Goal: Task Accomplishment & Management: Complete application form

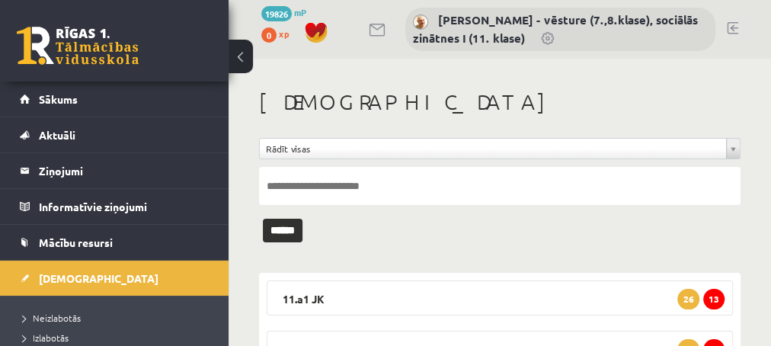
scroll to position [82, 0]
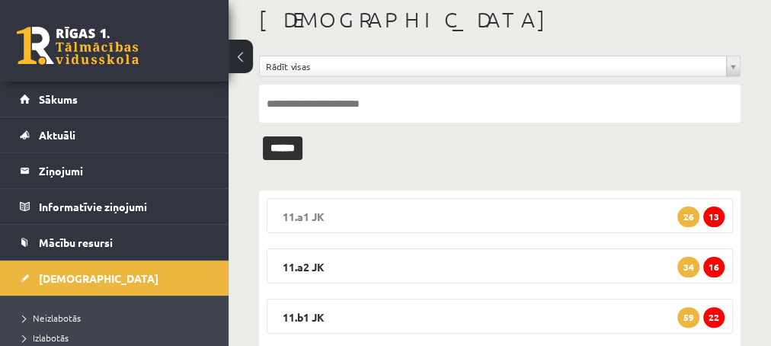
click at [717, 218] on span "13" at bounding box center [713, 217] width 21 height 21
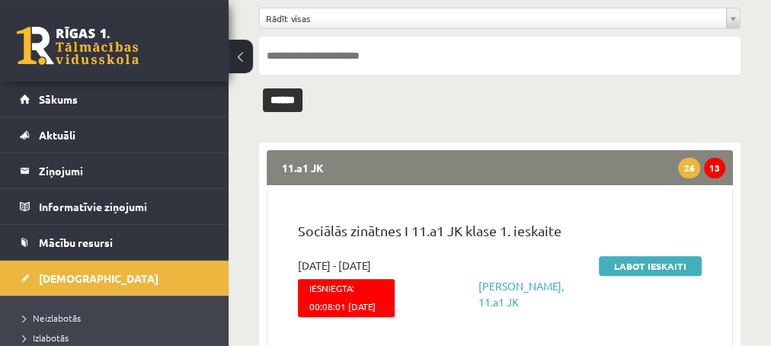
scroll to position [165, 0]
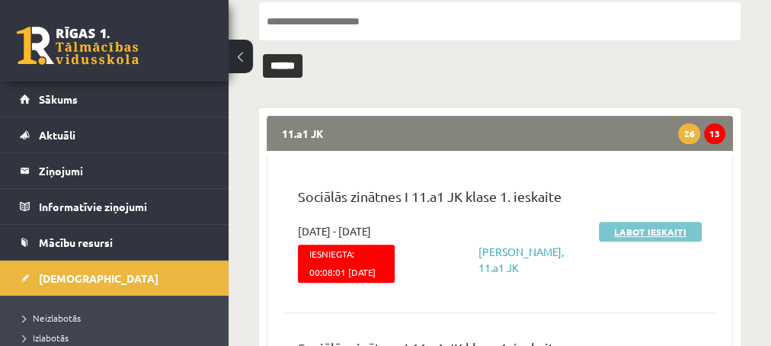
click at [633, 226] on link "Labot ieskaiti" at bounding box center [650, 232] width 103 height 20
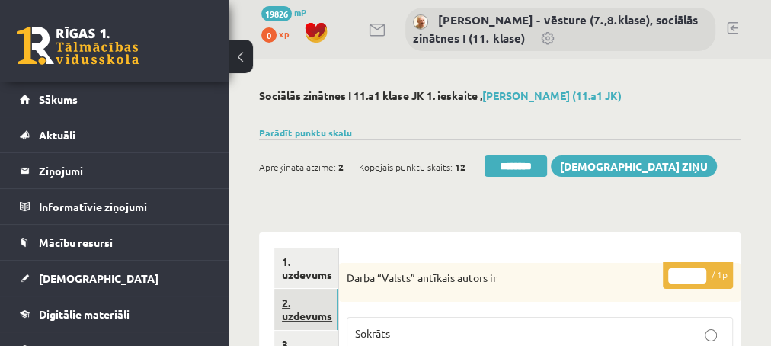
click at [300, 312] on link "2. uzdevums" at bounding box center [306, 309] width 64 height 41
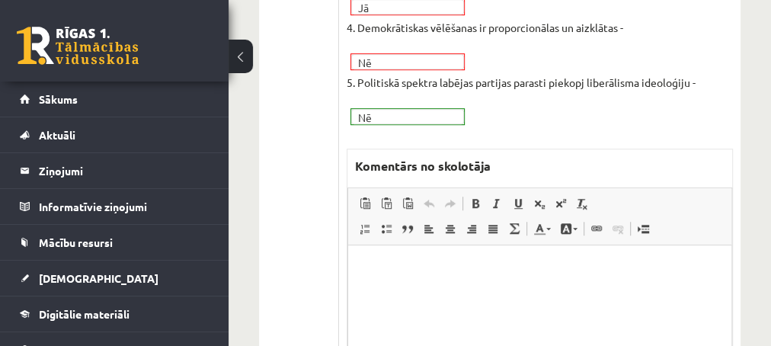
scroll to position [576, 0]
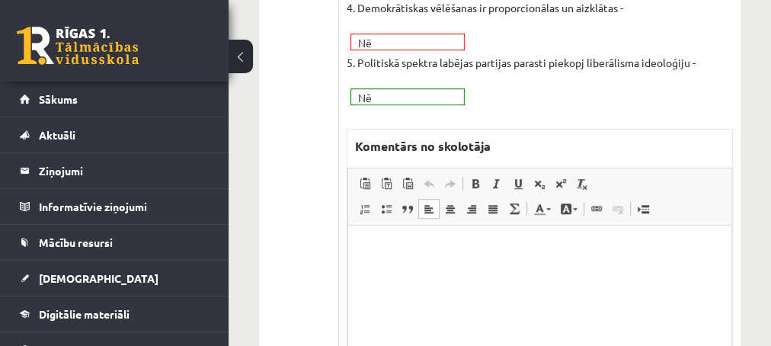
click at [406, 261] on html at bounding box center [539, 302] width 383 height 152
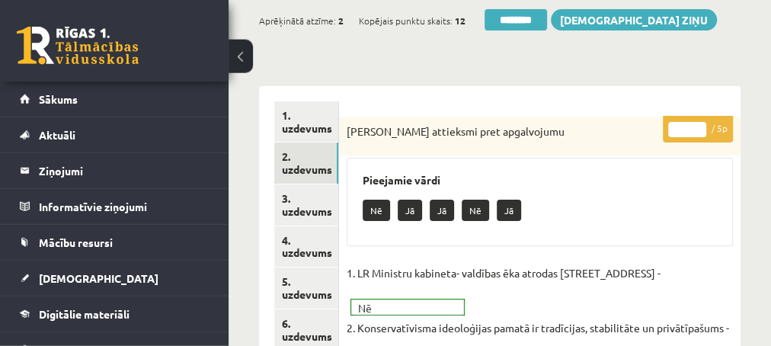
scroll to position [82, 0]
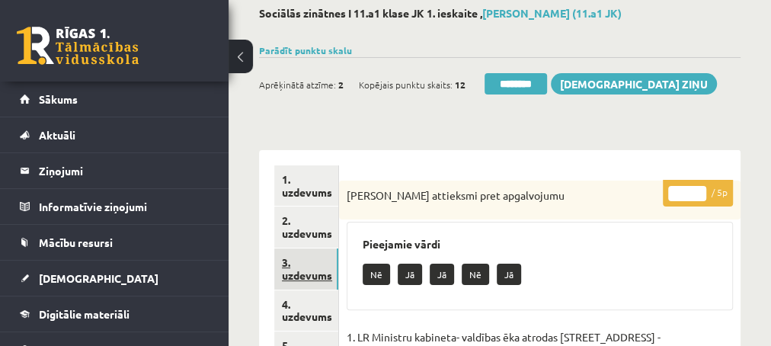
click at [306, 273] on link "3. uzdevums" at bounding box center [306, 268] width 64 height 41
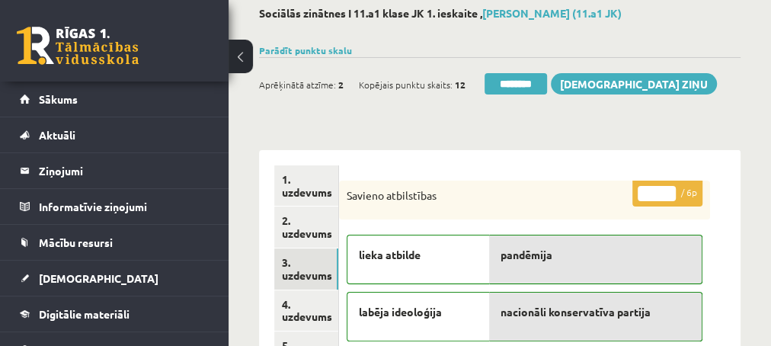
scroll to position [0, 0]
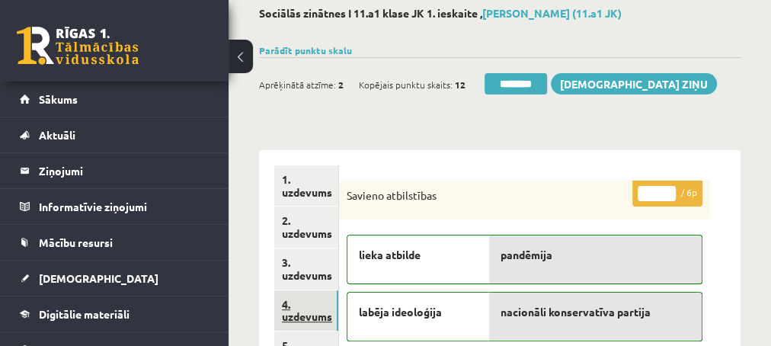
click at [299, 319] on link "4. uzdevums" at bounding box center [306, 310] width 64 height 41
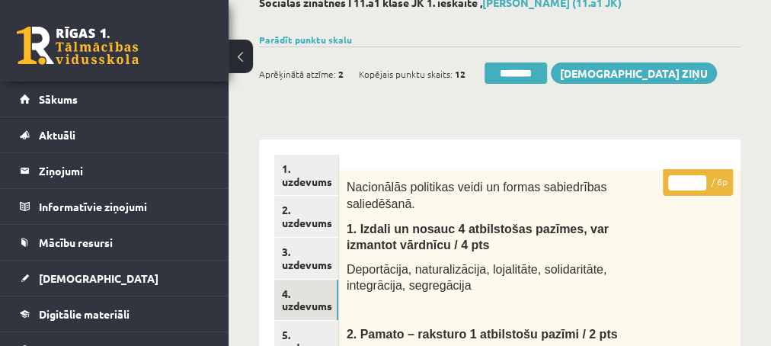
scroll to position [82, 0]
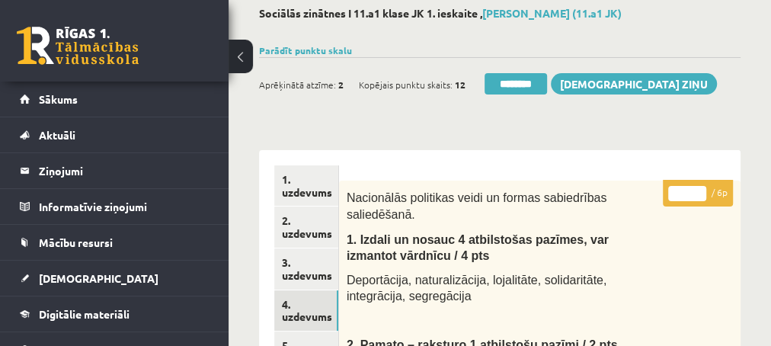
type input "*"
click at [697, 187] on input "*" at bounding box center [687, 193] width 38 height 15
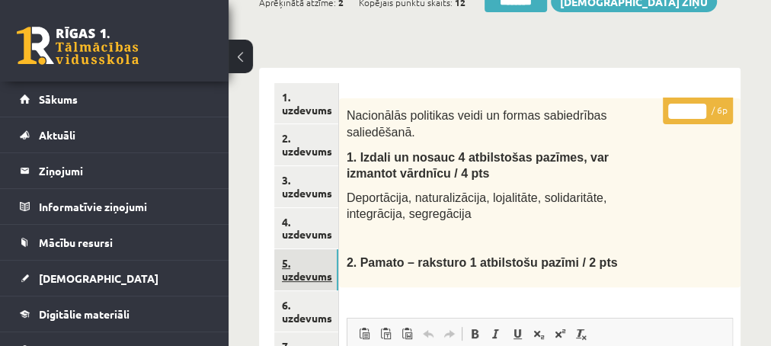
click at [291, 264] on link "5. uzdevums" at bounding box center [306, 269] width 64 height 41
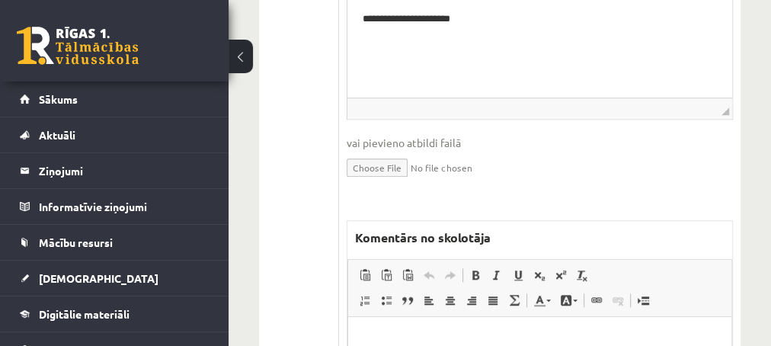
scroll to position [658, 0]
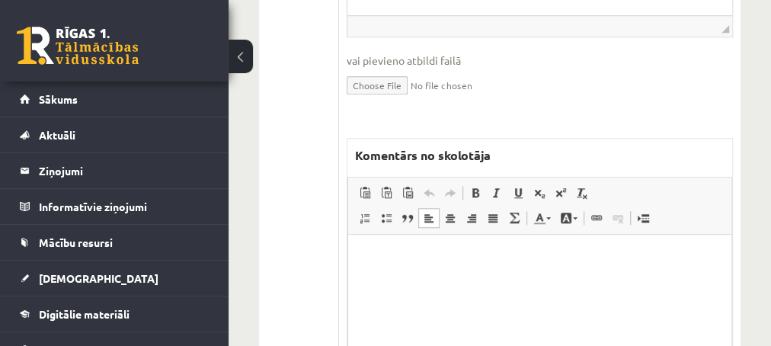
click at [425, 257] on p "Editor, wiswyg-editor-47433841264160-1759914084-24" at bounding box center [539, 258] width 353 height 16
click at [372, 258] on p "**********" at bounding box center [540, 258] width 354 height 16
click at [434, 257] on p "**********" at bounding box center [540, 258] width 354 height 16
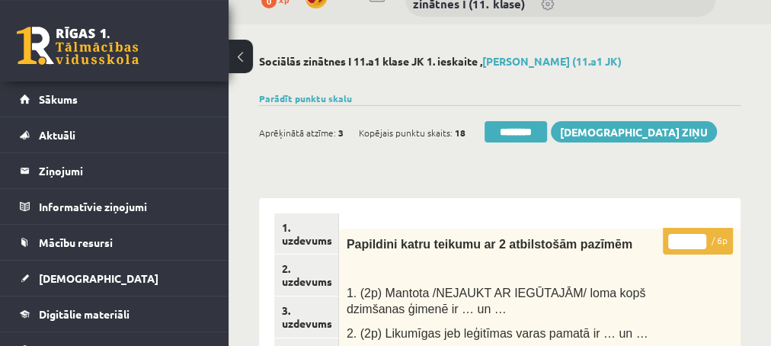
scroll to position [0, 0]
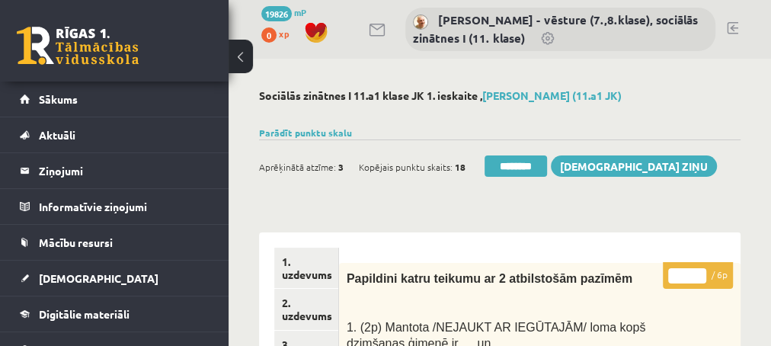
click at [699, 271] on input "*" at bounding box center [687, 275] width 38 height 15
type input "*"
click at [700, 271] on input "*" at bounding box center [687, 275] width 38 height 15
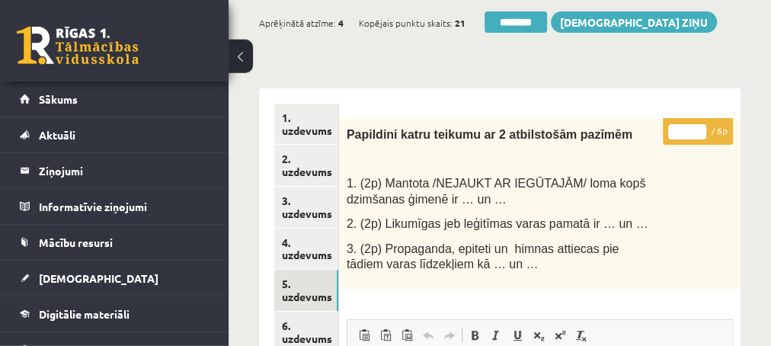
scroll to position [165, 0]
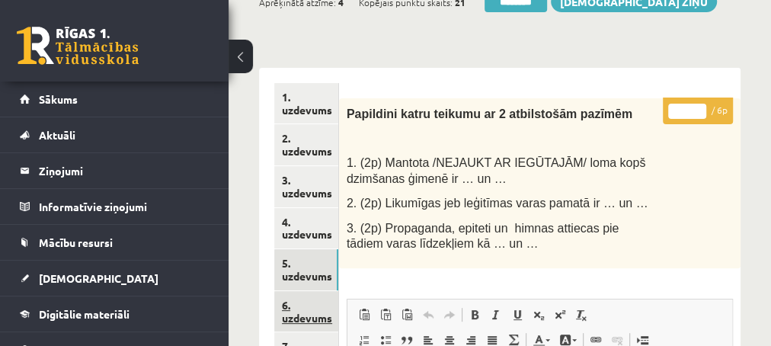
click at [308, 318] on link "6. uzdevums" at bounding box center [306, 311] width 64 height 41
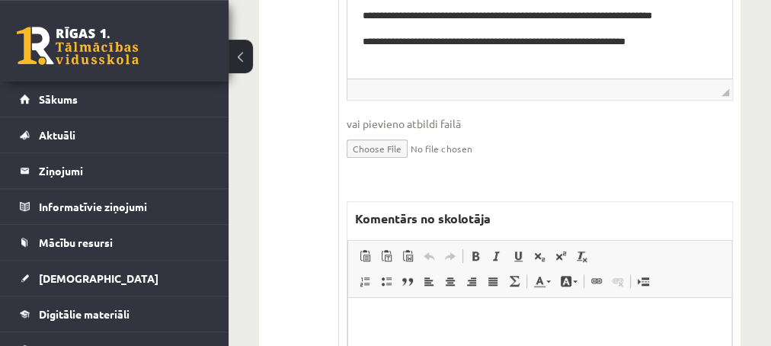
scroll to position [658, 0]
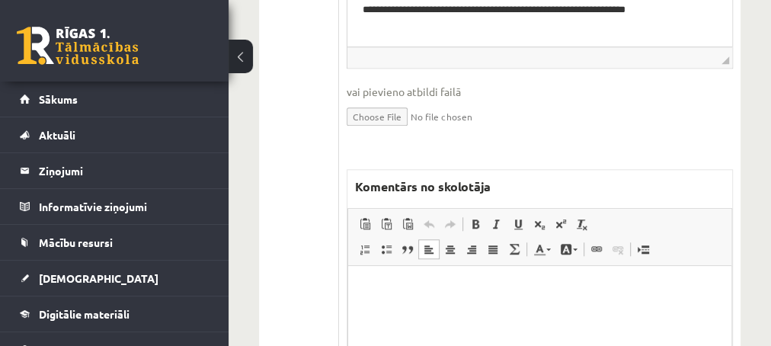
click at [404, 323] on html at bounding box center [539, 342] width 383 height 152
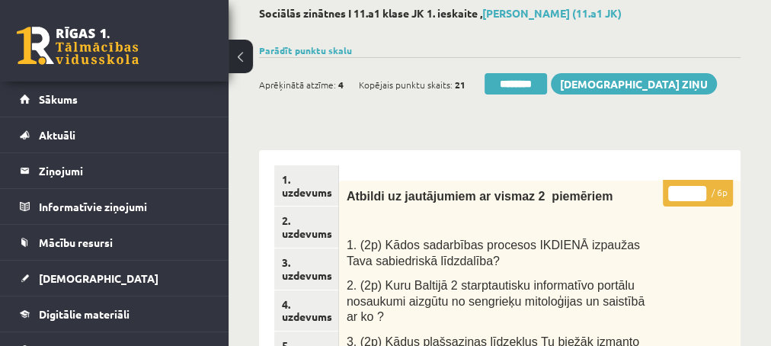
scroll to position [0, 0]
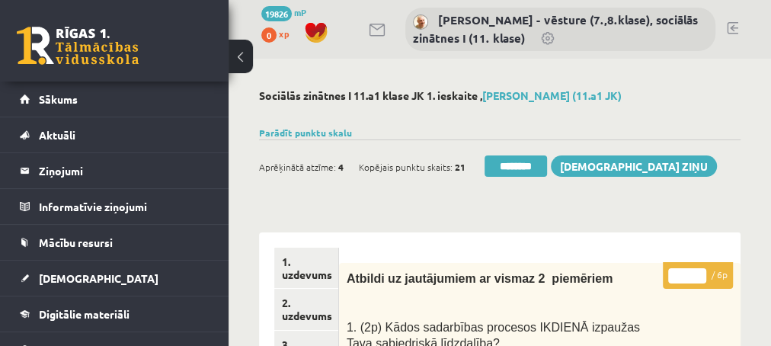
click at [702, 268] on input "*" at bounding box center [687, 275] width 38 height 15
click at [703, 268] on input "*" at bounding box center [687, 275] width 38 height 15
click at [701, 274] on input "*" at bounding box center [687, 275] width 38 height 15
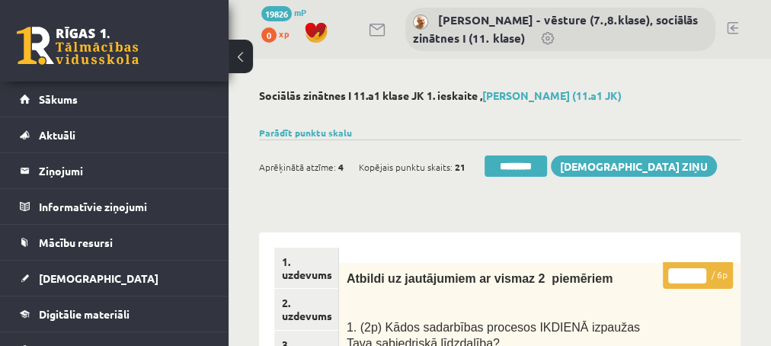
click at [701, 274] on input "*" at bounding box center [687, 275] width 38 height 15
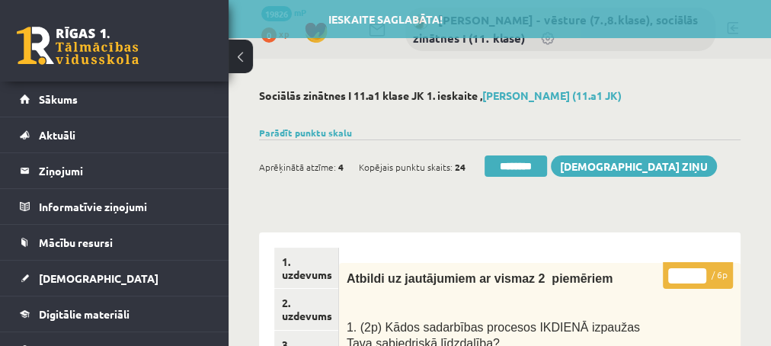
click at [701, 274] on input "*" at bounding box center [687, 275] width 38 height 15
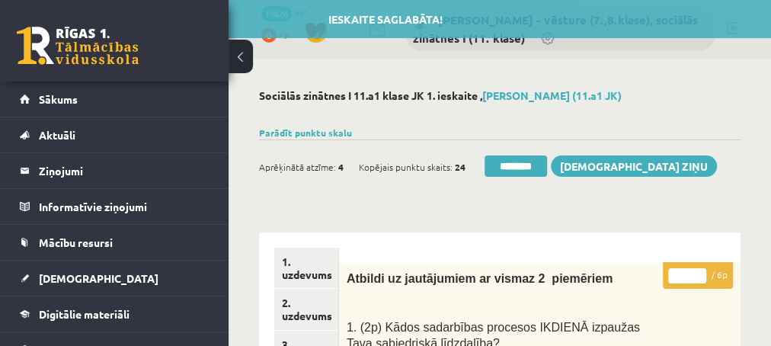
type input "*"
click at [702, 274] on input "*" at bounding box center [687, 275] width 38 height 15
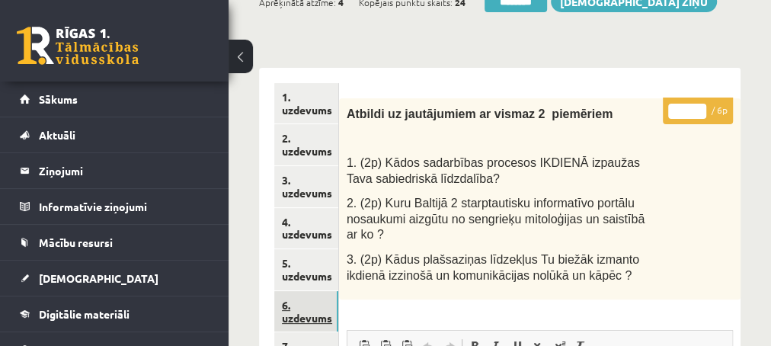
scroll to position [247, 0]
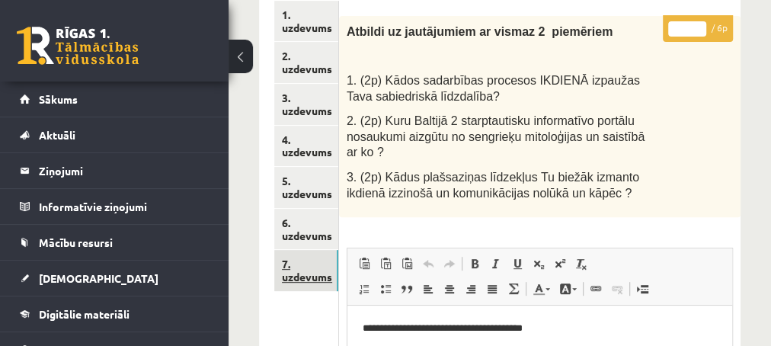
click at [309, 277] on link "7. uzdevums" at bounding box center [306, 270] width 64 height 41
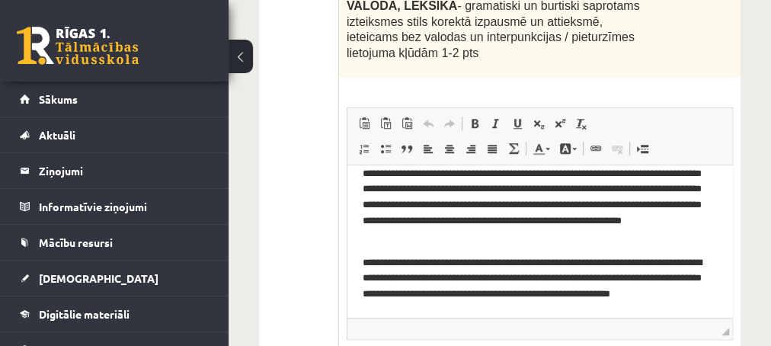
scroll to position [823, 0]
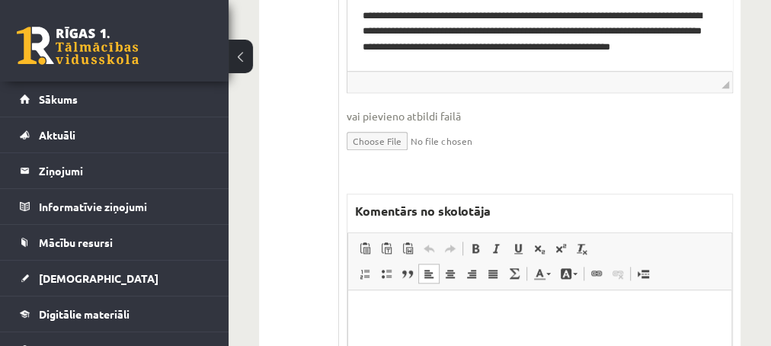
click at [468, 321] on p "Editor, wiswyg-editor-47433891796560-1759914225-161" at bounding box center [539, 313] width 353 height 16
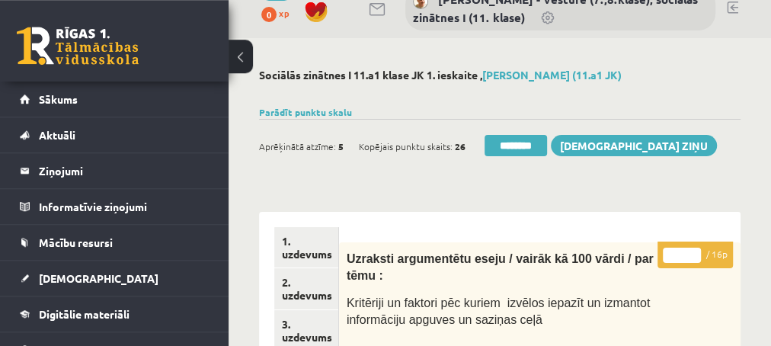
scroll to position [0, 0]
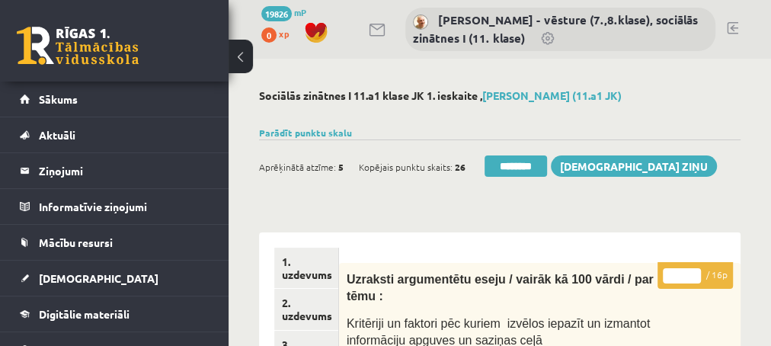
click at [695, 274] on input "*" at bounding box center [682, 275] width 38 height 15
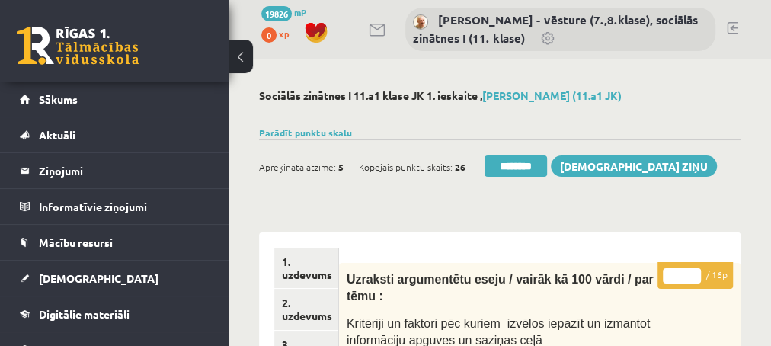
click at [696, 274] on input "**" at bounding box center [682, 275] width 38 height 15
click at [697, 278] on input "*" at bounding box center [682, 275] width 38 height 15
type input "*"
click at [697, 278] on input "*" at bounding box center [682, 275] width 38 height 15
click at [296, 315] on link "2. uzdevums" at bounding box center [306, 309] width 64 height 41
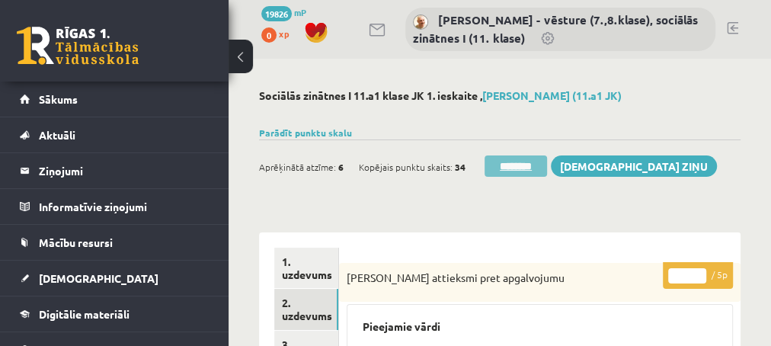
click at [505, 163] on input "********" at bounding box center [516, 165] width 62 height 21
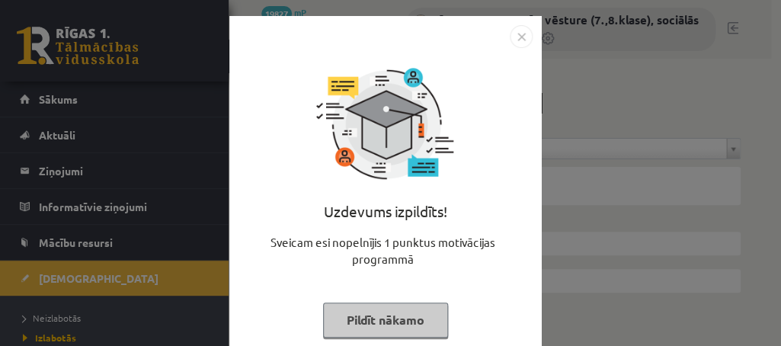
click at [357, 323] on button "Pildīt nākamo" at bounding box center [385, 320] width 125 height 35
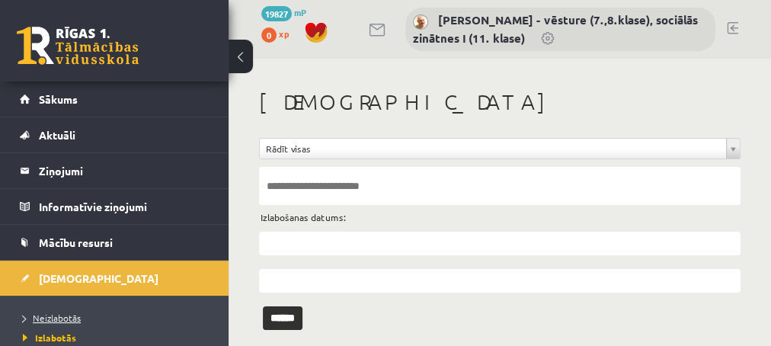
click at [59, 320] on span "Neizlabotās" at bounding box center [52, 318] width 58 height 12
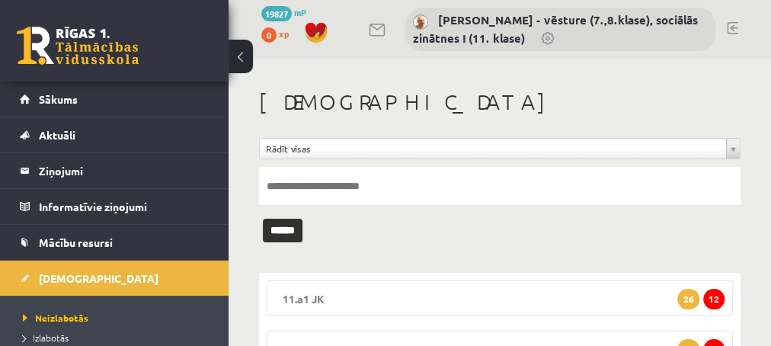
click at [711, 300] on span "12" at bounding box center [713, 299] width 21 height 21
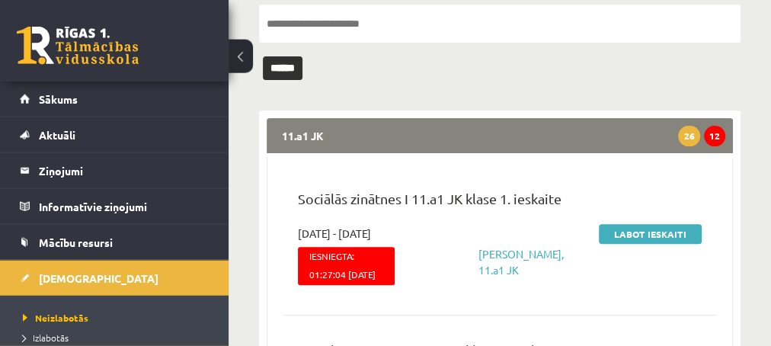
scroll to position [165, 0]
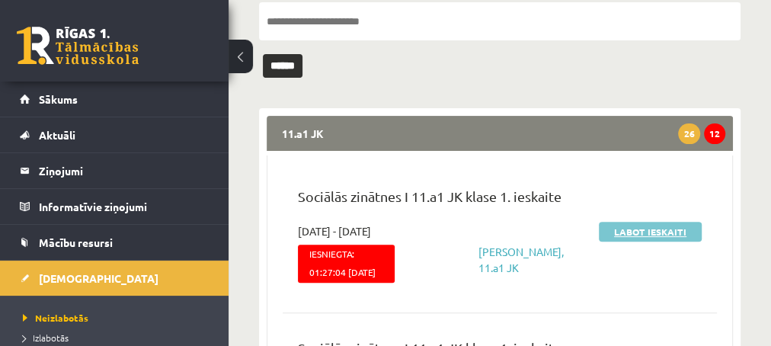
click at [617, 229] on link "Labot ieskaiti" at bounding box center [650, 232] width 103 height 20
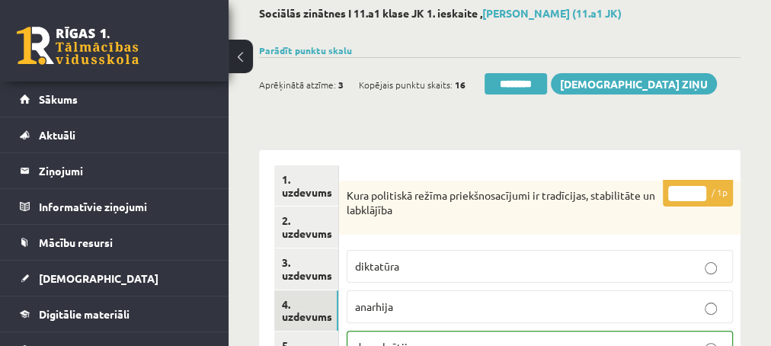
click at [303, 314] on link "4. uzdevums" at bounding box center [306, 310] width 64 height 41
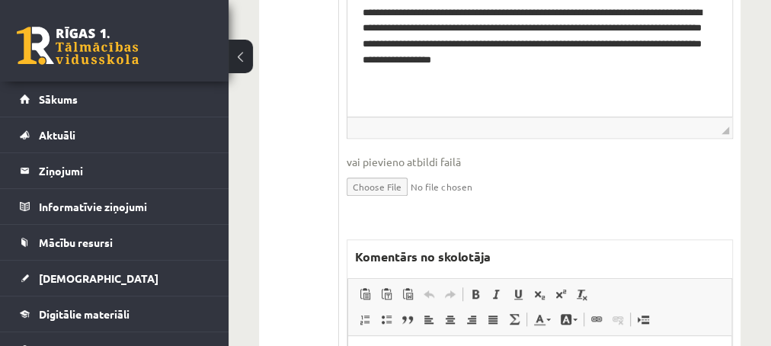
scroll to position [658, 0]
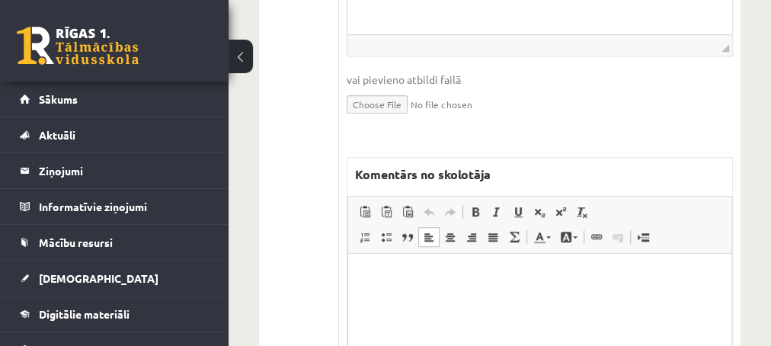
click at [399, 277] on p "Editor, wiswyg-editor-47433797190020-1759914366-471" at bounding box center [539, 276] width 353 height 16
click at [372, 277] on p "**********" at bounding box center [540, 276] width 354 height 16
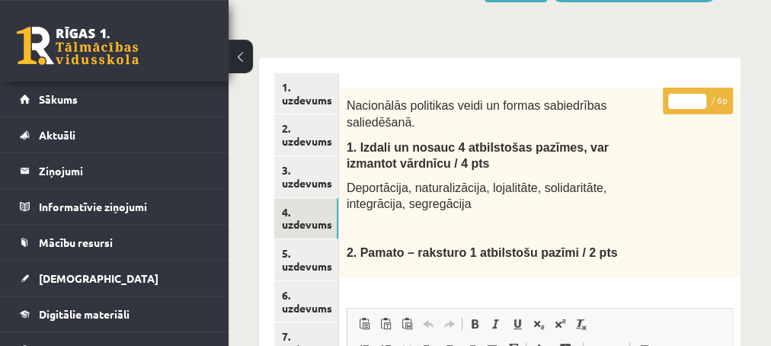
scroll to position [165, 0]
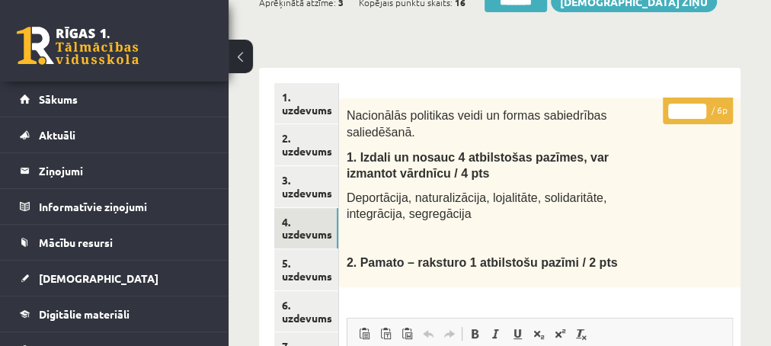
click at [701, 107] on input "*" at bounding box center [687, 111] width 38 height 15
type input "*"
click at [701, 107] on input "*" at bounding box center [687, 111] width 38 height 15
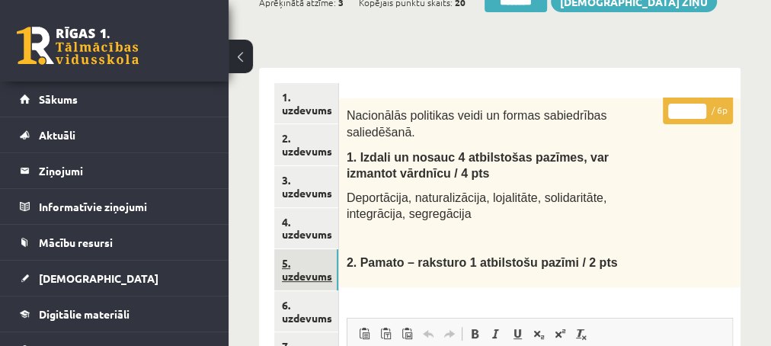
click at [300, 279] on link "5. uzdevums" at bounding box center [306, 269] width 64 height 41
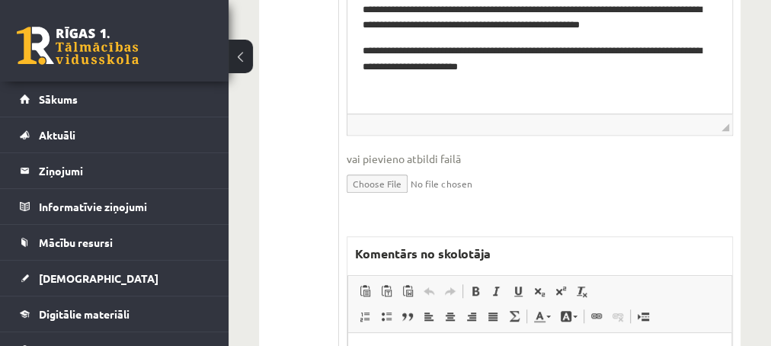
scroll to position [658, 0]
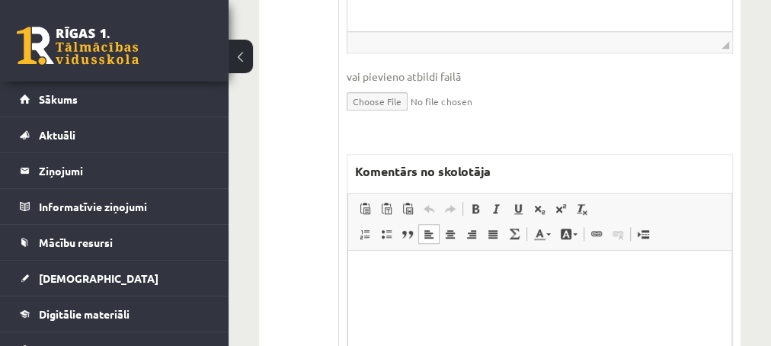
click at [460, 276] on p "Editor, wiswyg-editor-47433952492300-1759914537-343" at bounding box center [539, 273] width 353 height 16
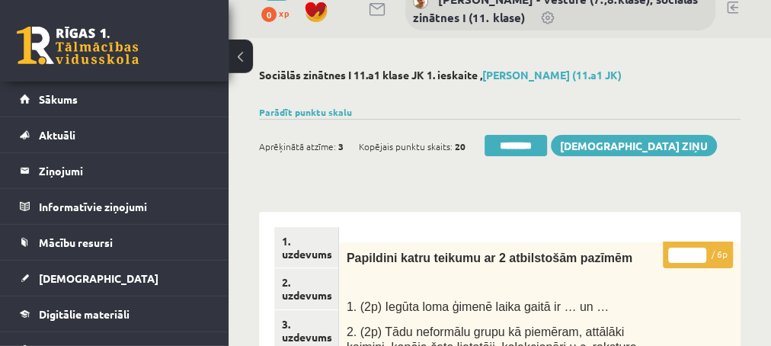
scroll to position [0, 0]
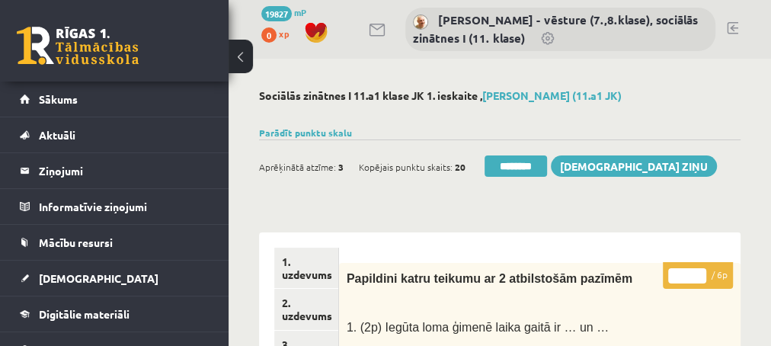
click at [697, 278] on input "*" at bounding box center [687, 275] width 38 height 15
click at [699, 274] on input "*" at bounding box center [687, 275] width 38 height 15
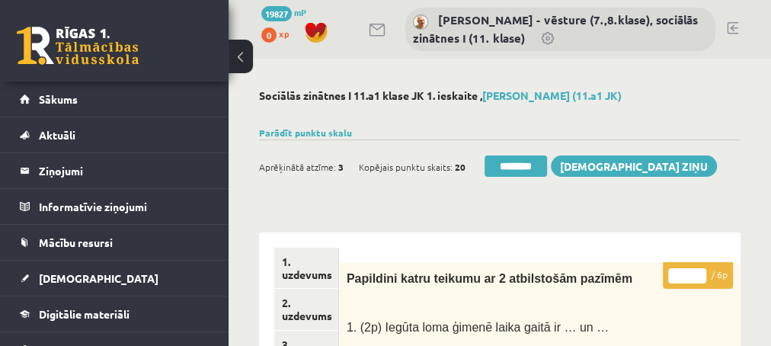
type input "*"
click at [699, 274] on input "*" at bounding box center [687, 275] width 38 height 15
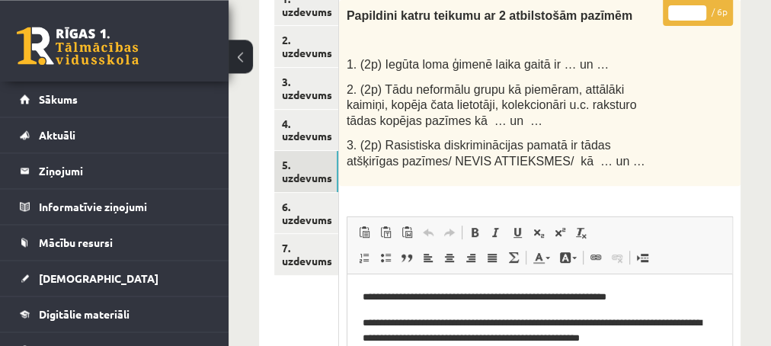
scroll to position [247, 0]
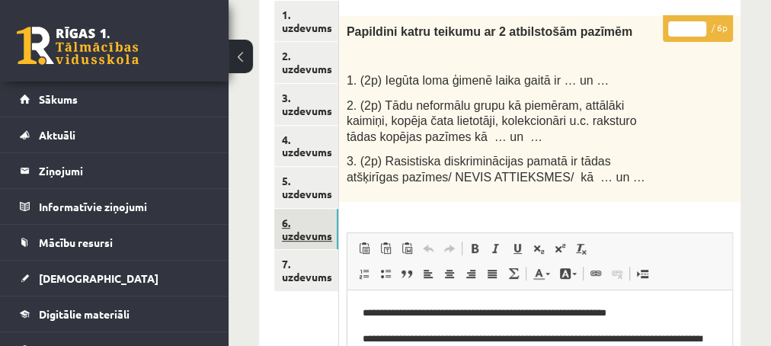
click at [307, 232] on link "6. uzdevums" at bounding box center [306, 229] width 64 height 41
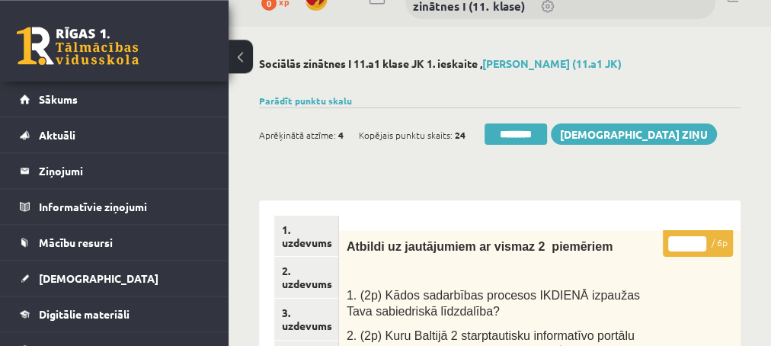
scroll to position [0, 0]
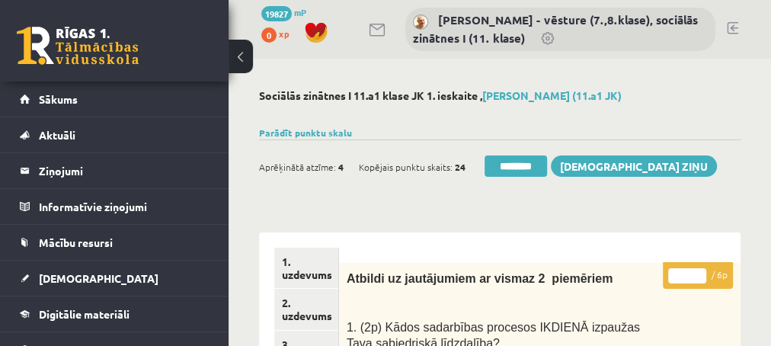
click at [700, 267] on p "* / 6p" at bounding box center [698, 275] width 70 height 27
type input "*"
click at [703, 275] on input "*" at bounding box center [687, 275] width 38 height 15
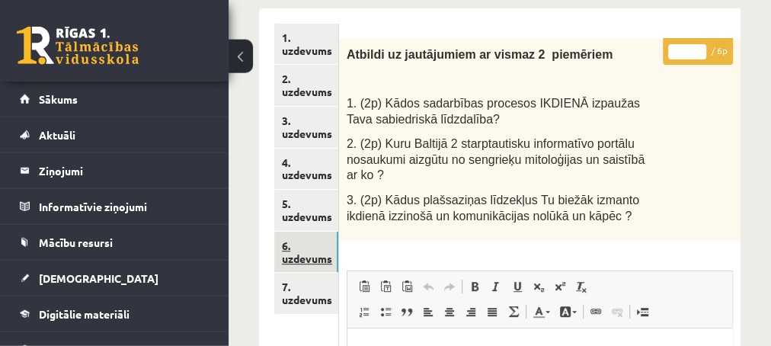
scroll to position [247, 0]
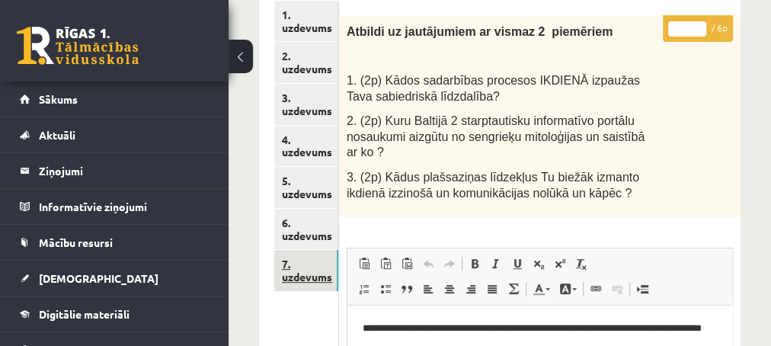
click at [311, 280] on link "7. uzdevums" at bounding box center [306, 270] width 64 height 41
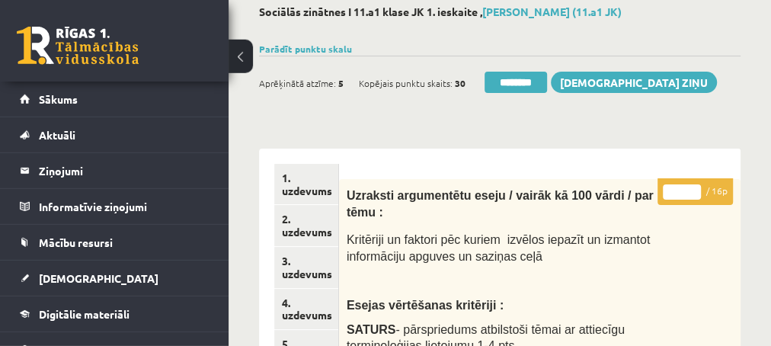
scroll to position [0, 0]
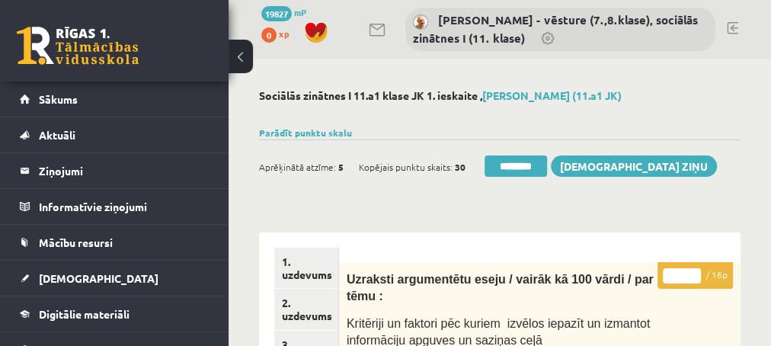
click at [696, 269] on input "*" at bounding box center [682, 275] width 38 height 15
type input "**"
click at [690, 270] on input "**" at bounding box center [682, 275] width 38 height 15
click at [547, 164] on input "********" at bounding box center [516, 165] width 62 height 21
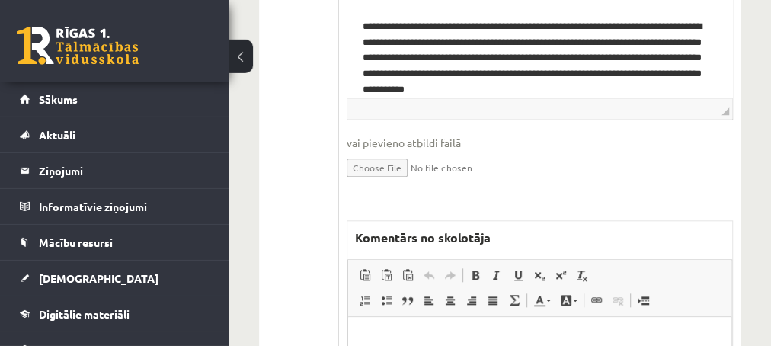
scroll to position [823, 0]
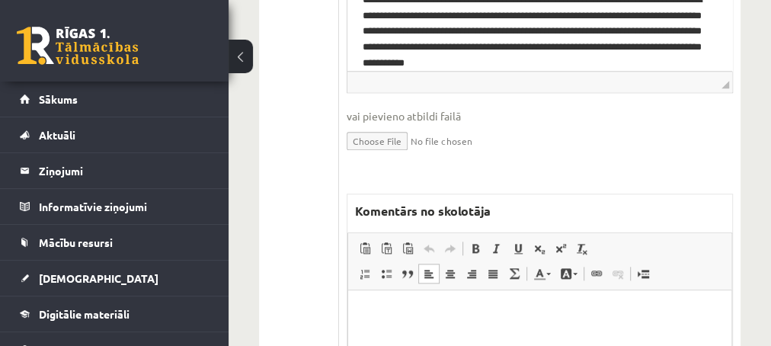
click at [407, 305] on p "Editor, wiswyg-editor-47434010134860-1759914784-116" at bounding box center [539, 313] width 353 height 16
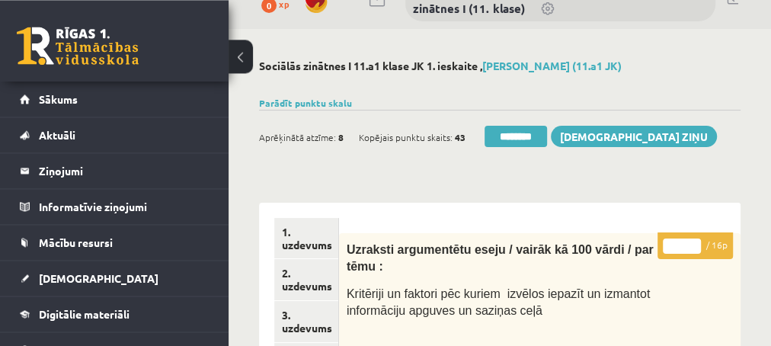
scroll to position [0, 0]
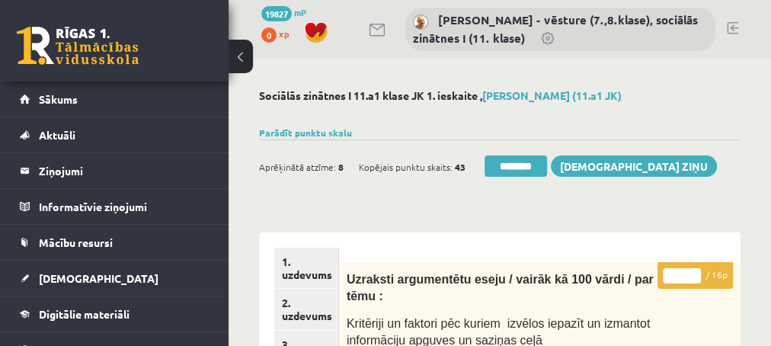
click at [697, 276] on input "**" at bounding box center [682, 275] width 38 height 15
click at [699, 273] on input "**" at bounding box center [682, 275] width 38 height 15
type input "**"
click at [699, 273] on input "**" at bounding box center [682, 275] width 38 height 15
click at [317, 315] on link "2. uzdevums" at bounding box center [306, 309] width 64 height 41
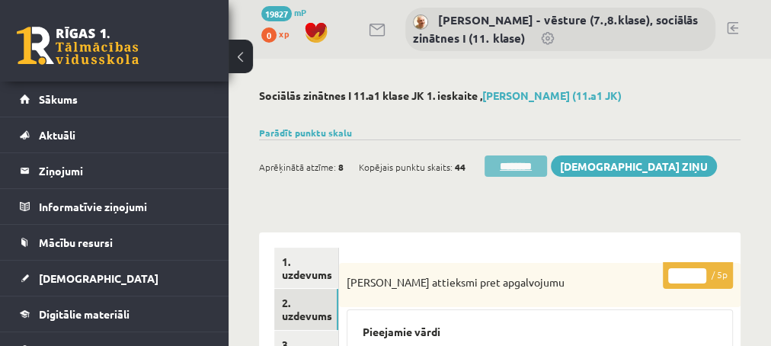
click at [507, 171] on input "********" at bounding box center [516, 165] width 62 height 21
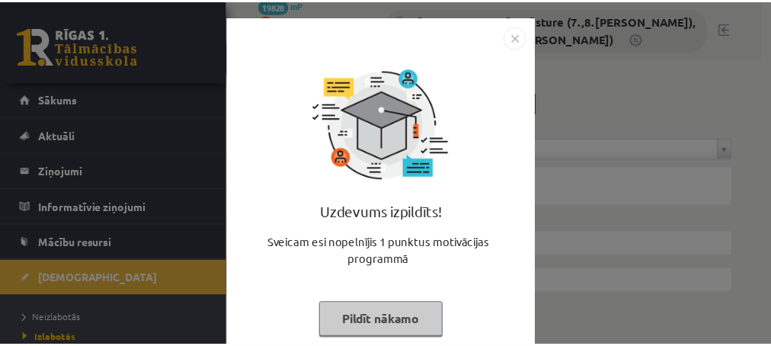
scroll to position [31, 0]
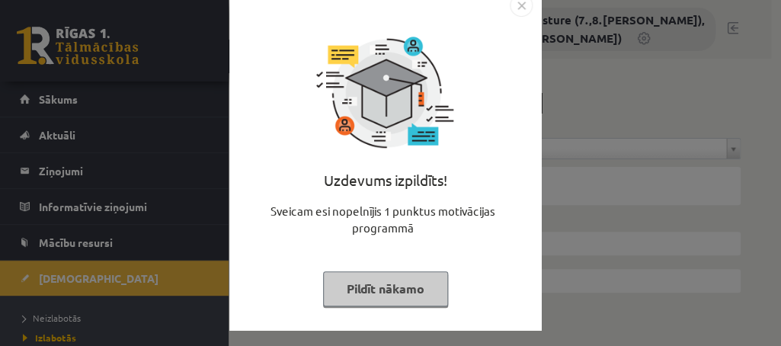
click at [370, 287] on button "Pildīt nākamo" at bounding box center [385, 288] width 125 height 35
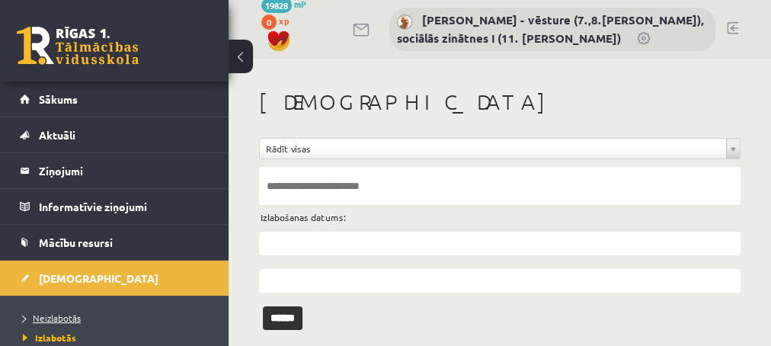
click at [59, 316] on span "Neizlabotās" at bounding box center [52, 318] width 58 height 12
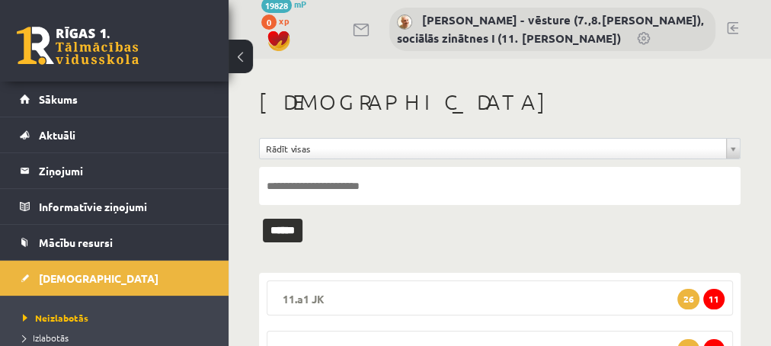
click at [717, 296] on span "11" at bounding box center [713, 299] width 21 height 21
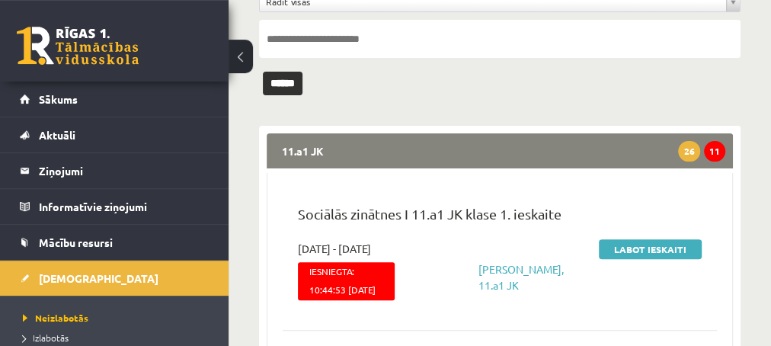
scroll to position [165, 0]
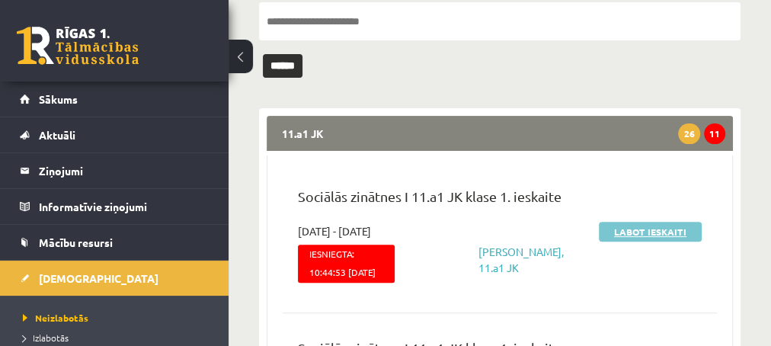
click at [627, 228] on link "Labot ieskaiti" at bounding box center [650, 232] width 103 height 20
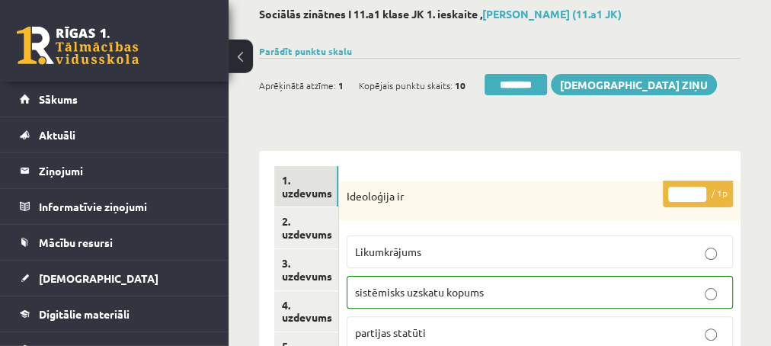
scroll to position [82, 0]
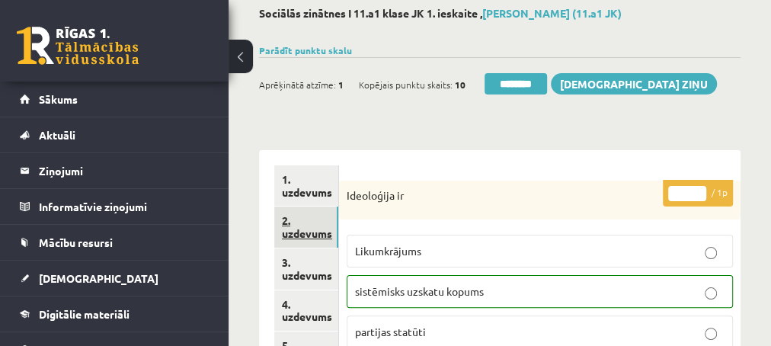
click at [303, 226] on link "2. uzdevums" at bounding box center [306, 227] width 64 height 41
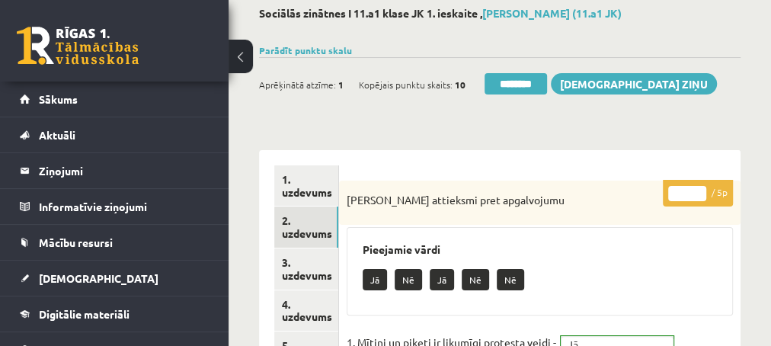
scroll to position [0, 0]
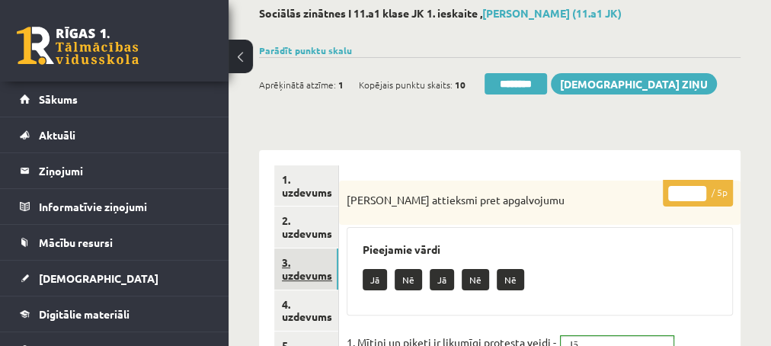
click at [296, 276] on link "3. uzdevums" at bounding box center [306, 268] width 64 height 41
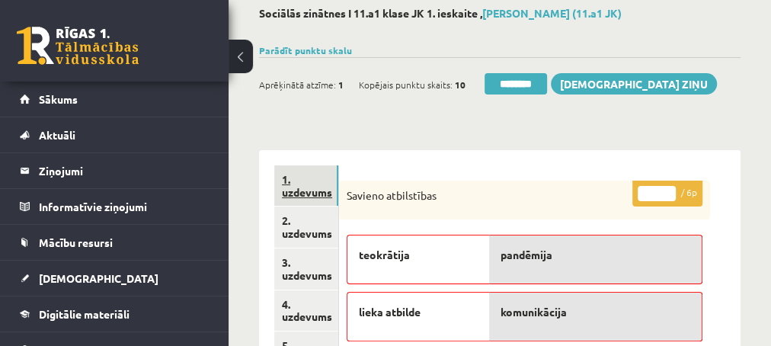
click at [303, 194] on link "1. uzdevums" at bounding box center [306, 185] width 64 height 41
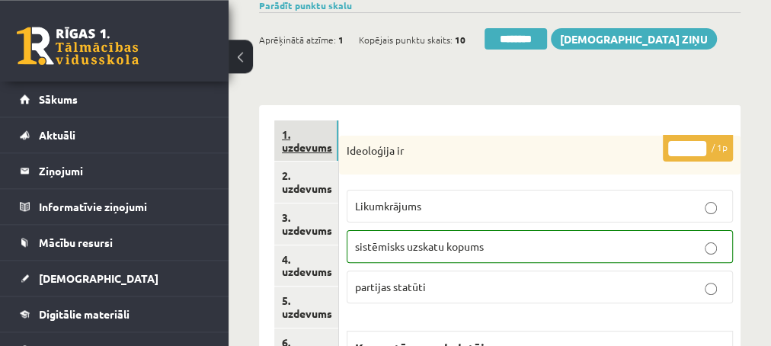
scroll to position [165, 0]
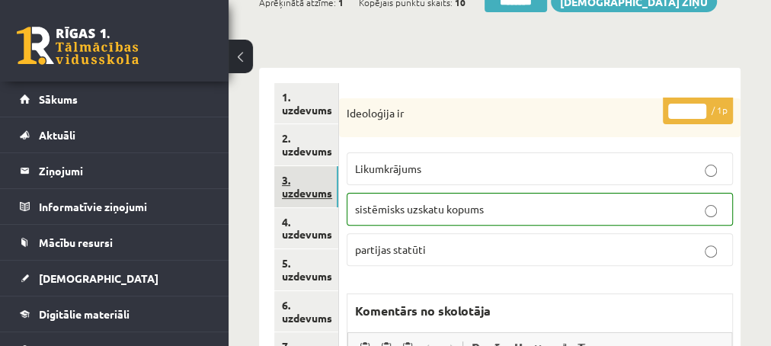
click at [313, 187] on link "3. uzdevums" at bounding box center [306, 186] width 64 height 41
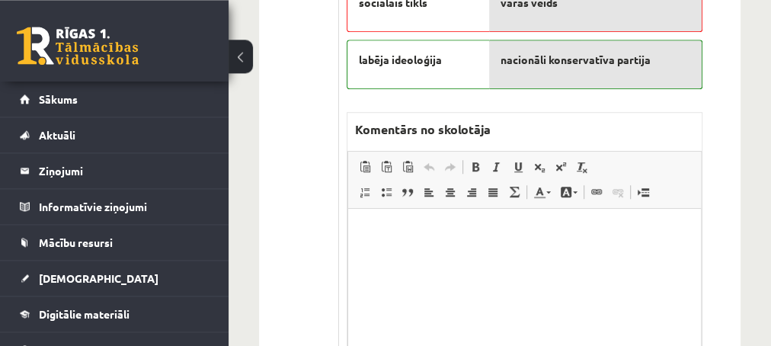
scroll to position [576, 0]
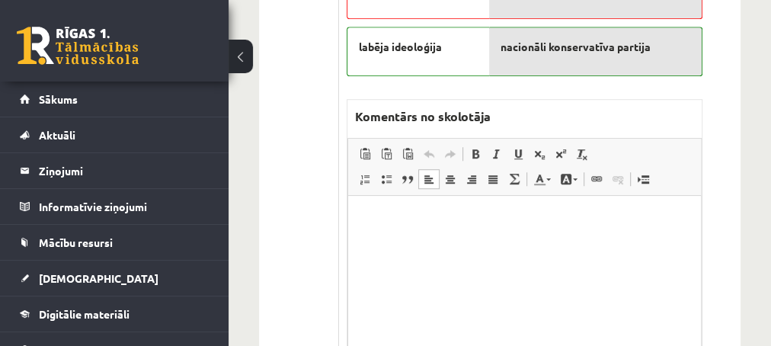
click at [440, 227] on html at bounding box center [524, 272] width 353 height 152
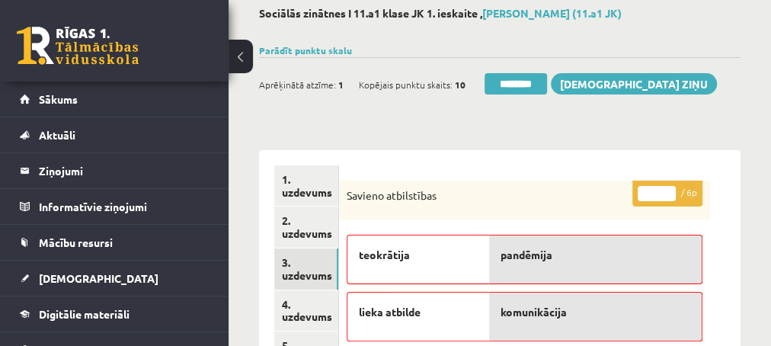
scroll to position [165, 0]
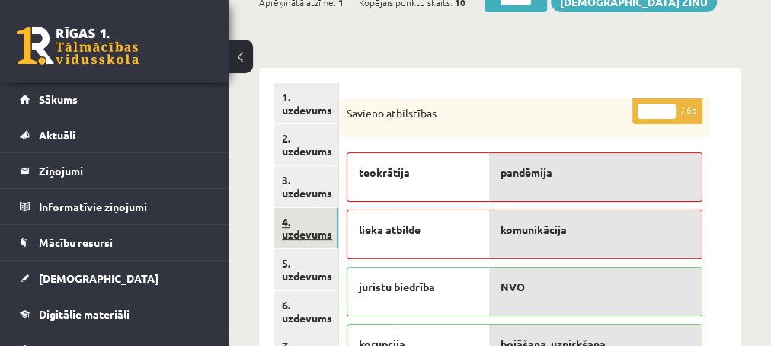
click at [312, 235] on link "4. uzdevums" at bounding box center [306, 228] width 64 height 41
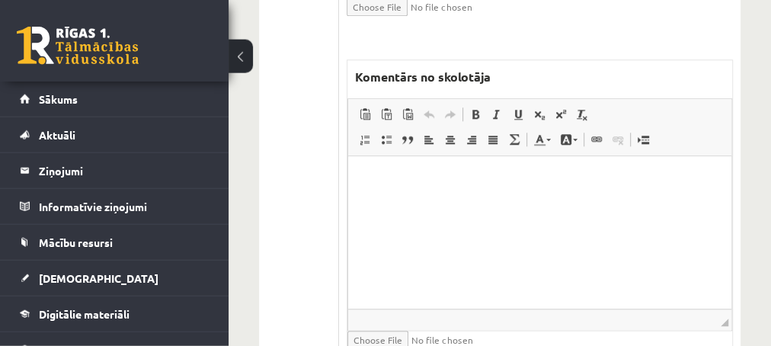
scroll to position [741, 0]
click at [445, 182] on p "Editor, wiswyg-editor-47433831911680-1759915204-192" at bounding box center [539, 178] width 353 height 16
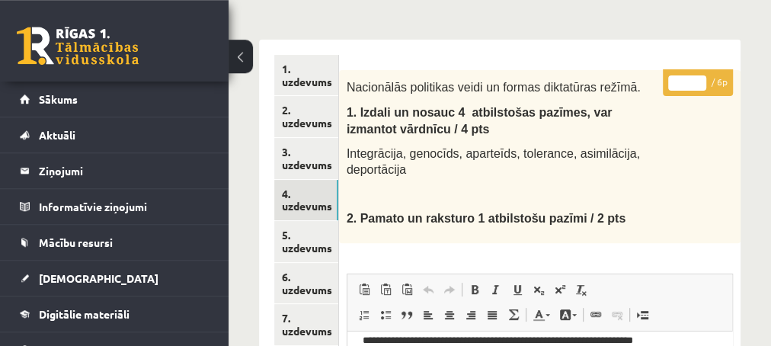
scroll to position [165, 0]
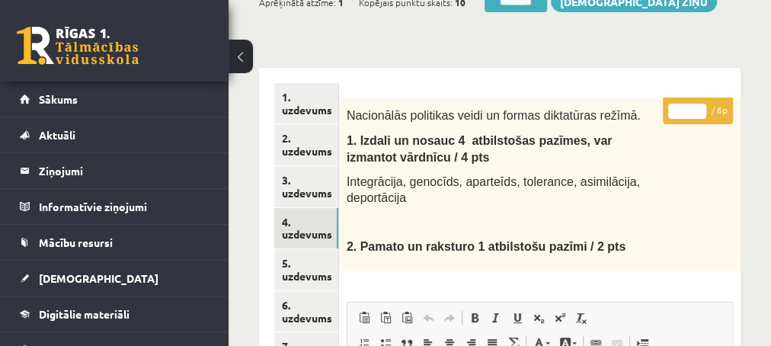
click at [694, 110] on input "*" at bounding box center [687, 111] width 38 height 15
click at [695, 110] on input "*" at bounding box center [687, 111] width 38 height 15
click at [697, 117] on input "*" at bounding box center [687, 111] width 38 height 15
type input "*"
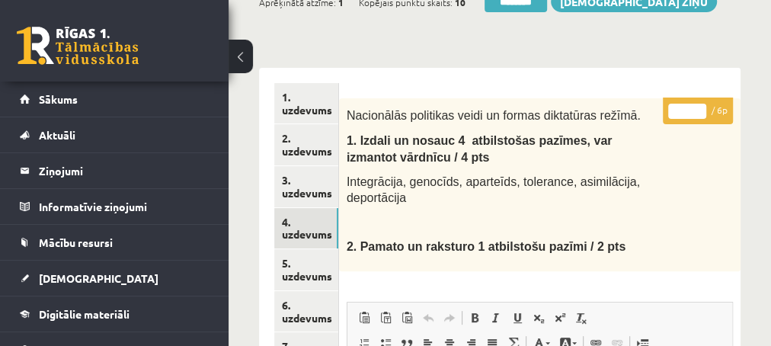
click at [700, 114] on input "*" at bounding box center [687, 111] width 38 height 15
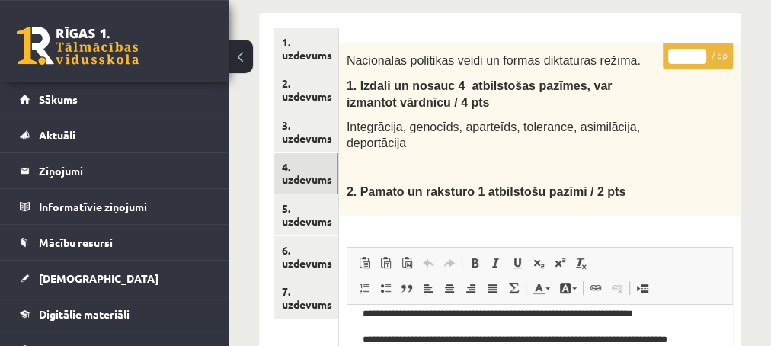
scroll to position [247, 0]
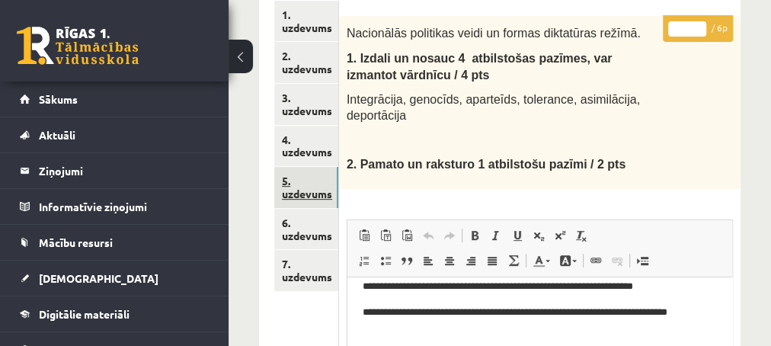
click at [297, 191] on link "5. uzdevums" at bounding box center [306, 187] width 64 height 41
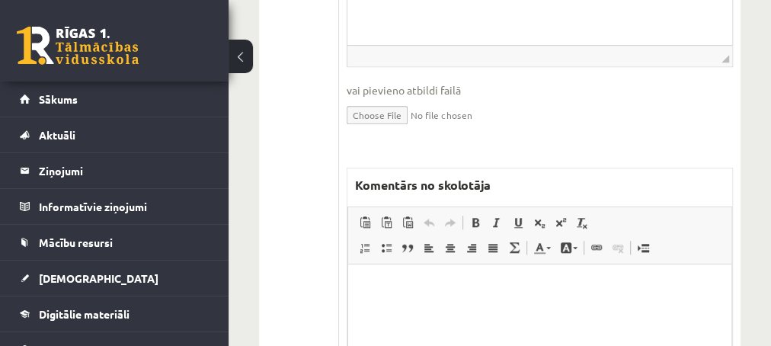
scroll to position [658, 0]
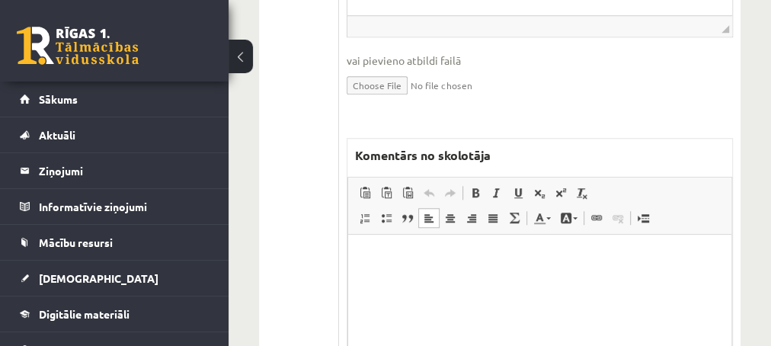
click at [387, 248] on html at bounding box center [539, 311] width 383 height 152
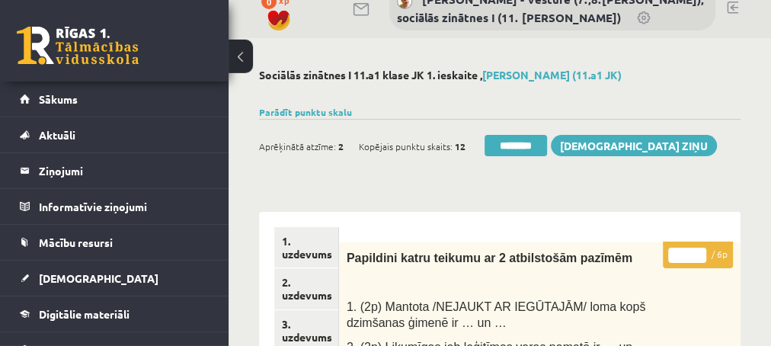
scroll to position [0, 0]
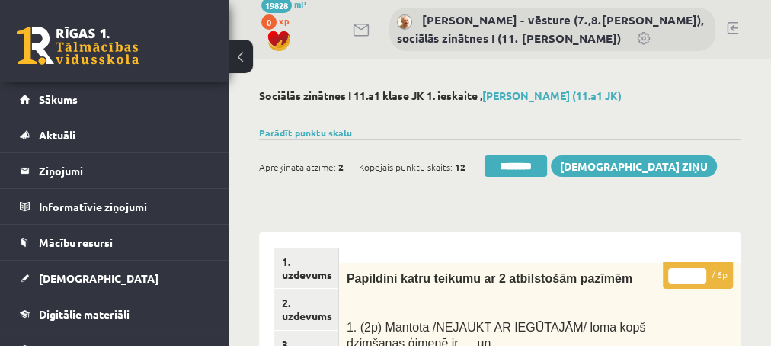
click at [697, 271] on input "*" at bounding box center [687, 275] width 38 height 15
click at [699, 272] on input "*" at bounding box center [687, 275] width 38 height 15
type input "*"
click at [699, 273] on input "*" at bounding box center [687, 275] width 38 height 15
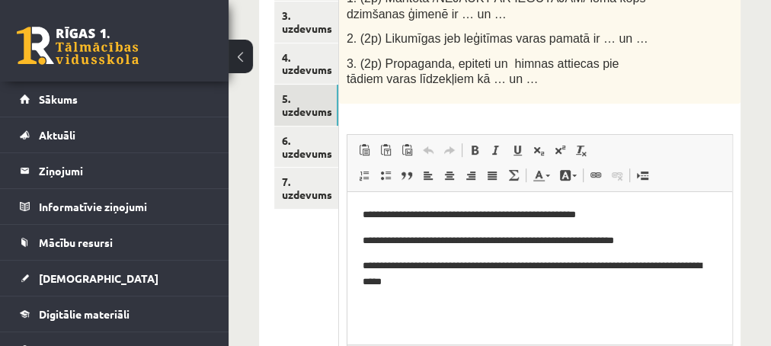
scroll to position [247, 0]
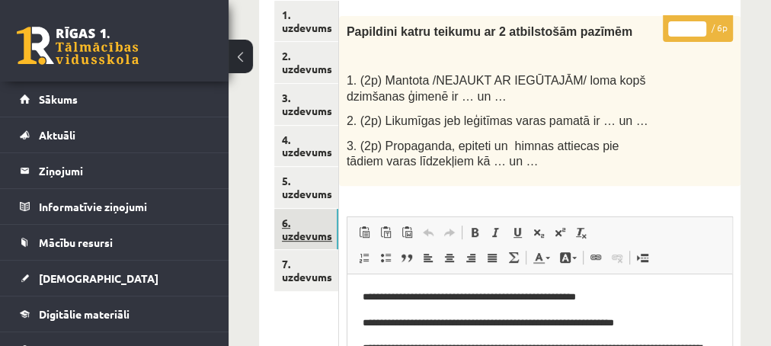
click at [295, 231] on link "6. uzdevums" at bounding box center [306, 229] width 64 height 41
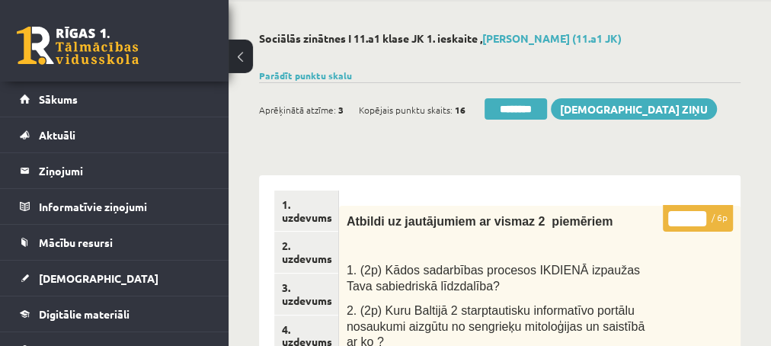
scroll to position [82, 0]
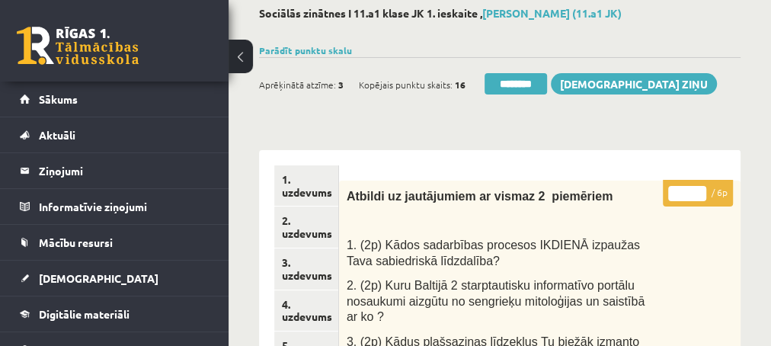
click at [698, 187] on input "*" at bounding box center [687, 193] width 38 height 15
type input "*"
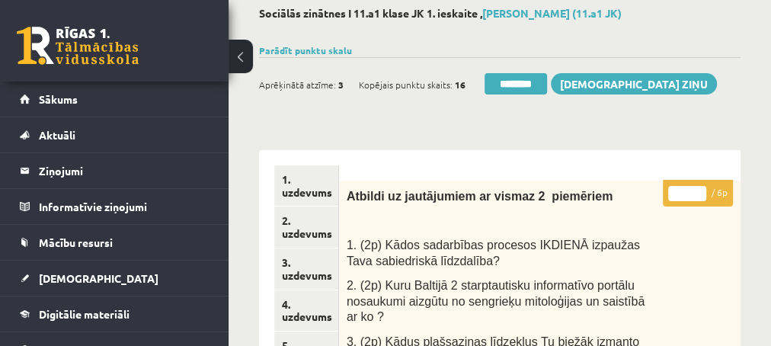
click at [698, 187] on input "*" at bounding box center [687, 193] width 38 height 15
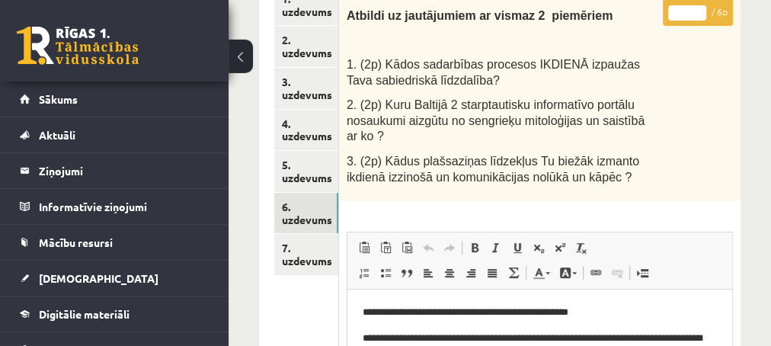
scroll to position [329, 0]
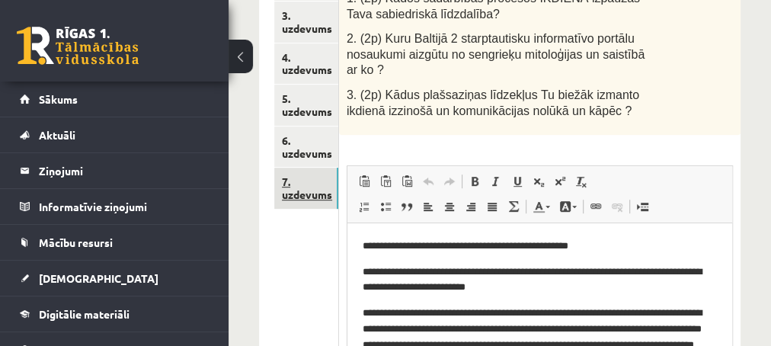
click at [304, 193] on link "7. uzdevums" at bounding box center [306, 188] width 64 height 41
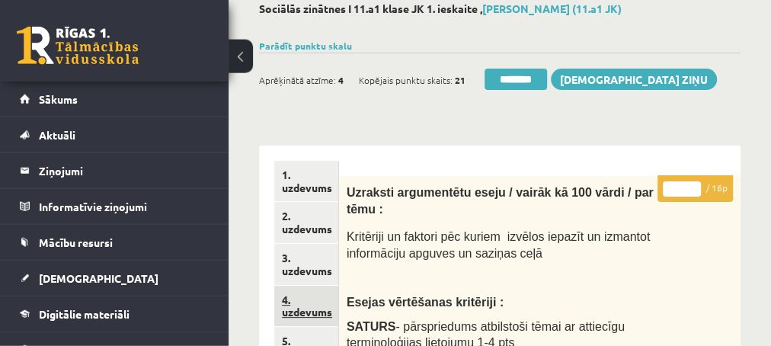
scroll to position [165, 0]
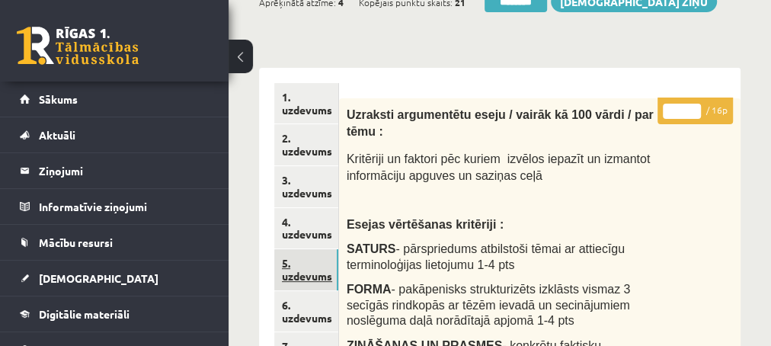
click at [303, 275] on link "5. uzdevums" at bounding box center [306, 269] width 64 height 41
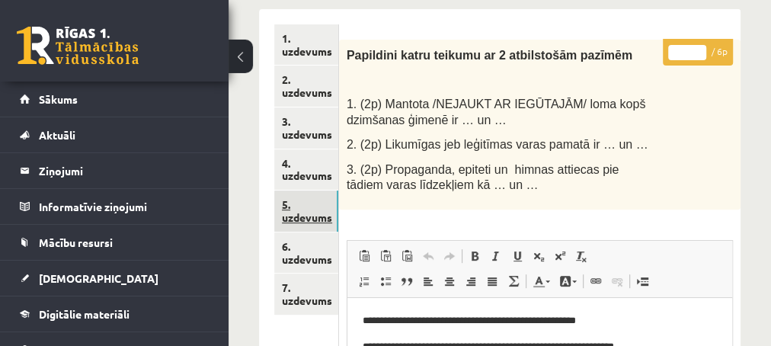
scroll to position [247, 0]
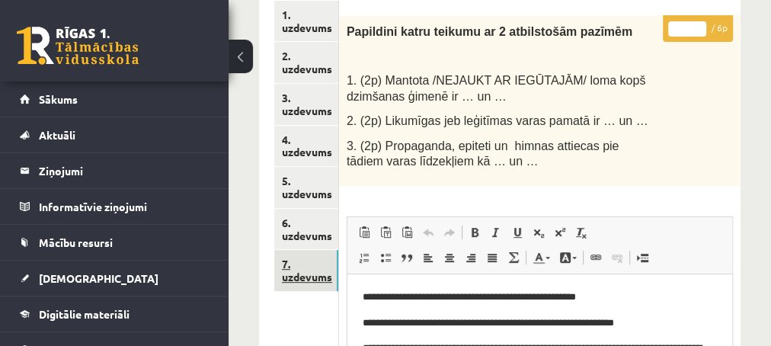
click at [303, 280] on link "7. uzdevums" at bounding box center [306, 270] width 64 height 41
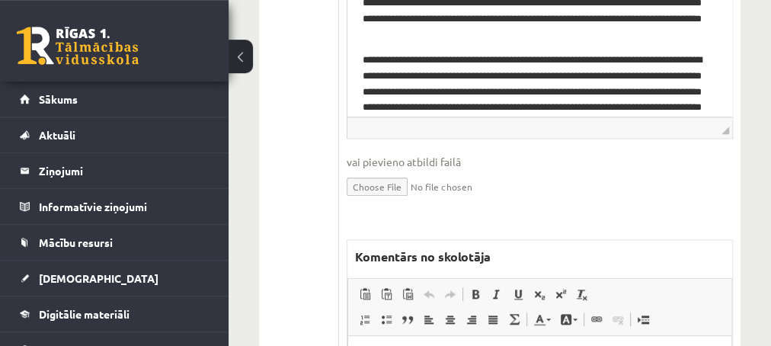
scroll to position [823, 0]
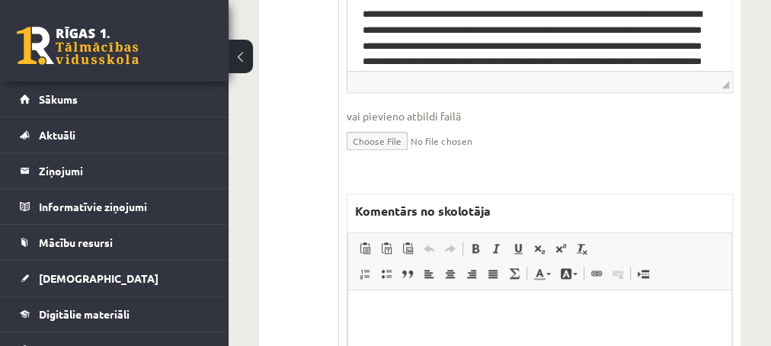
click at [404, 313] on p "Editor, wiswyg-editor-47433885515480-1759915487-70" at bounding box center [539, 313] width 353 height 16
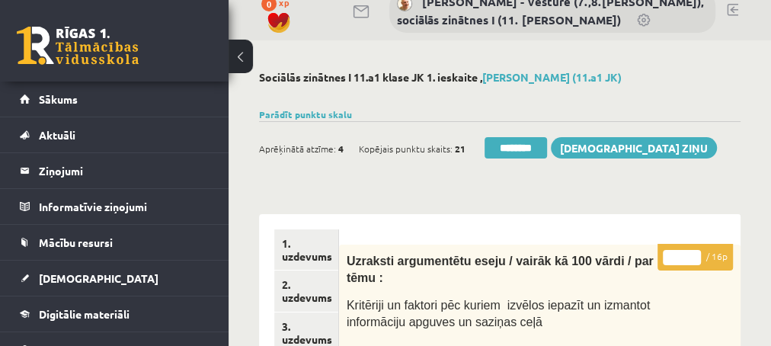
scroll to position [0, 0]
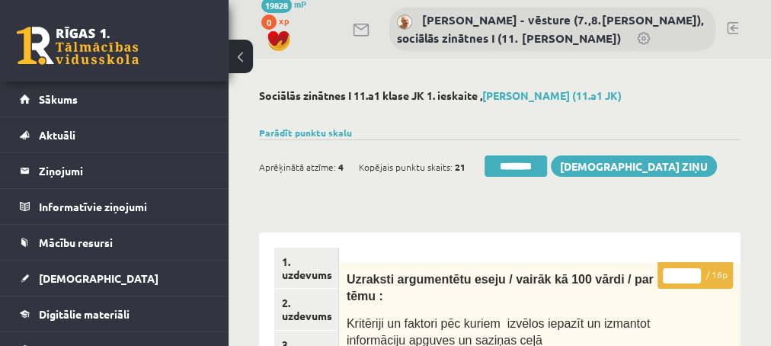
click at [694, 274] on input "*" at bounding box center [682, 275] width 38 height 15
type input "*"
click at [694, 274] on input "*" at bounding box center [682, 275] width 38 height 15
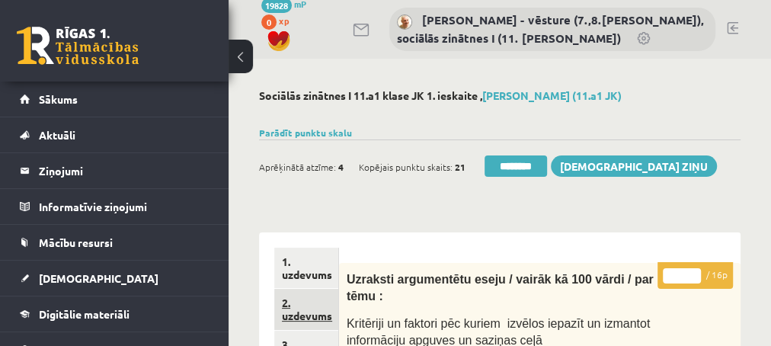
click at [319, 316] on link "2. uzdevums" at bounding box center [306, 309] width 64 height 41
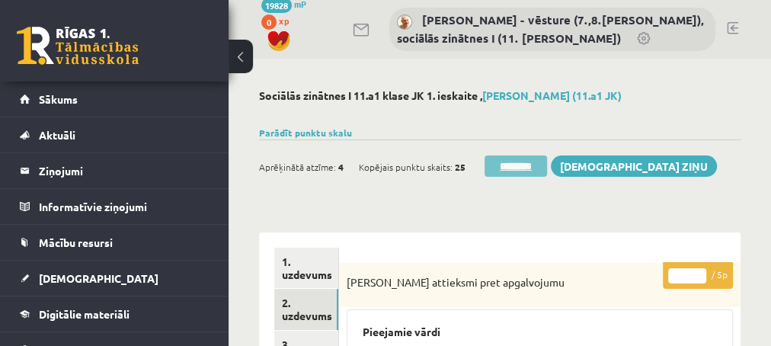
click at [510, 166] on input "********" at bounding box center [516, 165] width 62 height 21
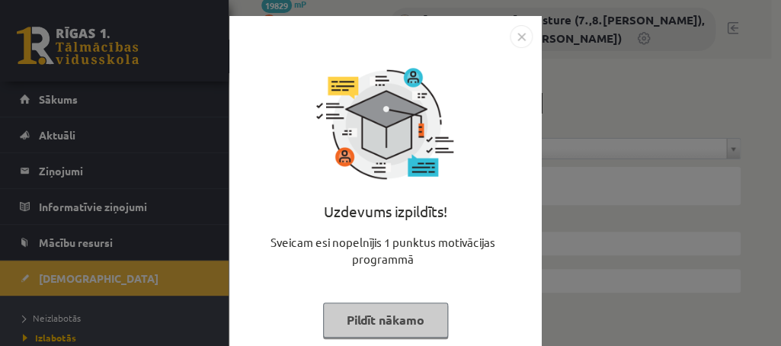
click at [365, 325] on button "Pildīt nākamo" at bounding box center [385, 320] width 125 height 35
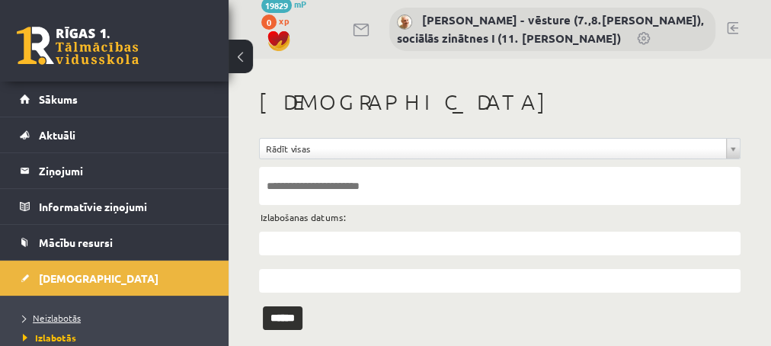
click at [71, 322] on span "Neizlabotās" at bounding box center [52, 318] width 58 height 12
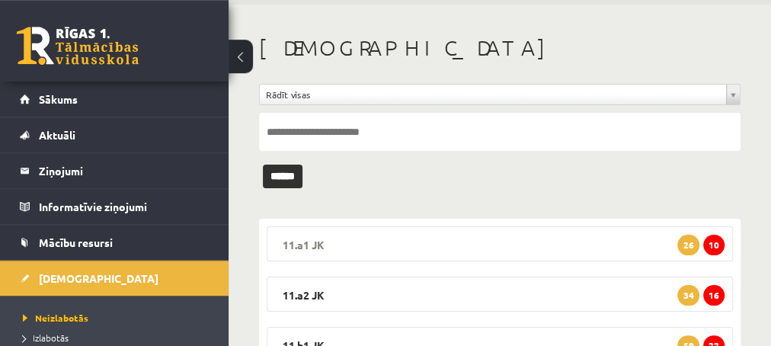
scroll to position [82, 0]
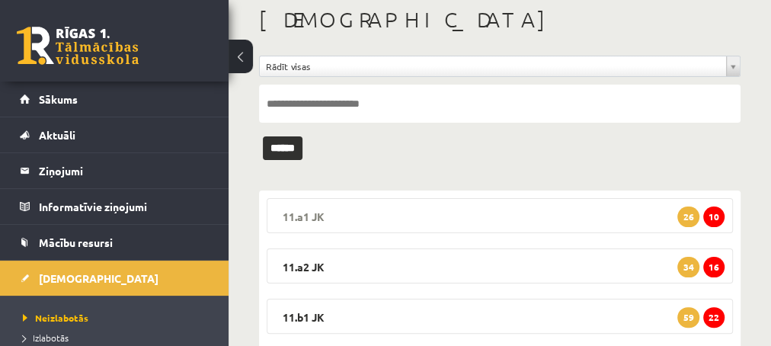
click at [713, 216] on span "10" at bounding box center [713, 217] width 21 height 21
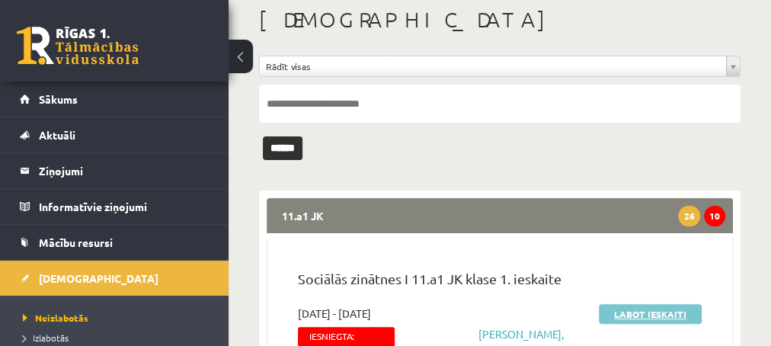
click at [650, 316] on link "Labot ieskaiti" at bounding box center [650, 314] width 103 height 20
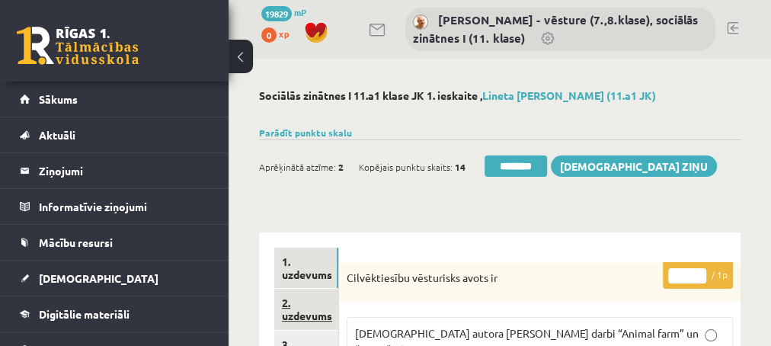
click at [321, 319] on link "2. uzdevums" at bounding box center [306, 309] width 64 height 41
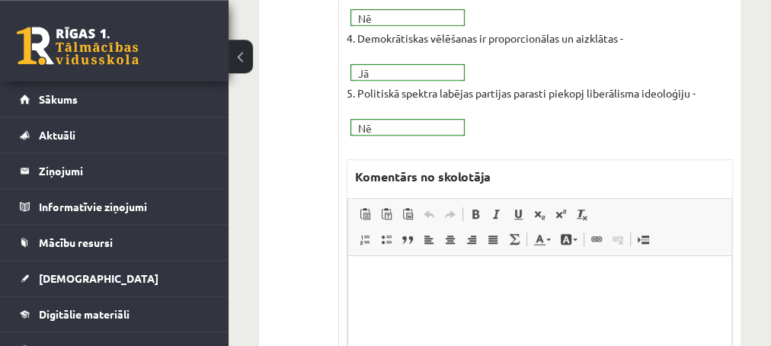
scroll to position [576, 0]
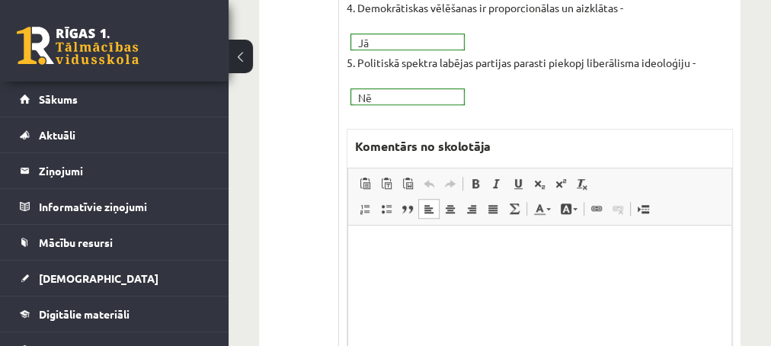
click at [448, 252] on p "Editor, wiswyg-editor-47433902243700-1759915626-754" at bounding box center [539, 249] width 353 height 16
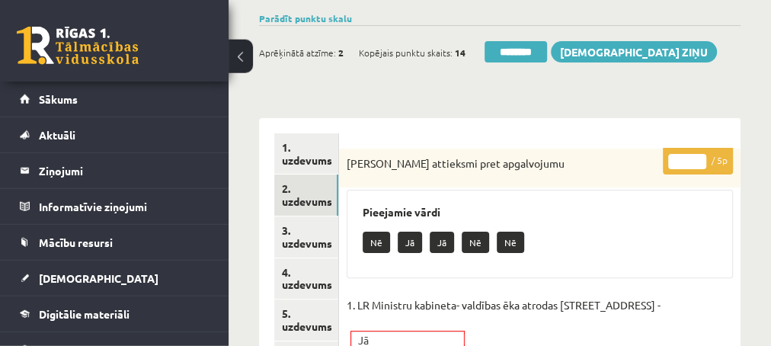
scroll to position [82, 0]
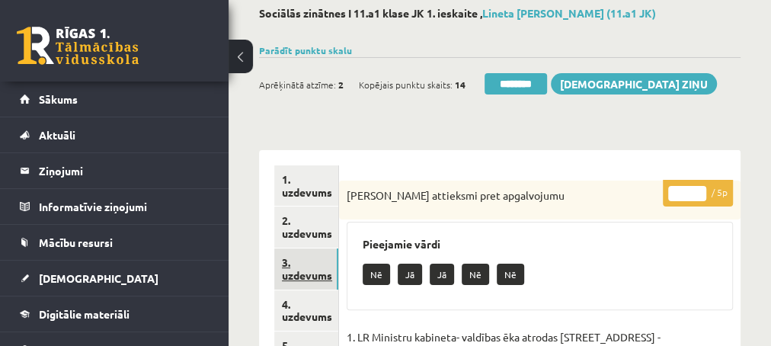
click at [294, 274] on link "3. uzdevums" at bounding box center [306, 268] width 64 height 41
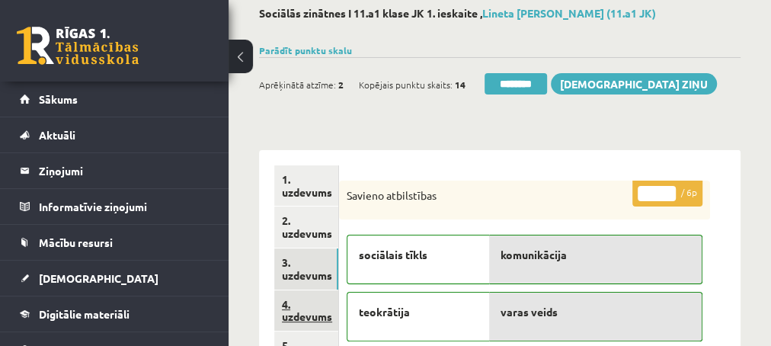
scroll to position [0, 0]
click at [306, 312] on link "4. uzdevums" at bounding box center [306, 310] width 64 height 41
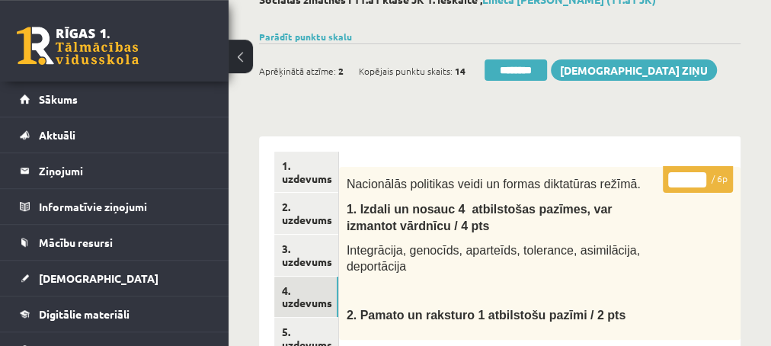
scroll to position [82, 0]
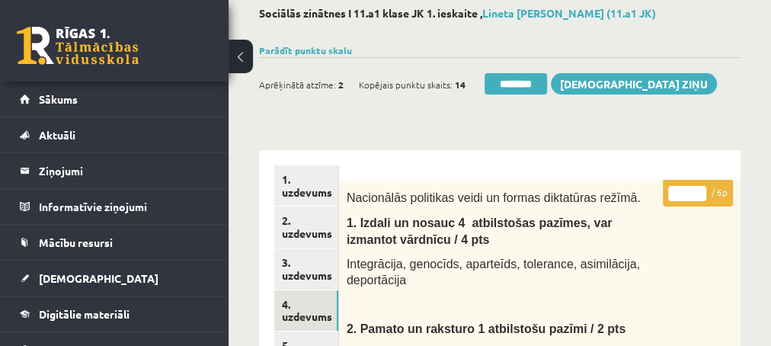
click at [697, 191] on input "*" at bounding box center [687, 193] width 38 height 15
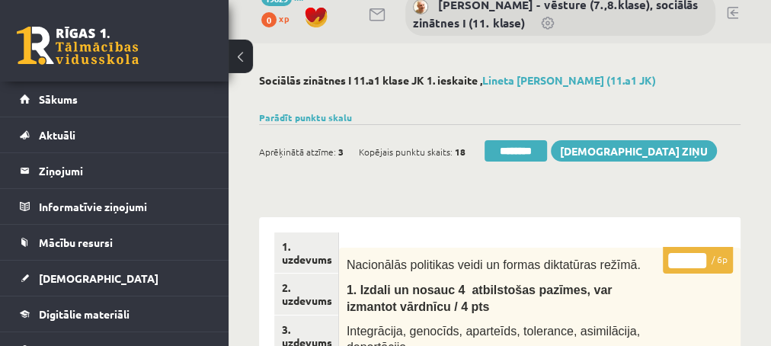
scroll to position [0, 0]
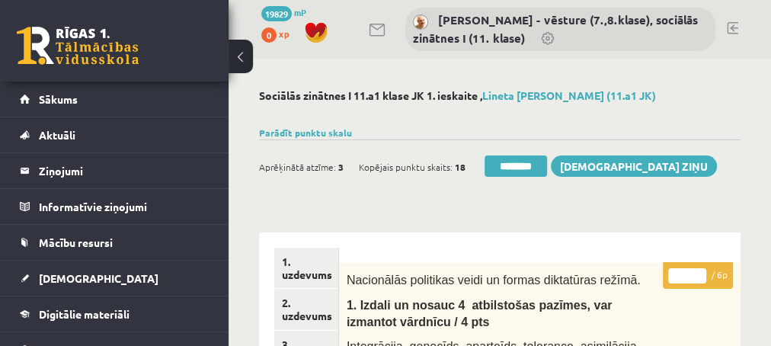
click at [702, 277] on input "*" at bounding box center [687, 275] width 38 height 15
type input "*"
click at [702, 277] on input "*" at bounding box center [687, 275] width 38 height 15
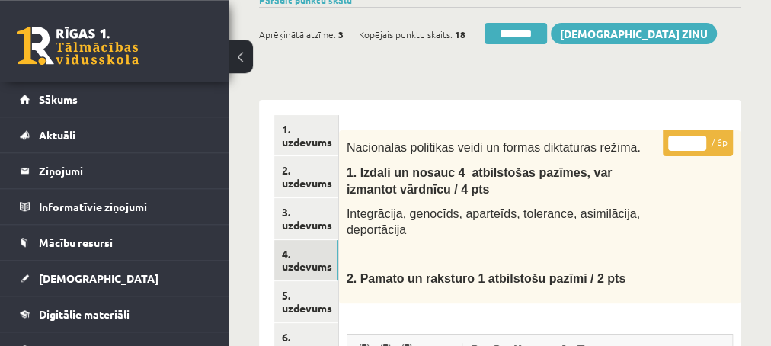
scroll to position [165, 0]
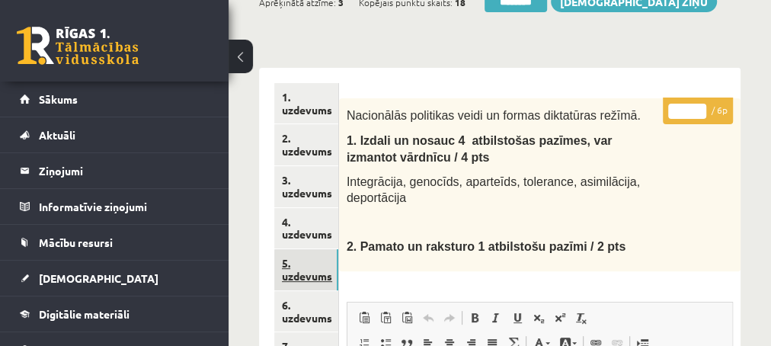
click at [318, 274] on link "5. uzdevums" at bounding box center [306, 269] width 64 height 41
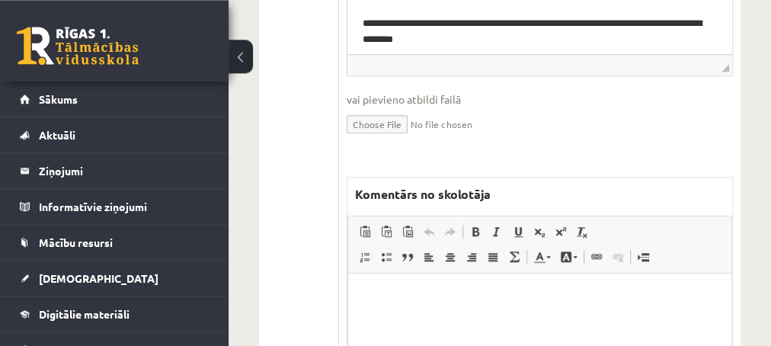
scroll to position [658, 0]
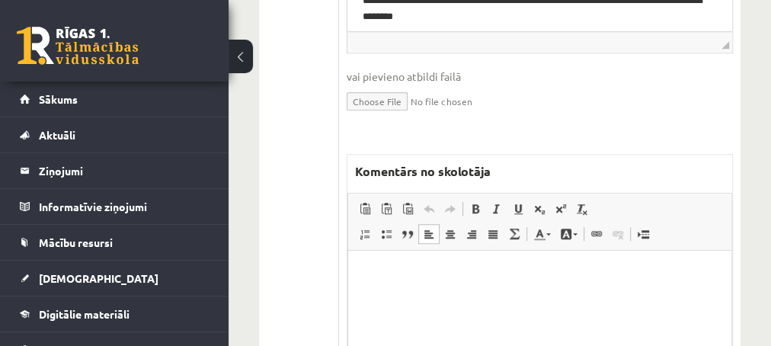
click at [451, 274] on p "Editor, wiswyg-editor-47433880088580-1759915771-432" at bounding box center [539, 273] width 353 height 16
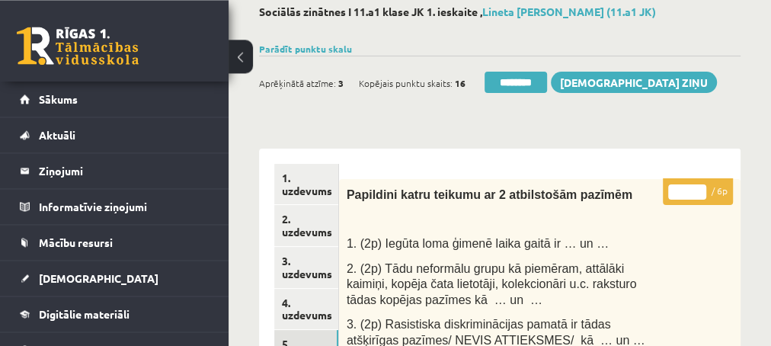
scroll to position [82, 0]
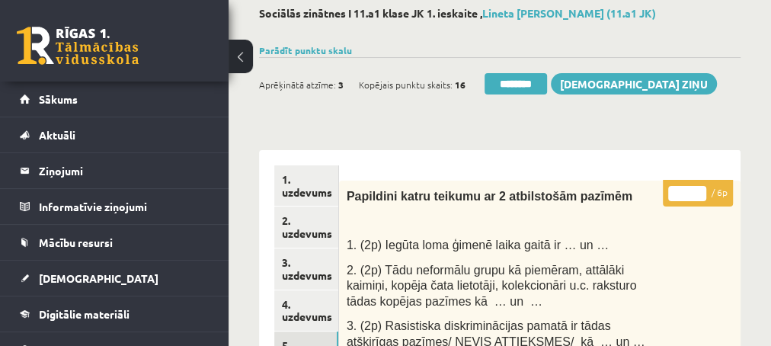
click at [698, 188] on input "*" at bounding box center [687, 193] width 38 height 15
type input "*"
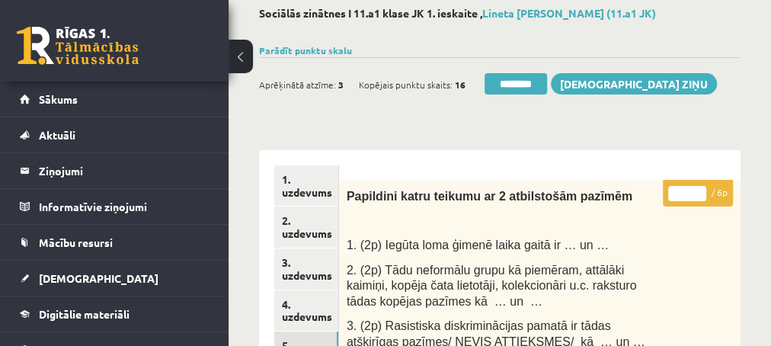
click at [698, 188] on input "*" at bounding box center [687, 193] width 38 height 15
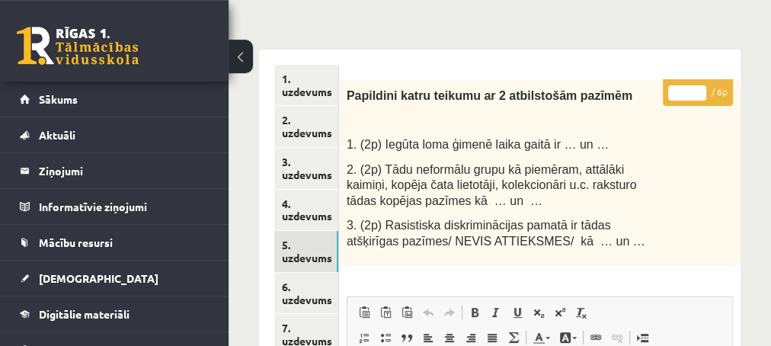
scroll to position [247, 0]
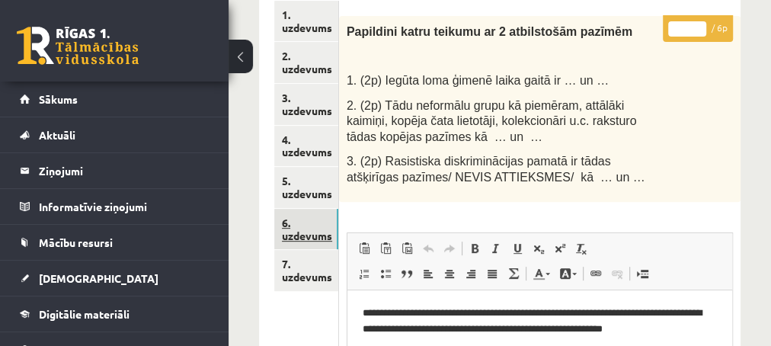
click at [312, 239] on link "6. uzdevums" at bounding box center [306, 229] width 64 height 41
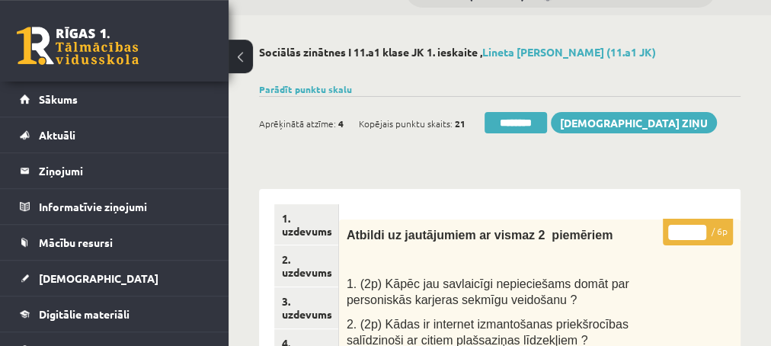
scroll to position [0, 0]
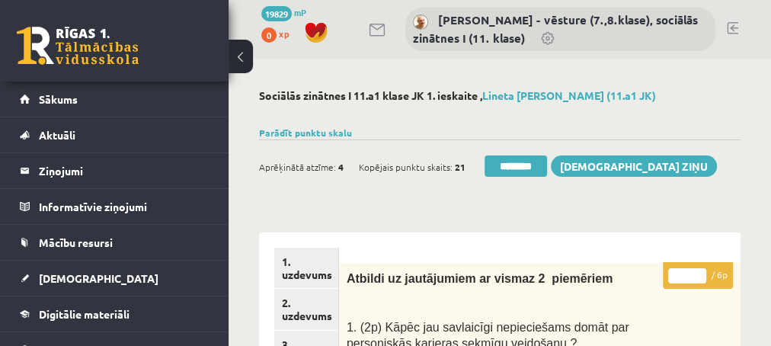
type input "*"
click at [699, 269] on input "*" at bounding box center [687, 275] width 38 height 15
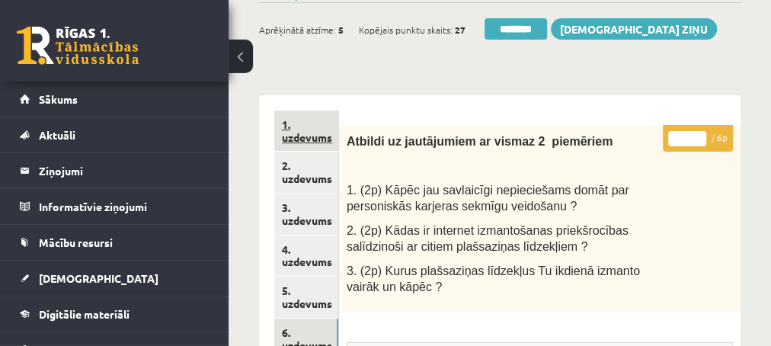
scroll to position [165, 0]
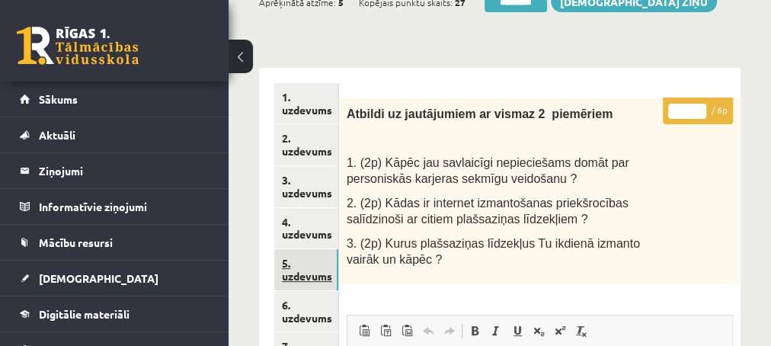
click at [309, 271] on link "5. uzdevums" at bounding box center [306, 269] width 64 height 41
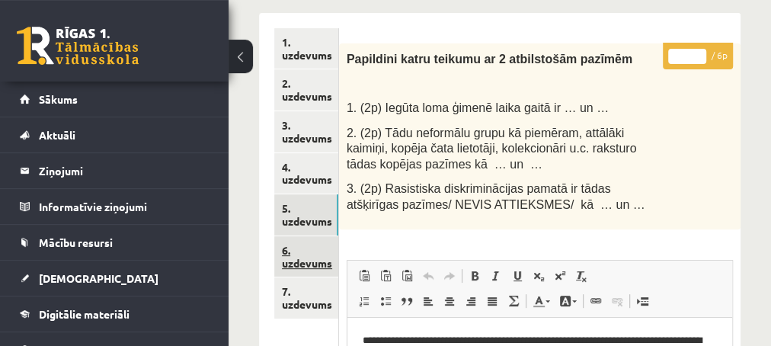
scroll to position [247, 0]
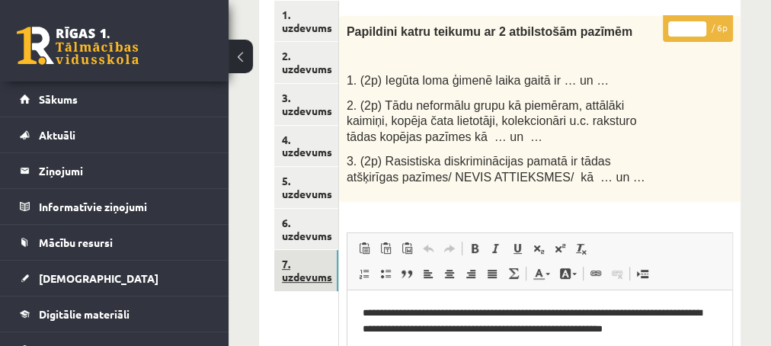
click at [308, 276] on link "7. uzdevums" at bounding box center [306, 270] width 64 height 41
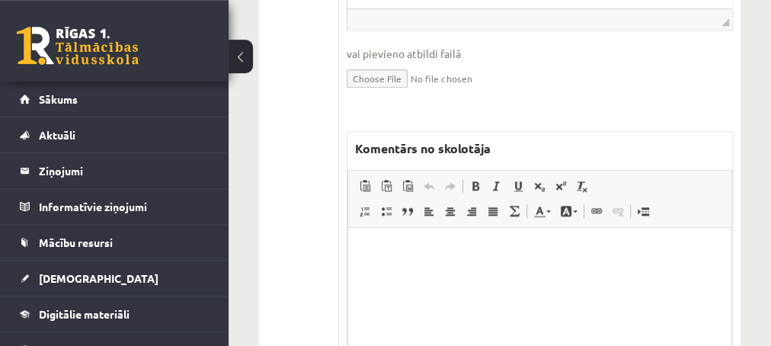
scroll to position [905, 0]
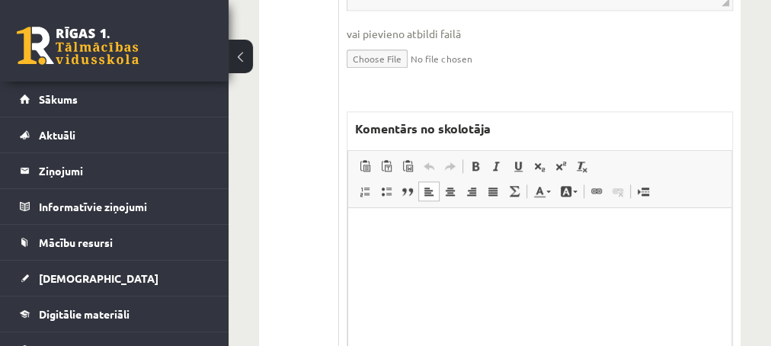
click at [380, 236] on p "Editor, wiswyg-editor-47434012789560-1759915913-776" at bounding box center [539, 231] width 353 height 16
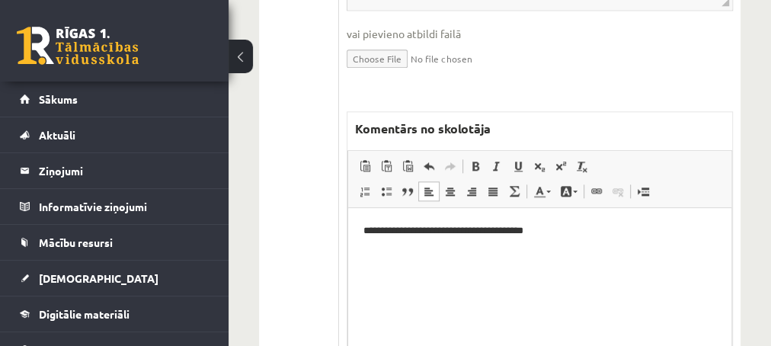
click at [420, 231] on p "**********" at bounding box center [540, 231] width 354 height 16
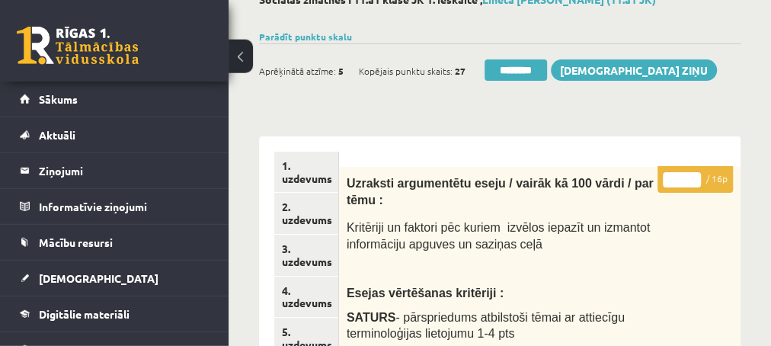
scroll to position [0, 0]
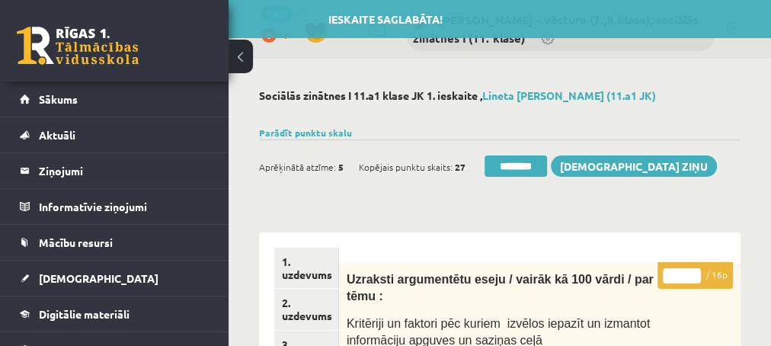
click at [692, 271] on input "*" at bounding box center [682, 275] width 38 height 15
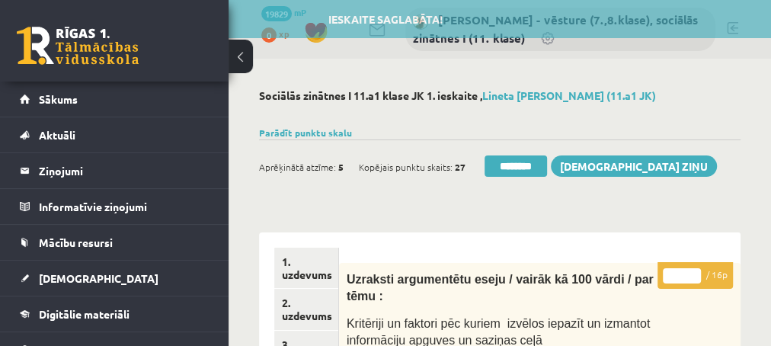
click at [692, 271] on input "*" at bounding box center [682, 275] width 38 height 15
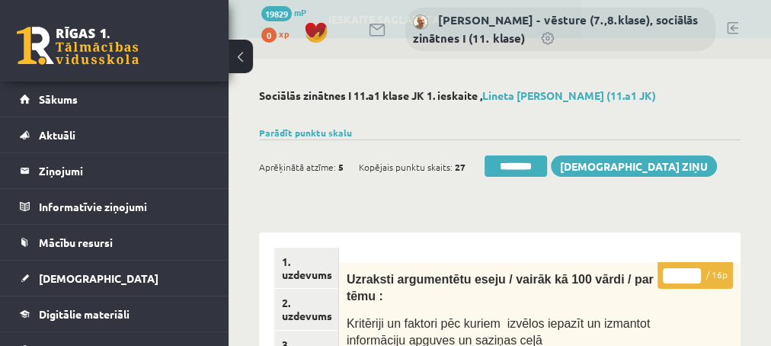
click at [692, 271] on input "*" at bounding box center [682, 275] width 38 height 15
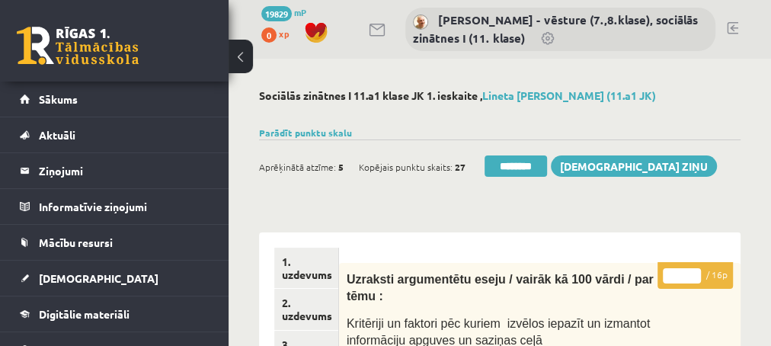
click at [692, 271] on input "*" at bounding box center [682, 275] width 38 height 15
type input "*"
click at [692, 271] on input "*" at bounding box center [682, 275] width 38 height 15
click at [293, 315] on link "2. uzdevums" at bounding box center [306, 309] width 64 height 41
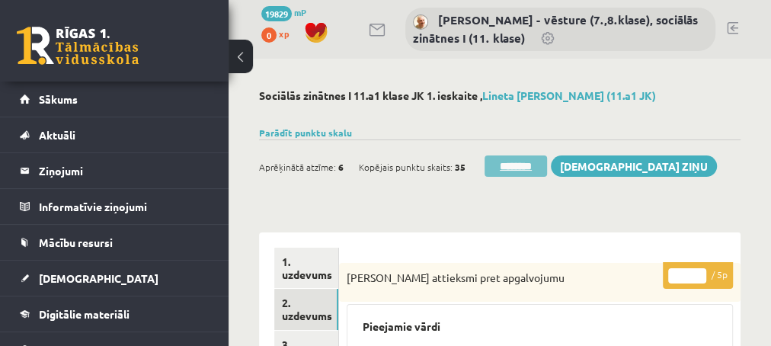
click at [501, 171] on input "********" at bounding box center [516, 165] width 62 height 21
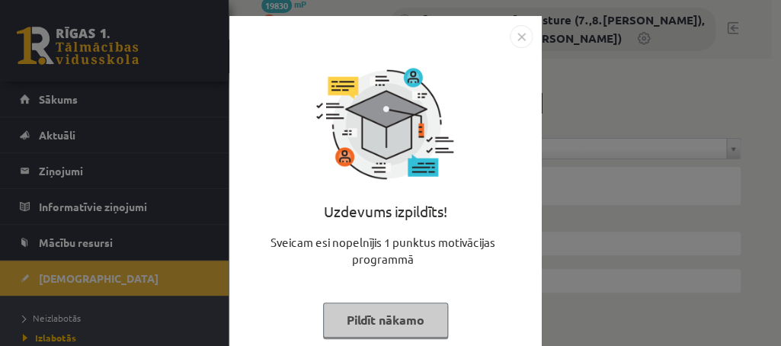
click at [340, 319] on button "Pildīt nākamo" at bounding box center [385, 320] width 125 height 35
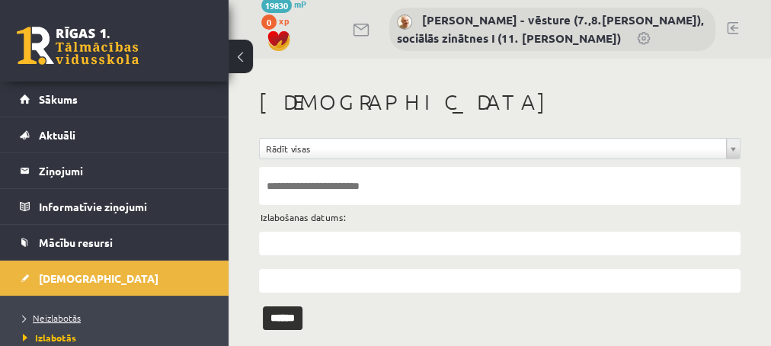
click at [45, 315] on span "Neizlabotās" at bounding box center [52, 318] width 58 height 12
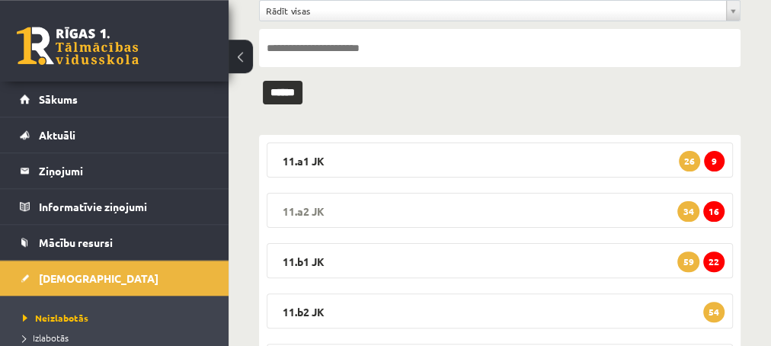
scroll to position [165, 0]
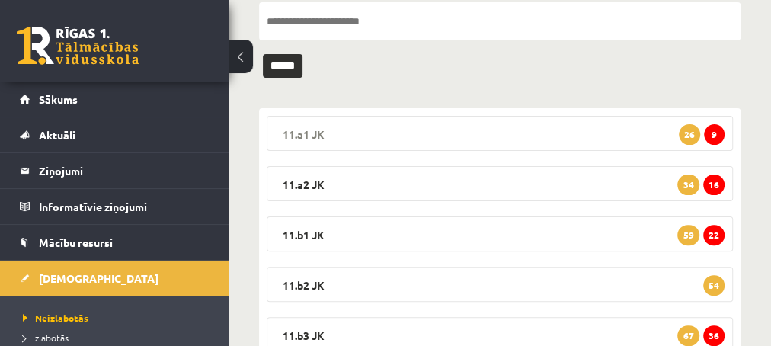
click at [711, 133] on span "9" at bounding box center [714, 134] width 21 height 21
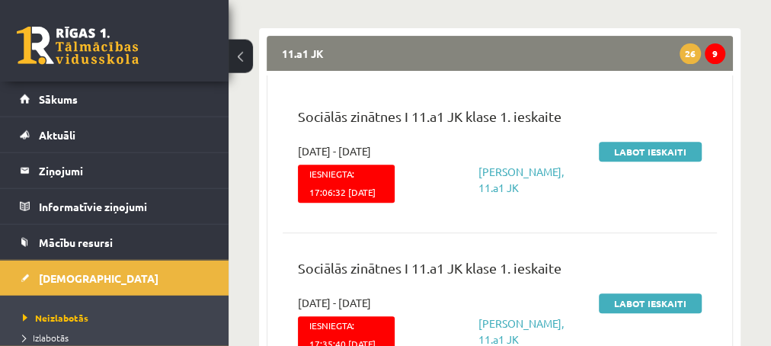
scroll to position [247, 0]
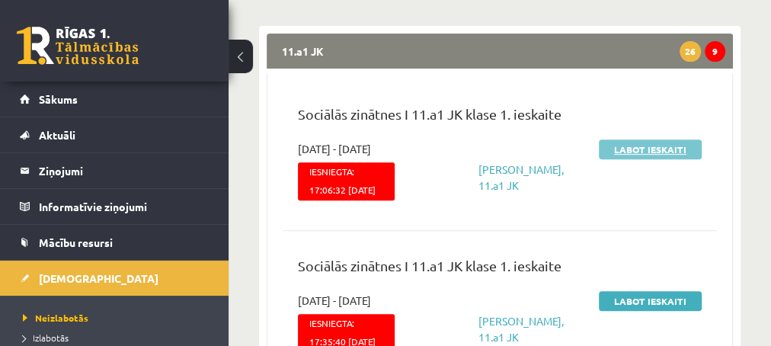
click at [647, 147] on link "Labot ieskaiti" at bounding box center [650, 149] width 103 height 20
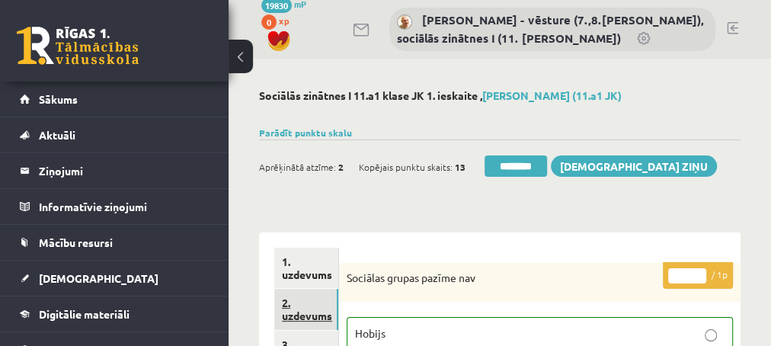
click at [303, 317] on link "2. uzdevums" at bounding box center [306, 309] width 64 height 41
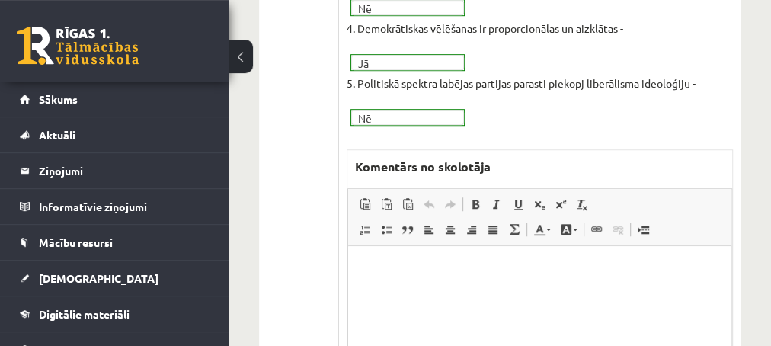
scroll to position [576, 0]
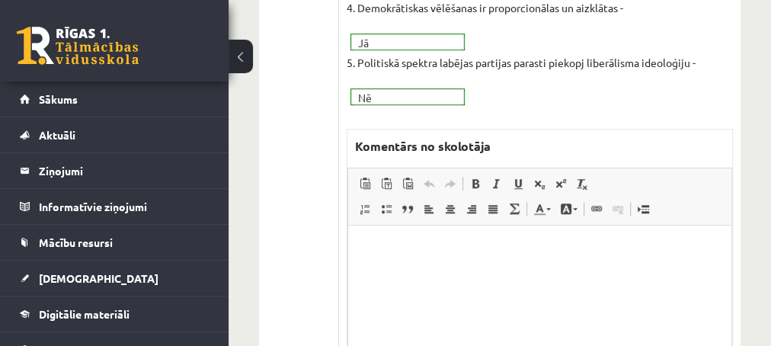
click at [432, 248] on p "Editor, wiswyg-editor-47433854008700-1759916302-177" at bounding box center [539, 249] width 353 height 16
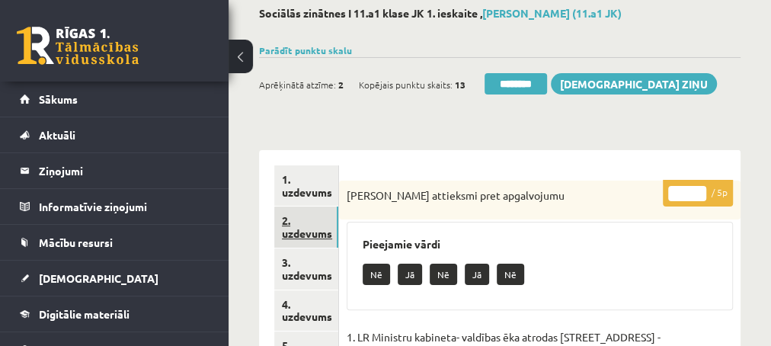
scroll to position [165, 0]
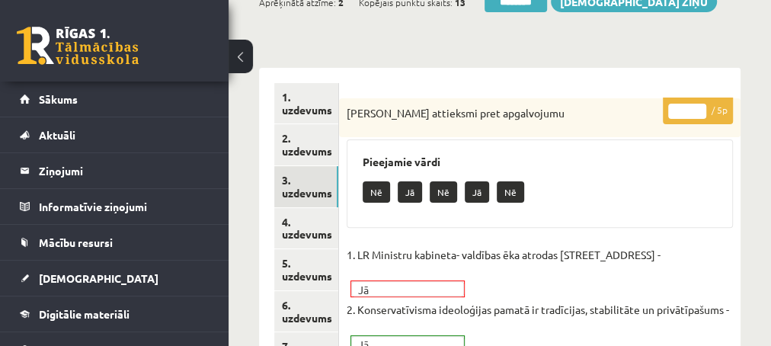
click at [308, 194] on link "3. uzdevums" at bounding box center [306, 186] width 64 height 41
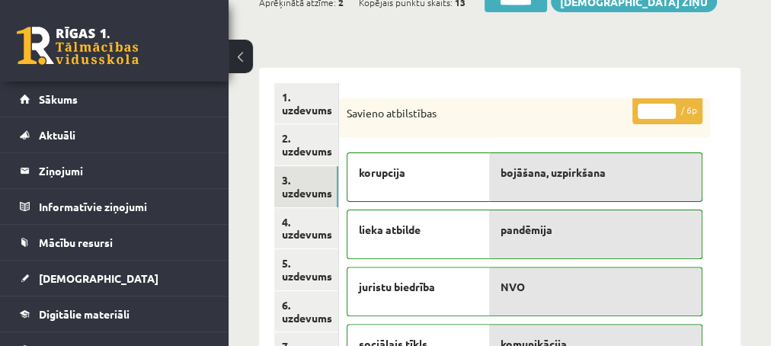
scroll to position [0, 0]
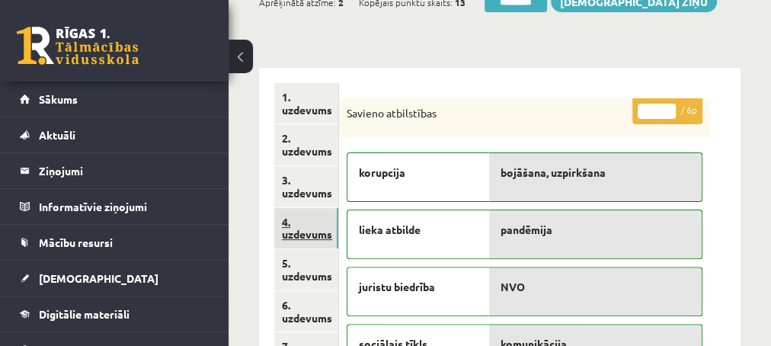
click at [307, 236] on link "4. uzdevums" at bounding box center [306, 228] width 64 height 41
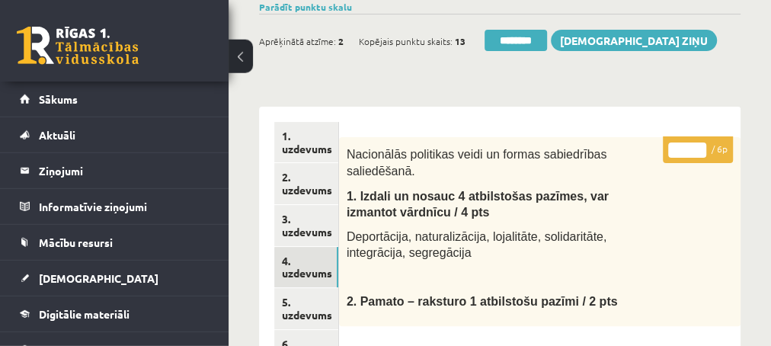
scroll to position [82, 0]
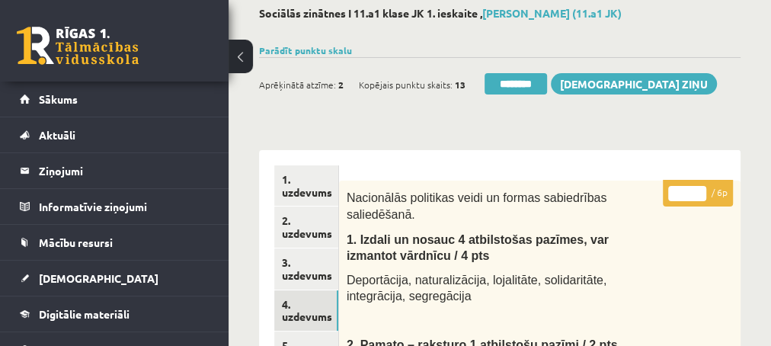
type input "*"
click at [701, 187] on input "*" at bounding box center [687, 193] width 38 height 15
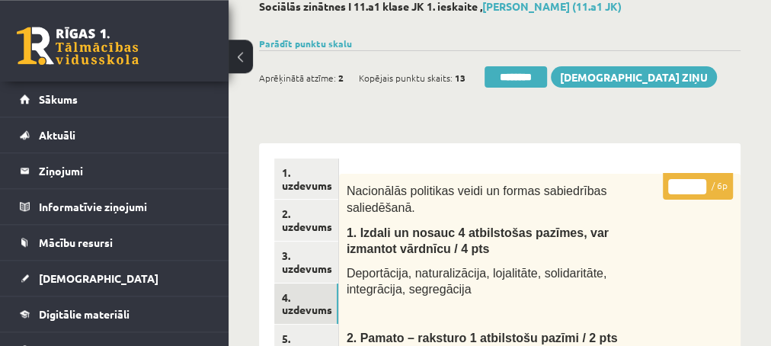
scroll to position [165, 0]
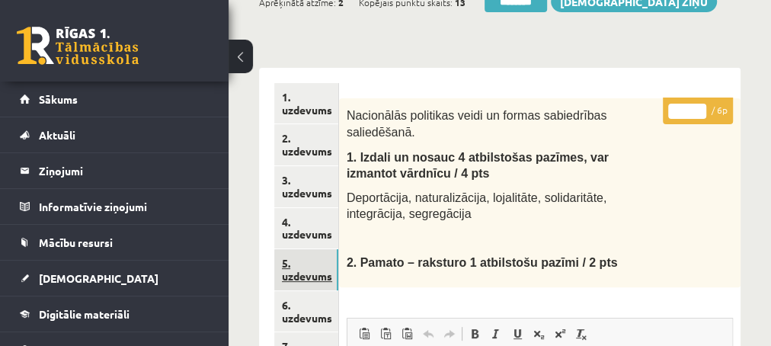
click at [307, 276] on link "5. uzdevums" at bounding box center [306, 269] width 64 height 41
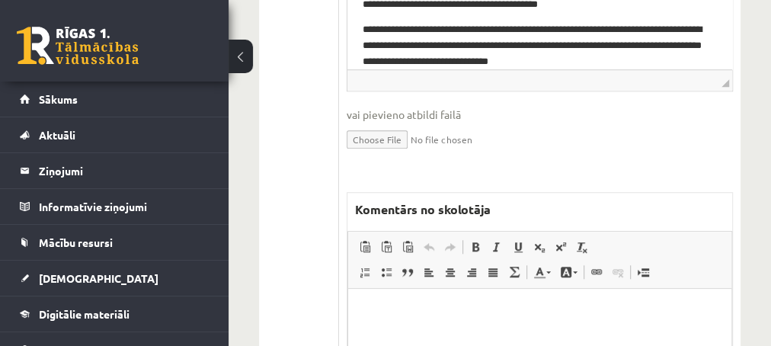
scroll to position [658, 0]
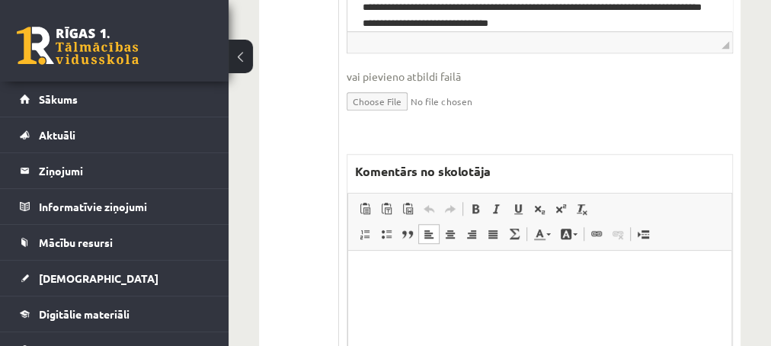
click at [435, 281] on html at bounding box center [539, 326] width 383 height 152
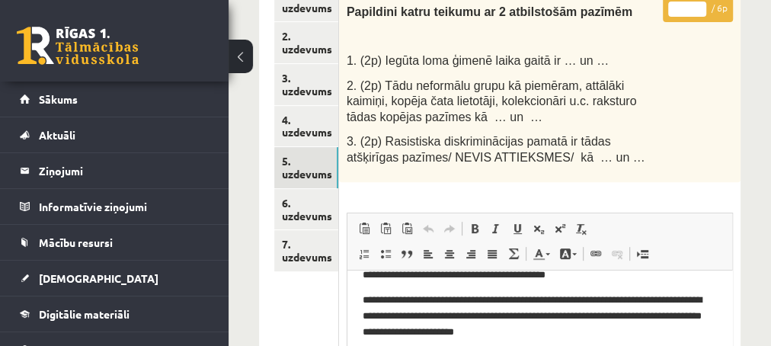
scroll to position [165, 0]
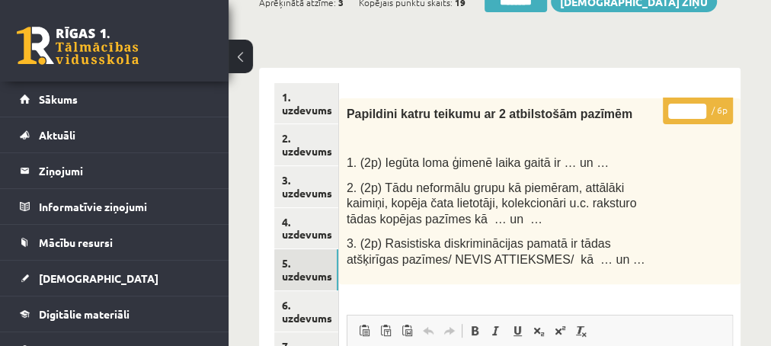
click at [703, 107] on input "*" at bounding box center [687, 111] width 38 height 15
type input "*"
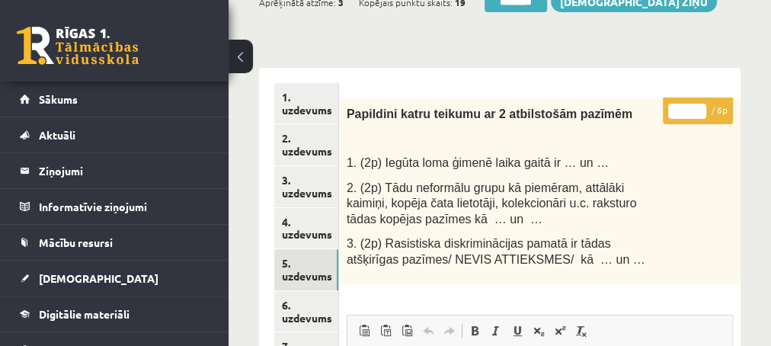
click at [704, 107] on input "*" at bounding box center [687, 111] width 38 height 15
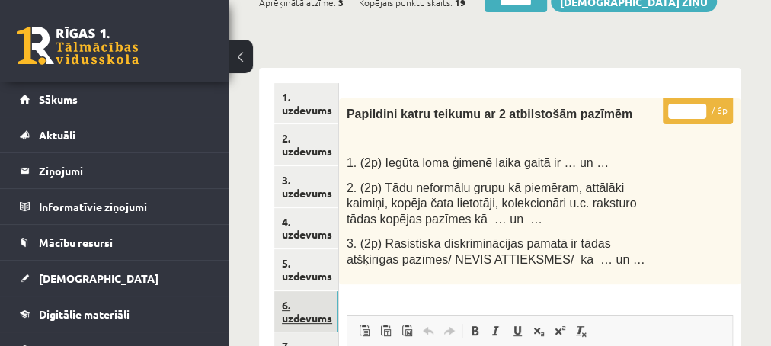
click at [304, 316] on link "6. uzdevums" at bounding box center [306, 311] width 64 height 41
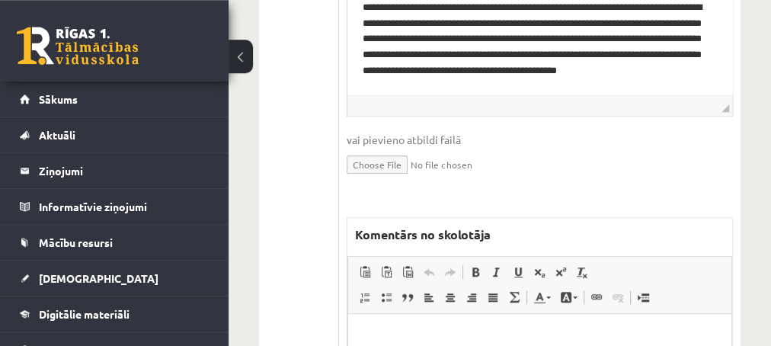
scroll to position [658, 0]
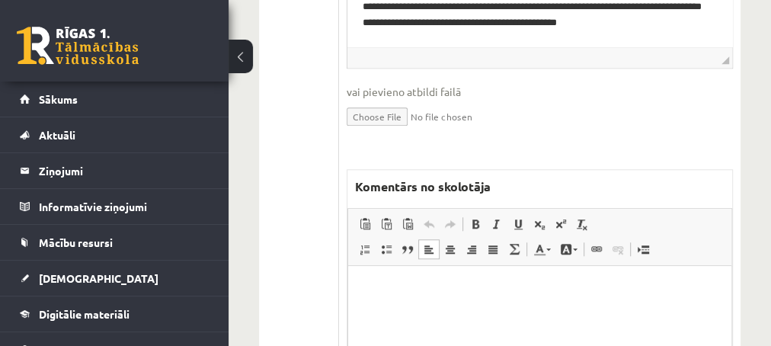
click at [411, 288] on p "Editor, wiswyg-editor-47433802314660-1759916501-317" at bounding box center [539, 289] width 353 height 16
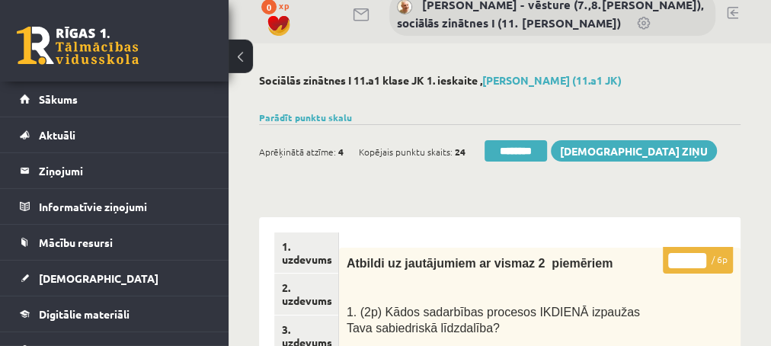
scroll to position [0, 0]
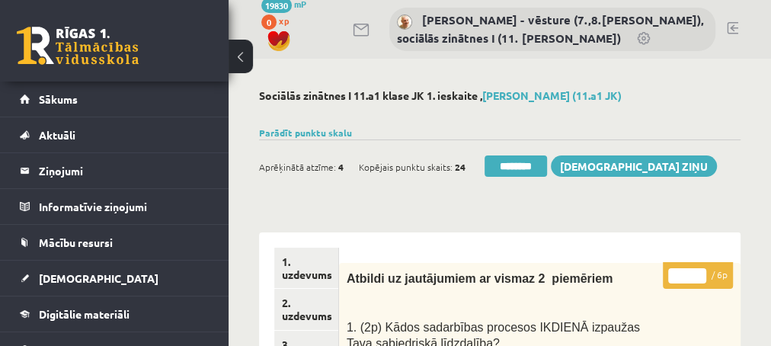
click at [700, 271] on input "*" at bounding box center [687, 275] width 38 height 15
type input "*"
click at [700, 271] on input "*" at bounding box center [687, 275] width 38 height 15
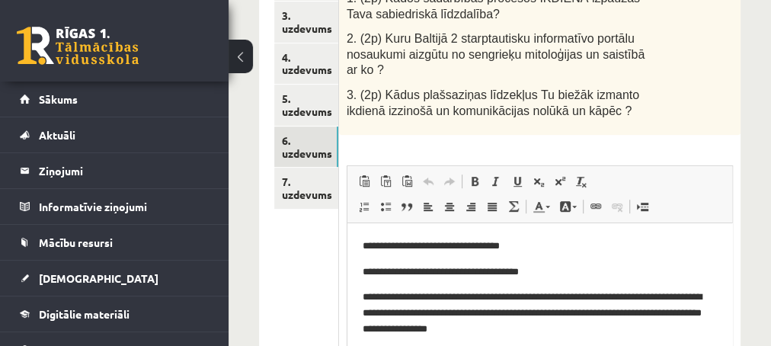
scroll to position [247, 0]
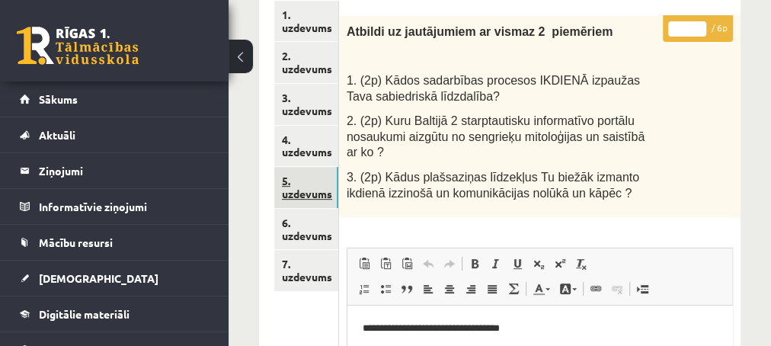
click at [315, 191] on link "5. uzdevums" at bounding box center [306, 187] width 64 height 41
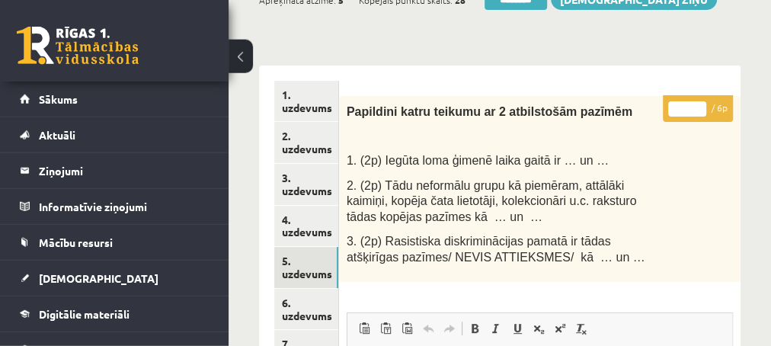
scroll to position [165, 0]
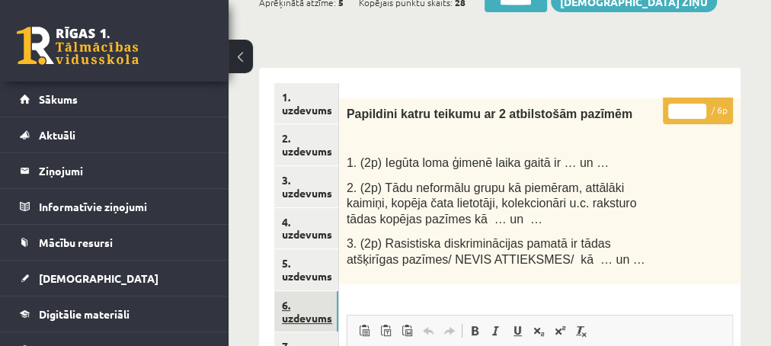
click at [312, 317] on link "6. uzdevums" at bounding box center [306, 311] width 64 height 41
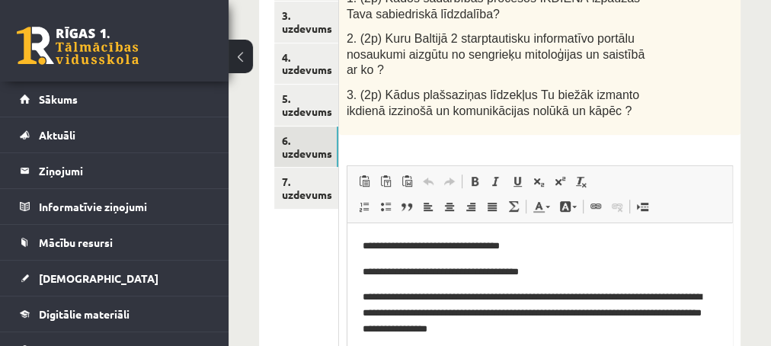
scroll to position [0, 0]
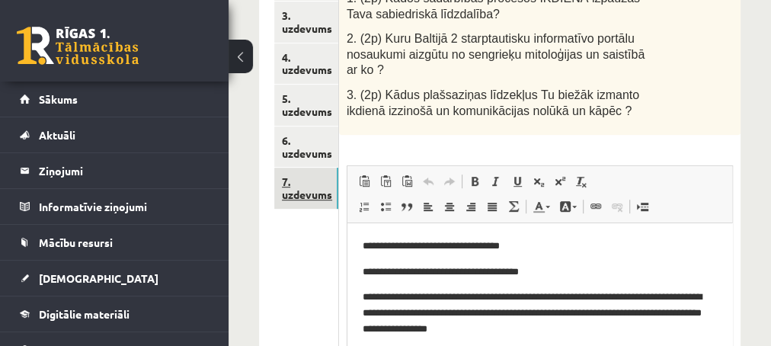
click at [304, 191] on link "7. uzdevums" at bounding box center [306, 188] width 64 height 41
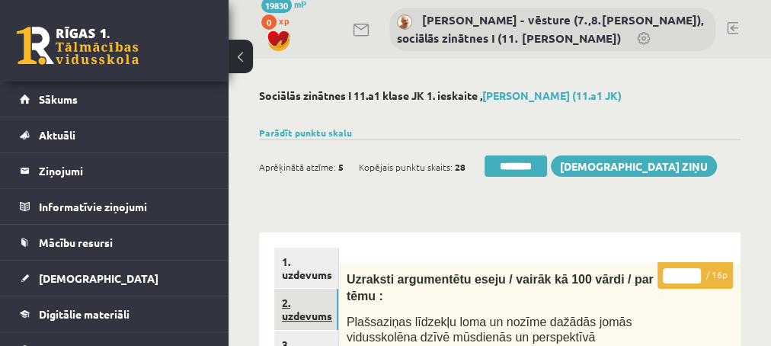
click at [293, 316] on link "2. uzdevums" at bounding box center [306, 309] width 64 height 41
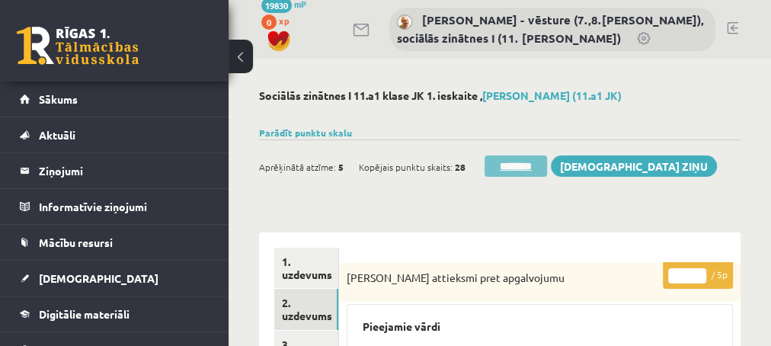
click at [517, 164] on input "********" at bounding box center [516, 165] width 62 height 21
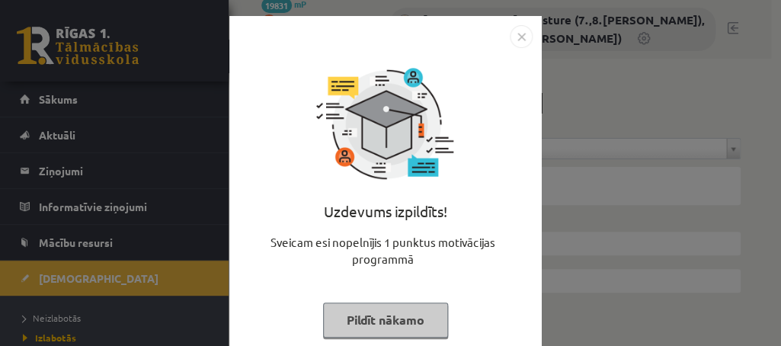
click at [351, 314] on button "Pildīt nākamo" at bounding box center [385, 320] width 125 height 35
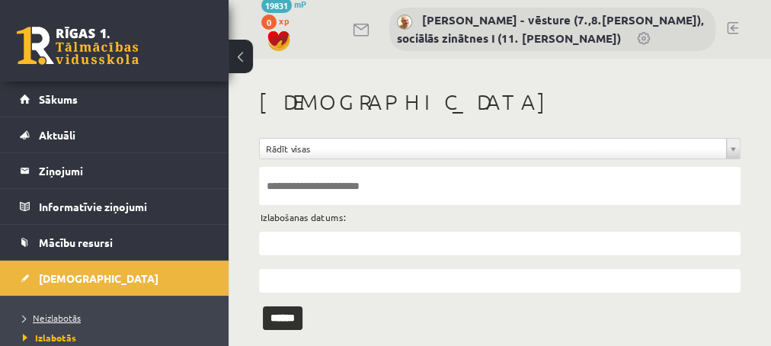
click at [54, 312] on span "Neizlabotās" at bounding box center [52, 318] width 58 height 12
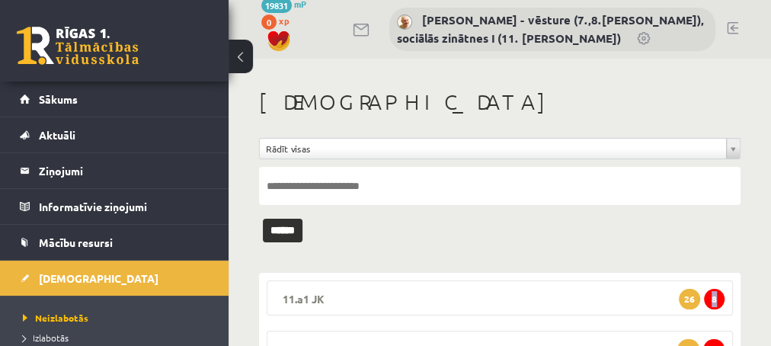
click at [715, 297] on span "8" at bounding box center [714, 299] width 21 height 21
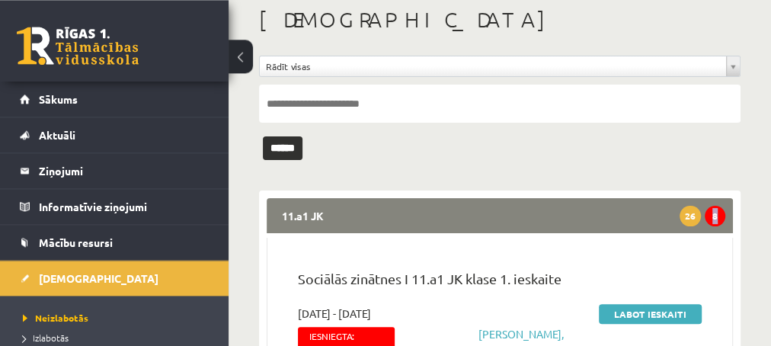
scroll to position [165, 0]
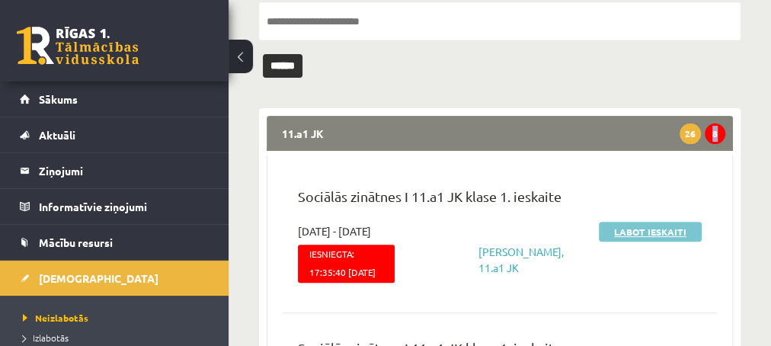
click at [617, 228] on link "Labot ieskaiti" at bounding box center [650, 232] width 103 height 20
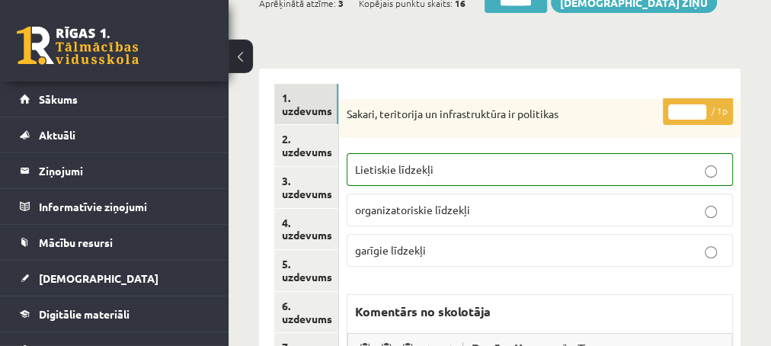
scroll to position [165, 0]
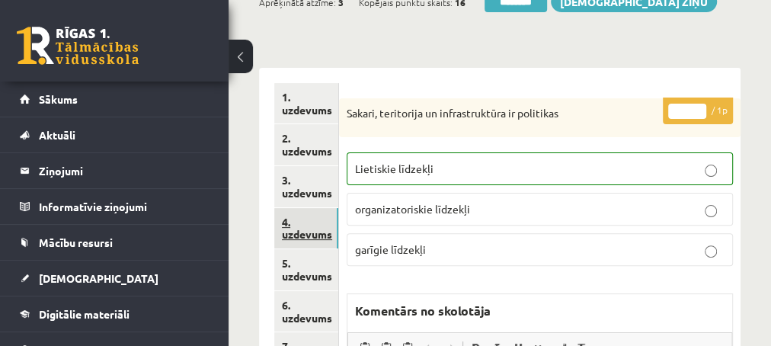
click at [303, 236] on link "4. uzdevums" at bounding box center [306, 228] width 64 height 41
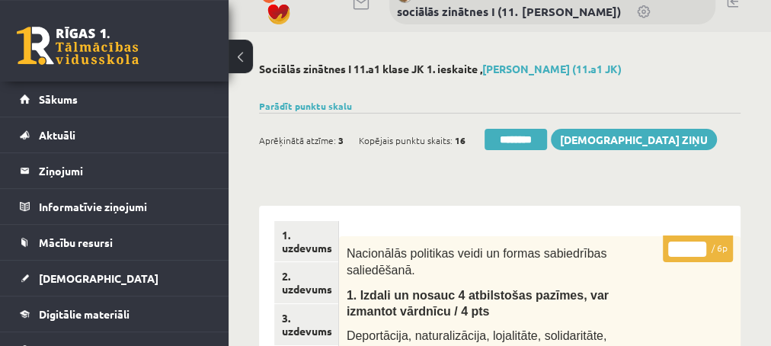
scroll to position [0, 0]
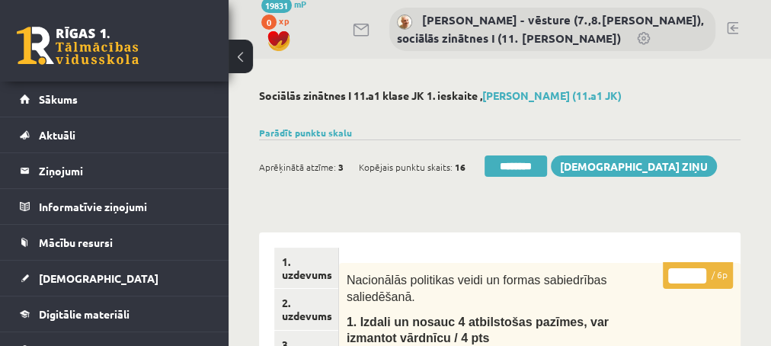
type input "*"
click at [697, 273] on input "*" at bounding box center [687, 275] width 38 height 15
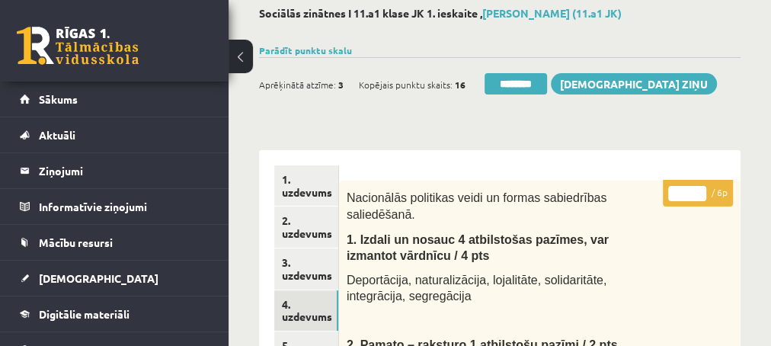
scroll to position [165, 0]
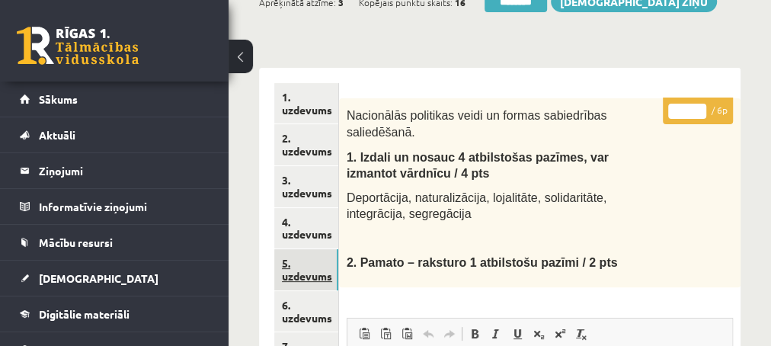
click at [296, 274] on link "5. uzdevums" at bounding box center [306, 269] width 64 height 41
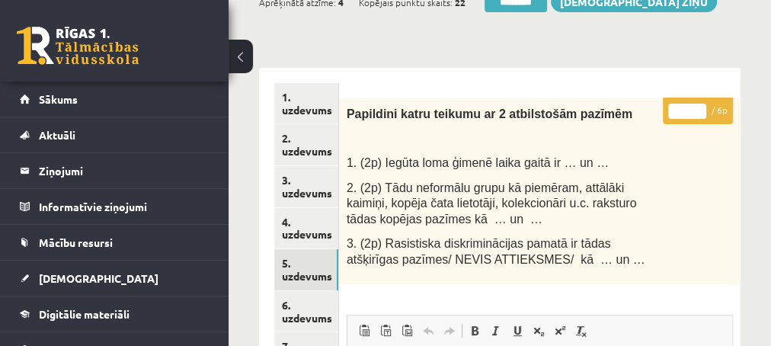
type input "*"
click at [698, 104] on input "*" at bounding box center [687, 111] width 38 height 15
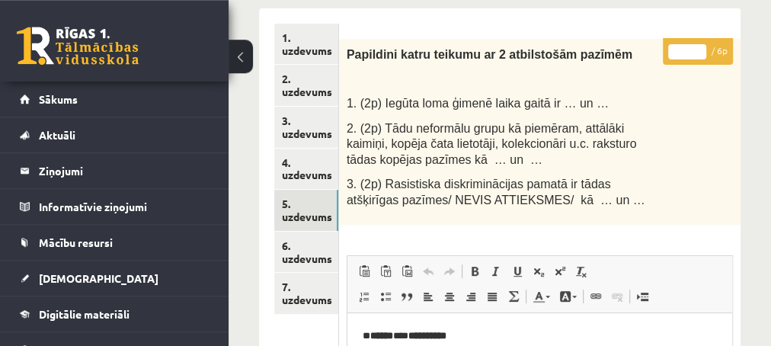
scroll to position [247, 0]
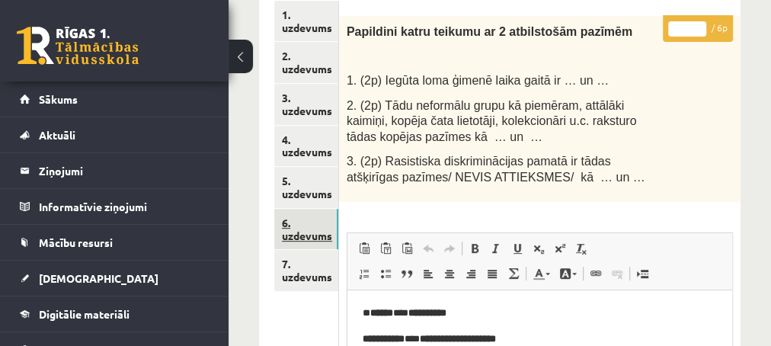
click at [299, 234] on link "6. uzdevums" at bounding box center [306, 229] width 64 height 41
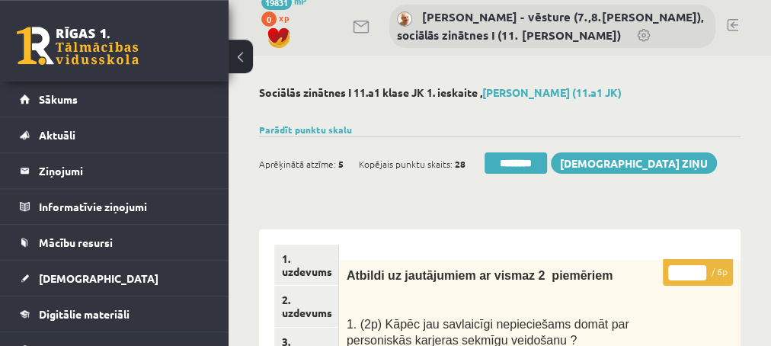
scroll to position [0, 0]
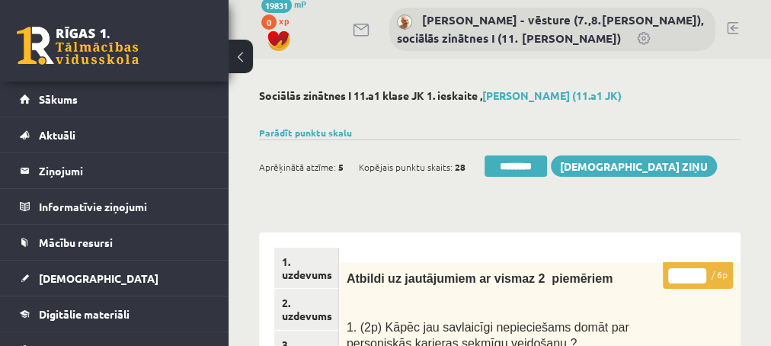
type input "*"
click at [698, 274] on input "*" at bounding box center [687, 275] width 38 height 15
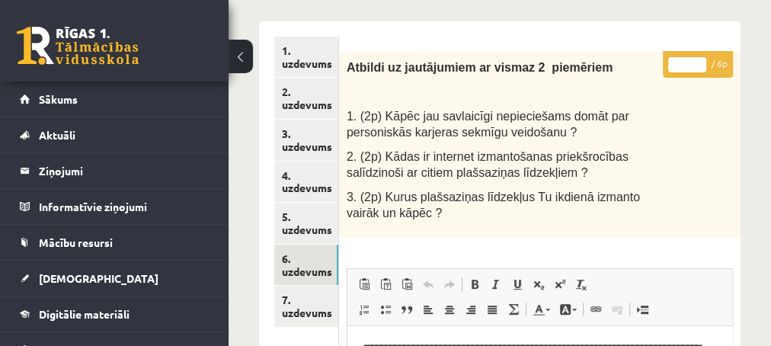
scroll to position [247, 0]
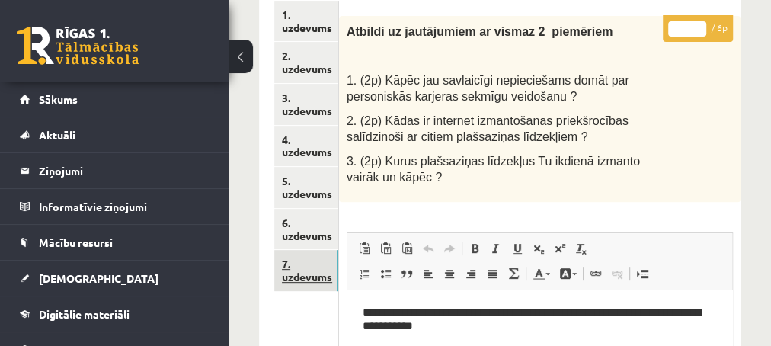
click at [298, 274] on link "7. uzdevums" at bounding box center [306, 270] width 64 height 41
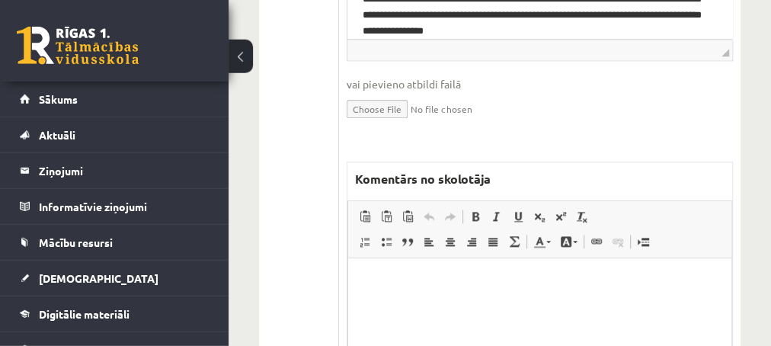
scroll to position [905, 0]
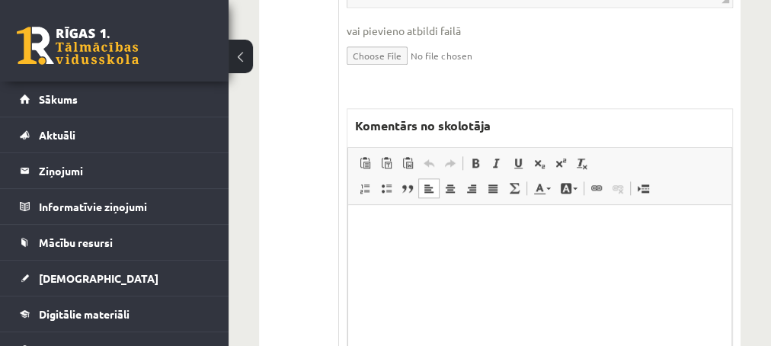
click at [430, 252] on html at bounding box center [539, 280] width 383 height 152
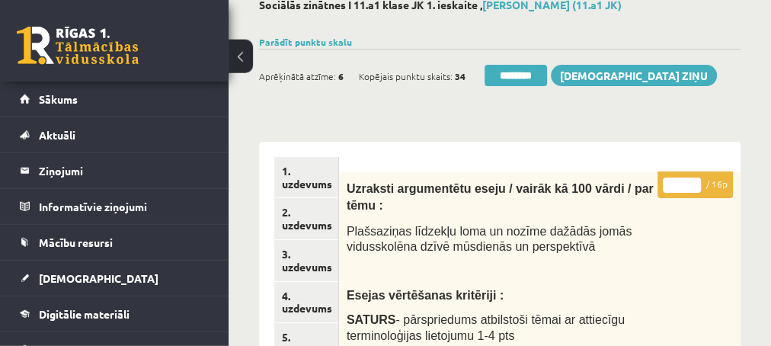
scroll to position [82, 0]
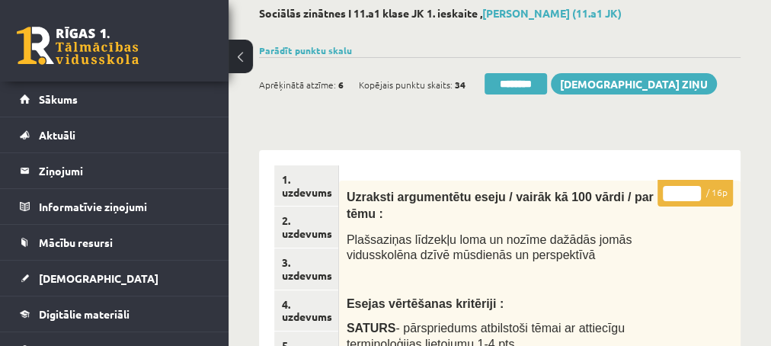
click at [694, 190] on input "*" at bounding box center [682, 193] width 38 height 15
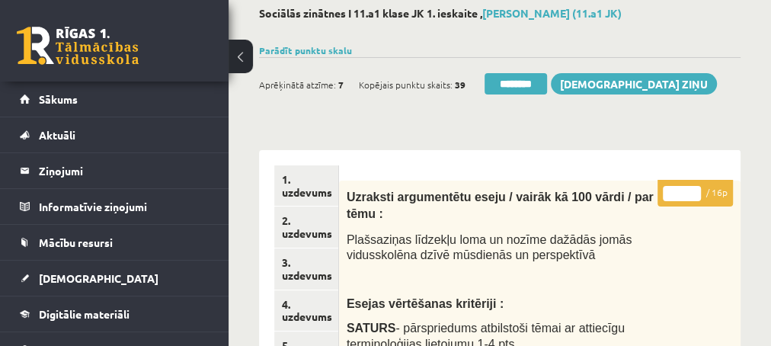
click at [694, 191] on input "*" at bounding box center [682, 193] width 38 height 15
type input "*"
click at [694, 191] on input "*" at bounding box center [682, 193] width 38 height 15
click at [307, 275] on link "3. uzdevums" at bounding box center [306, 268] width 64 height 41
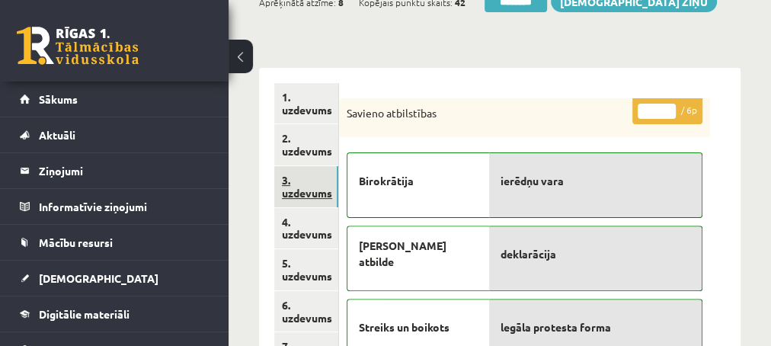
scroll to position [247, 0]
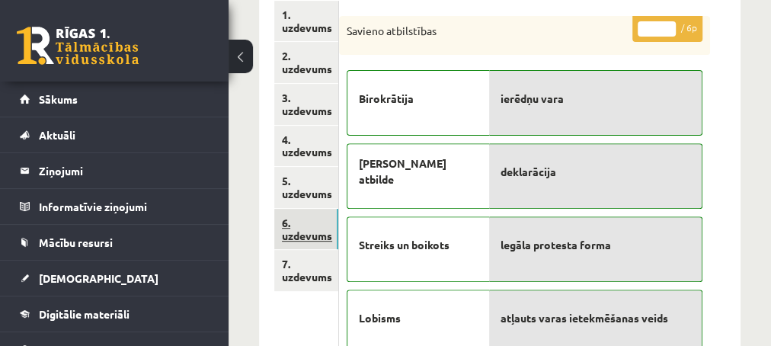
click at [309, 239] on link "6. uzdevums" at bounding box center [306, 229] width 64 height 41
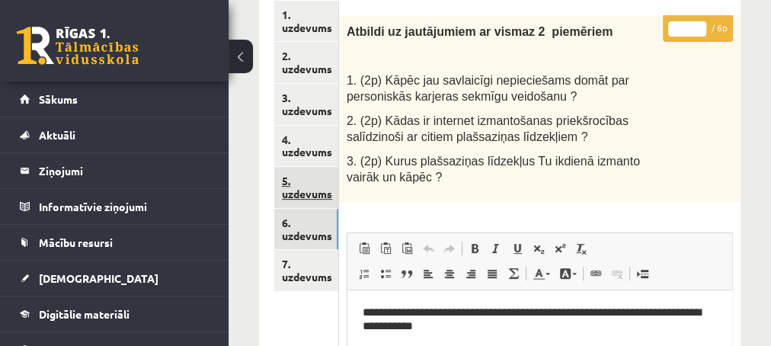
scroll to position [0, 0]
click at [298, 190] on link "5. uzdevums" at bounding box center [306, 187] width 64 height 41
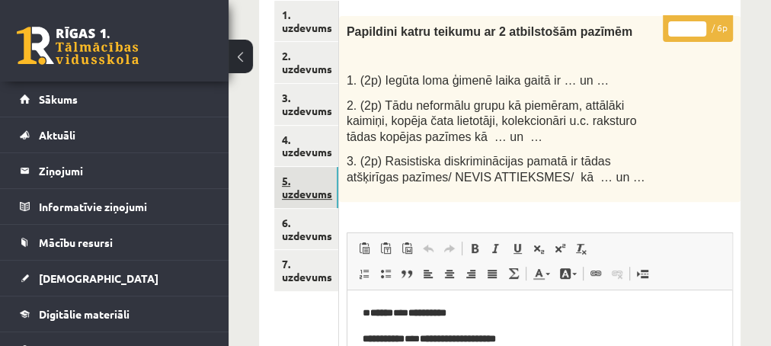
click at [301, 189] on link "5. uzdevums" at bounding box center [306, 187] width 64 height 41
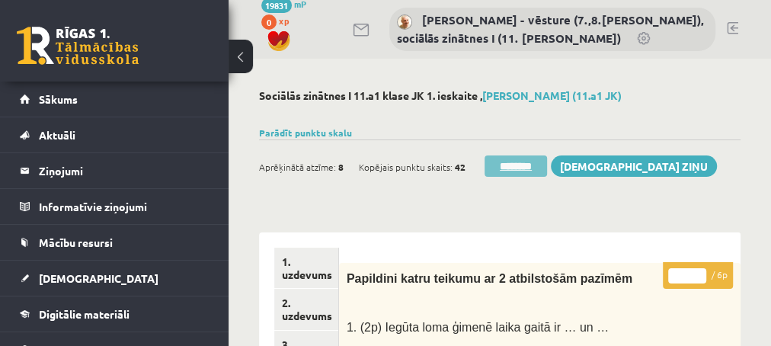
click at [505, 164] on input "********" at bounding box center [516, 165] width 62 height 21
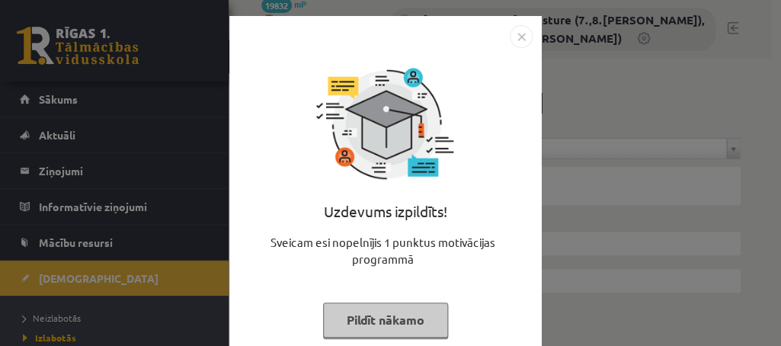
click at [354, 321] on button "Pildīt nākamo" at bounding box center [385, 320] width 125 height 35
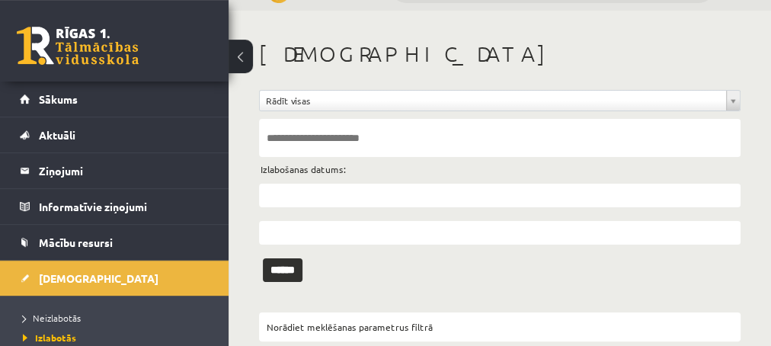
scroll to position [73, 0]
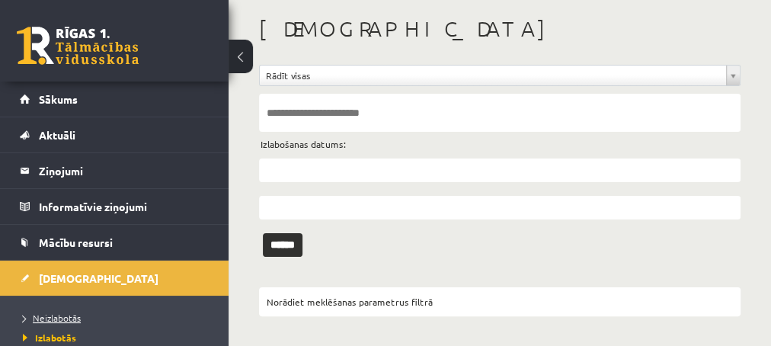
click at [63, 316] on span "Neizlabotās" at bounding box center [52, 318] width 58 height 12
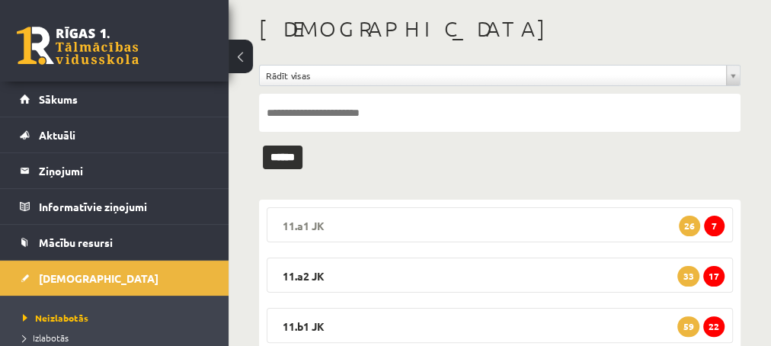
click at [714, 226] on span "7" at bounding box center [714, 226] width 21 height 21
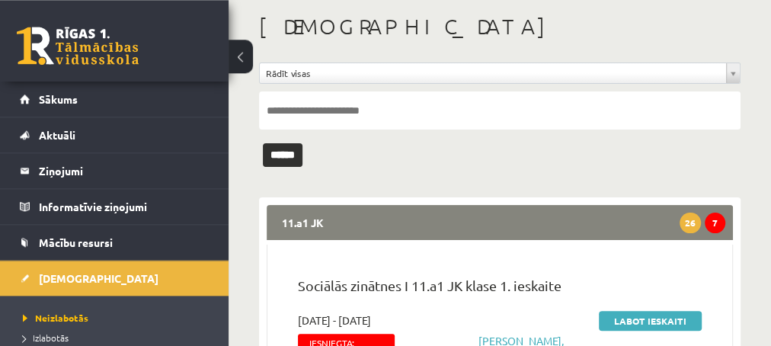
scroll to position [238, 0]
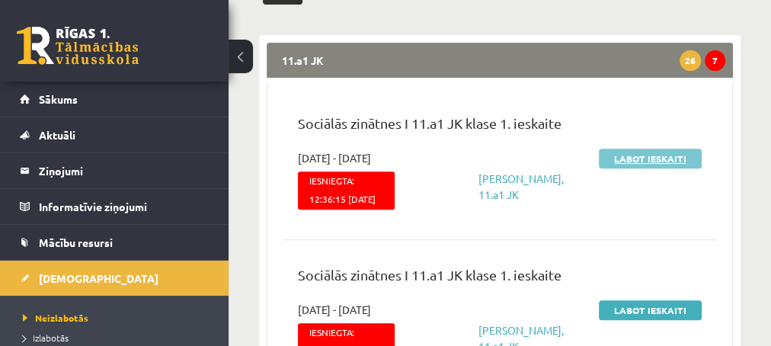
click at [615, 157] on link "Labot ieskaiti" at bounding box center [650, 159] width 103 height 20
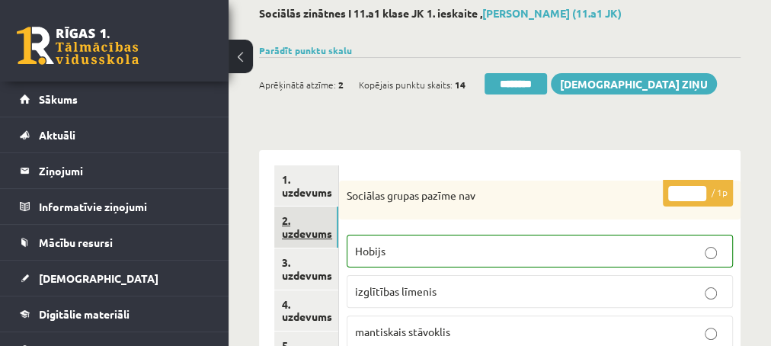
click at [304, 232] on link "2. uzdevums" at bounding box center [306, 227] width 64 height 41
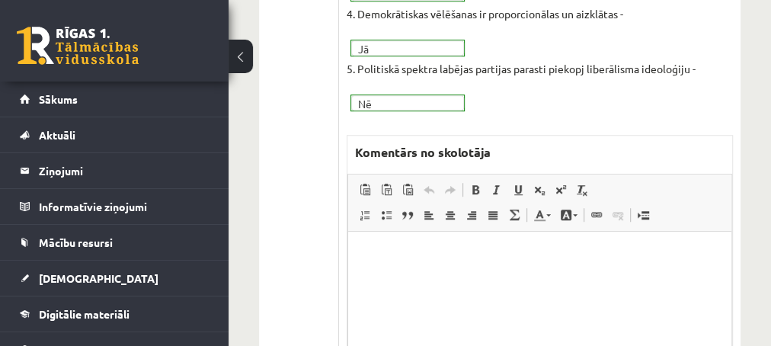
scroll to position [576, 0]
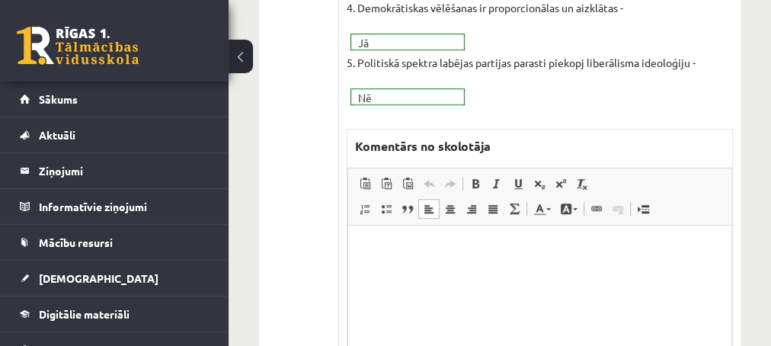
click at [388, 252] on p "Editor, wiswyg-editor-47433967374240-1759917536-720" at bounding box center [539, 249] width 353 height 16
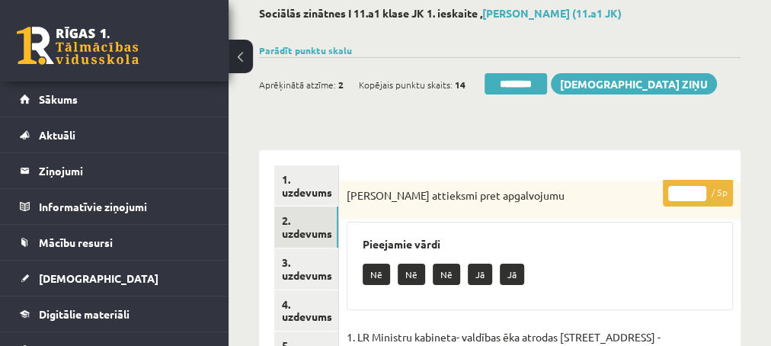
scroll to position [165, 0]
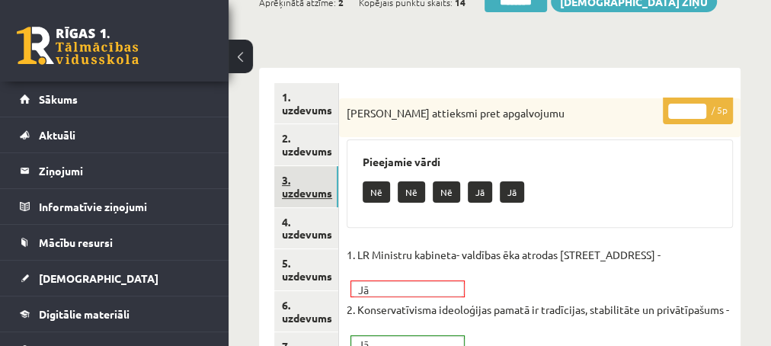
click at [294, 197] on link "3. uzdevums" at bounding box center [306, 186] width 64 height 41
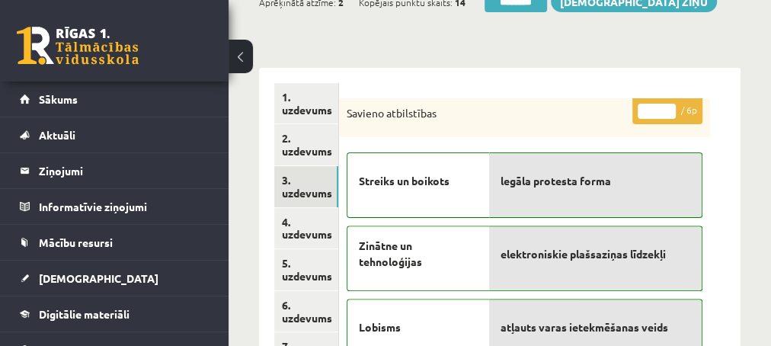
scroll to position [0, 0]
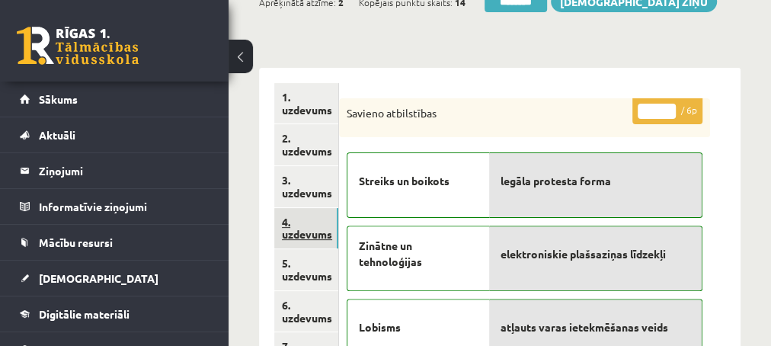
click at [305, 232] on link "4. uzdevums" at bounding box center [306, 228] width 64 height 41
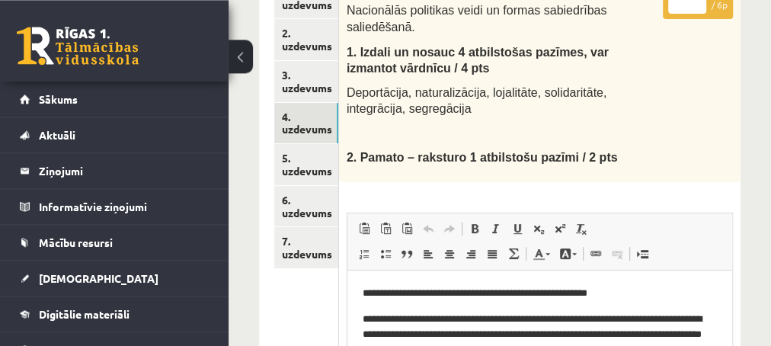
scroll to position [247, 0]
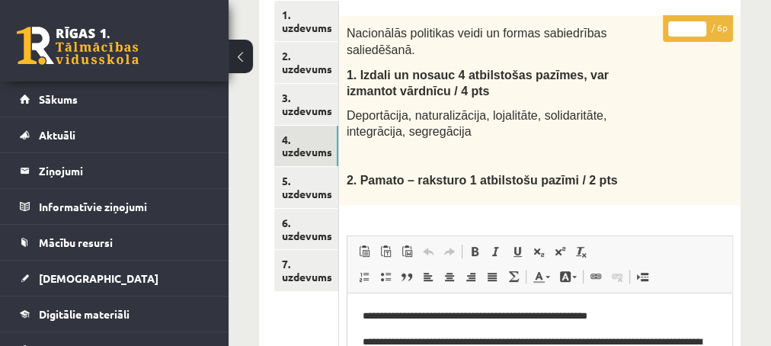
type input "*"
click at [702, 24] on input "*" at bounding box center [687, 28] width 38 height 15
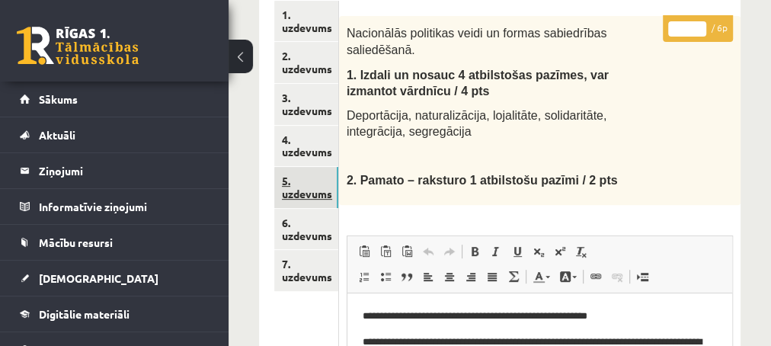
click at [307, 194] on link "5. uzdevums" at bounding box center [306, 187] width 64 height 41
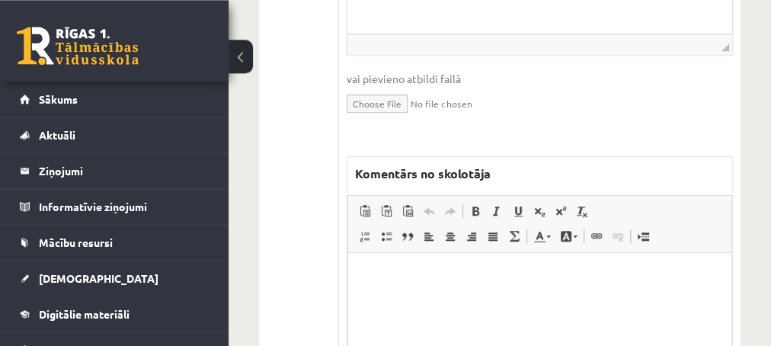
scroll to position [658, 0]
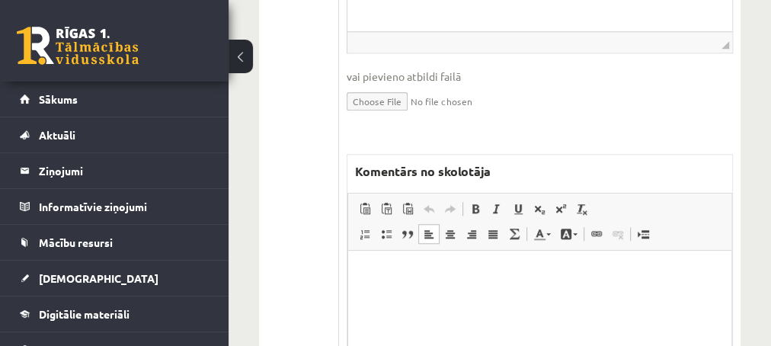
click at [416, 265] on p "Editor, wiswyg-editor-47433817508100-1759917681-139" at bounding box center [539, 273] width 353 height 16
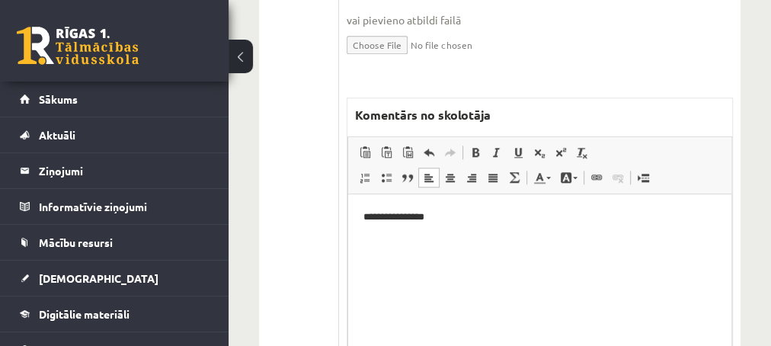
scroll to position [741, 0]
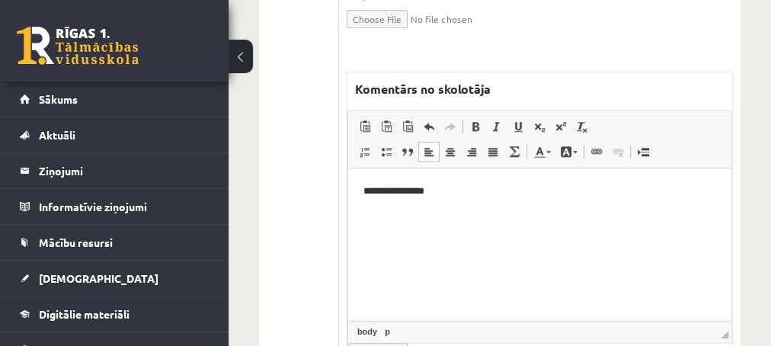
click at [444, 189] on p "**********" at bounding box center [540, 191] width 354 height 16
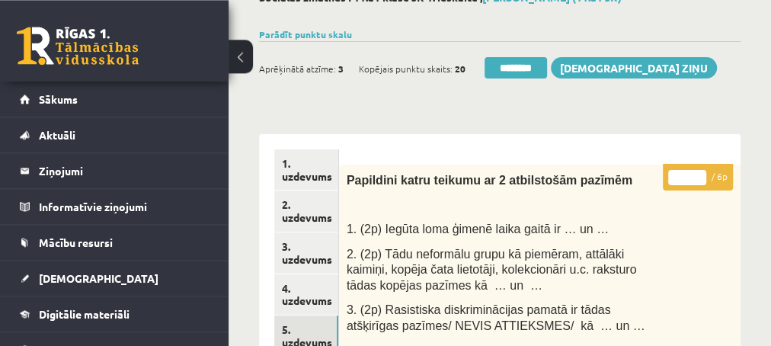
scroll to position [82, 0]
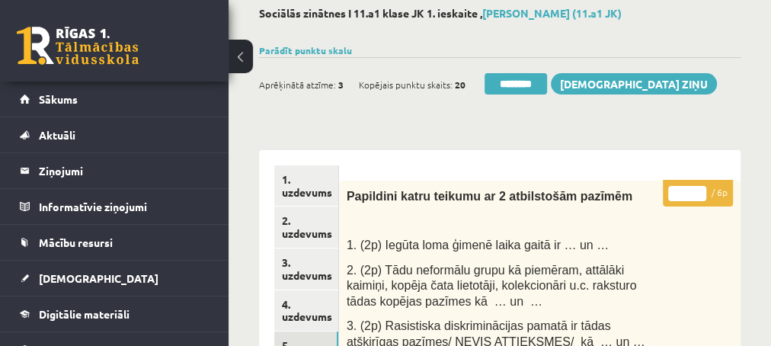
click at [697, 189] on input "*" at bounding box center [687, 193] width 38 height 15
type input "*"
click at [697, 189] on input "*" at bounding box center [687, 193] width 38 height 15
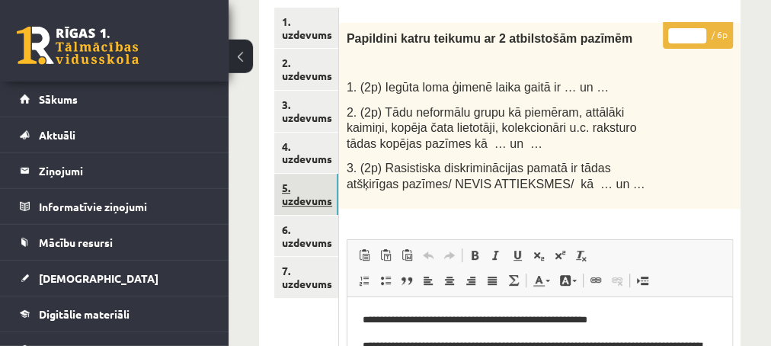
scroll to position [247, 0]
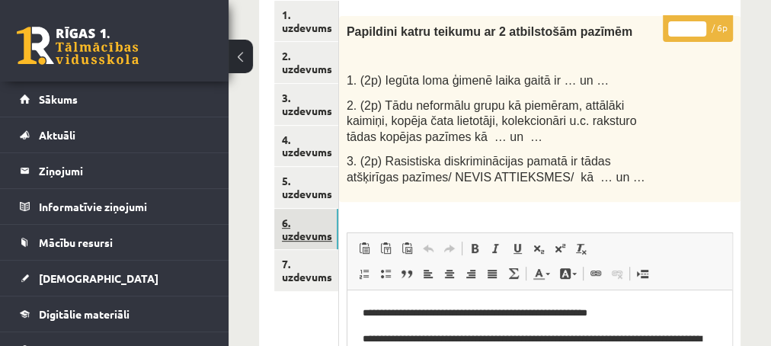
click at [303, 235] on link "6. uzdevums" at bounding box center [306, 229] width 64 height 41
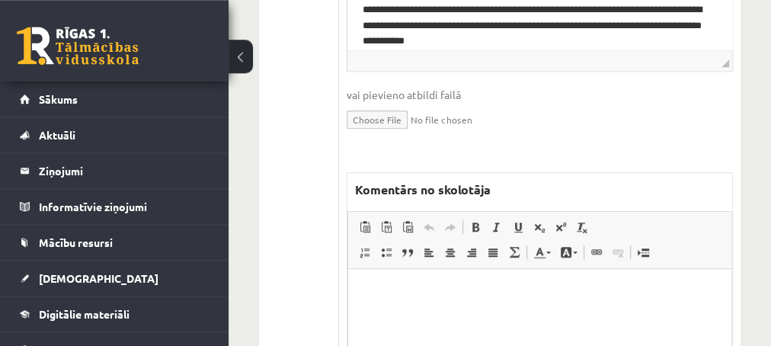
scroll to position [658, 0]
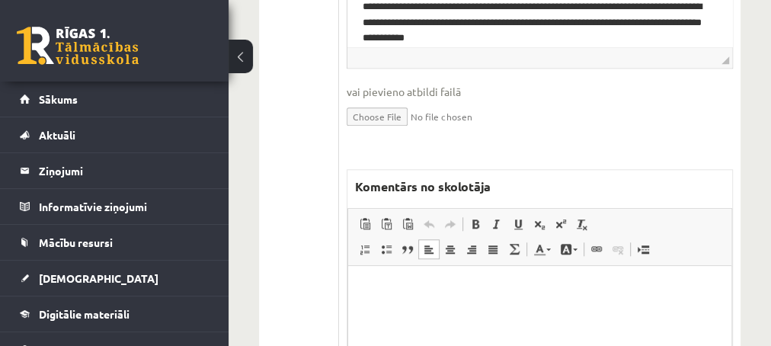
click at [453, 287] on p "Editor, wiswyg-editor-47433962432940-1759917753-283" at bounding box center [539, 289] width 353 height 16
click at [367, 290] on p "*****" at bounding box center [540, 289] width 354 height 16
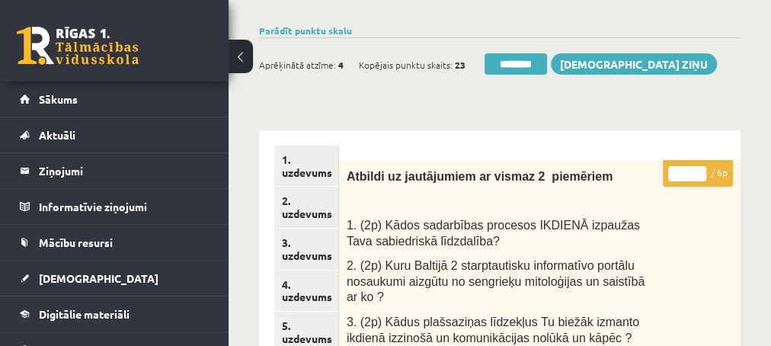
scroll to position [82, 0]
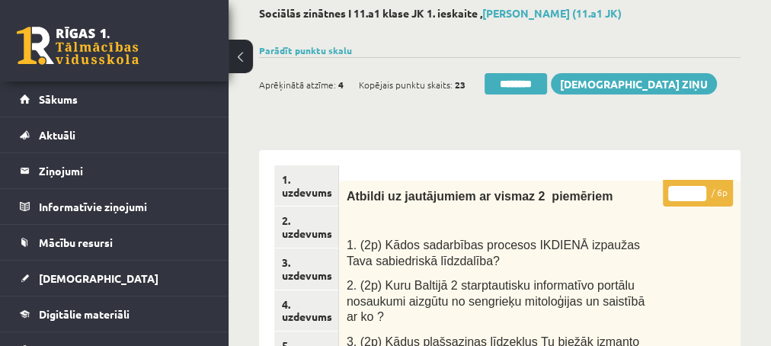
click at [699, 189] on input "*" at bounding box center [687, 193] width 38 height 15
type input "*"
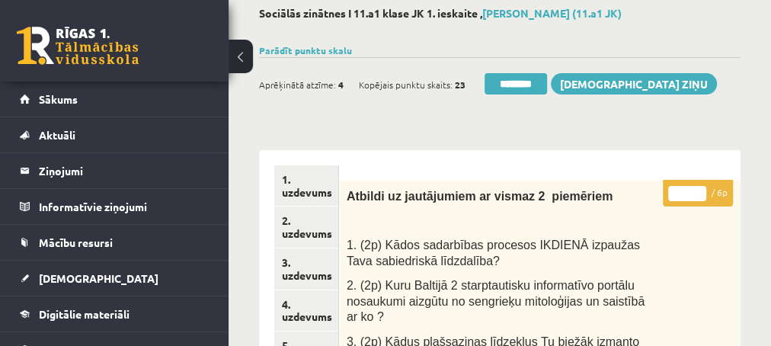
click at [699, 189] on input "*" at bounding box center [687, 193] width 38 height 15
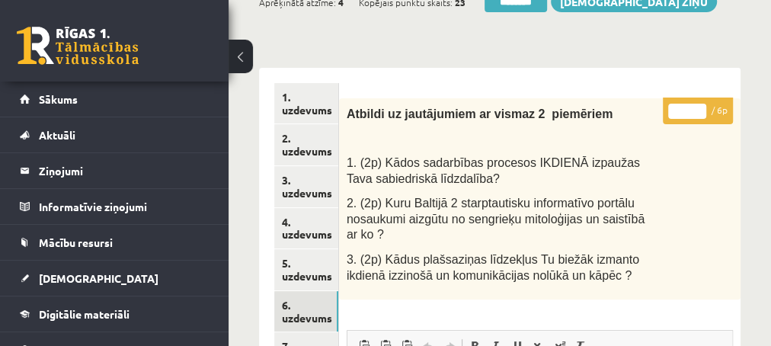
scroll to position [247, 0]
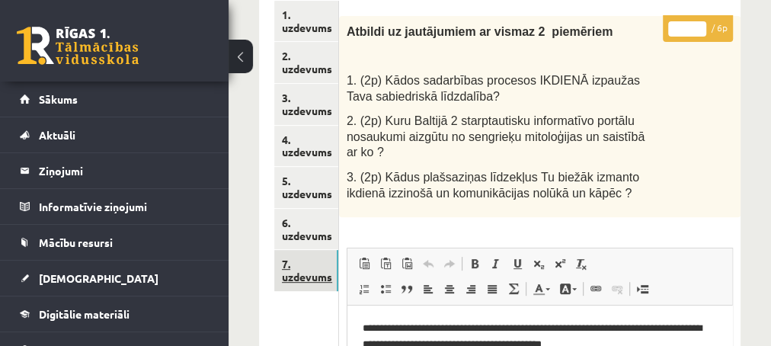
click at [296, 276] on link "7. uzdevums" at bounding box center [306, 270] width 64 height 41
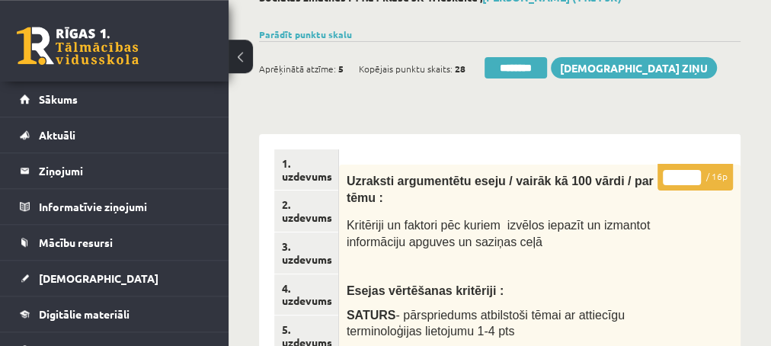
scroll to position [82, 0]
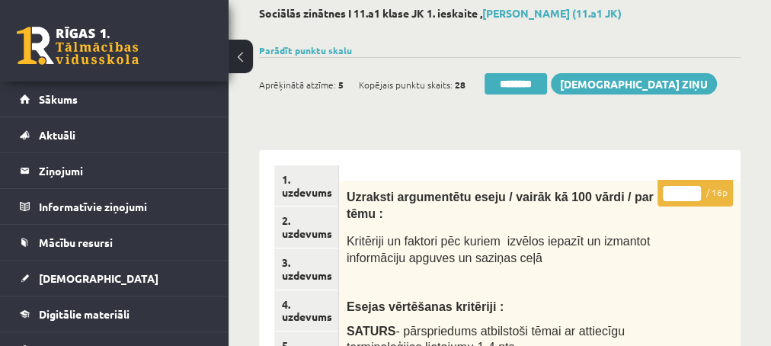
click at [695, 189] on input "*" at bounding box center [682, 193] width 38 height 15
click at [695, 189] on input "**" at bounding box center [682, 193] width 38 height 15
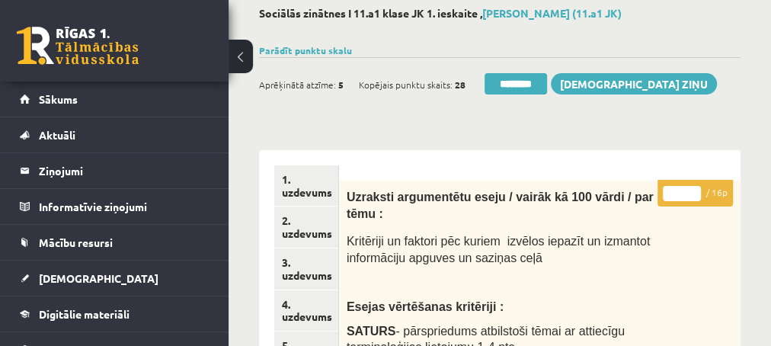
click at [695, 188] on input "**" at bounding box center [682, 193] width 38 height 15
type input "**"
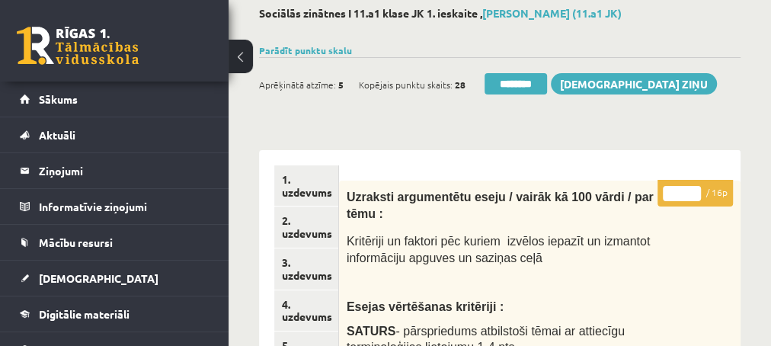
click at [695, 188] on input "**" at bounding box center [682, 193] width 38 height 15
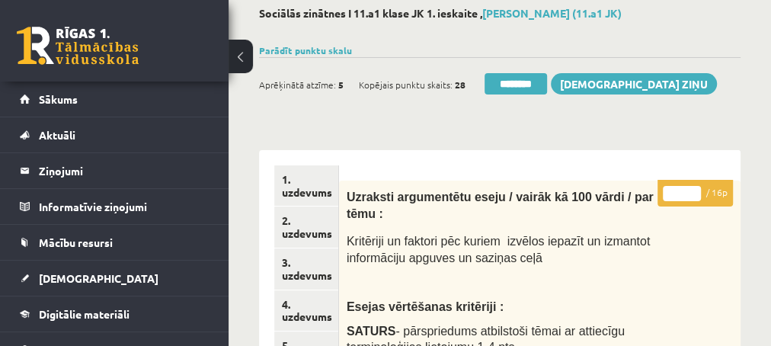
click at [695, 188] on input "**" at bounding box center [682, 193] width 38 height 15
click at [296, 232] on link "2. uzdevums" at bounding box center [306, 227] width 64 height 41
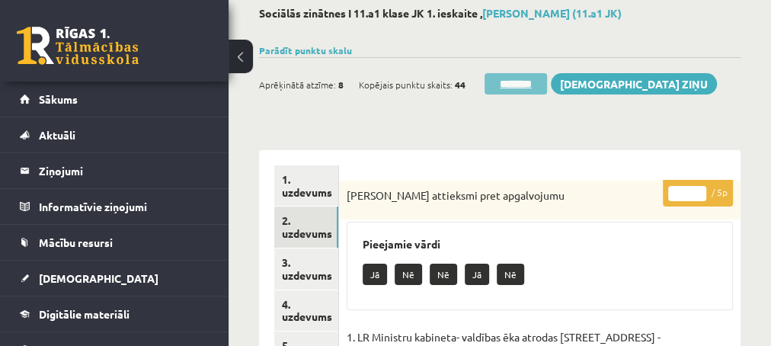
click at [516, 86] on input "********" at bounding box center [516, 83] width 62 height 21
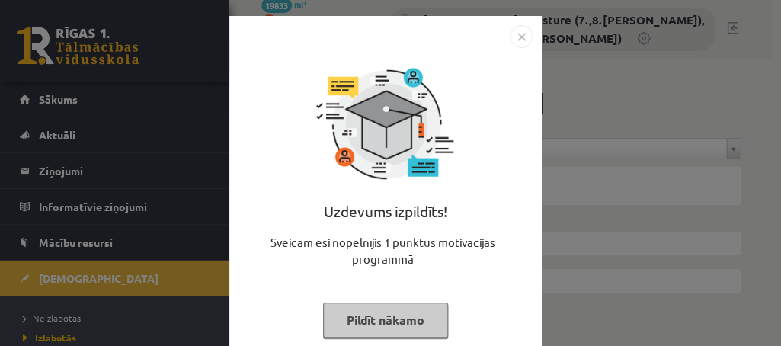
click at [355, 322] on button "Pildīt nākamo" at bounding box center [385, 320] width 125 height 35
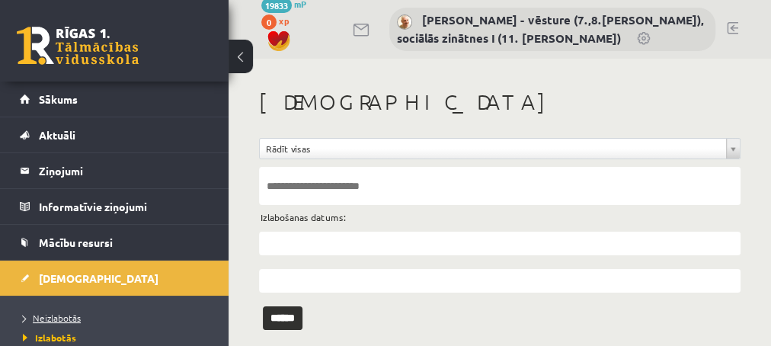
click at [60, 315] on span "Neizlabotās" at bounding box center [52, 318] width 58 height 12
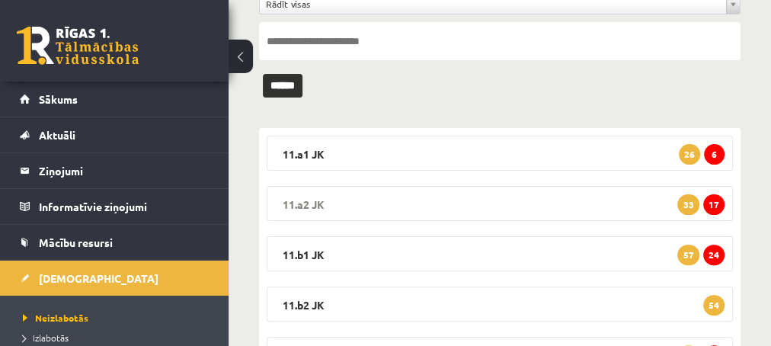
scroll to position [165, 0]
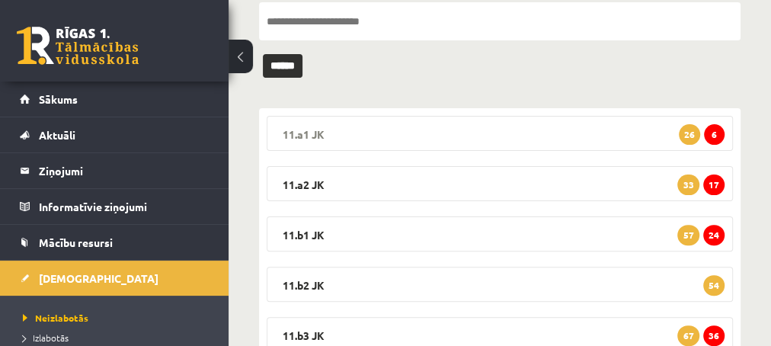
click at [713, 134] on span "6" at bounding box center [714, 134] width 21 height 21
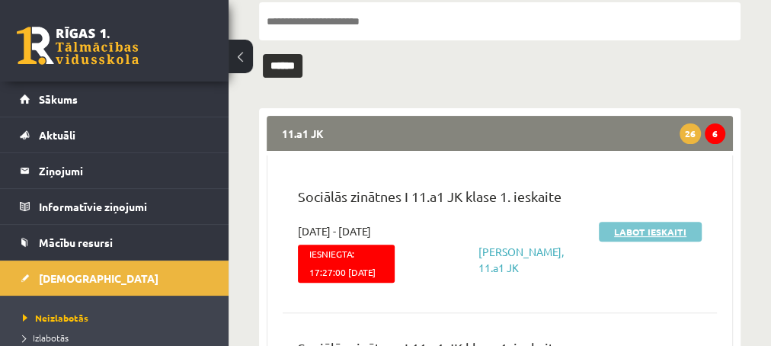
click at [630, 230] on link "Labot ieskaiti" at bounding box center [650, 232] width 103 height 20
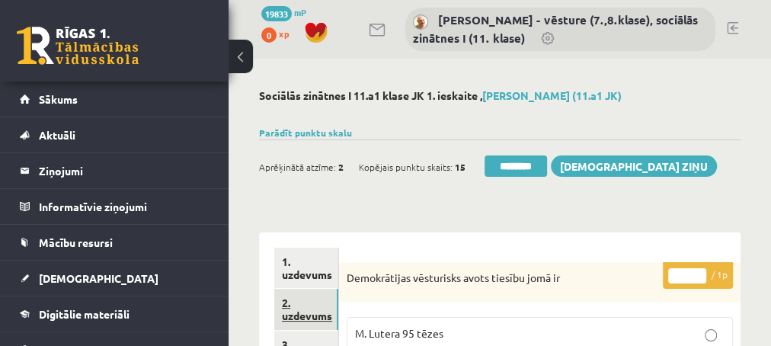
click at [301, 312] on link "2. uzdevums" at bounding box center [306, 309] width 64 height 41
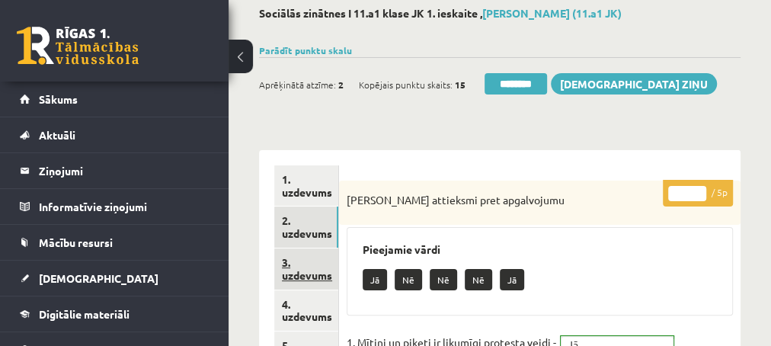
click at [303, 271] on link "3. uzdevums" at bounding box center [306, 268] width 64 height 41
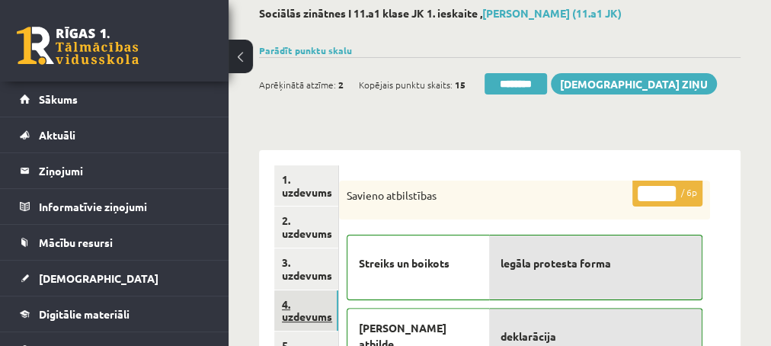
click at [298, 317] on link "4. uzdevums" at bounding box center [306, 310] width 64 height 41
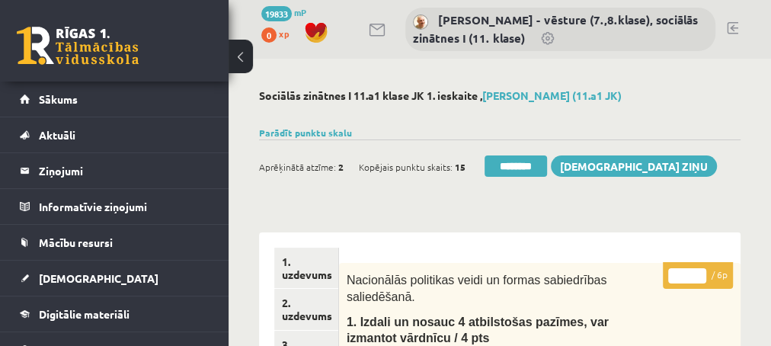
click at [703, 274] on input "*" at bounding box center [687, 275] width 38 height 15
type input "*"
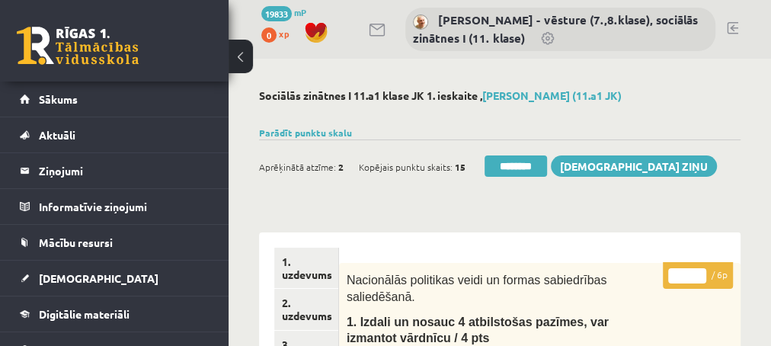
click at [703, 274] on input "*" at bounding box center [687, 275] width 38 height 15
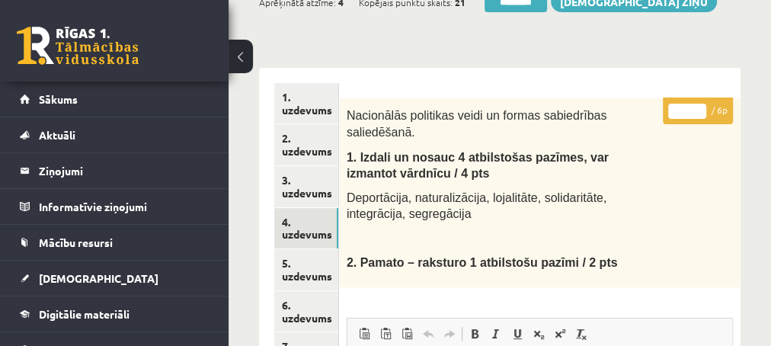
scroll to position [247, 0]
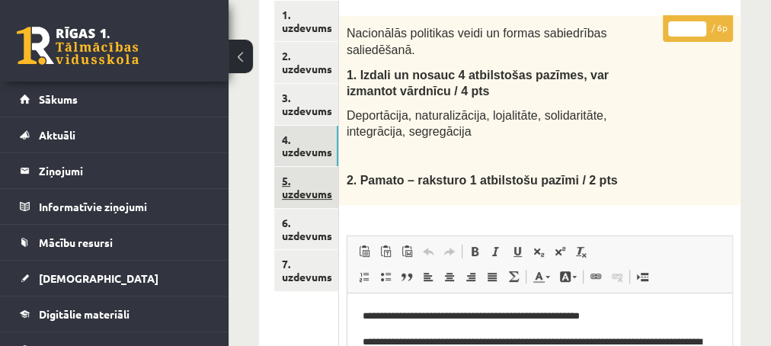
click at [303, 200] on link "5. uzdevums" at bounding box center [306, 187] width 64 height 41
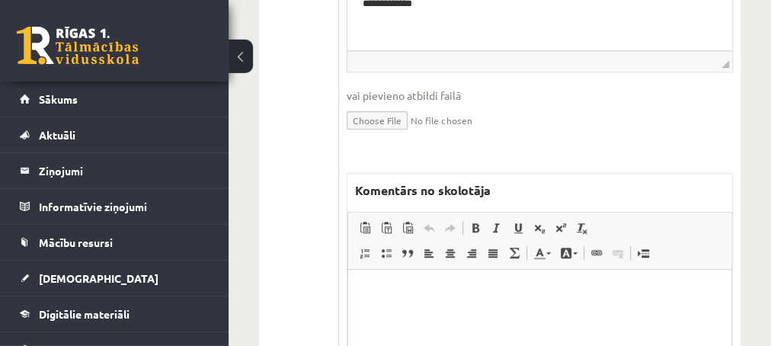
scroll to position [658, 0]
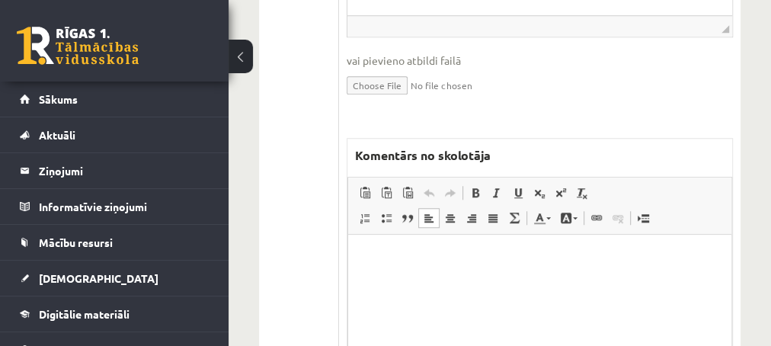
click at [427, 260] on p "Editor, wiswyg-editor-47433835240460-1759918002-81" at bounding box center [539, 258] width 353 height 16
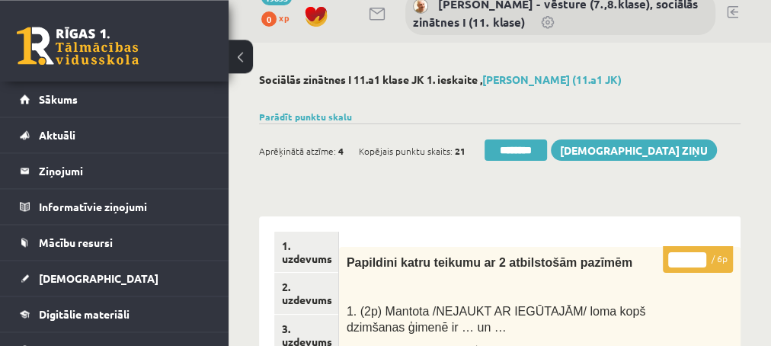
scroll to position [0, 0]
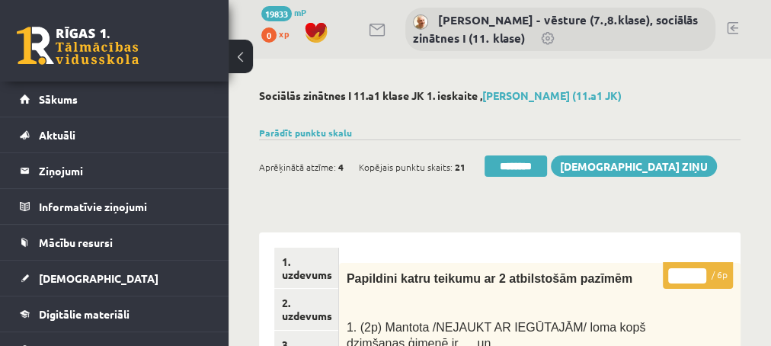
click at [696, 271] on input "*" at bounding box center [687, 275] width 38 height 15
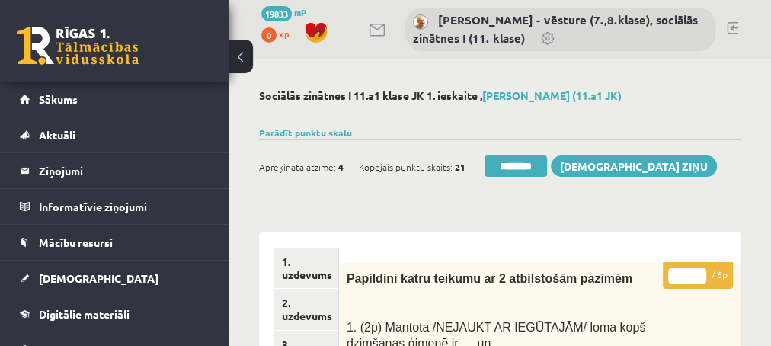
type input "*"
click at [697, 277] on input "*" at bounding box center [687, 275] width 38 height 15
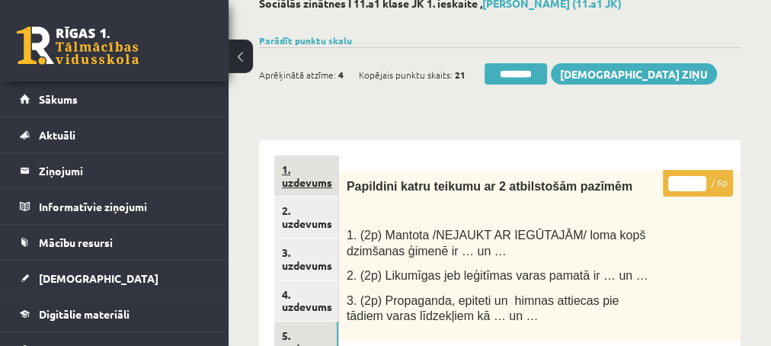
scroll to position [165, 0]
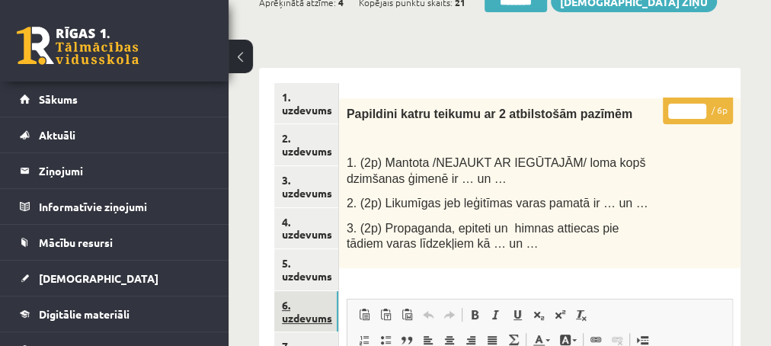
click at [298, 317] on link "6. uzdevums" at bounding box center [306, 311] width 64 height 41
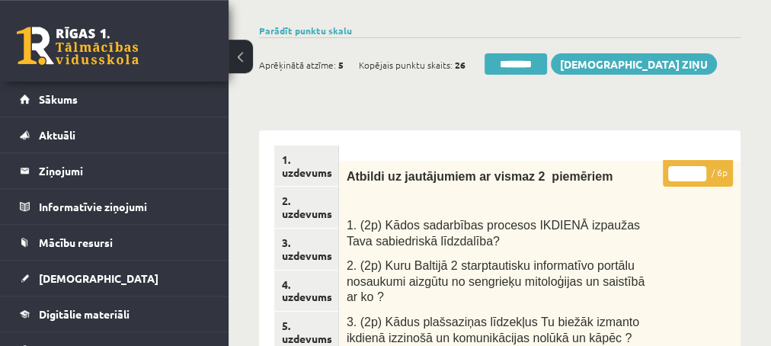
scroll to position [82, 0]
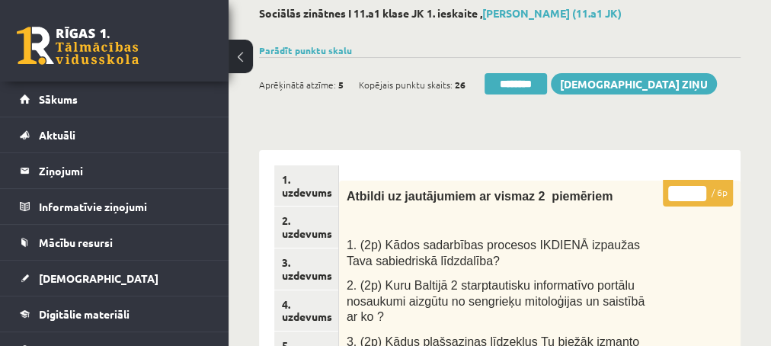
type input "*"
click at [700, 188] on input "*" at bounding box center [687, 193] width 38 height 15
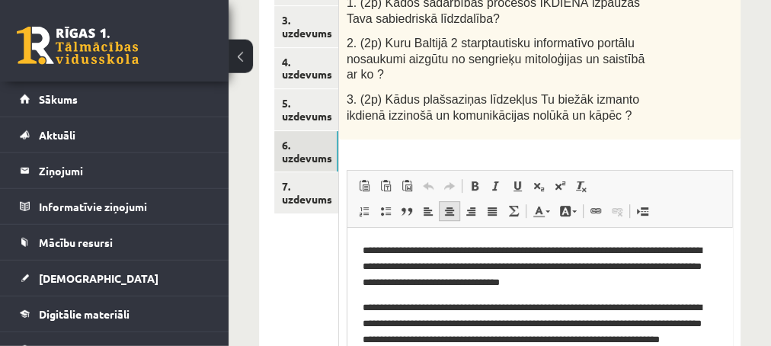
scroll to position [329, 0]
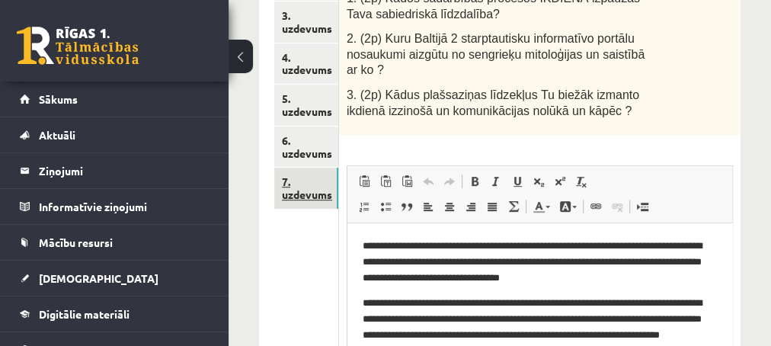
click at [308, 200] on link "7. uzdevums" at bounding box center [306, 188] width 64 height 41
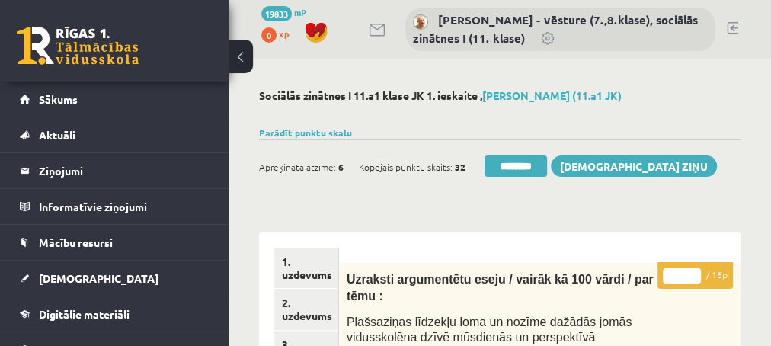
scroll to position [82, 0]
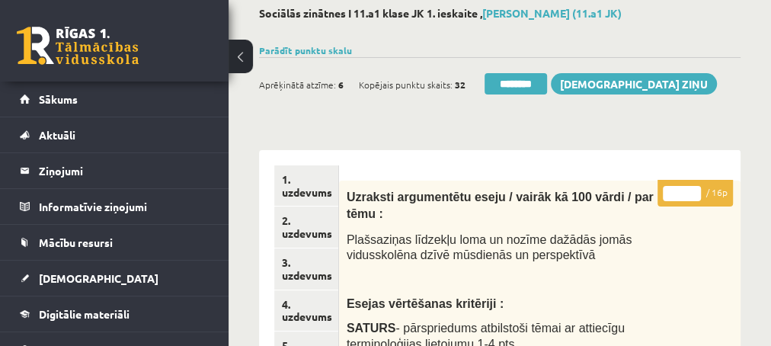
click at [697, 189] on input "**" at bounding box center [682, 193] width 38 height 15
type input "**"
click at [697, 189] on input "**" at bounding box center [682, 193] width 38 height 15
click at [307, 235] on link "2. uzdevums" at bounding box center [306, 227] width 64 height 41
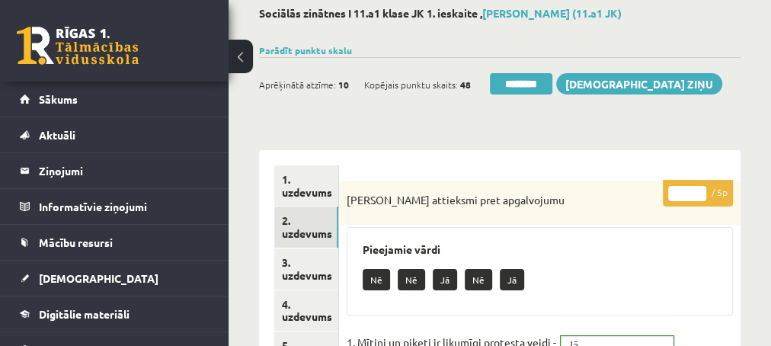
scroll to position [0, 0]
click at [521, 86] on input "********" at bounding box center [521, 83] width 62 height 21
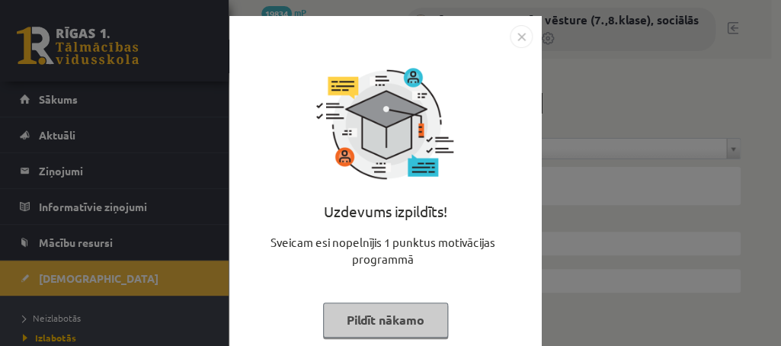
click at [365, 314] on button "Pildīt nākamo" at bounding box center [385, 320] width 125 height 35
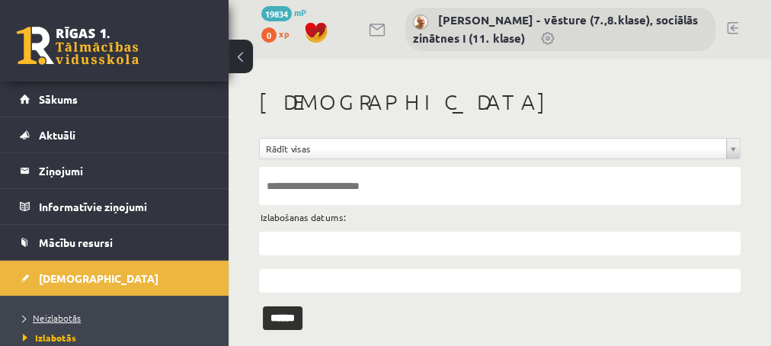
click at [55, 319] on span "Neizlabotās" at bounding box center [52, 318] width 58 height 12
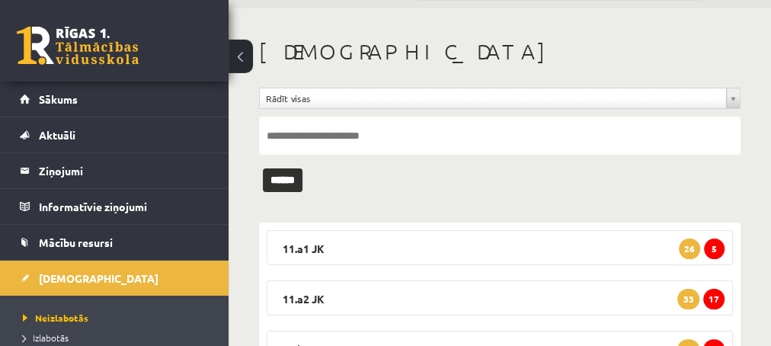
scroll to position [82, 0]
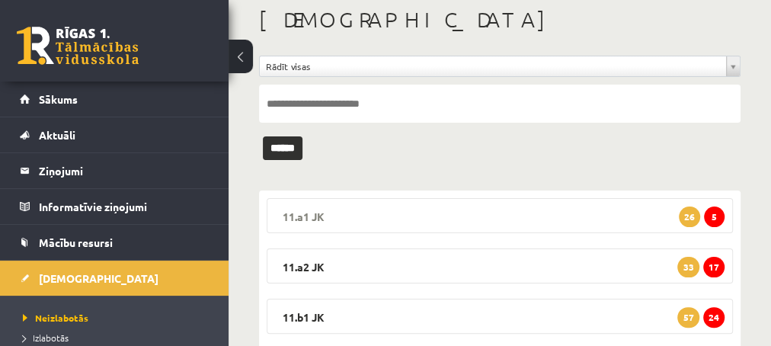
click at [713, 213] on span "5" at bounding box center [714, 217] width 21 height 21
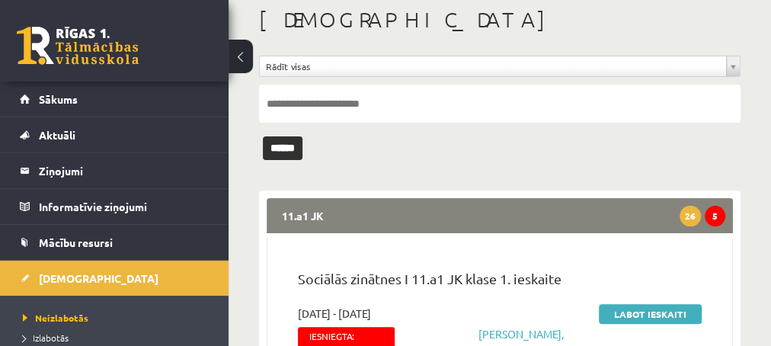
scroll to position [165, 0]
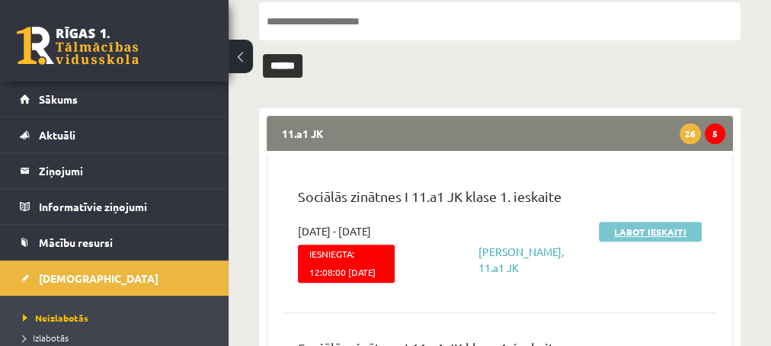
click at [621, 229] on link "Labot ieskaiti" at bounding box center [650, 232] width 103 height 20
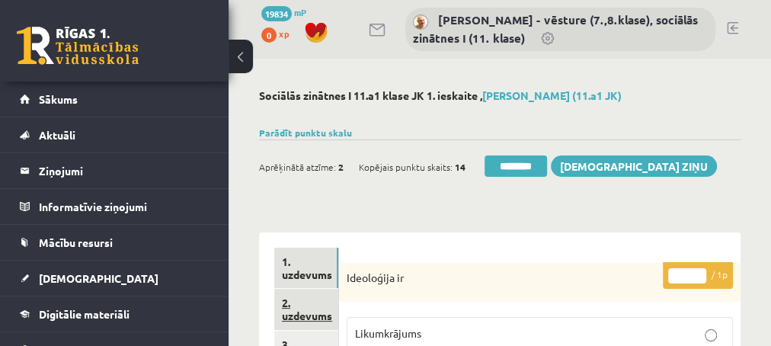
click at [300, 312] on link "2. uzdevums" at bounding box center [306, 309] width 64 height 41
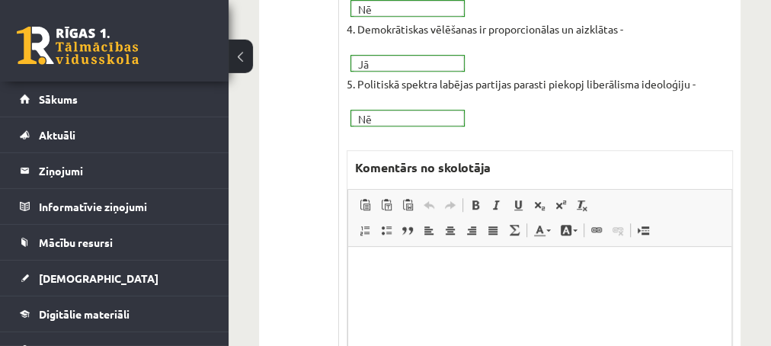
scroll to position [576, 0]
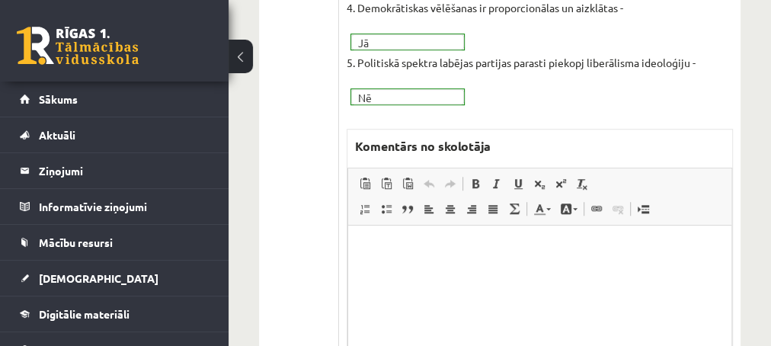
click at [429, 255] on p "Editor, wiswyg-editor-47433893048000-1759918203-223" at bounding box center [539, 249] width 353 height 16
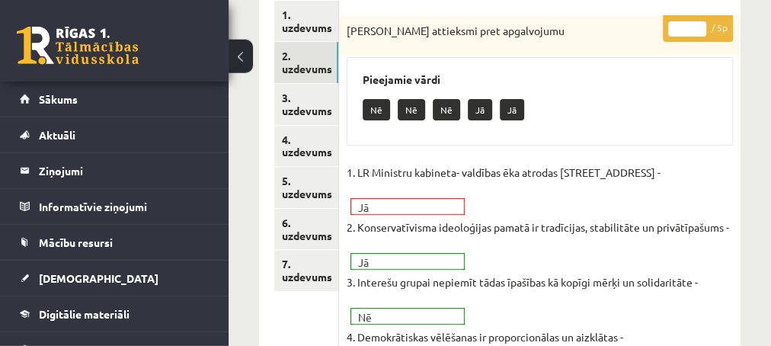
scroll to position [165, 0]
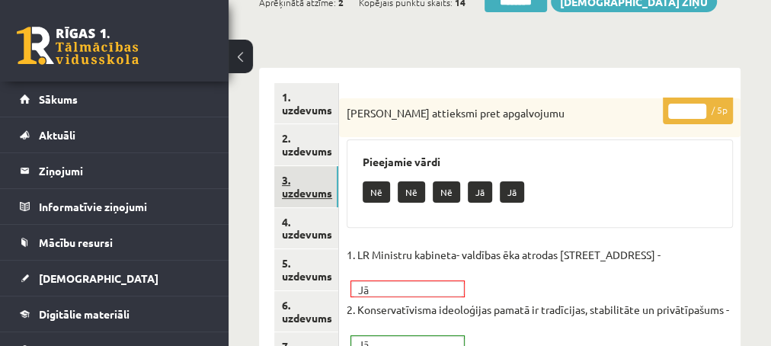
click at [306, 193] on link "3. uzdevums" at bounding box center [306, 186] width 64 height 41
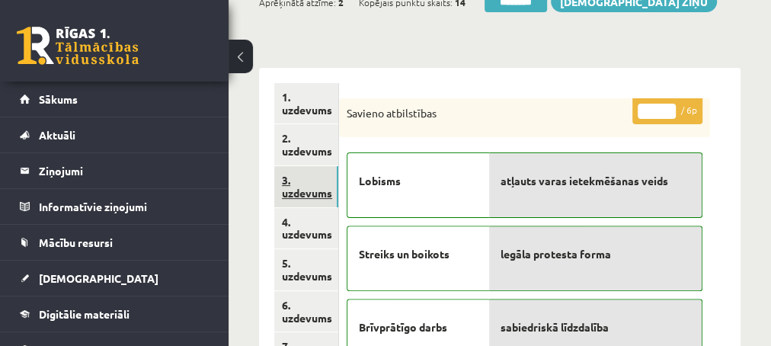
scroll to position [0, 0]
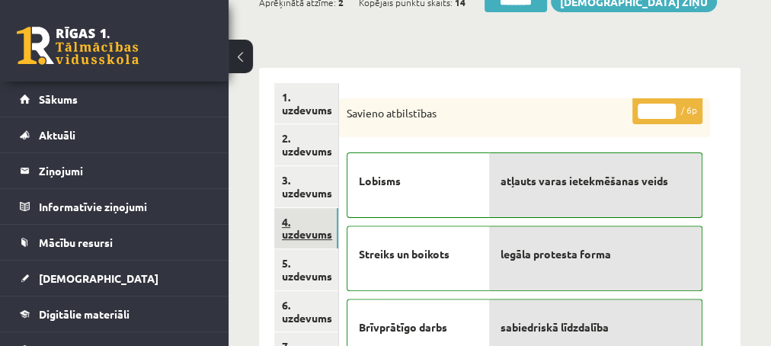
click at [295, 235] on link "4. uzdevums" at bounding box center [306, 228] width 64 height 41
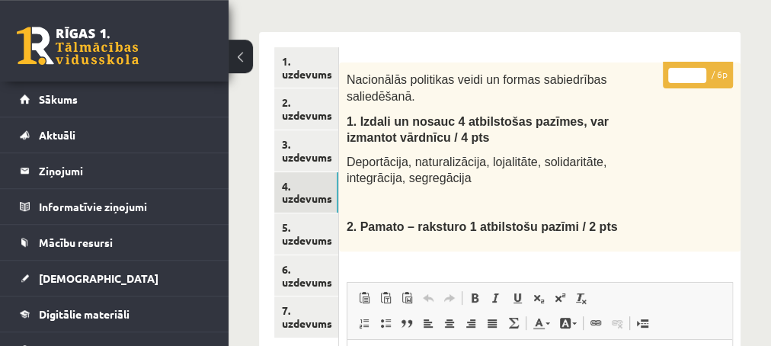
scroll to position [165, 0]
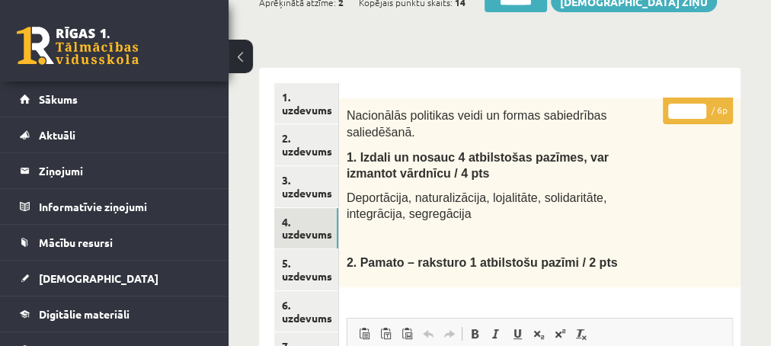
type input "*"
click at [699, 104] on input "*" at bounding box center [687, 111] width 38 height 15
click at [287, 275] on link "5. uzdevums" at bounding box center [306, 269] width 64 height 41
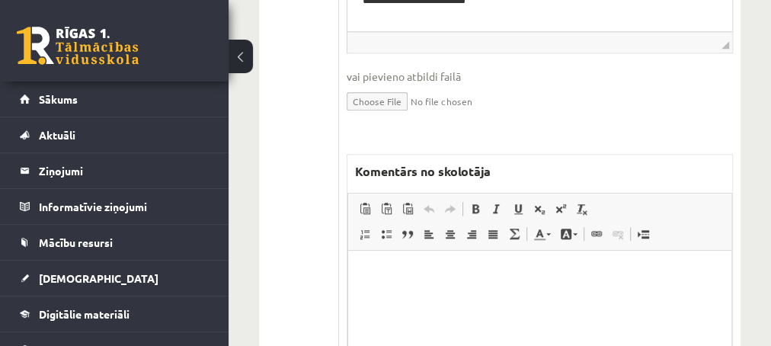
scroll to position [741, 0]
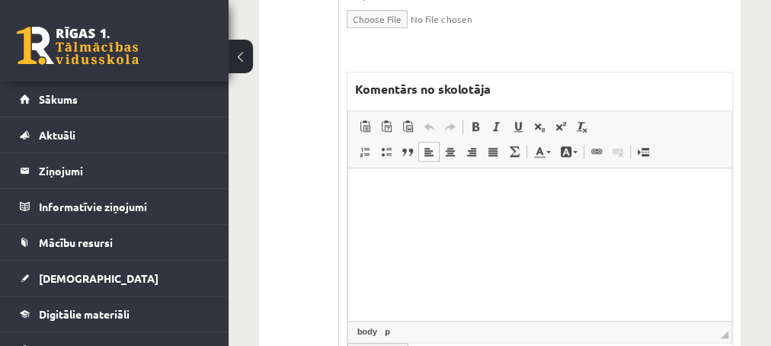
click at [447, 207] on html at bounding box center [539, 244] width 383 height 152
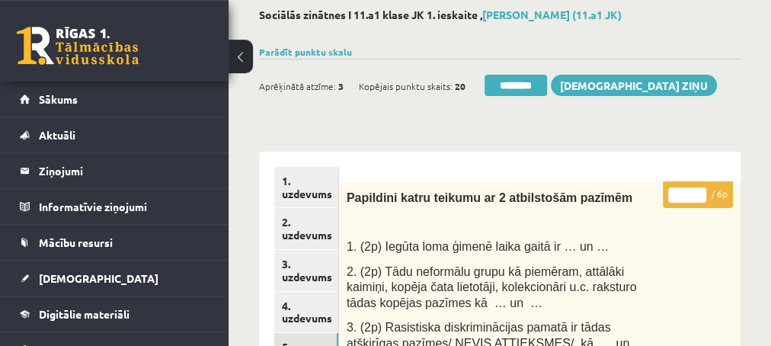
scroll to position [82, 0]
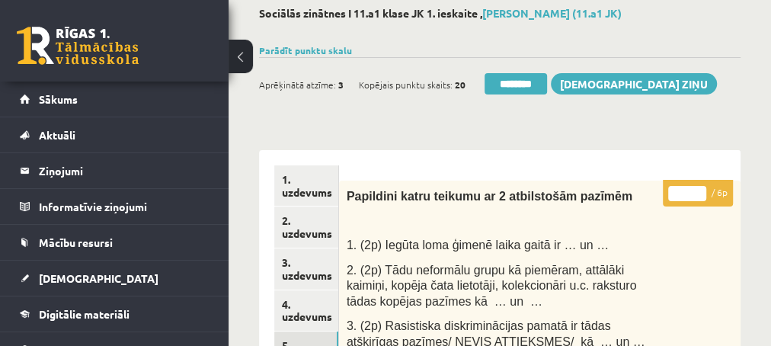
click at [701, 187] on input "*" at bounding box center [687, 193] width 38 height 15
type input "*"
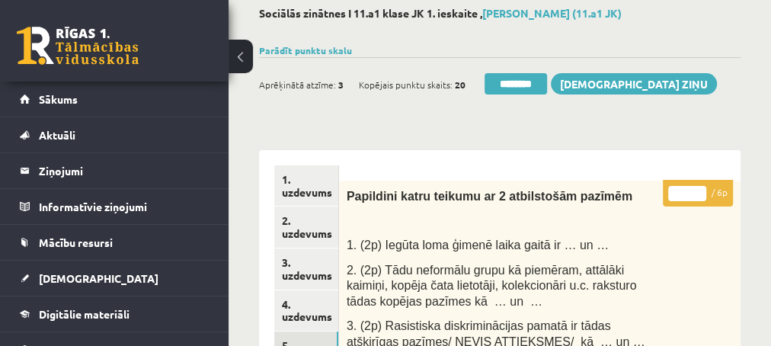
click at [701, 187] on input "*" at bounding box center [687, 193] width 38 height 15
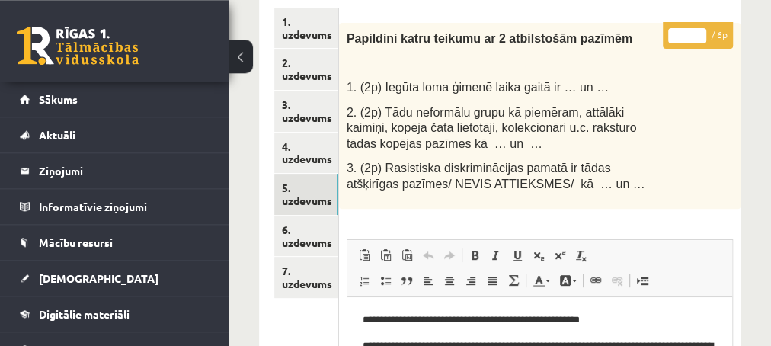
scroll to position [247, 0]
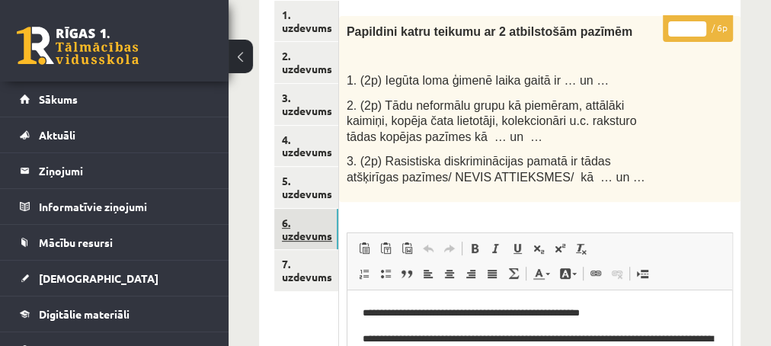
click at [312, 232] on link "6. uzdevums" at bounding box center [306, 229] width 64 height 41
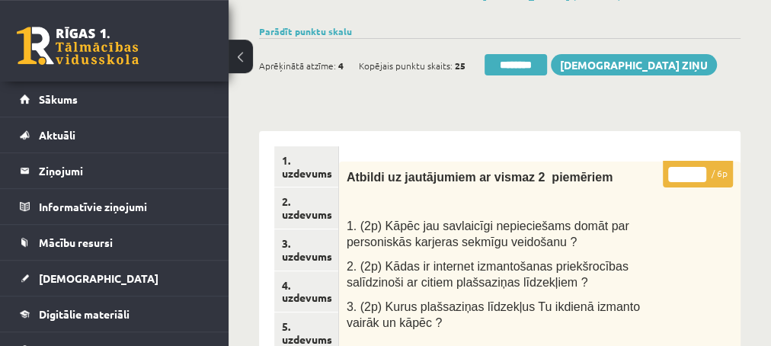
scroll to position [82, 0]
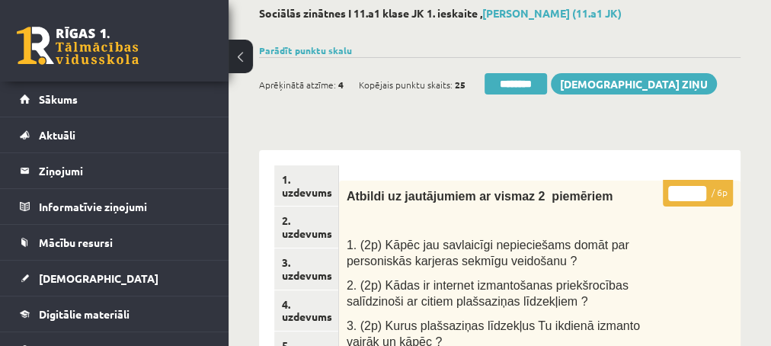
type input "*"
click at [699, 186] on input "*" at bounding box center [687, 193] width 38 height 15
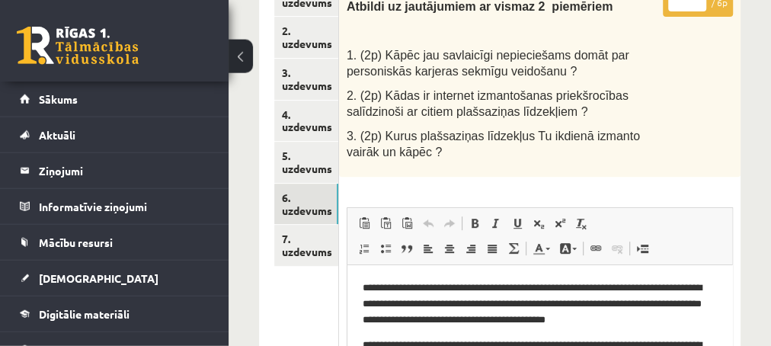
scroll to position [329, 0]
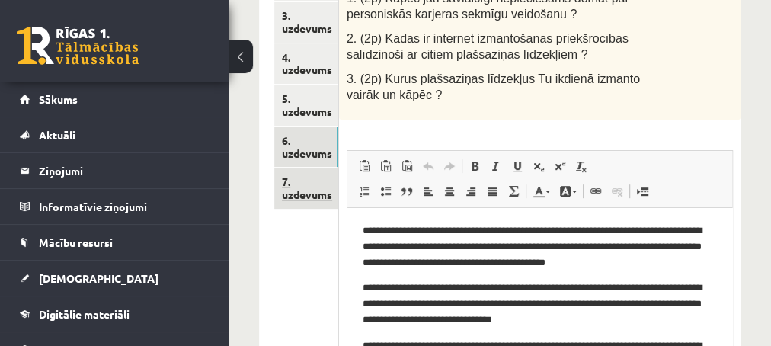
click at [296, 192] on link "7. uzdevums" at bounding box center [306, 188] width 64 height 41
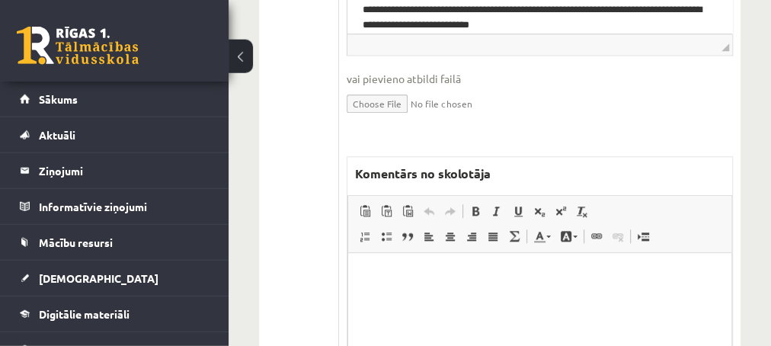
scroll to position [905, 0]
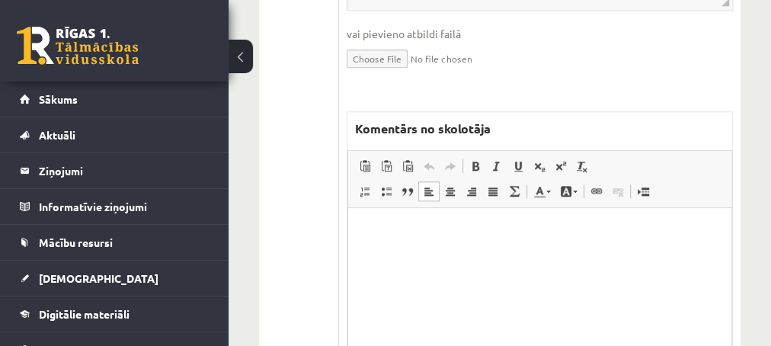
click at [392, 229] on p "Editor, wiswyg-editor-47433801880080-1759918400-741" at bounding box center [539, 231] width 353 height 16
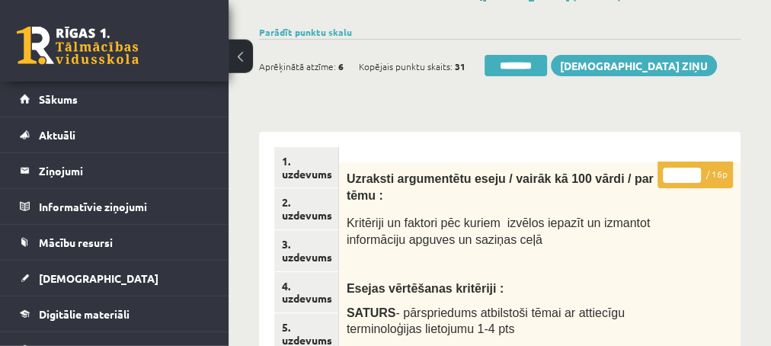
scroll to position [82, 0]
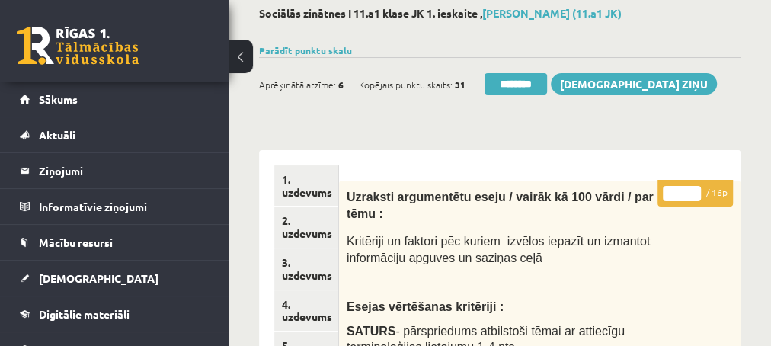
click at [694, 188] on input "*" at bounding box center [682, 193] width 38 height 15
click at [694, 188] on input "**" at bounding box center [682, 193] width 38 height 15
type input "**"
click at [694, 188] on input "**" at bounding box center [682, 193] width 38 height 15
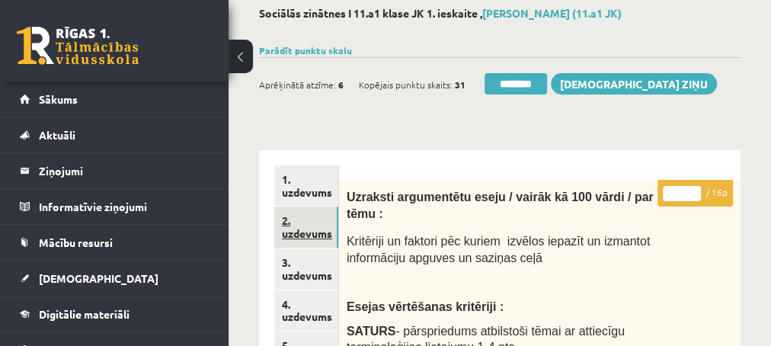
click at [303, 235] on link "2. uzdevums" at bounding box center [306, 227] width 64 height 41
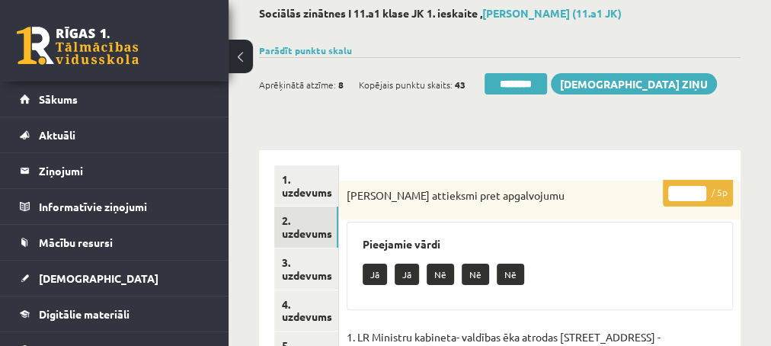
scroll to position [0, 0]
click at [506, 90] on input "********" at bounding box center [516, 83] width 62 height 21
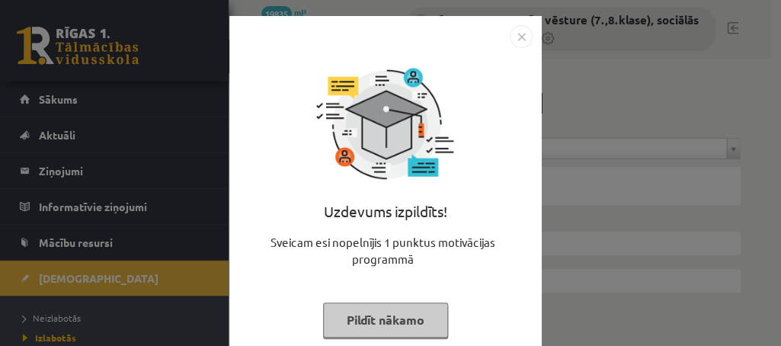
click at [364, 317] on button "Pildīt nākamo" at bounding box center [385, 320] width 125 height 35
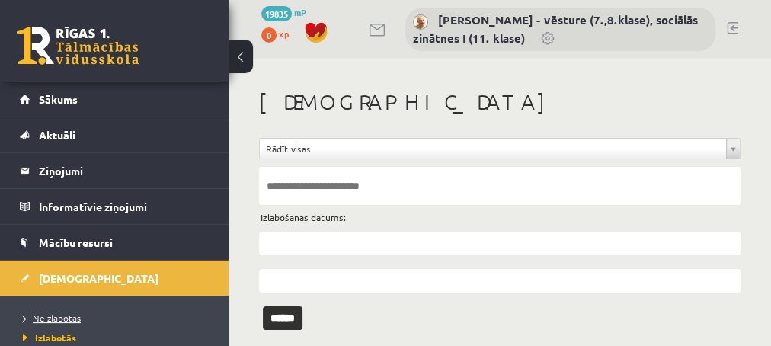
click at [50, 317] on span "Neizlabotās" at bounding box center [52, 318] width 58 height 12
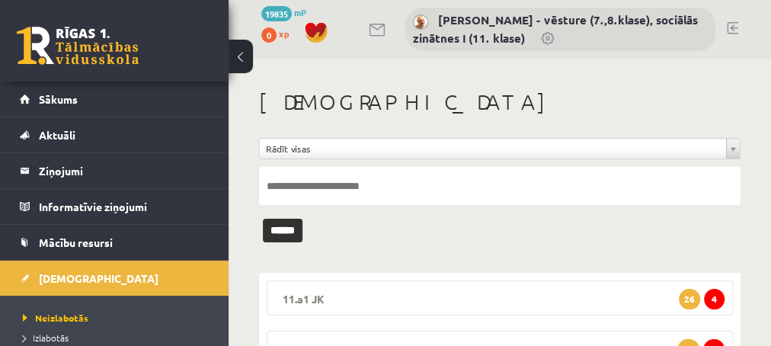
click at [712, 300] on span "4" at bounding box center [714, 299] width 21 height 21
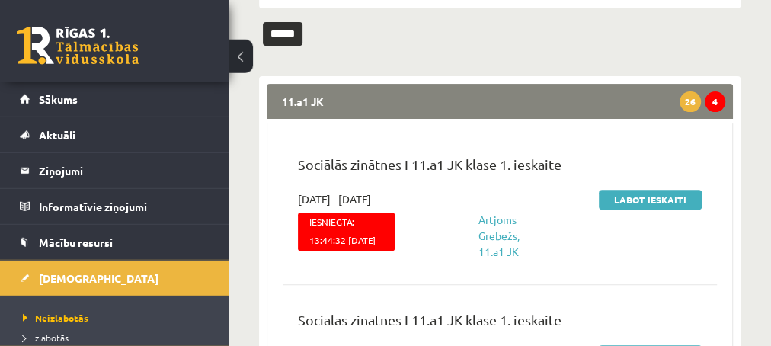
scroll to position [165, 0]
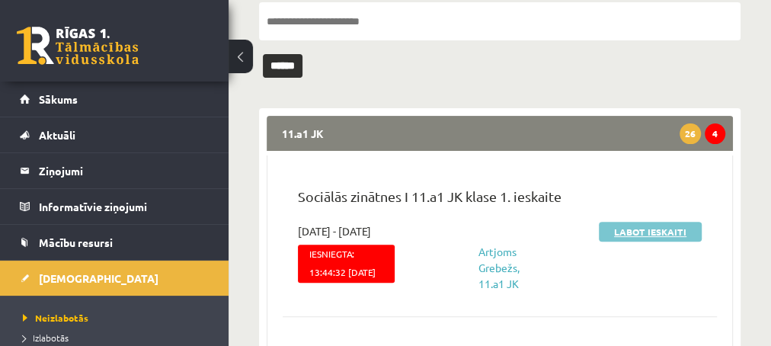
click at [626, 223] on link "Labot ieskaiti" at bounding box center [650, 232] width 103 height 20
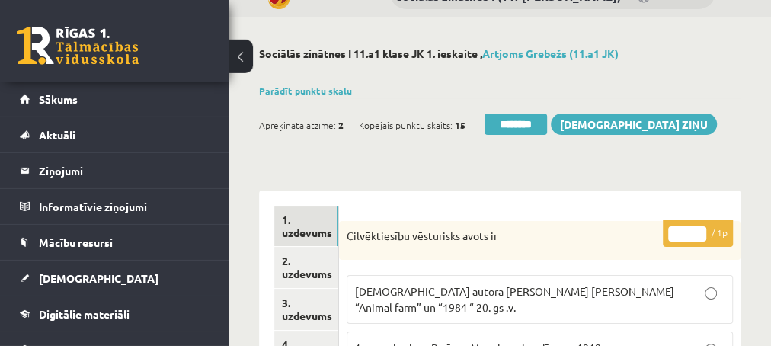
scroll to position [82, 0]
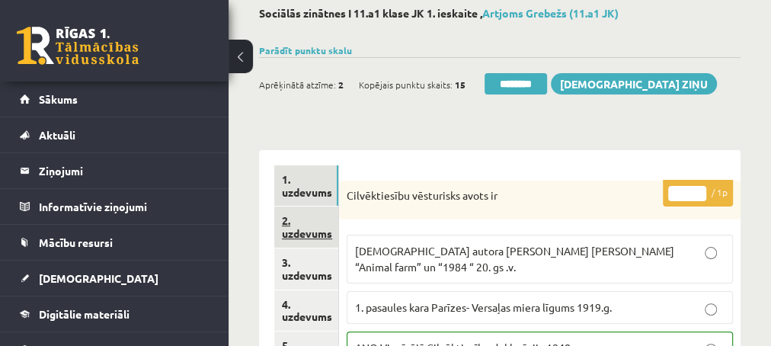
click at [310, 232] on link "2. uzdevums" at bounding box center [306, 227] width 64 height 41
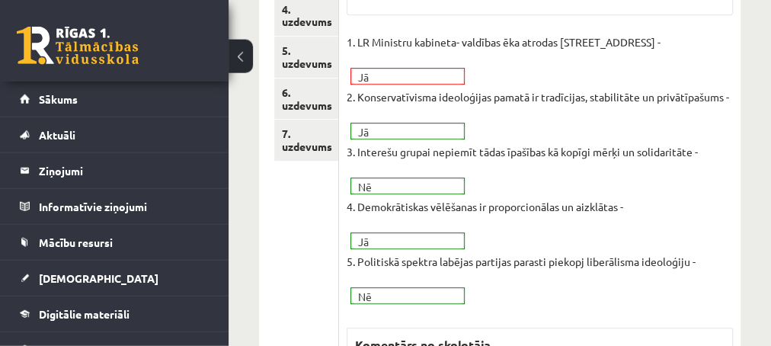
scroll to position [494, 0]
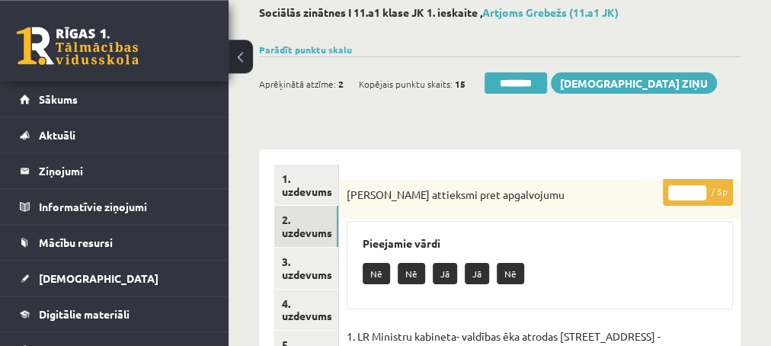
scroll to position [82, 0]
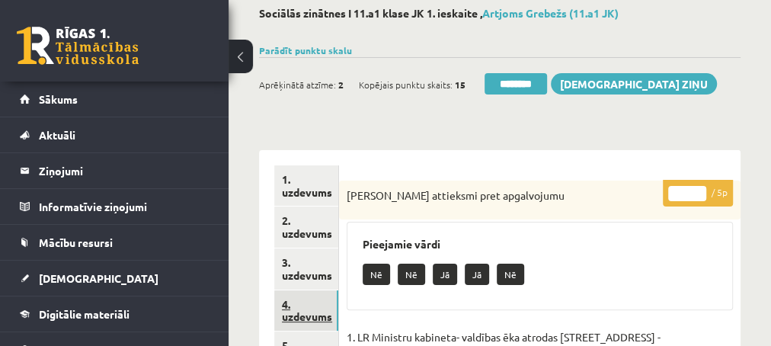
click at [296, 319] on link "4. uzdevums" at bounding box center [306, 310] width 64 height 41
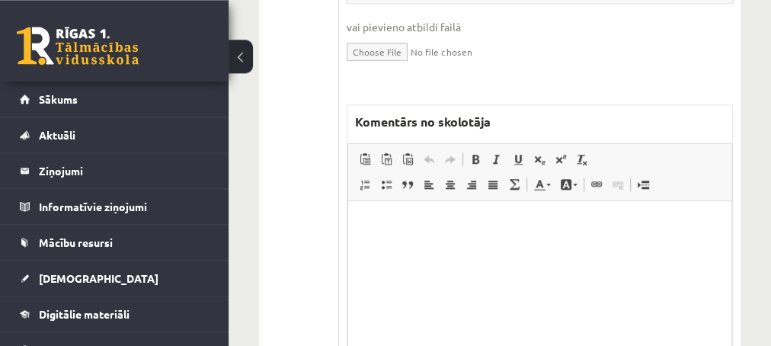
scroll to position [741, 0]
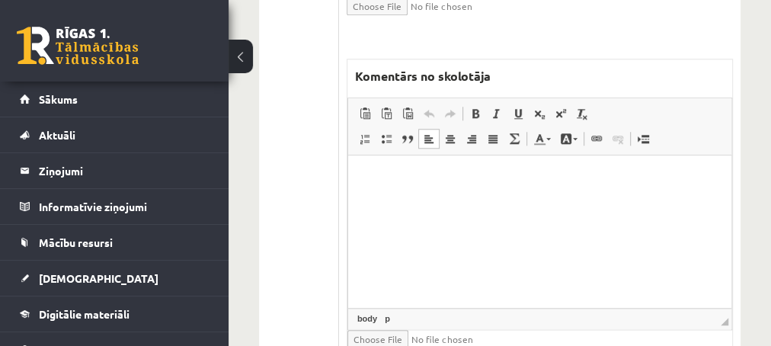
click at [447, 192] on html at bounding box center [539, 231] width 383 height 152
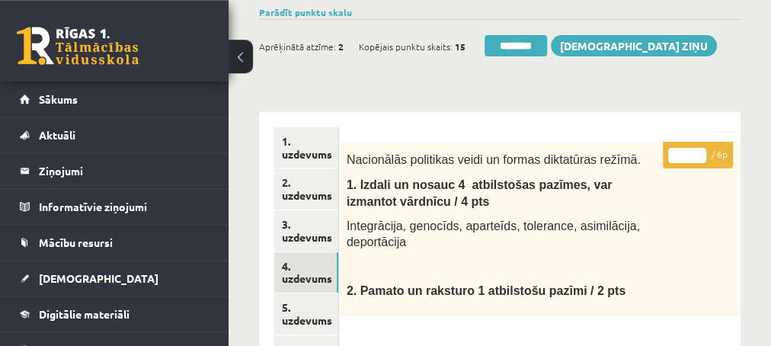
scroll to position [82, 0]
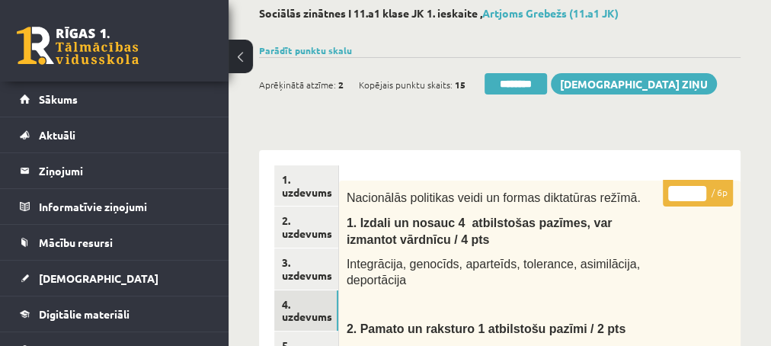
click at [697, 191] on input "*" at bounding box center [687, 193] width 38 height 15
type input "*"
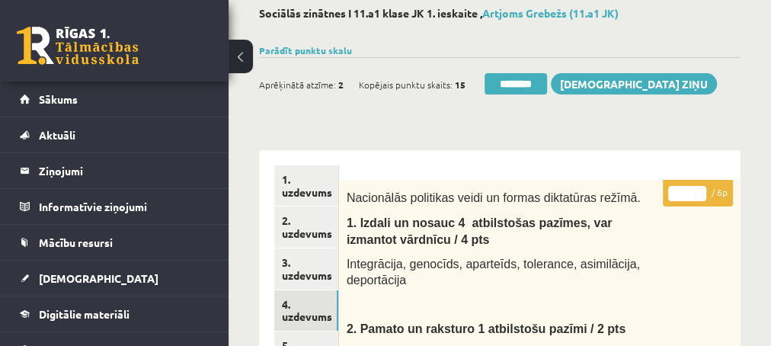
click at [697, 191] on input "*" at bounding box center [687, 193] width 38 height 15
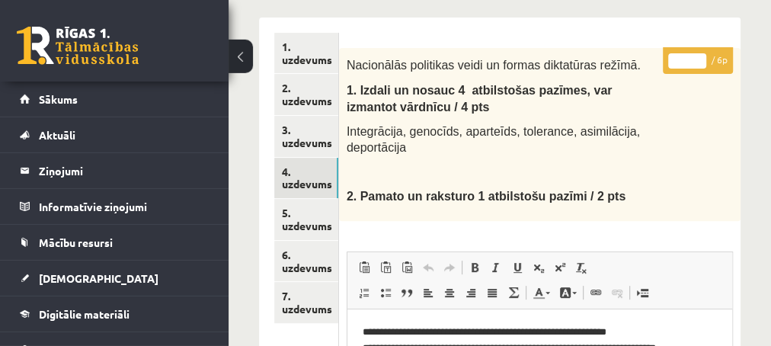
scroll to position [247, 0]
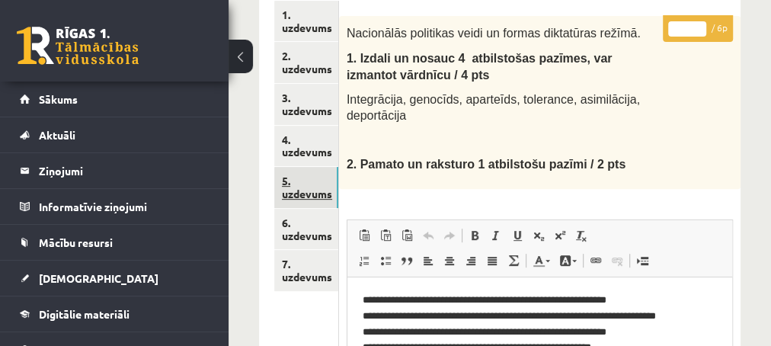
click at [299, 191] on link "5. uzdevums" at bounding box center [306, 187] width 64 height 41
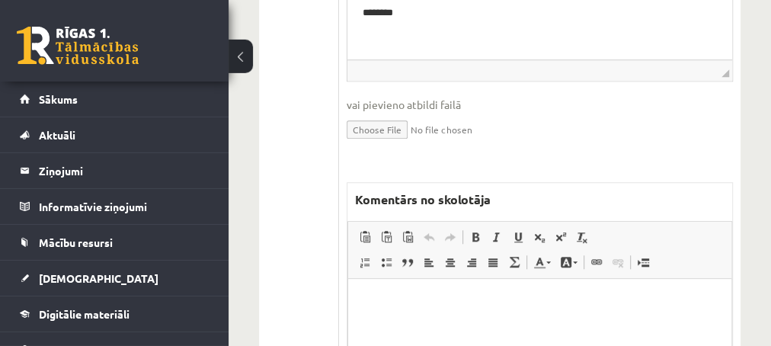
scroll to position [658, 0]
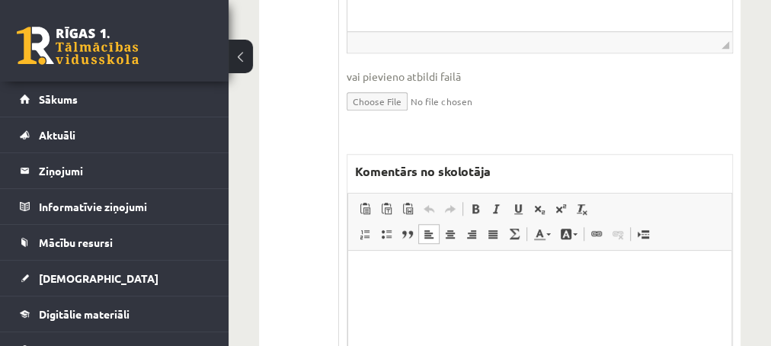
click at [427, 280] on p "Editor, wiswyg-editor-47433851135260-1759918889-992" at bounding box center [539, 273] width 353 height 16
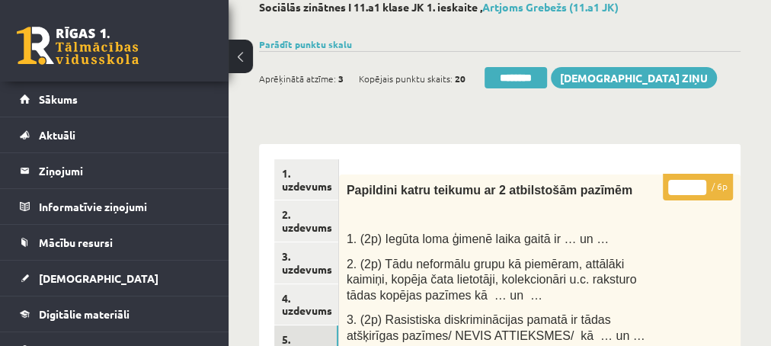
scroll to position [82, 0]
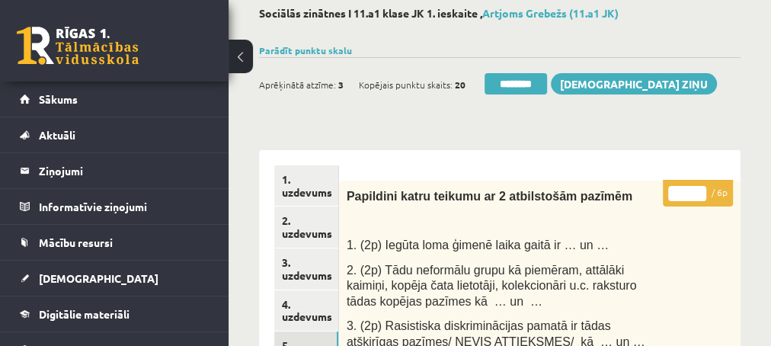
click at [701, 191] on input "*" at bounding box center [687, 193] width 38 height 15
type input "*"
click at [701, 191] on input "*" at bounding box center [687, 193] width 38 height 15
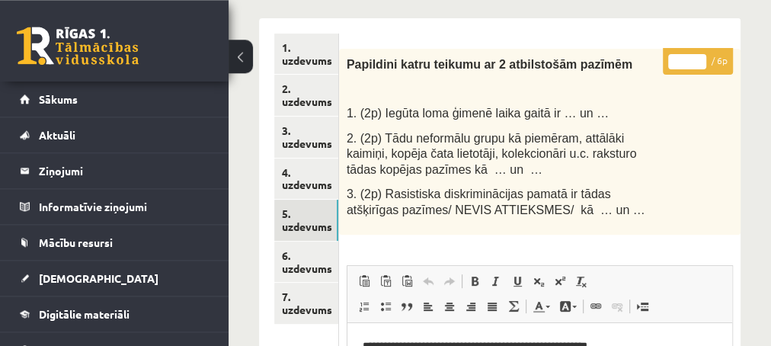
scroll to position [247, 0]
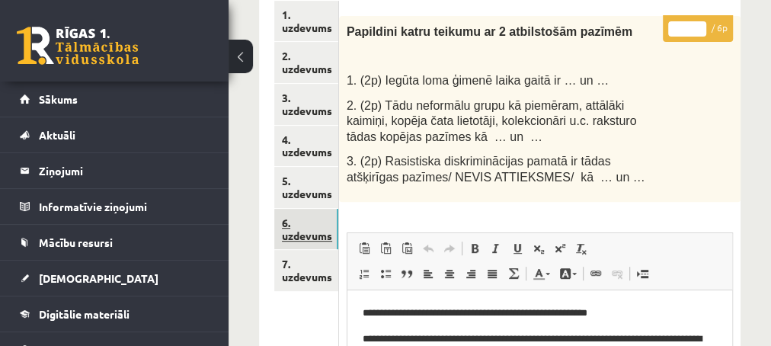
click at [309, 233] on link "6. uzdevums" at bounding box center [306, 229] width 64 height 41
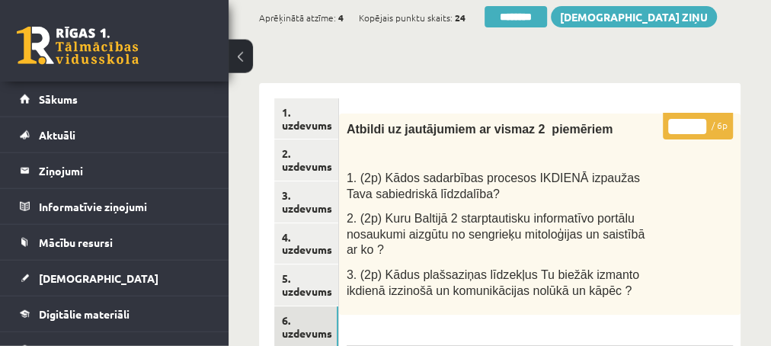
scroll to position [82, 0]
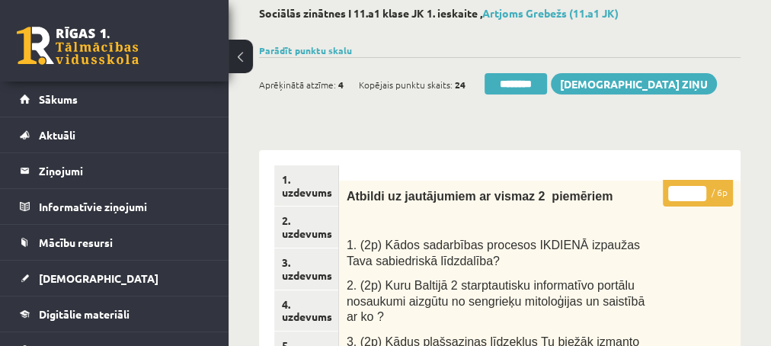
type input "*"
click at [699, 190] on input "*" at bounding box center [687, 193] width 38 height 15
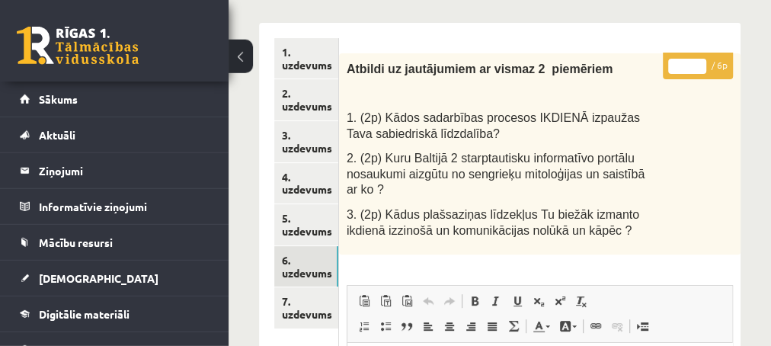
scroll to position [247, 0]
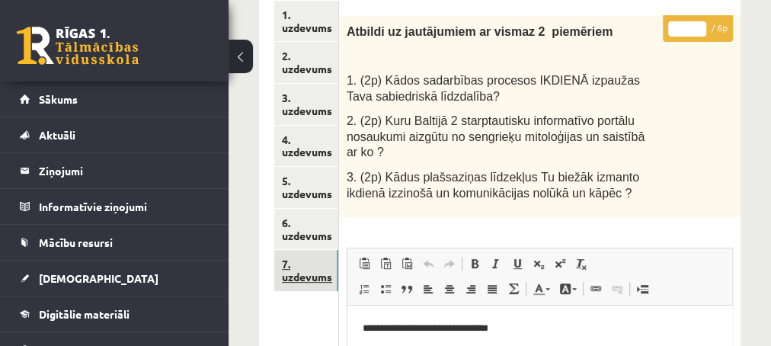
click at [303, 273] on link "7. uzdevums" at bounding box center [306, 270] width 64 height 41
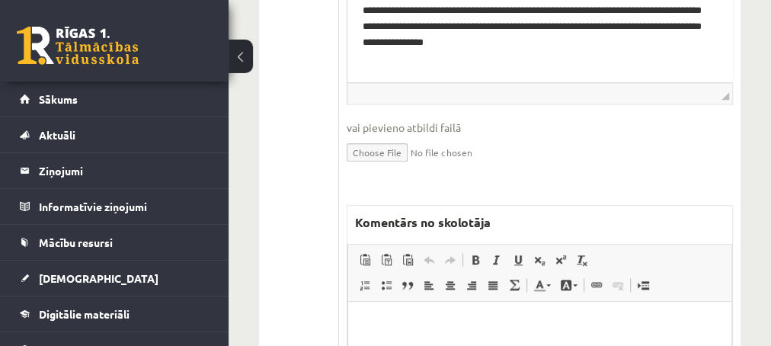
scroll to position [823, 0]
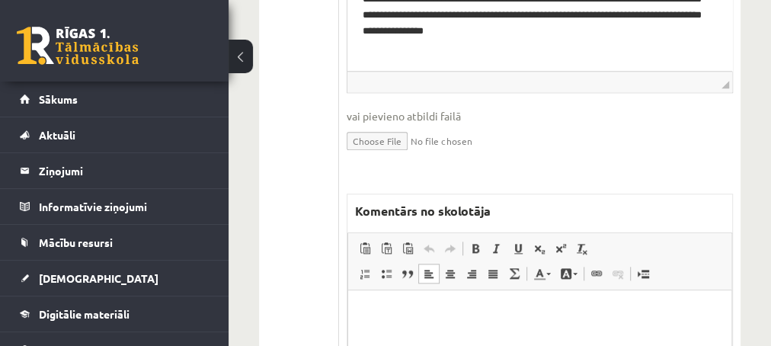
click at [450, 310] on p "Editor, wiswyg-editor-47433848255600-1759918951-318" at bounding box center [539, 313] width 353 height 16
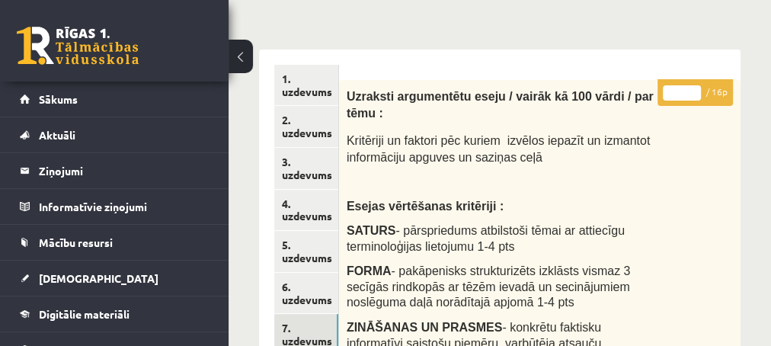
scroll to position [82, 0]
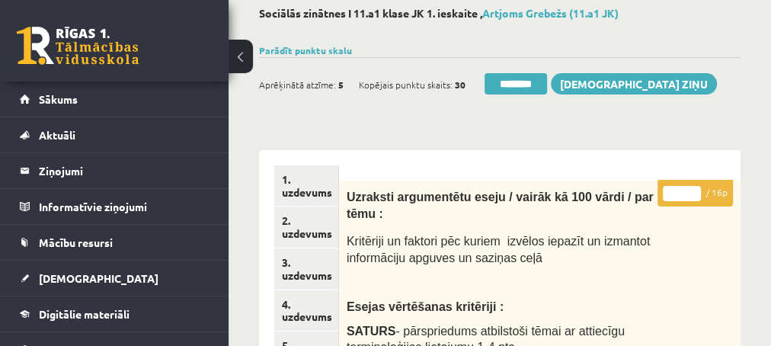
click at [693, 190] on input "*" at bounding box center [682, 193] width 38 height 15
click at [691, 188] on input "*" at bounding box center [682, 193] width 38 height 15
type input "*"
click at [691, 188] on input "*" at bounding box center [682, 193] width 38 height 15
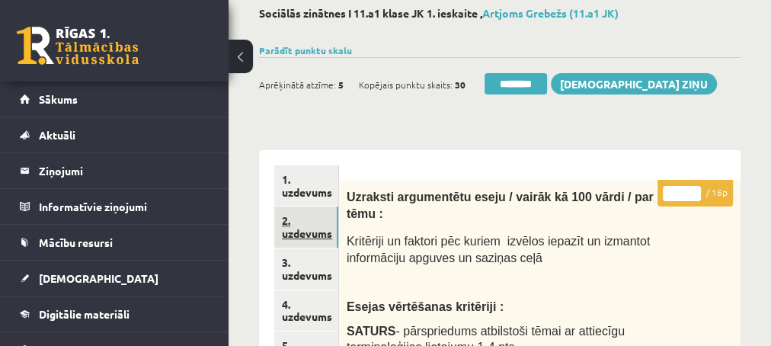
click at [315, 231] on link "2. uzdevums" at bounding box center [306, 227] width 64 height 41
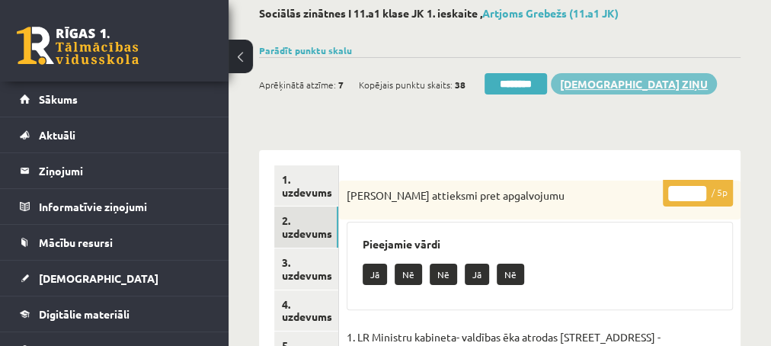
scroll to position [0, 0]
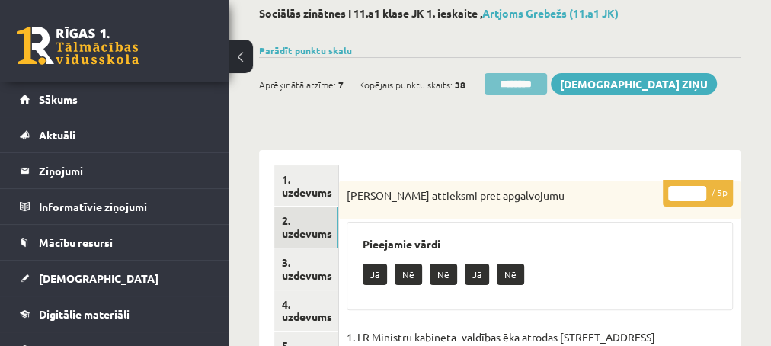
click at [524, 82] on input "********" at bounding box center [516, 83] width 62 height 21
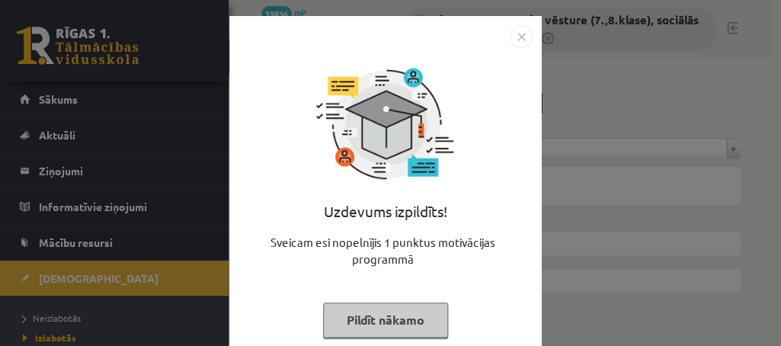
click at [341, 327] on button "Pildīt nākamo" at bounding box center [385, 320] width 125 height 35
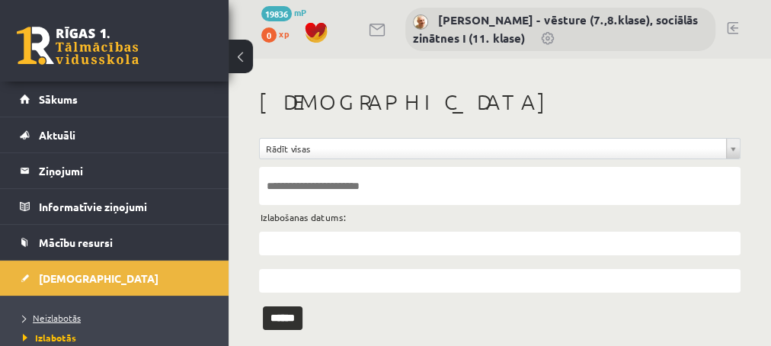
click at [52, 316] on span "Neizlabotās" at bounding box center [52, 318] width 58 height 12
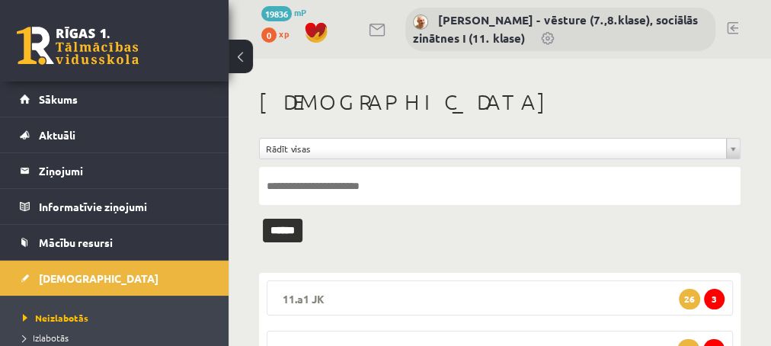
click at [716, 300] on span "3" at bounding box center [714, 299] width 21 height 21
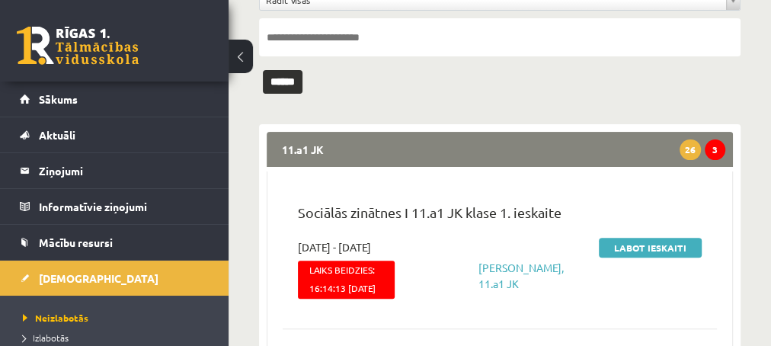
scroll to position [165, 0]
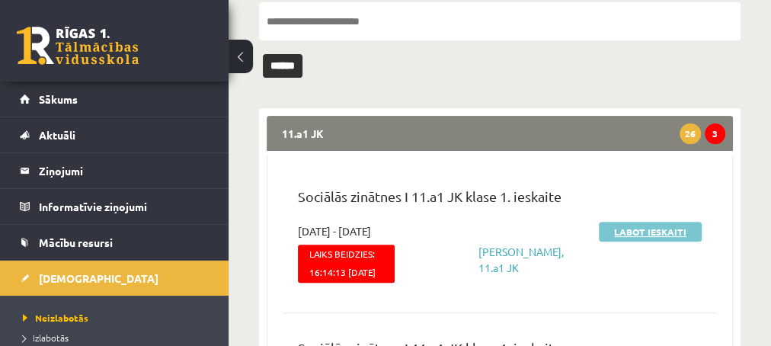
click at [618, 230] on link "Labot ieskaiti" at bounding box center [650, 232] width 103 height 20
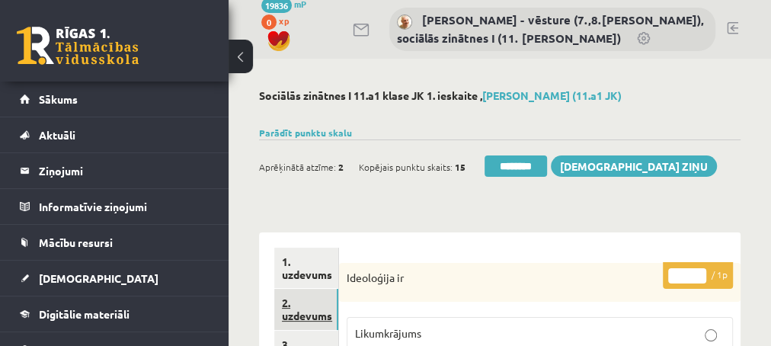
click at [292, 317] on link "2. uzdevums" at bounding box center [306, 309] width 64 height 41
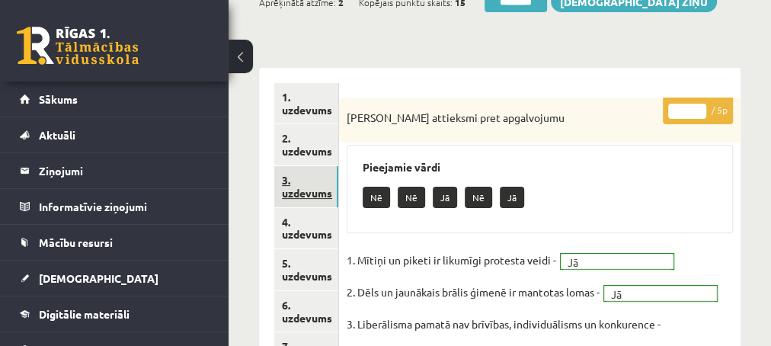
click at [308, 197] on link "3. uzdevums" at bounding box center [306, 186] width 64 height 41
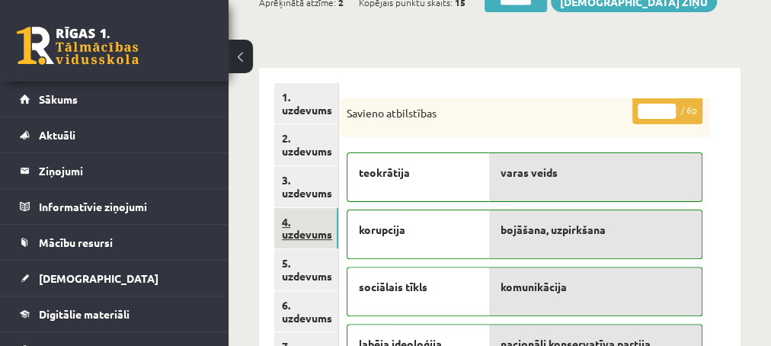
click at [296, 230] on link "4. uzdevums" at bounding box center [306, 228] width 64 height 41
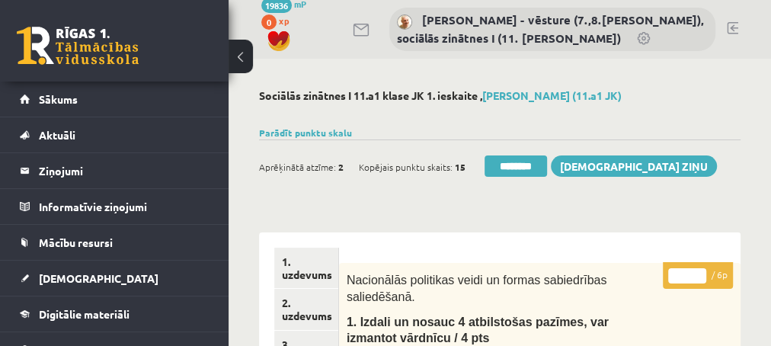
type input "*"
click at [700, 271] on input "*" at bounding box center [687, 275] width 38 height 15
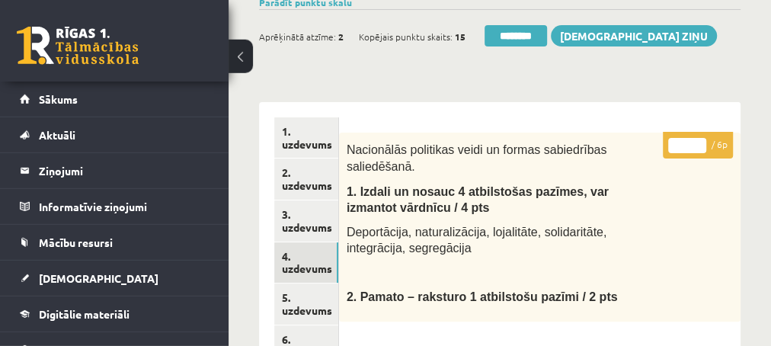
scroll to position [165, 0]
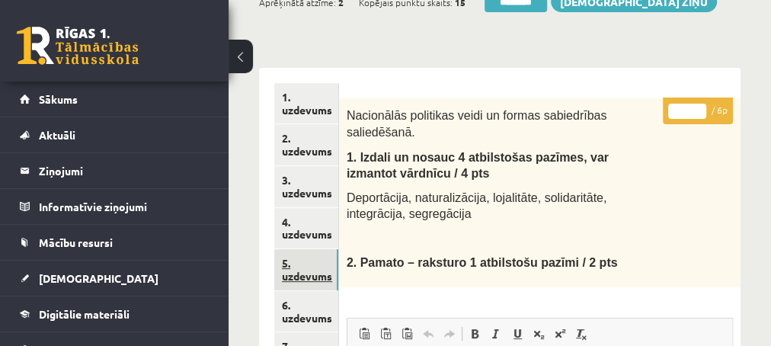
click at [299, 275] on link "5. uzdevums" at bounding box center [306, 269] width 64 height 41
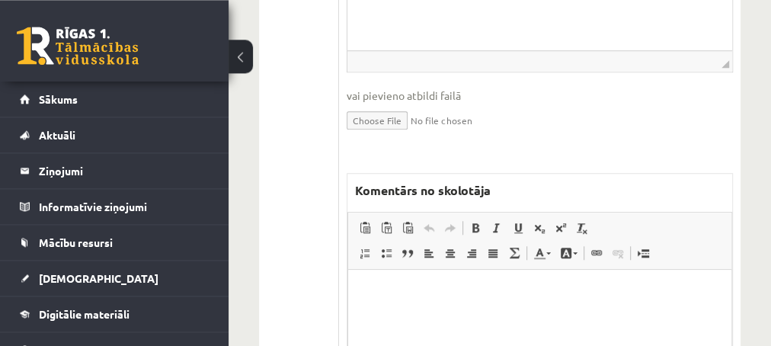
scroll to position [658, 0]
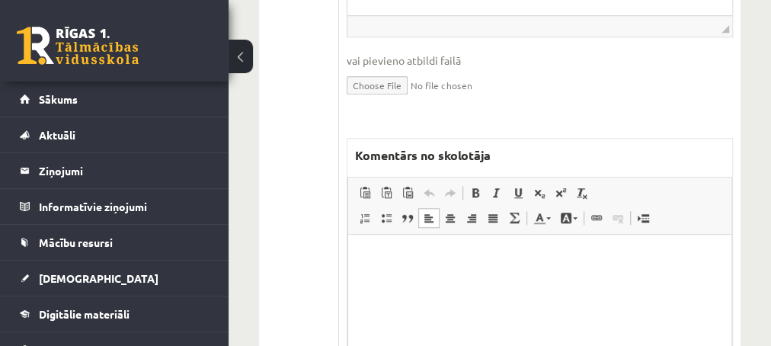
click at [495, 268] on html at bounding box center [539, 311] width 383 height 152
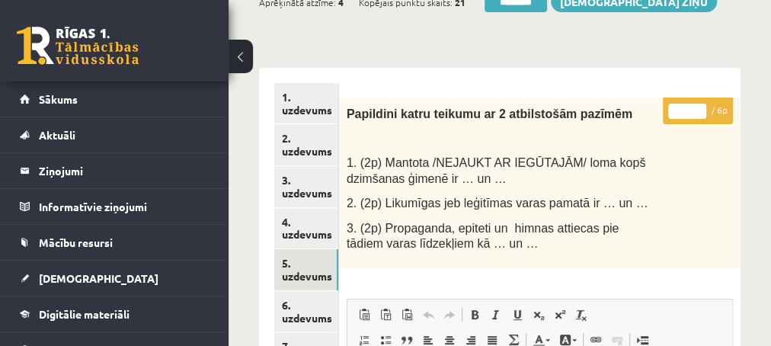
scroll to position [82, 0]
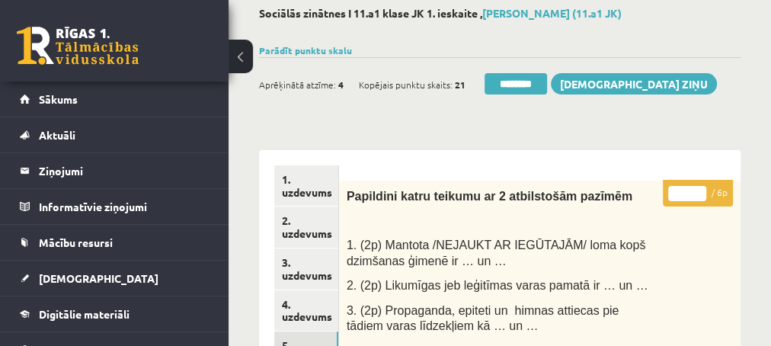
click at [699, 187] on input "*" at bounding box center [687, 193] width 38 height 15
type input "*"
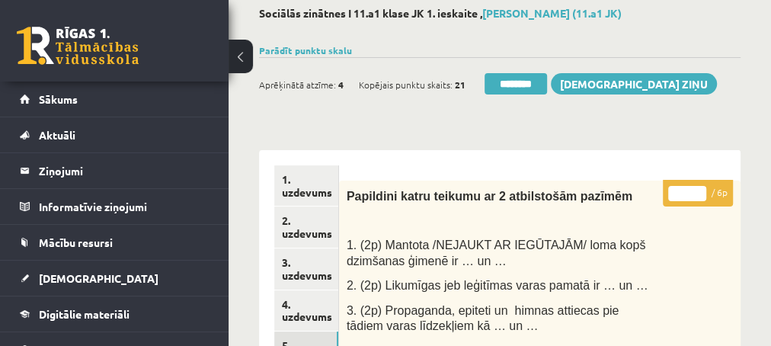
click at [699, 187] on input "*" at bounding box center [687, 193] width 38 height 15
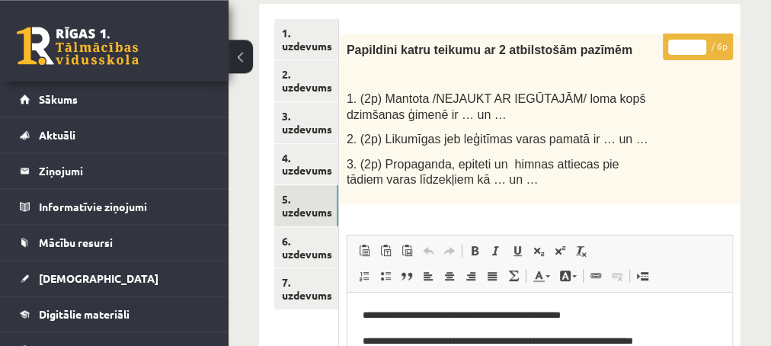
scroll to position [247, 0]
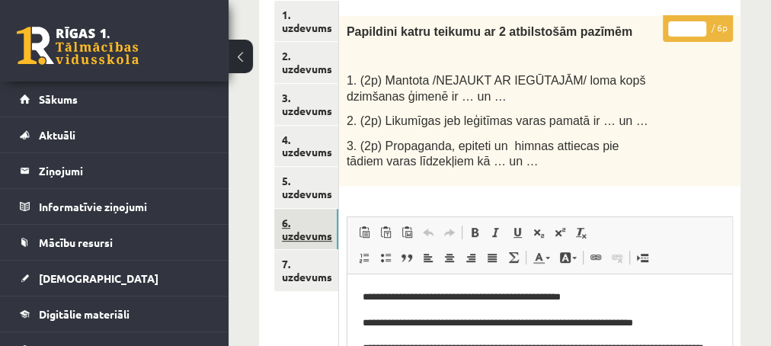
click at [296, 236] on link "6. uzdevums" at bounding box center [306, 229] width 64 height 41
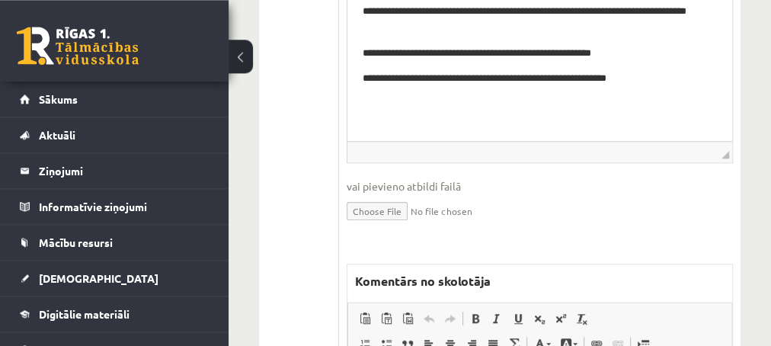
scroll to position [658, 0]
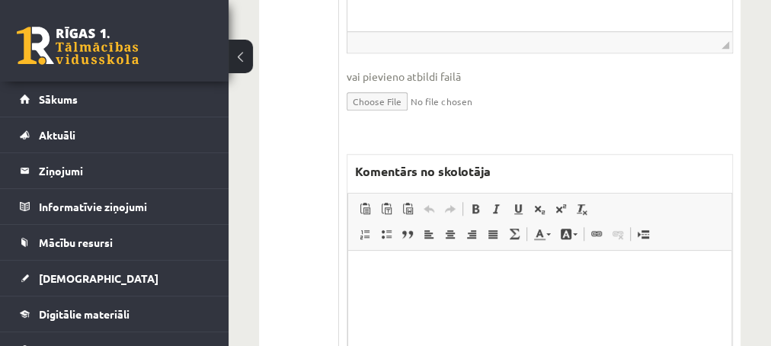
click at [420, 268] on p "Editor, wiswyg-editor-47433853756680-1759919287-78" at bounding box center [539, 273] width 353 height 16
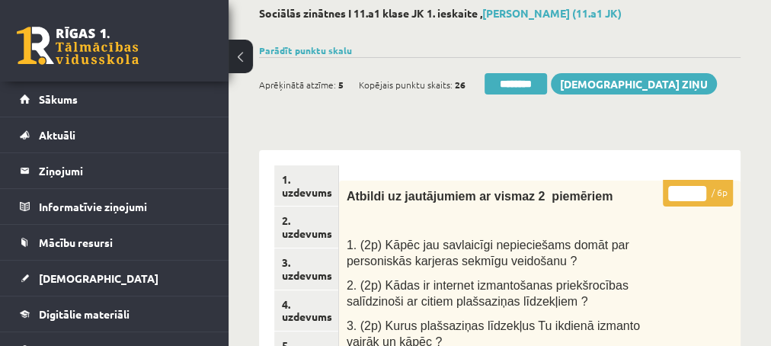
scroll to position [0, 0]
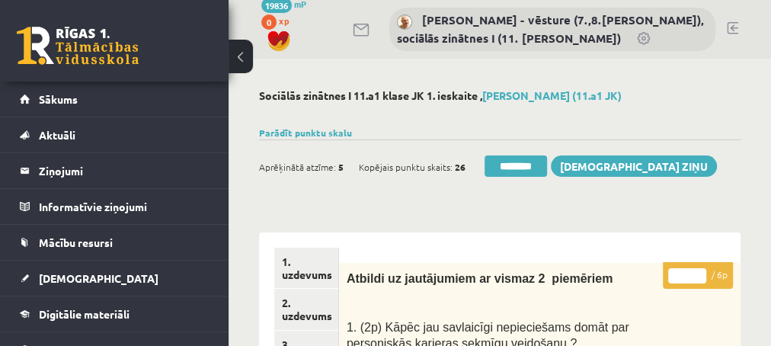
click at [699, 269] on input "*" at bounding box center [687, 275] width 38 height 15
type input "*"
click at [699, 269] on input "*" at bounding box center [687, 275] width 38 height 15
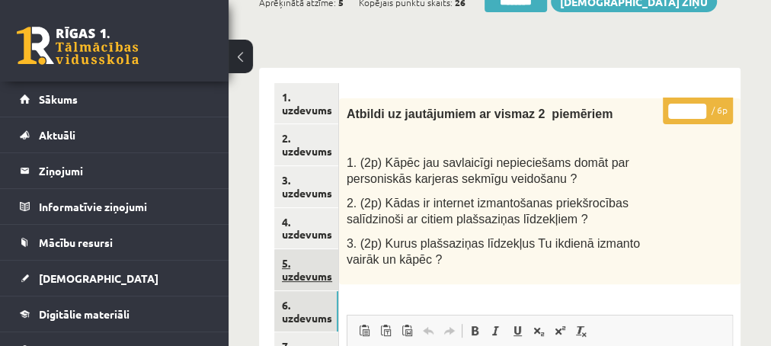
scroll to position [247, 0]
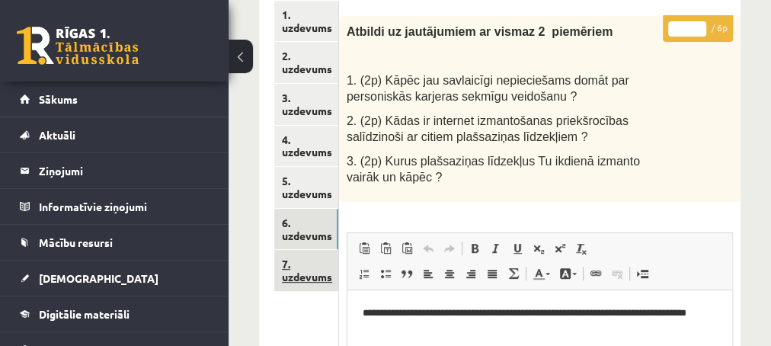
click at [301, 278] on link "7. uzdevums" at bounding box center [306, 270] width 64 height 41
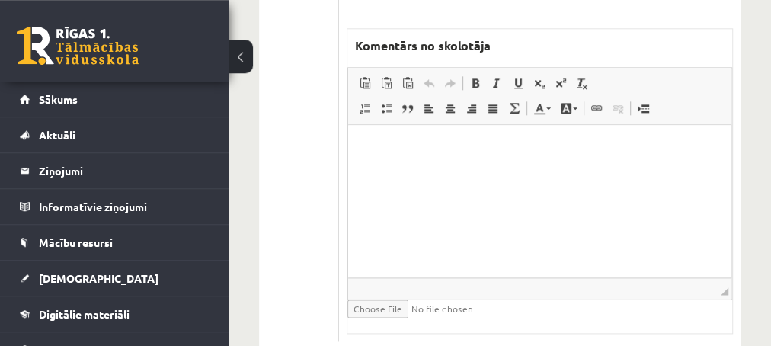
scroll to position [988, 0]
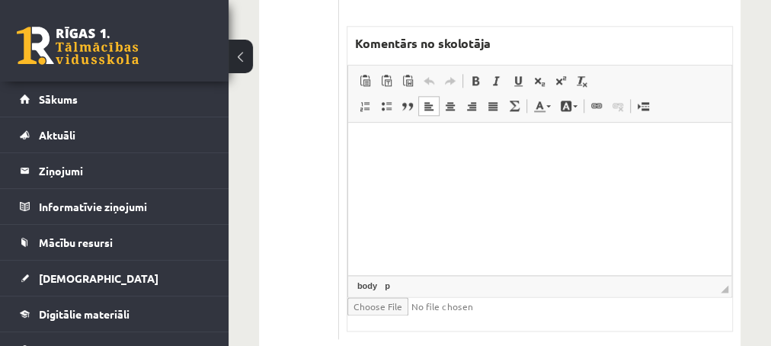
click at [421, 158] on html at bounding box center [539, 198] width 383 height 152
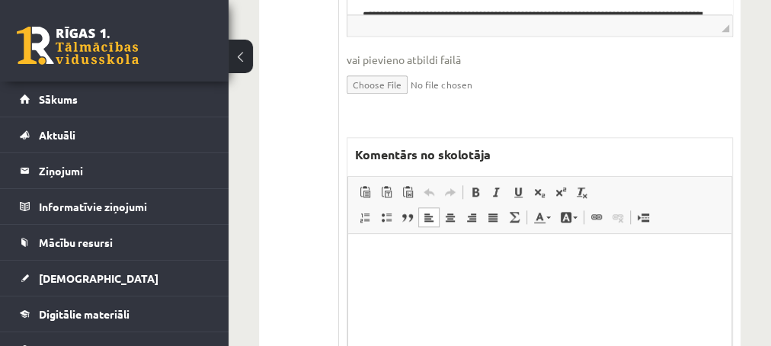
scroll to position [836, 0]
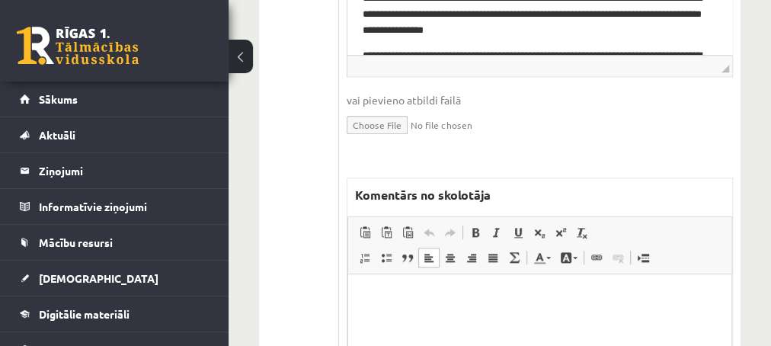
click at [379, 290] on p "Editor, wiswyg-editor-47433848313420-1759919341-176" at bounding box center [539, 297] width 353 height 16
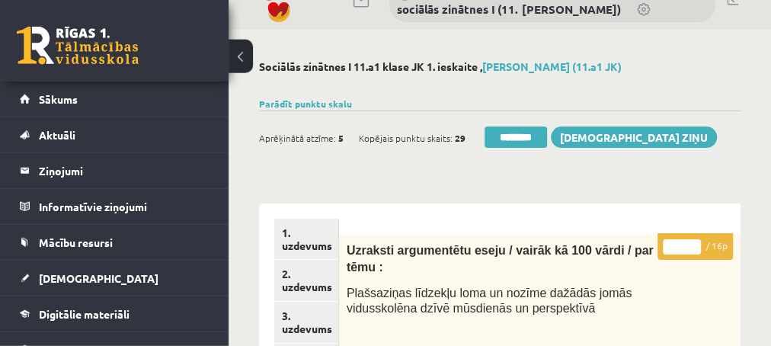
scroll to position [0, 0]
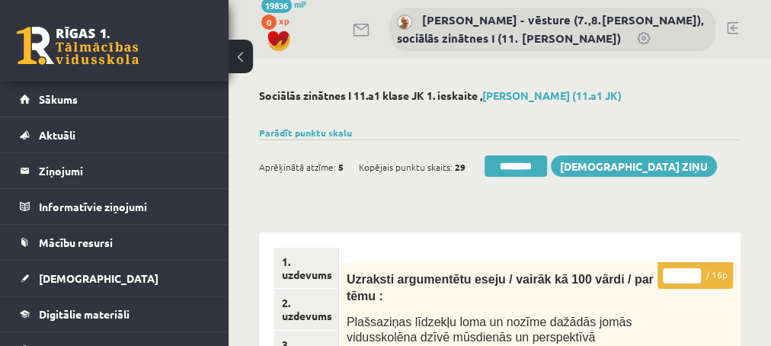
click at [699, 273] on input "*" at bounding box center [682, 275] width 38 height 15
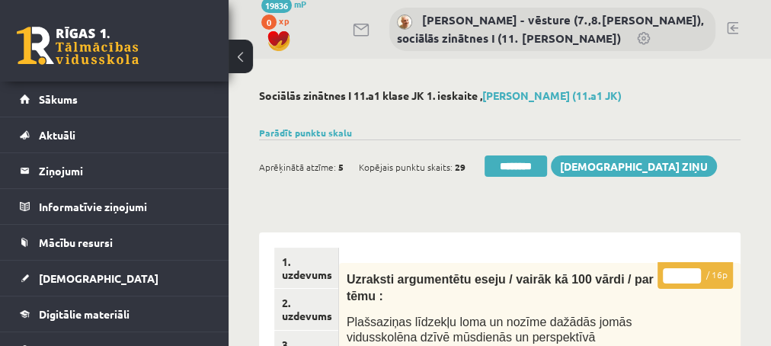
click at [699, 273] on input "*" at bounding box center [682, 275] width 38 height 15
click at [699, 273] on input "**" at bounding box center [682, 275] width 38 height 15
type input "**"
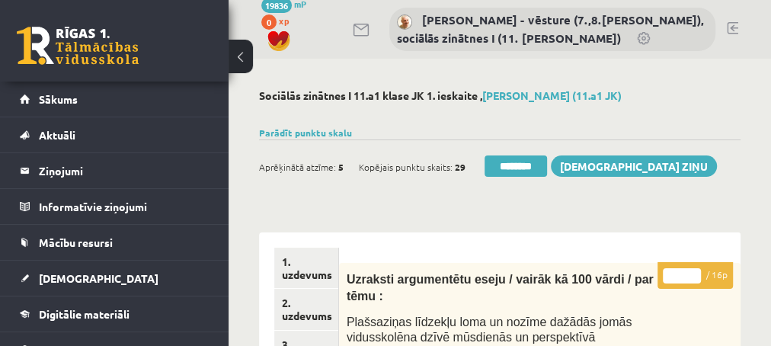
click at [699, 273] on input "**" at bounding box center [682, 275] width 38 height 15
click at [322, 316] on link "2. uzdevums" at bounding box center [306, 309] width 64 height 41
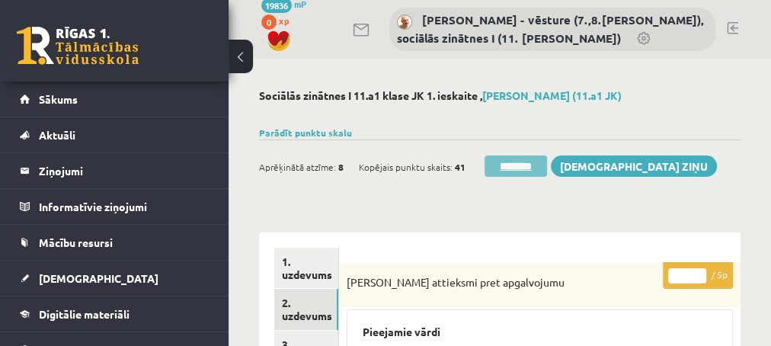
click at [537, 168] on input "********" at bounding box center [516, 165] width 62 height 21
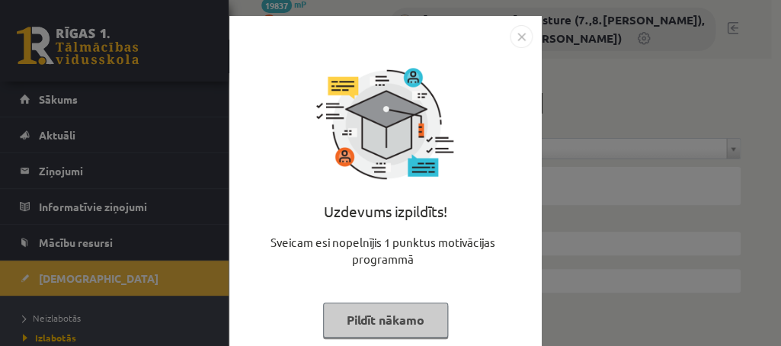
click at [363, 322] on button "Pildīt nākamo" at bounding box center [385, 320] width 125 height 35
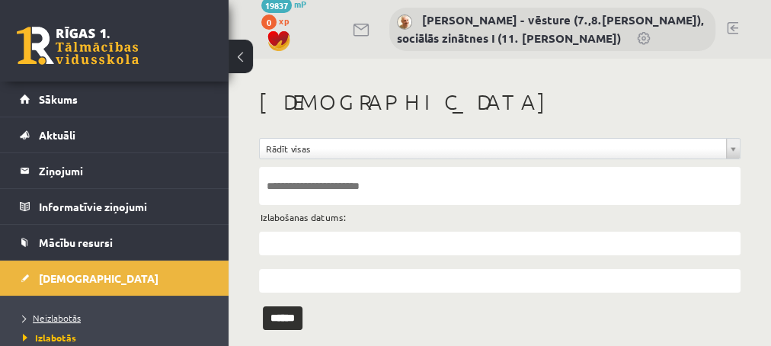
click at [55, 318] on span "Neizlabotās" at bounding box center [52, 318] width 58 height 12
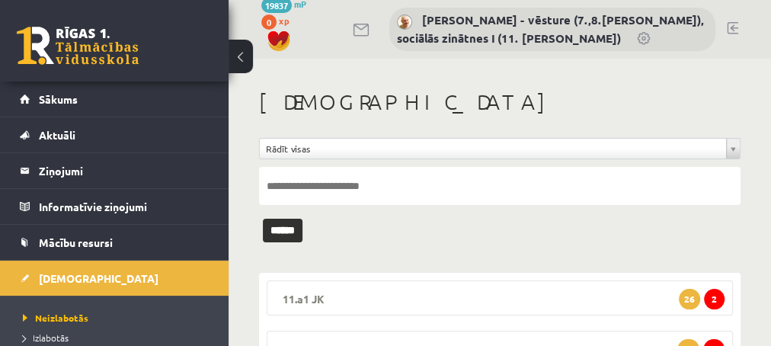
click at [715, 299] on span "2" at bounding box center [714, 299] width 21 height 21
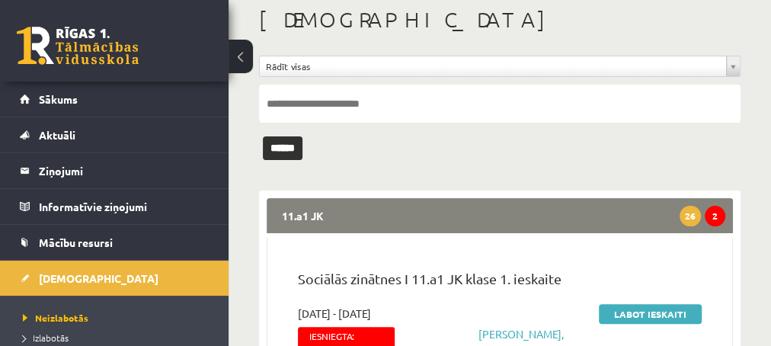
scroll to position [165, 0]
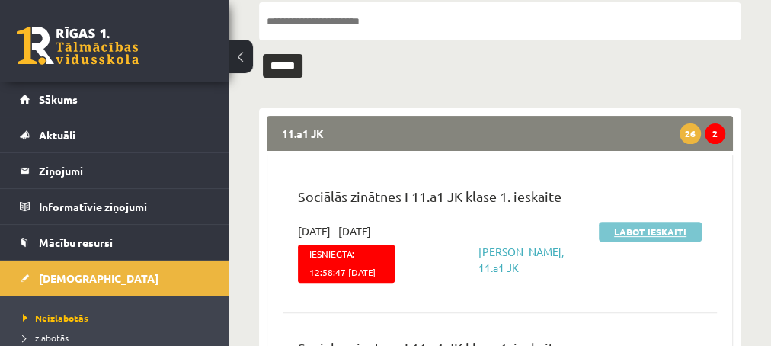
click at [626, 232] on link "Labot ieskaiti" at bounding box center [650, 232] width 103 height 20
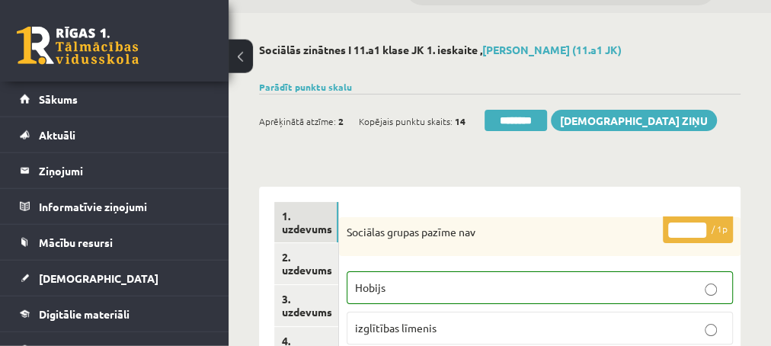
scroll to position [82, 0]
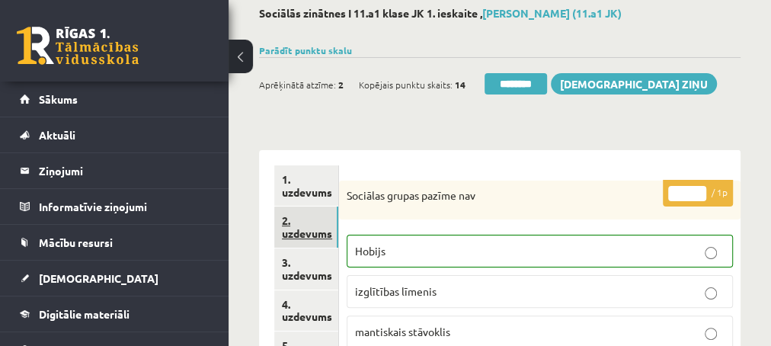
click at [302, 231] on link "2. uzdevums" at bounding box center [306, 227] width 64 height 41
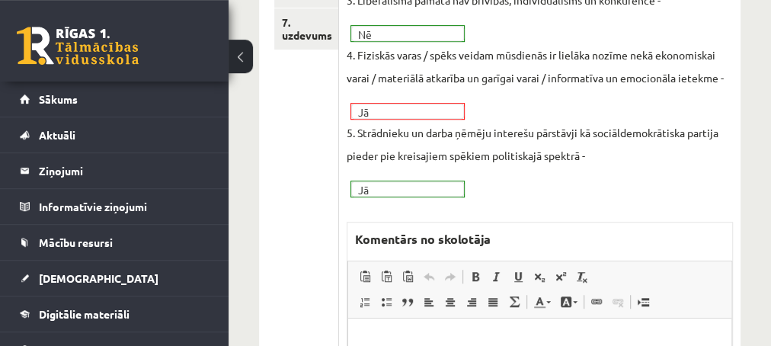
scroll to position [494, 0]
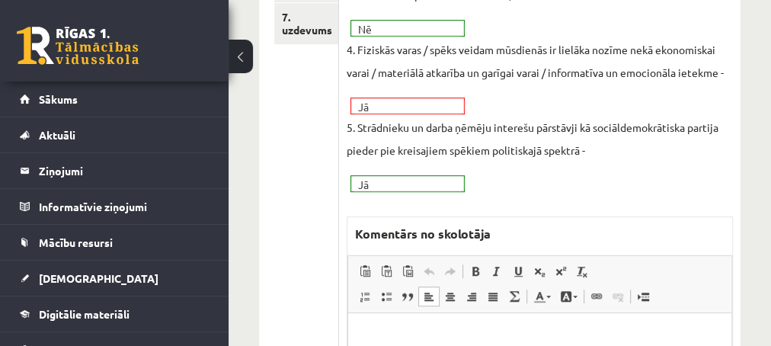
click at [364, 328] on p "Editor, wiswyg-editor-47433779896180-1759919664-584" at bounding box center [539, 336] width 353 height 16
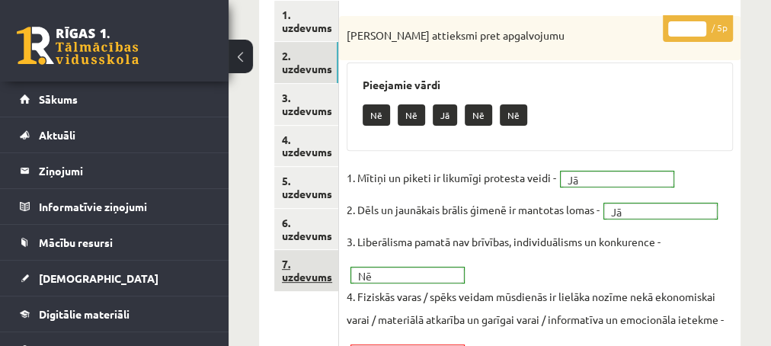
scroll to position [165, 0]
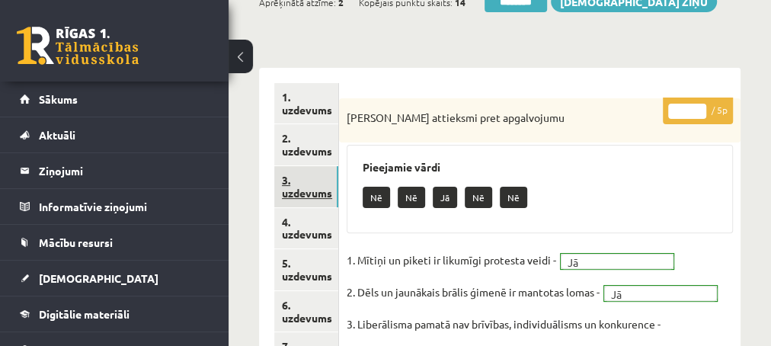
click at [300, 191] on link "3. uzdevums" at bounding box center [306, 186] width 64 height 41
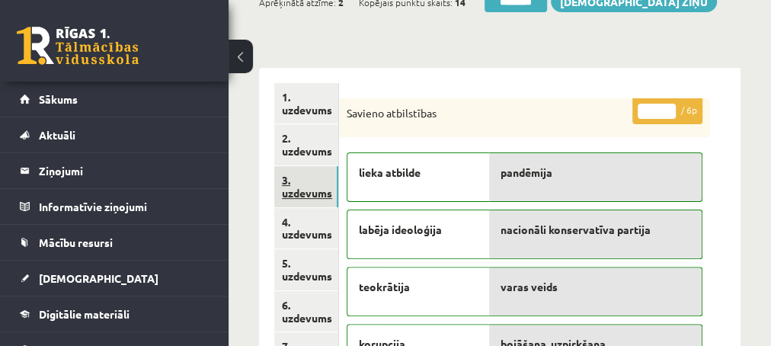
scroll to position [0, 0]
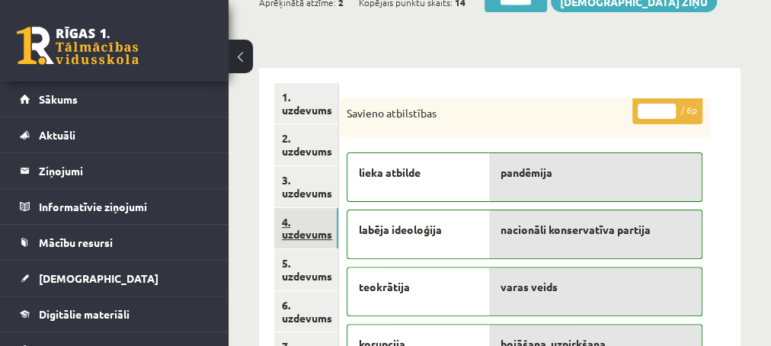
click at [313, 235] on link "4. uzdevums" at bounding box center [306, 228] width 64 height 41
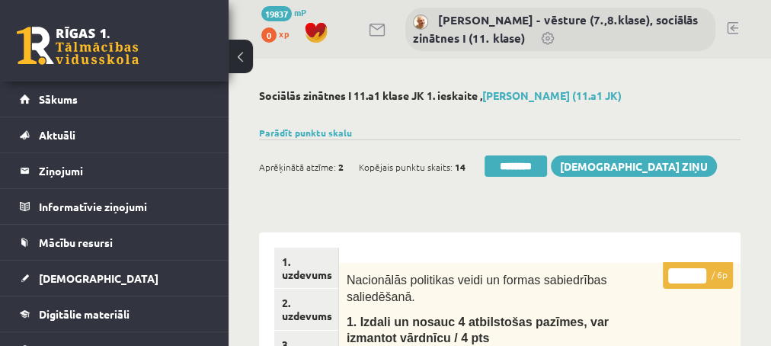
type input "*"
click at [697, 272] on input "*" at bounding box center [687, 275] width 38 height 15
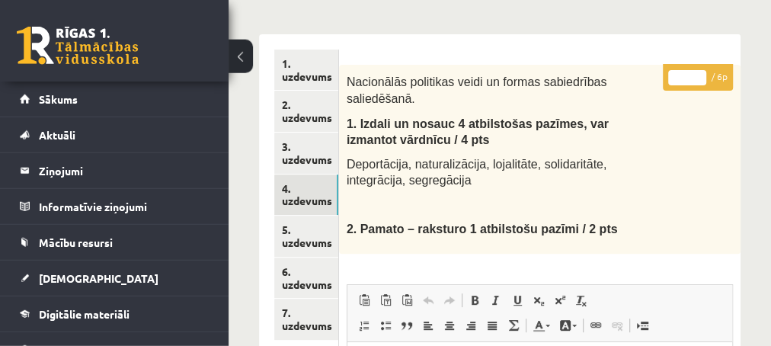
scroll to position [165, 0]
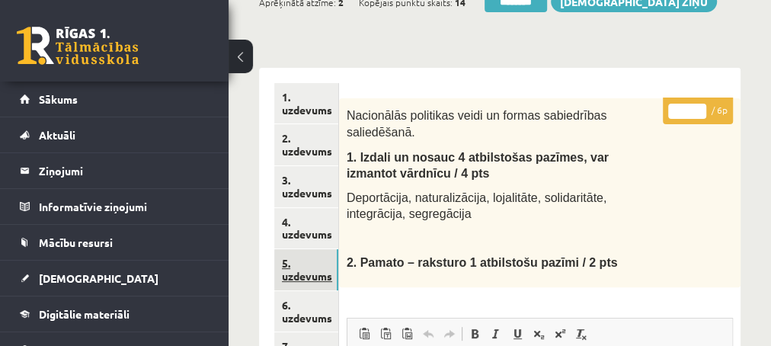
click at [303, 277] on link "5. uzdevums" at bounding box center [306, 269] width 64 height 41
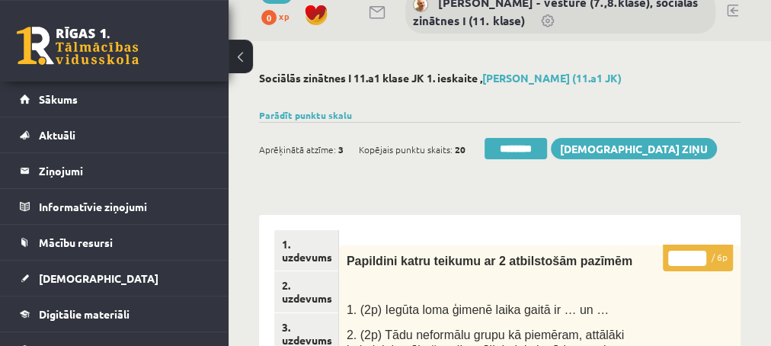
scroll to position [0, 0]
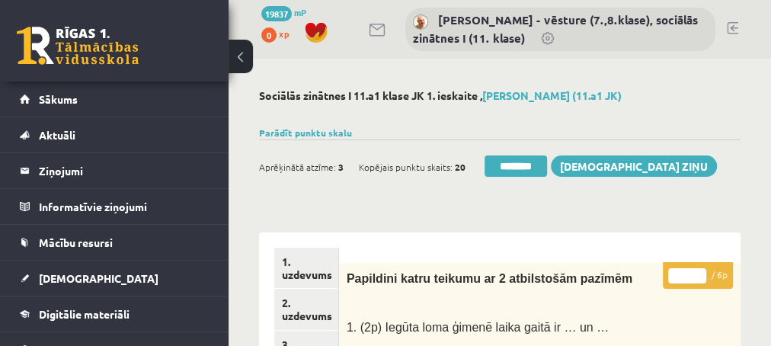
click at [697, 271] on input "*" at bounding box center [687, 275] width 38 height 15
type input "*"
click at [697, 271] on input "*" at bounding box center [687, 275] width 38 height 15
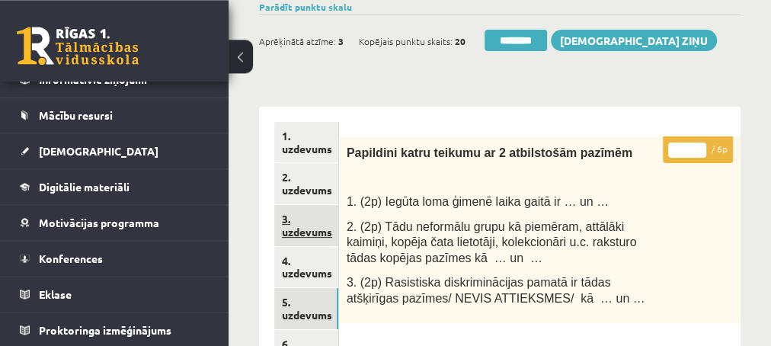
scroll to position [165, 0]
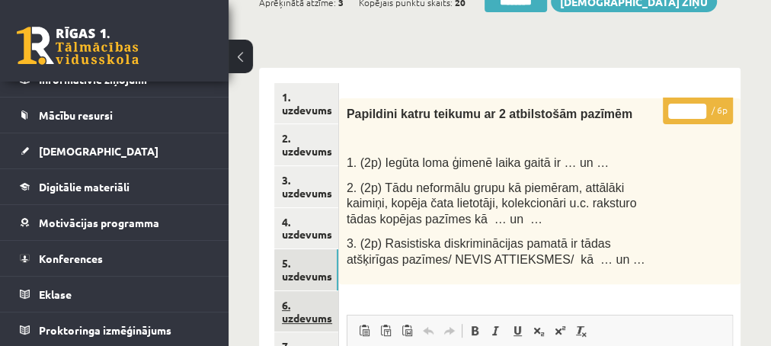
click at [296, 314] on link "6. uzdevums" at bounding box center [306, 311] width 64 height 41
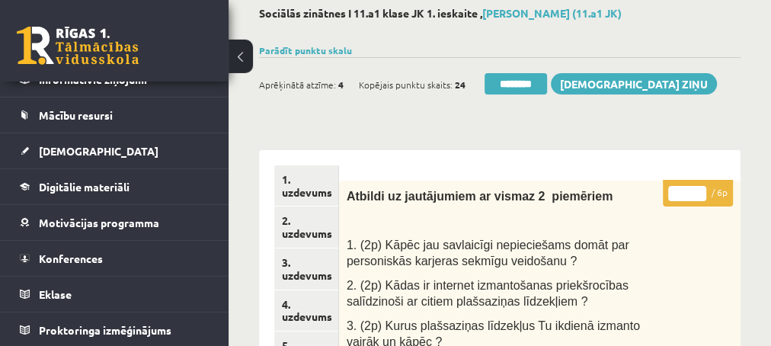
scroll to position [82, 0]
click at [700, 181] on p "* / 6p" at bounding box center [698, 193] width 70 height 27
type input "*"
click at [700, 188] on input "*" at bounding box center [687, 193] width 38 height 15
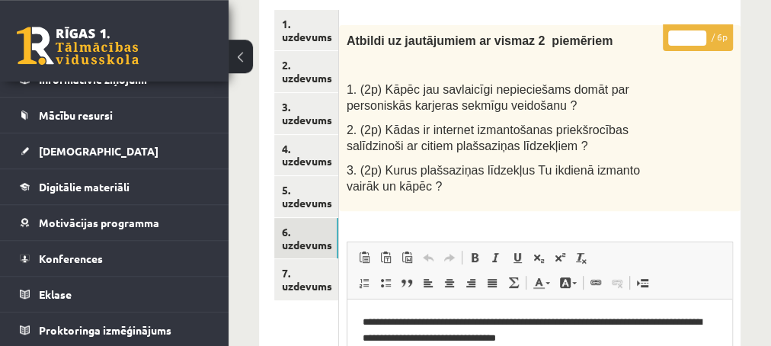
scroll to position [247, 0]
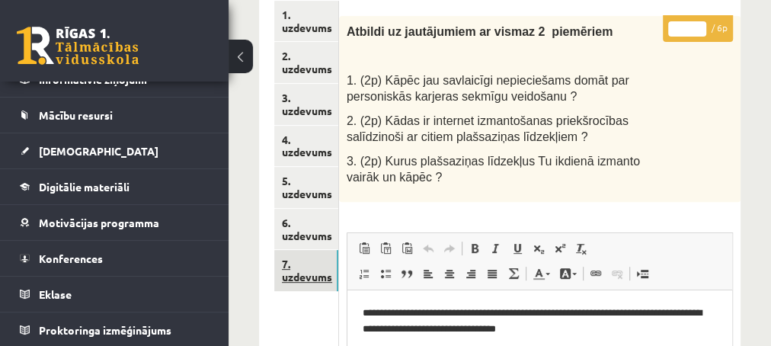
click at [297, 272] on link "7. uzdevums" at bounding box center [306, 270] width 64 height 41
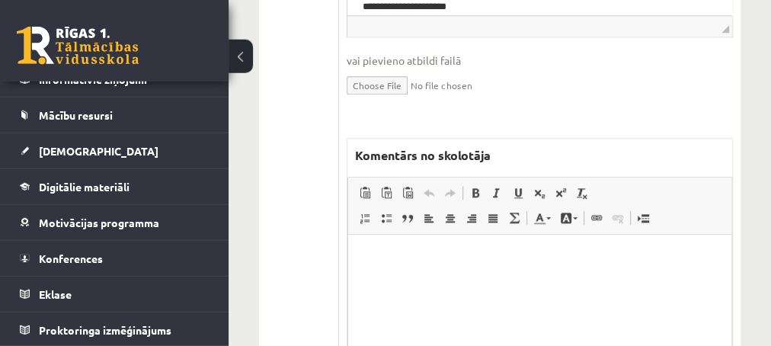
scroll to position [905, 0]
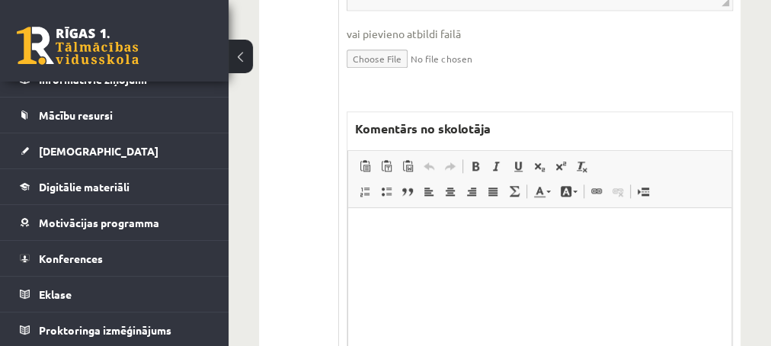
click at [410, 232] on p "Editor, wiswyg-editor-47433903596500-1759919801-25" at bounding box center [539, 231] width 353 height 16
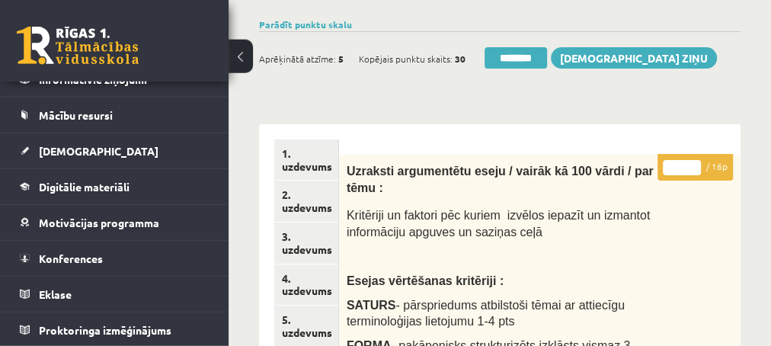
scroll to position [82, 0]
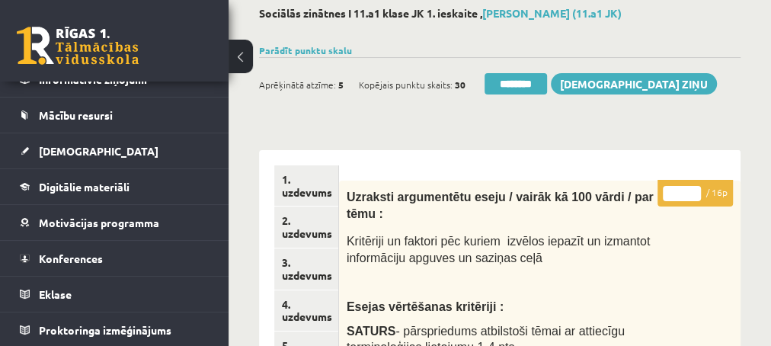
click at [690, 188] on input "*" at bounding box center [682, 193] width 38 height 15
type input "**"
click at [690, 188] on input "**" at bounding box center [682, 193] width 38 height 15
click at [308, 232] on link "2. uzdevums" at bounding box center [306, 227] width 64 height 41
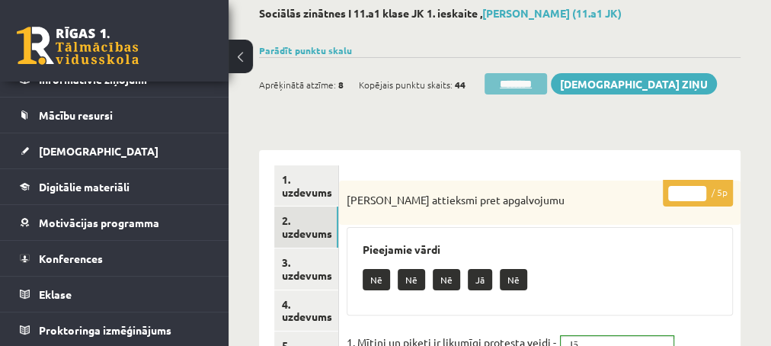
scroll to position [0, 0]
click at [511, 82] on input "********" at bounding box center [516, 83] width 62 height 21
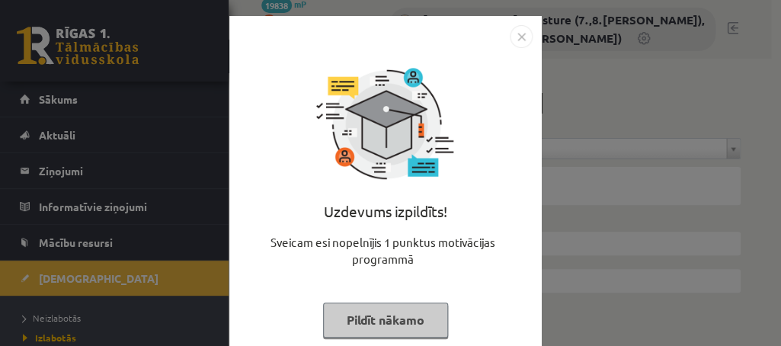
click at [351, 315] on button "Pildīt nākamo" at bounding box center [385, 320] width 125 height 35
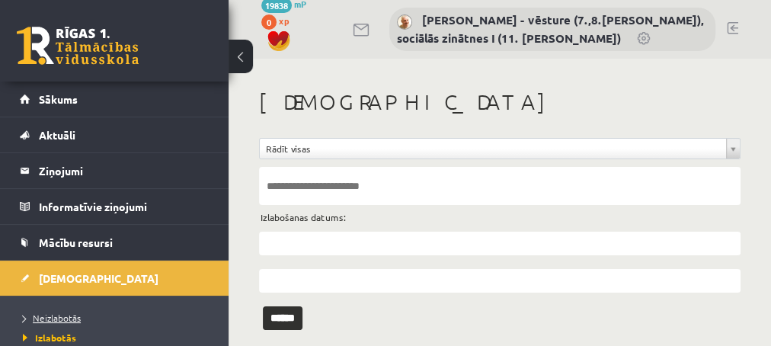
click at [45, 320] on span "Neizlabotās" at bounding box center [52, 318] width 58 height 12
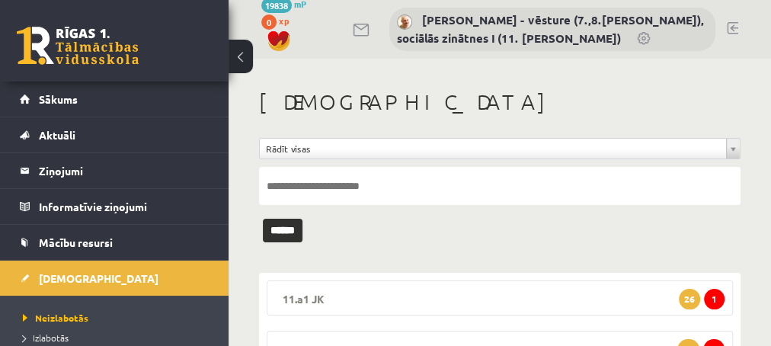
click at [713, 294] on span "1" at bounding box center [714, 299] width 21 height 21
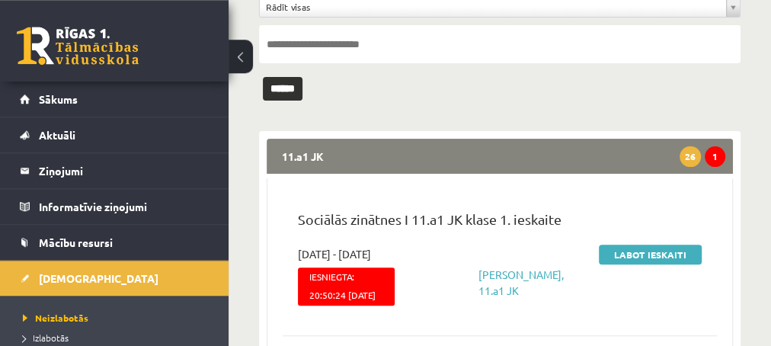
scroll to position [165, 0]
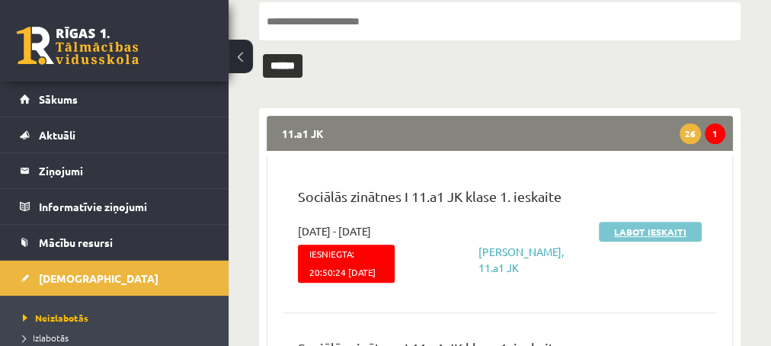
click at [615, 230] on link "Labot ieskaiti" at bounding box center [650, 232] width 103 height 20
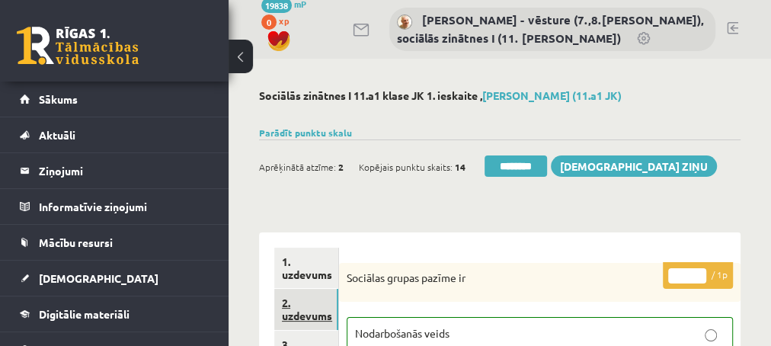
click at [300, 315] on link "2. uzdevums" at bounding box center [306, 309] width 64 height 41
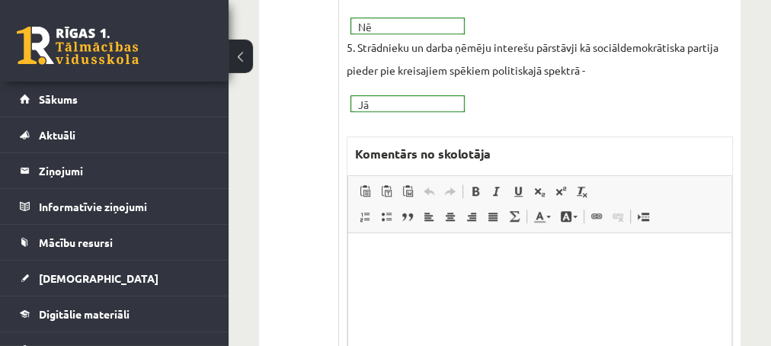
scroll to position [576, 0]
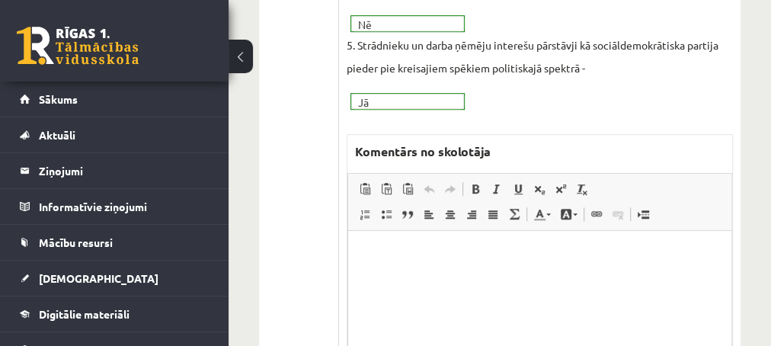
click at [427, 252] on p "Editor, wiswyg-editor-47433881226920-1759919977-680" at bounding box center [539, 253] width 353 height 16
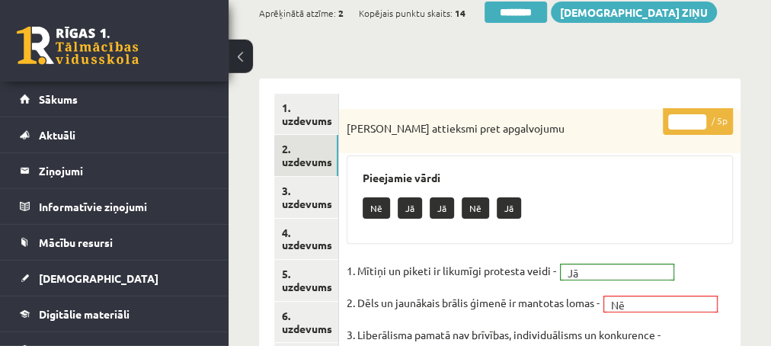
scroll to position [143, 0]
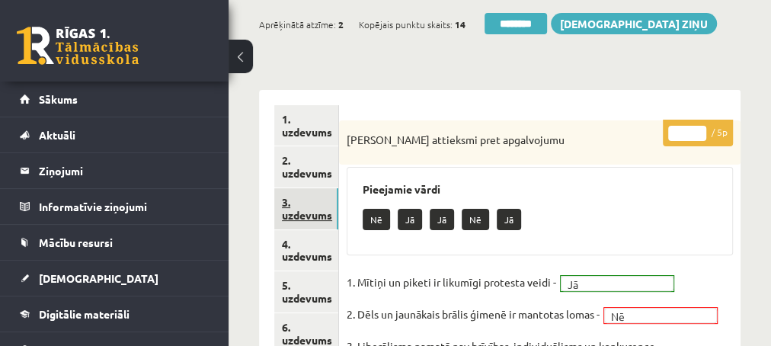
click at [307, 215] on link "3. uzdevums" at bounding box center [306, 208] width 64 height 41
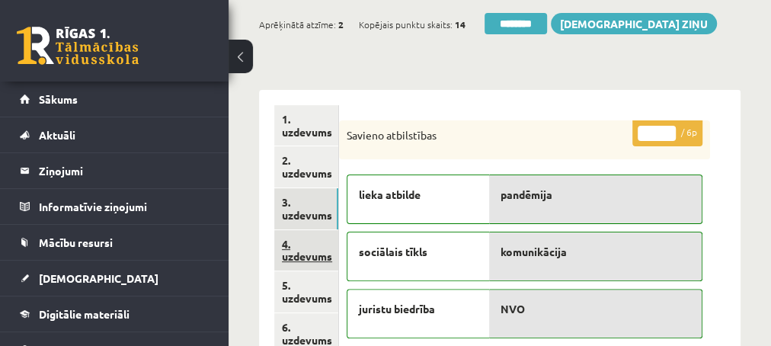
scroll to position [0, 0]
click at [295, 252] on link "4. uzdevums" at bounding box center [306, 250] width 64 height 41
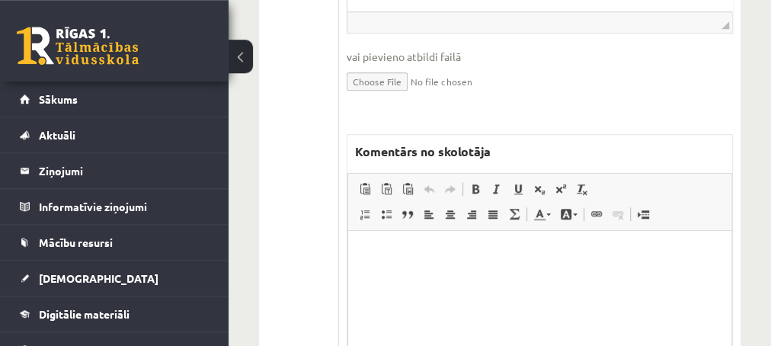
scroll to position [719, 0]
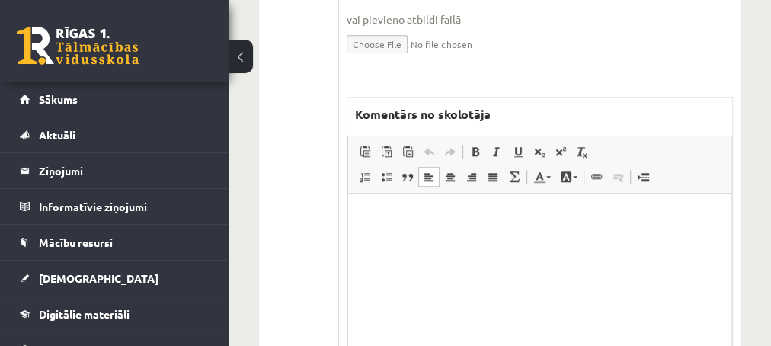
click at [452, 248] on html at bounding box center [539, 269] width 383 height 152
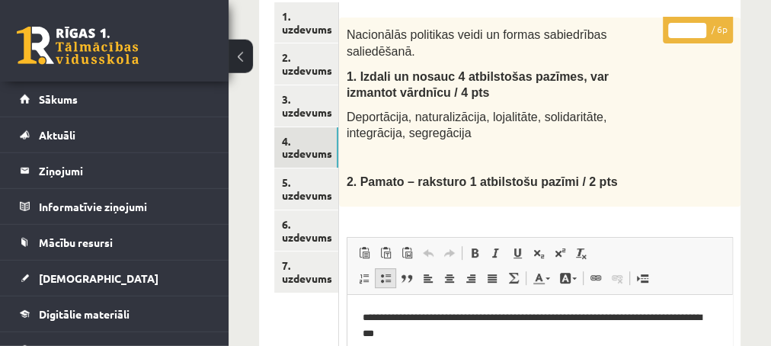
scroll to position [225, 0]
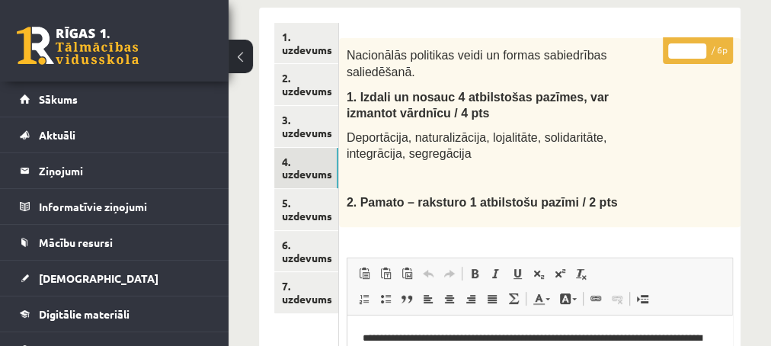
click at [699, 46] on input "*" at bounding box center [687, 50] width 38 height 15
type input "*"
click at [699, 46] on input "*" at bounding box center [687, 50] width 38 height 15
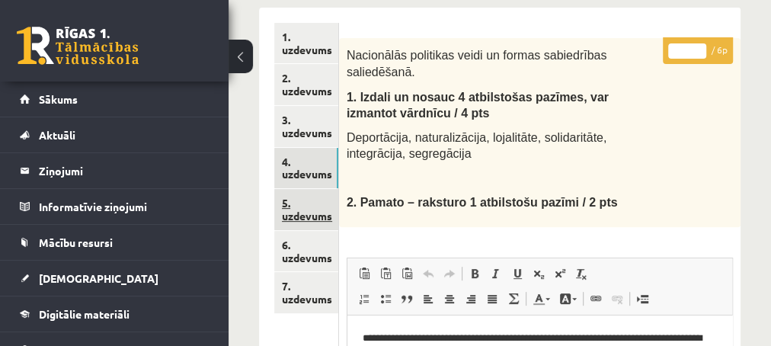
click at [301, 216] on link "5. uzdevums" at bounding box center [306, 209] width 64 height 41
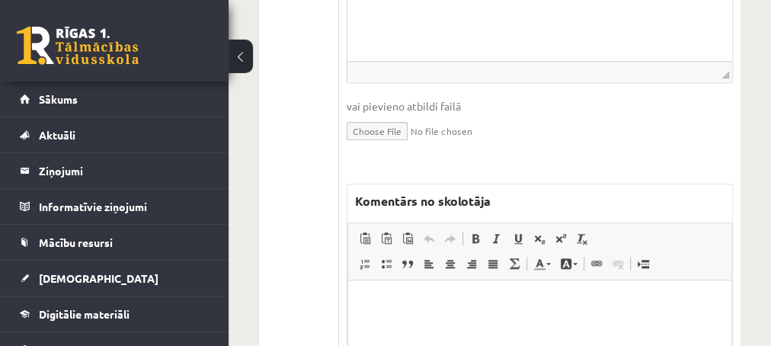
scroll to position [636, 0]
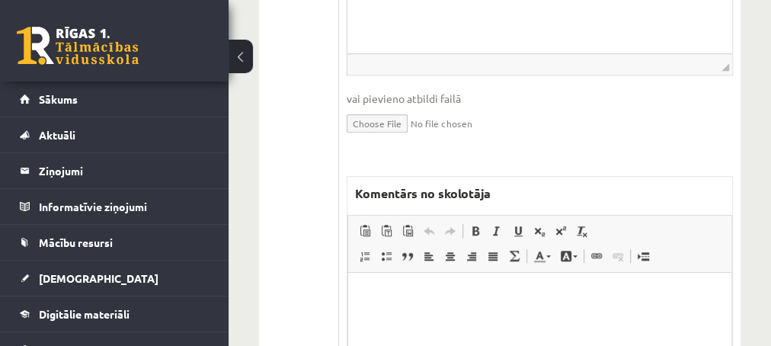
click at [415, 287] on html at bounding box center [539, 348] width 383 height 152
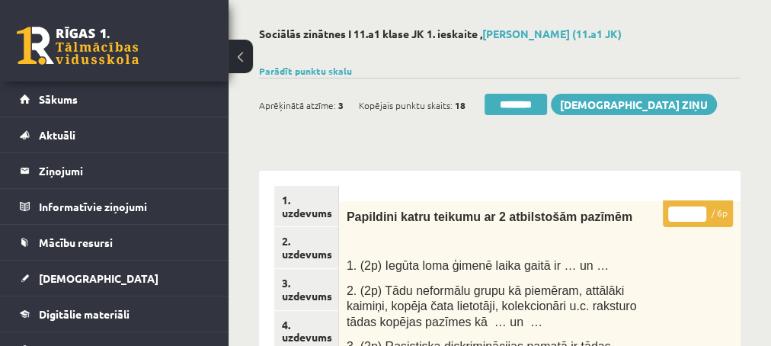
scroll to position [60, 0]
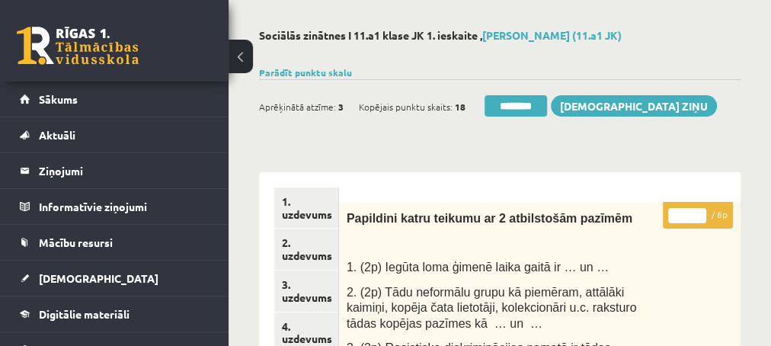
click at [701, 210] on input "*" at bounding box center [687, 215] width 38 height 15
click at [700, 210] on input "*" at bounding box center [687, 215] width 38 height 15
type input "*"
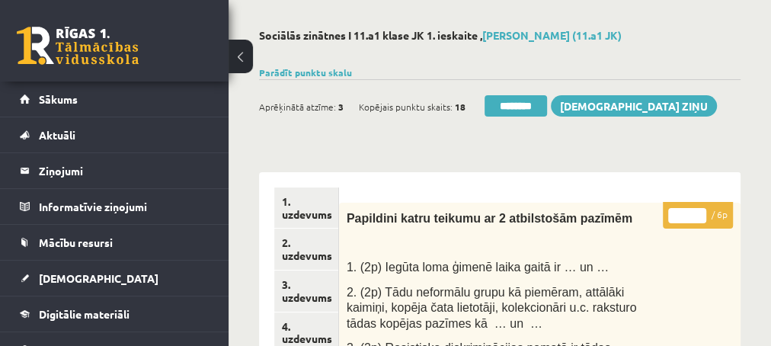
click at [700, 210] on input "*" at bounding box center [687, 215] width 38 height 15
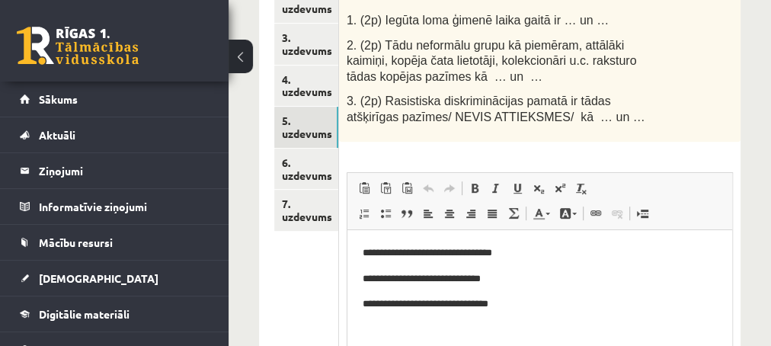
scroll to position [225, 0]
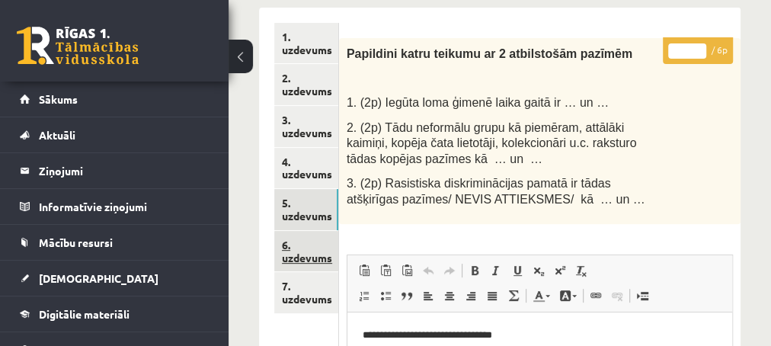
click at [293, 256] on link "6. uzdevums" at bounding box center [306, 251] width 64 height 41
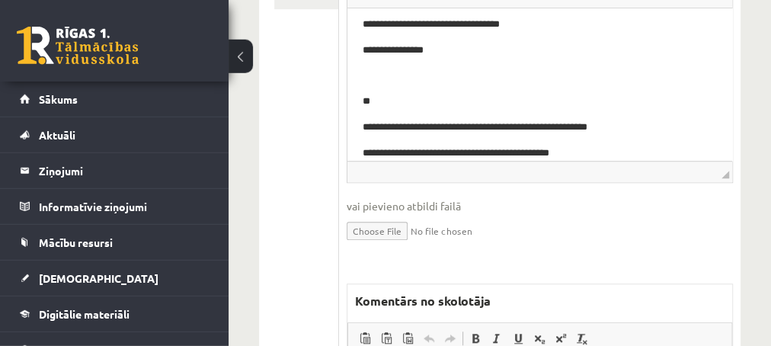
scroll to position [636, 0]
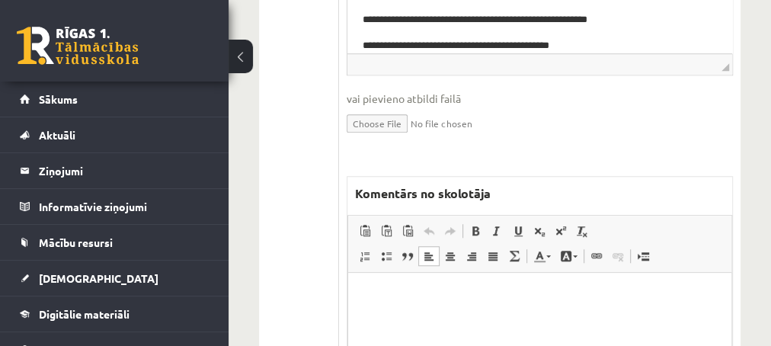
click at [392, 289] on p "Editor, wiswyg-editor-47433967815740-1759920172-498" at bounding box center [539, 295] width 353 height 16
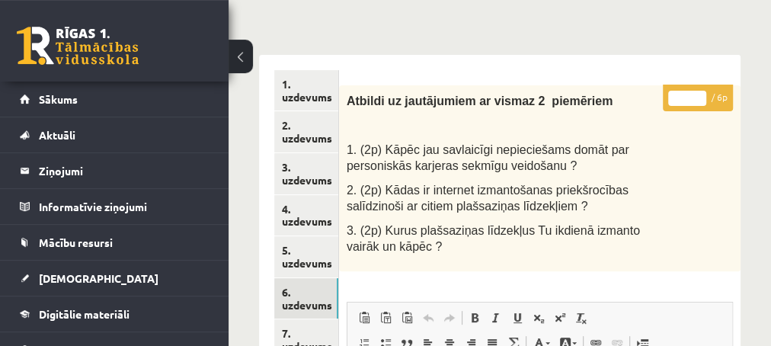
scroll to position [143, 0]
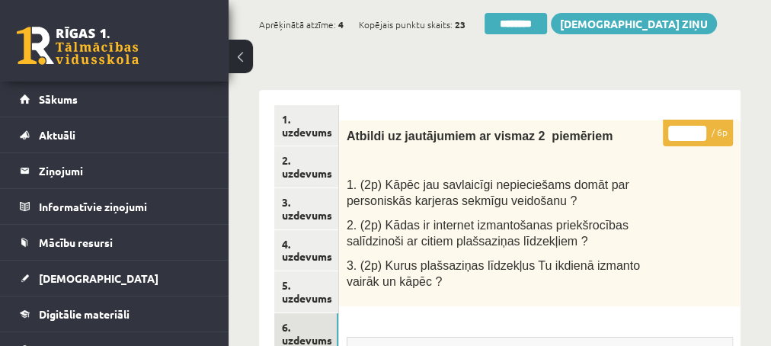
click at [700, 127] on input "*" at bounding box center [687, 133] width 38 height 15
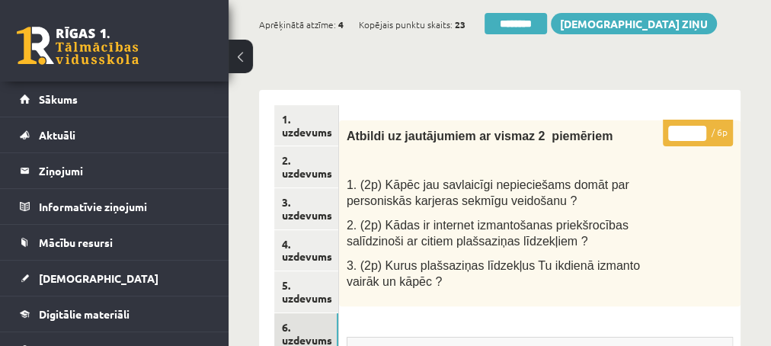
type input "*"
click at [697, 134] on input "*" at bounding box center [687, 133] width 38 height 15
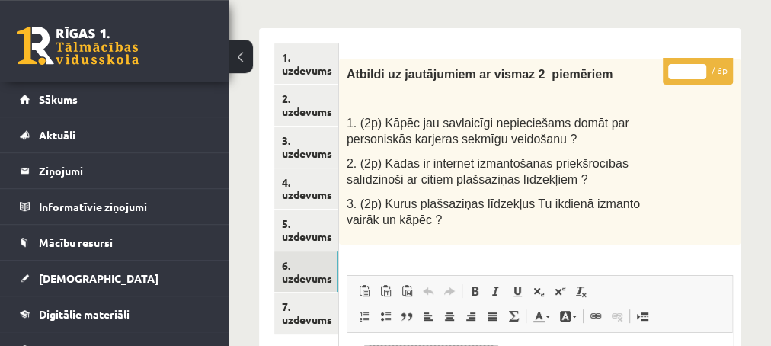
scroll to position [225, 0]
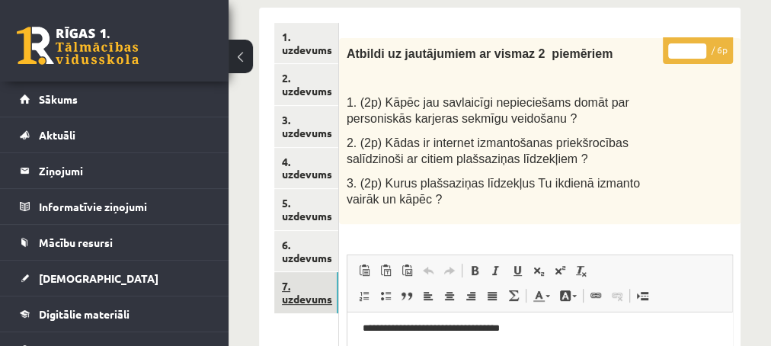
click at [301, 300] on link "7. uzdevums" at bounding box center [306, 292] width 64 height 41
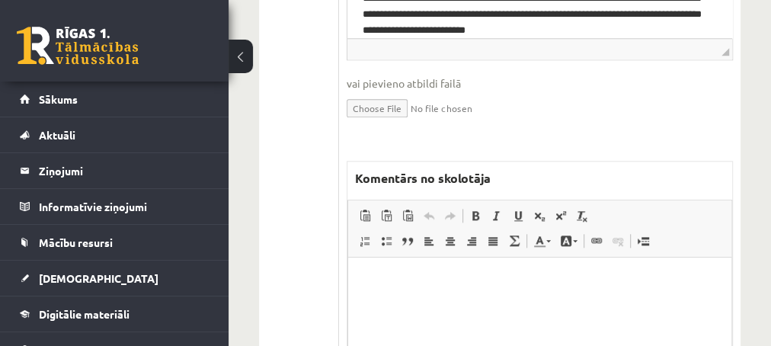
scroll to position [883, 0]
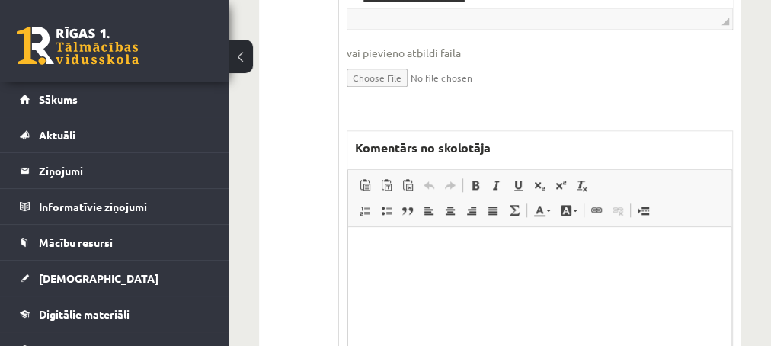
click at [418, 267] on html at bounding box center [539, 302] width 383 height 152
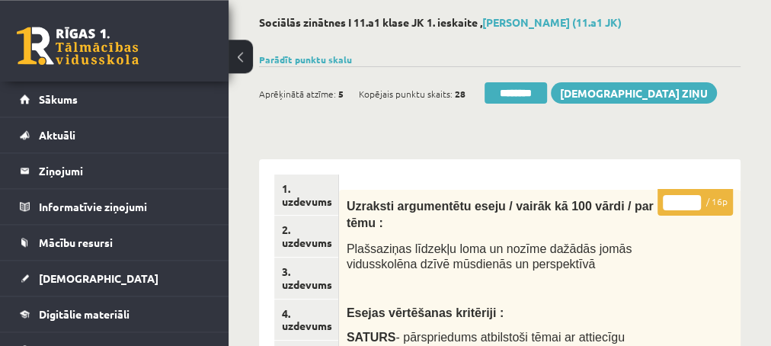
scroll to position [60, 0]
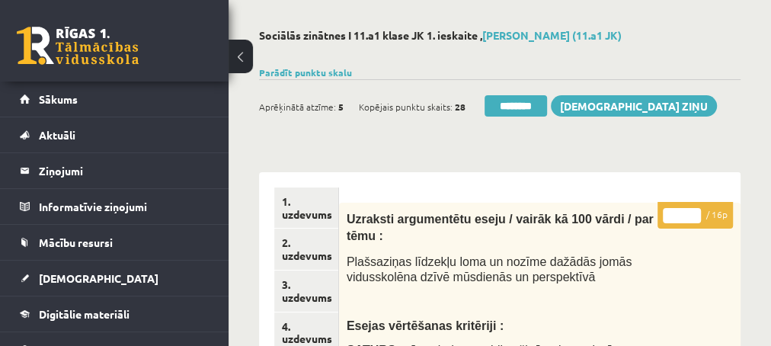
click at [692, 212] on input "*" at bounding box center [682, 215] width 38 height 15
type input "*"
click at [692, 212] on input "*" at bounding box center [682, 215] width 38 height 15
click at [290, 252] on link "2. uzdevums" at bounding box center [306, 249] width 64 height 41
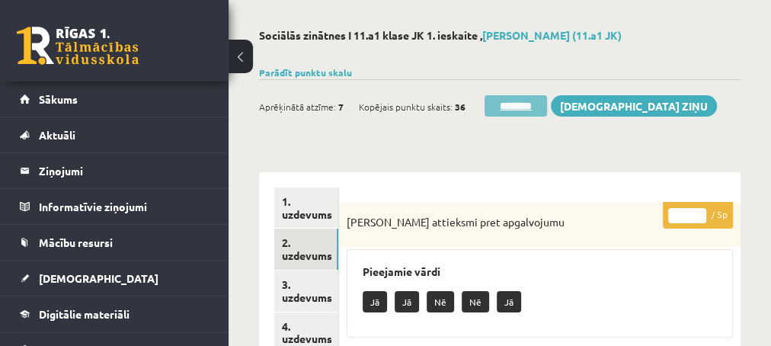
scroll to position [0, 0]
click at [513, 104] on input "********" at bounding box center [516, 105] width 62 height 21
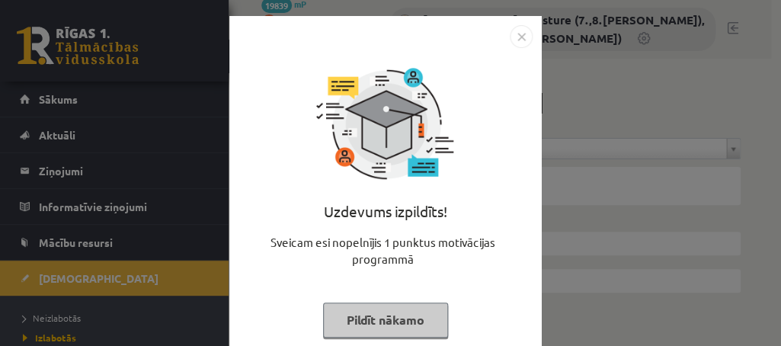
click at [367, 318] on button "Pildīt nākamo" at bounding box center [385, 320] width 125 height 35
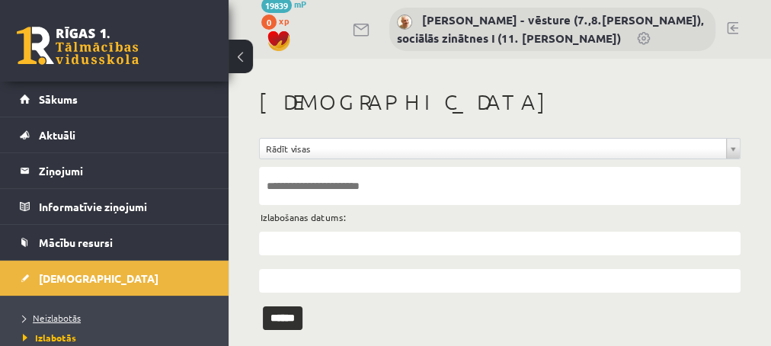
click at [54, 315] on span "Neizlabotās" at bounding box center [52, 318] width 58 height 12
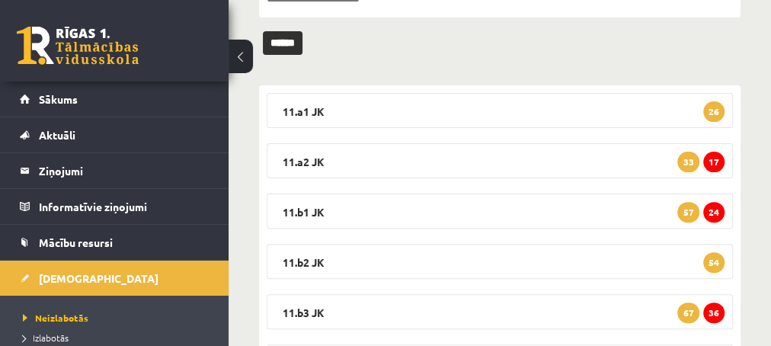
scroll to position [159, 0]
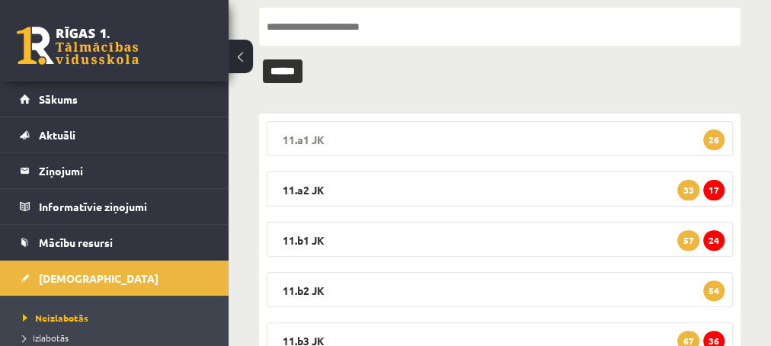
click at [714, 140] on span "26" at bounding box center [713, 140] width 21 height 21
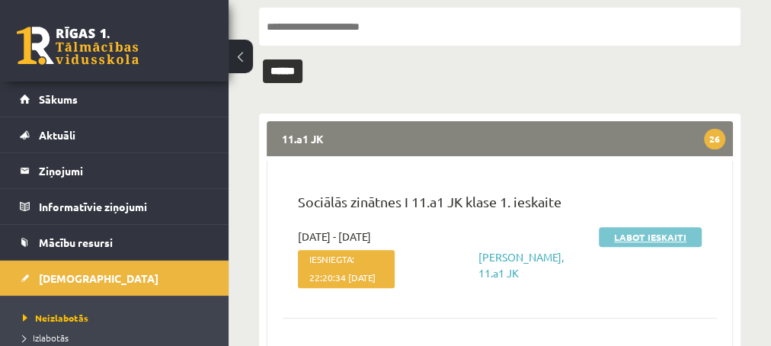
click at [620, 237] on link "Labot ieskaiti" at bounding box center [650, 237] width 103 height 20
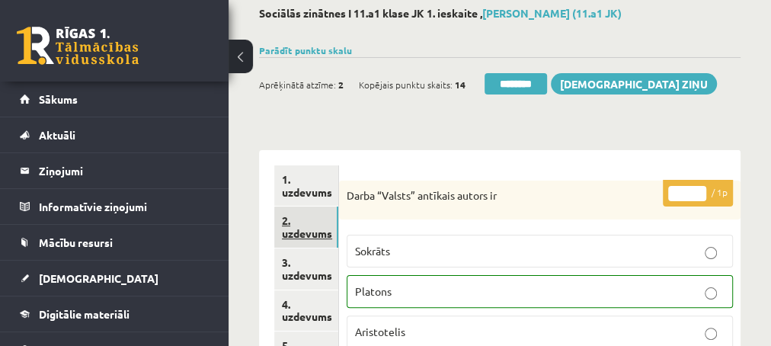
click at [294, 237] on link "2. uzdevums" at bounding box center [306, 227] width 64 height 41
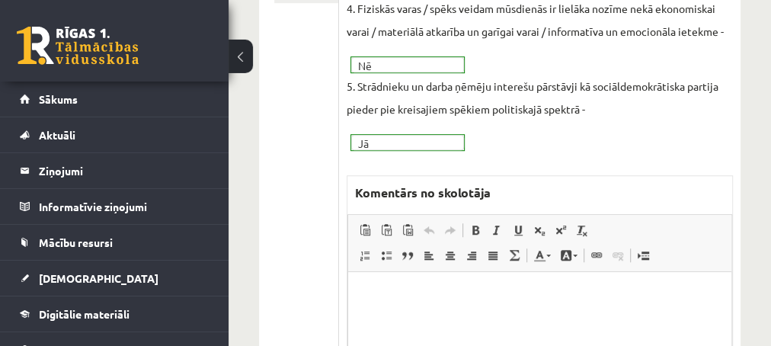
scroll to position [576, 0]
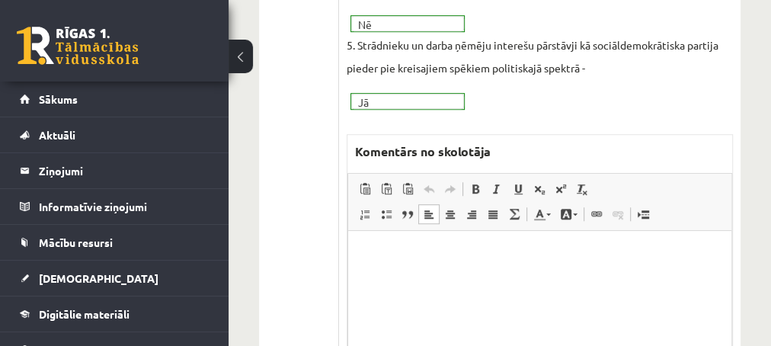
click at [374, 242] on html at bounding box center [539, 306] width 383 height 152
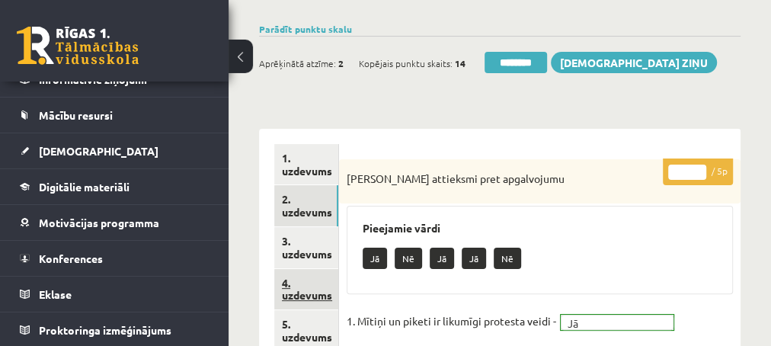
scroll to position [82, 0]
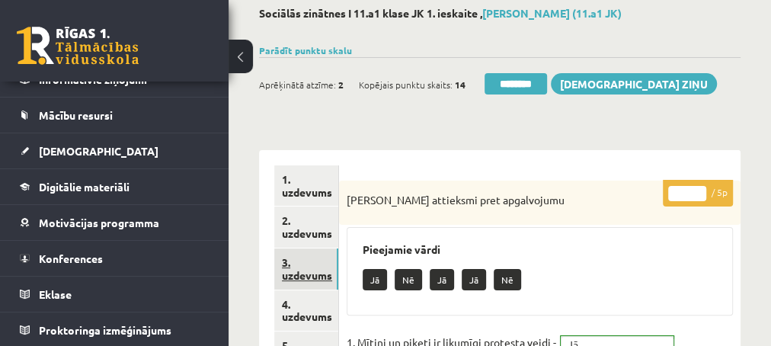
click at [298, 276] on link "3. uzdevums" at bounding box center [306, 268] width 64 height 41
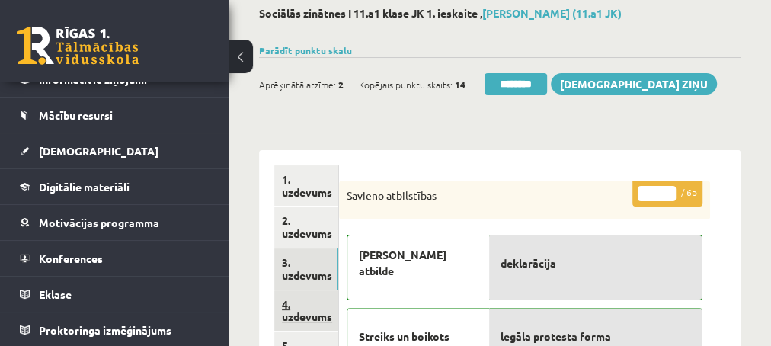
scroll to position [0, 0]
click at [296, 315] on link "4. uzdevums" at bounding box center [306, 310] width 64 height 41
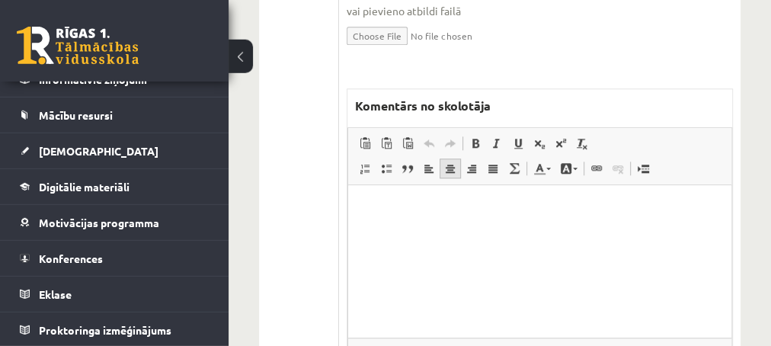
scroll to position [741, 0]
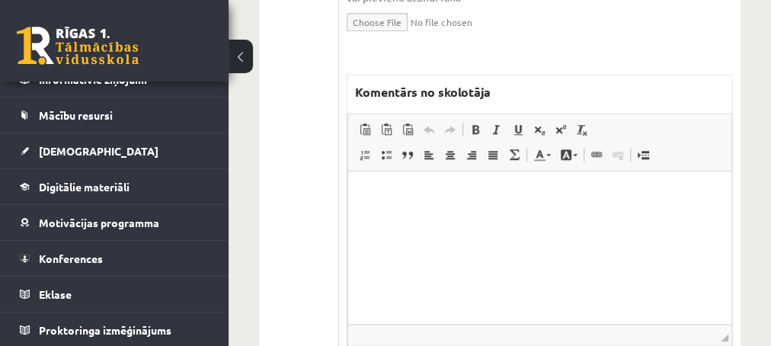
click at [440, 215] on html at bounding box center [539, 247] width 383 height 152
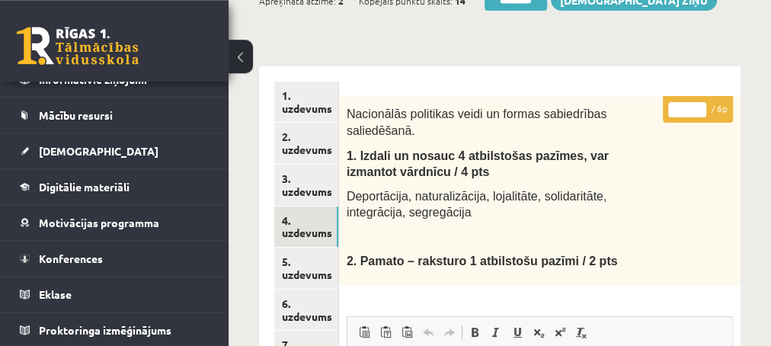
scroll to position [165, 0]
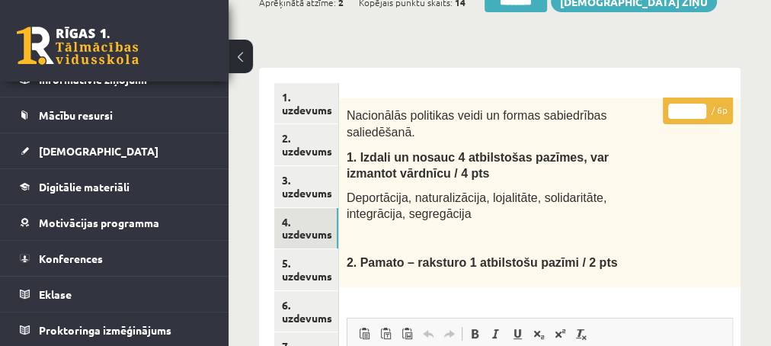
click at [696, 107] on input "*" at bounding box center [687, 111] width 38 height 15
type input "*"
click at [696, 107] on input "*" at bounding box center [687, 111] width 38 height 15
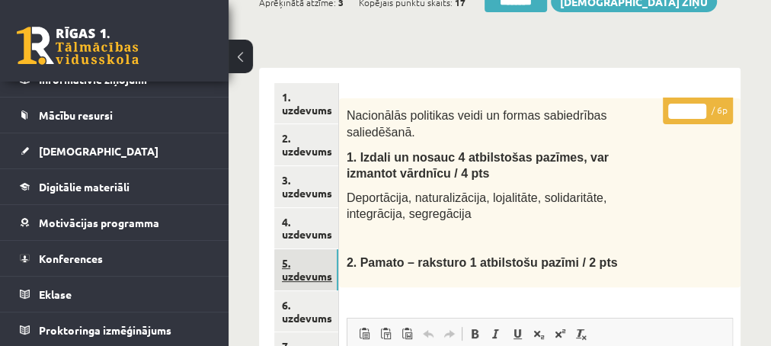
click at [292, 276] on link "5. uzdevums" at bounding box center [306, 269] width 64 height 41
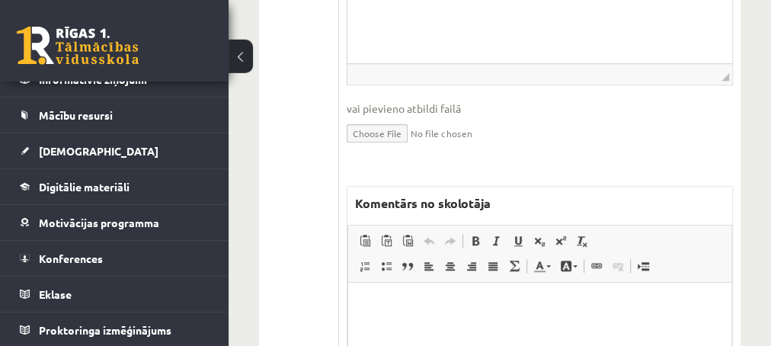
scroll to position [658, 0]
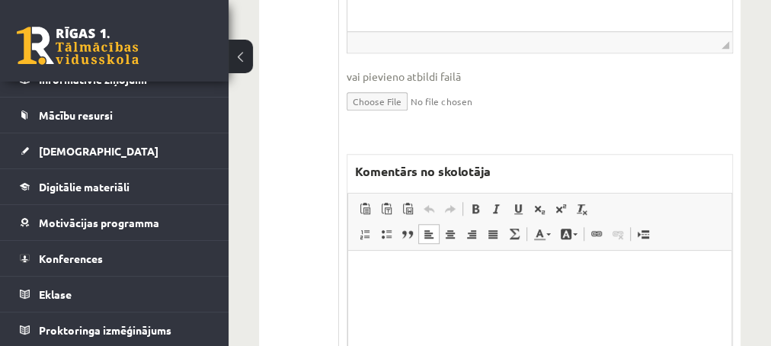
click at [401, 274] on p "Editor, wiswyg-editor-47433849201440-1759920576-760" at bounding box center [539, 273] width 353 height 16
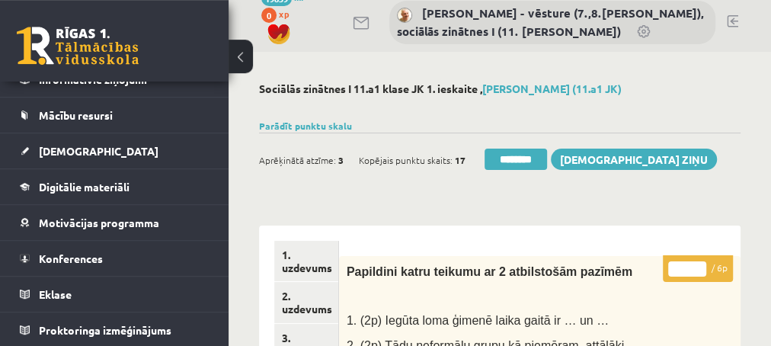
scroll to position [0, 0]
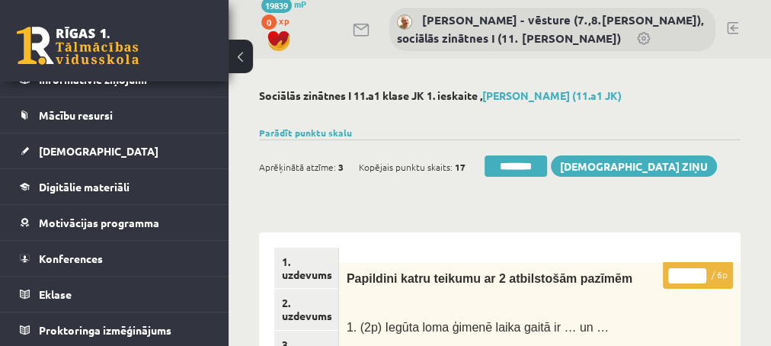
click at [699, 272] on input "*" at bounding box center [687, 275] width 38 height 15
type input "*"
click at [699, 272] on input "*" at bounding box center [687, 275] width 38 height 15
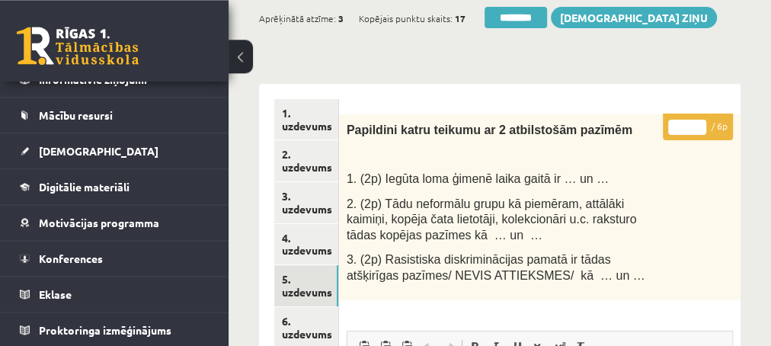
scroll to position [165, 0]
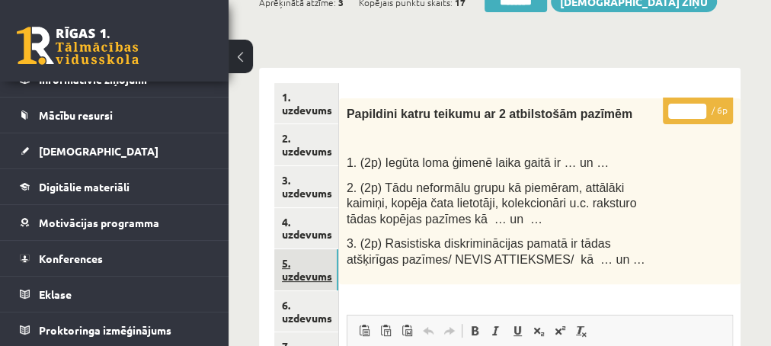
click at [307, 273] on link "5. uzdevums" at bounding box center [306, 269] width 64 height 41
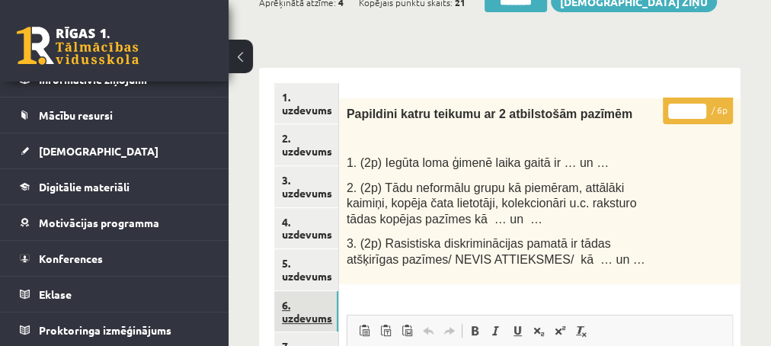
click at [299, 319] on link "6. uzdevums" at bounding box center [306, 311] width 64 height 41
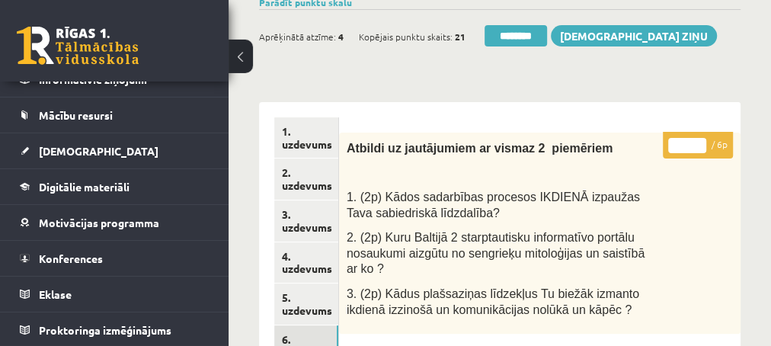
scroll to position [82, 0]
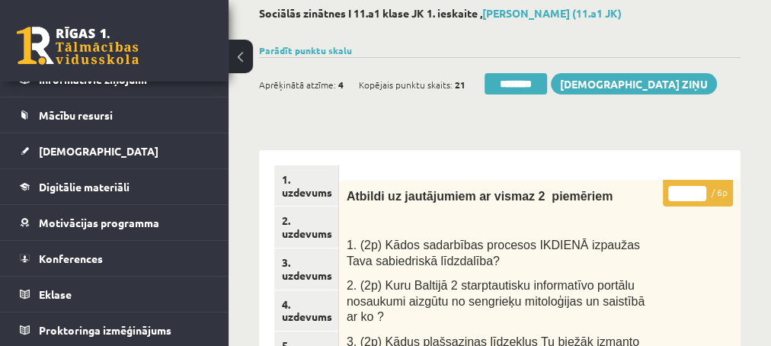
type input "*"
click at [697, 187] on input "*" at bounding box center [687, 193] width 38 height 15
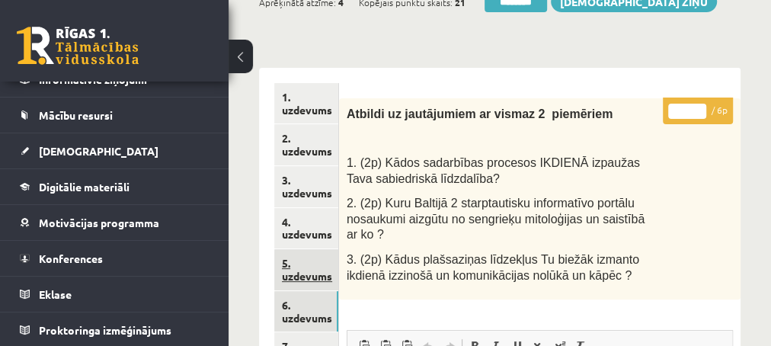
scroll to position [247, 0]
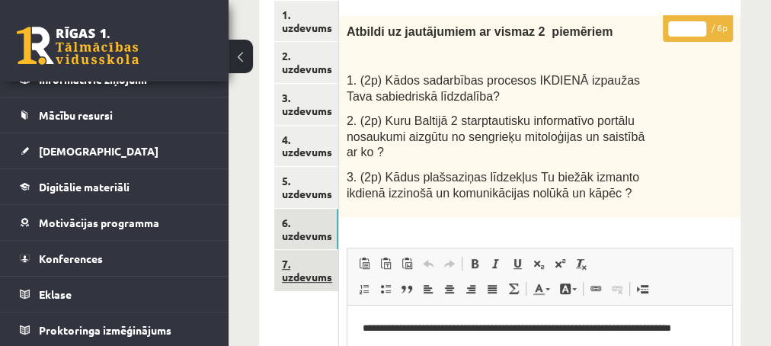
click at [303, 272] on link "7. uzdevums" at bounding box center [306, 270] width 64 height 41
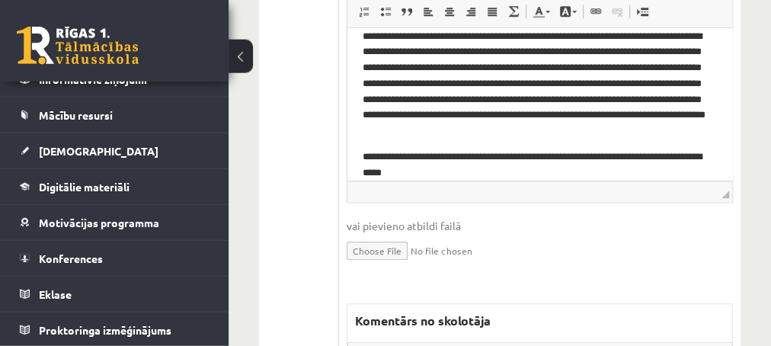
scroll to position [823, 0]
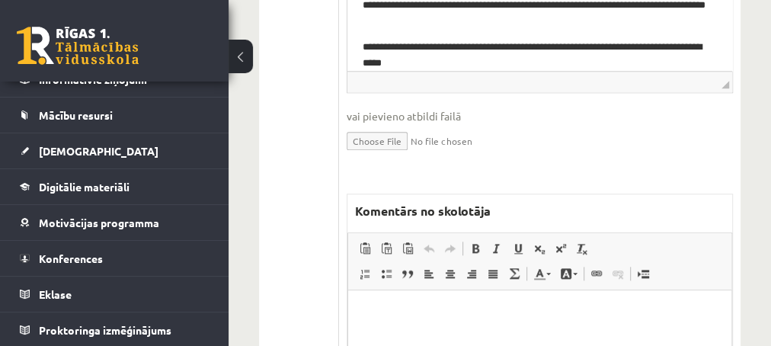
click at [383, 313] on p "Editor, wiswyg-editor-47433862388260-1759920660-553" at bounding box center [539, 313] width 353 height 16
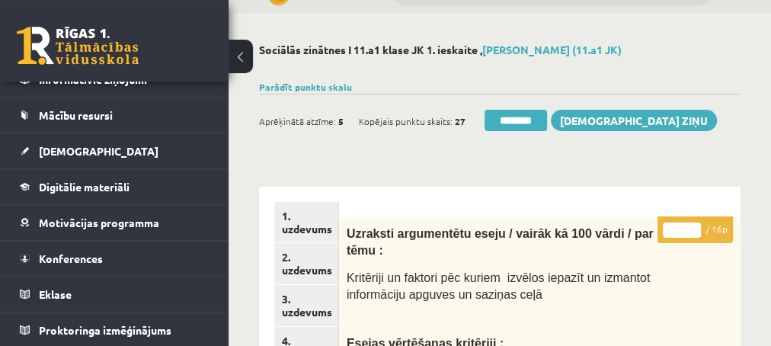
scroll to position [82, 0]
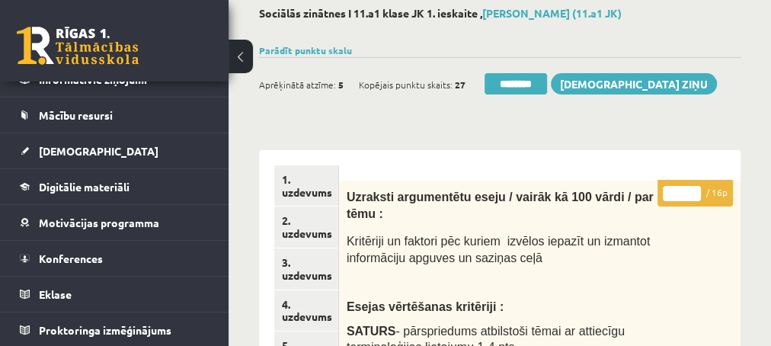
click at [692, 191] on input "*" at bounding box center [682, 193] width 38 height 15
type input "*"
click at [692, 191] on input "*" at bounding box center [682, 193] width 38 height 15
click at [306, 273] on link "3. uzdevums" at bounding box center [306, 268] width 64 height 41
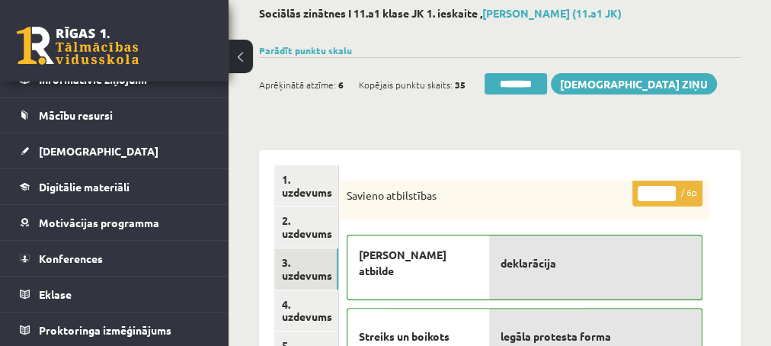
scroll to position [0, 0]
click at [502, 82] on input "********" at bounding box center [516, 83] width 62 height 21
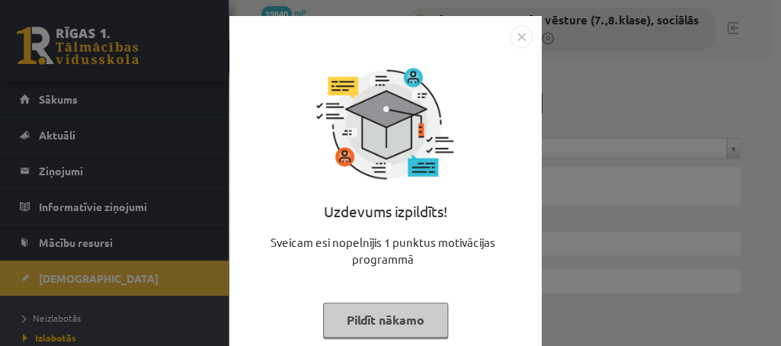
click at [363, 319] on button "Pildīt nākamo" at bounding box center [385, 320] width 125 height 35
